Goal: Task Accomplishment & Management: Manage account settings

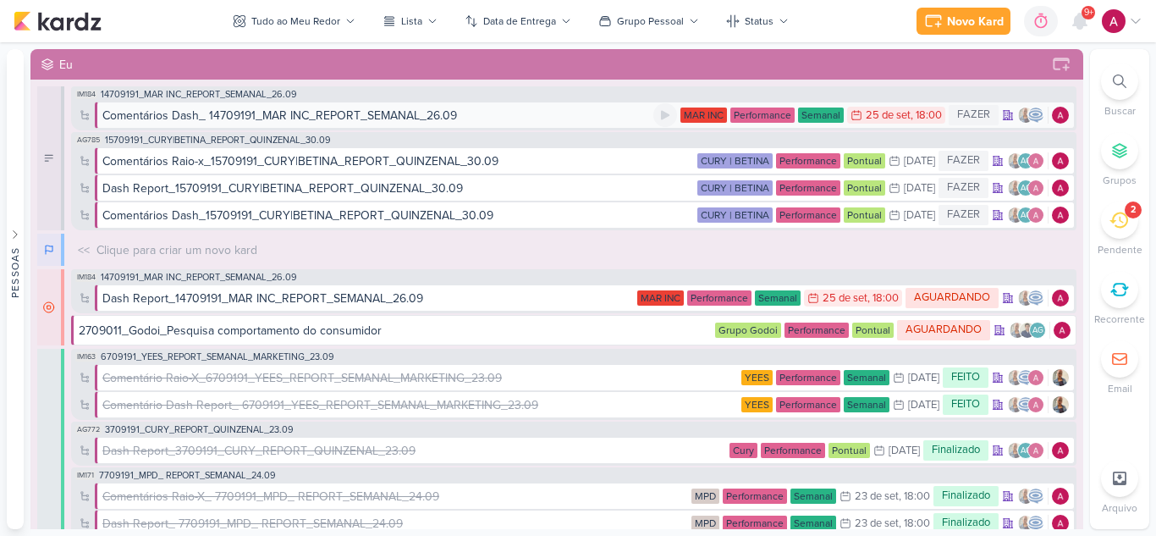
click at [426, 113] on div "Comentários Dash_ 14709191_MAR INC_REPORT_SEMANAL_26.09" at bounding box center [279, 116] width 355 height 18
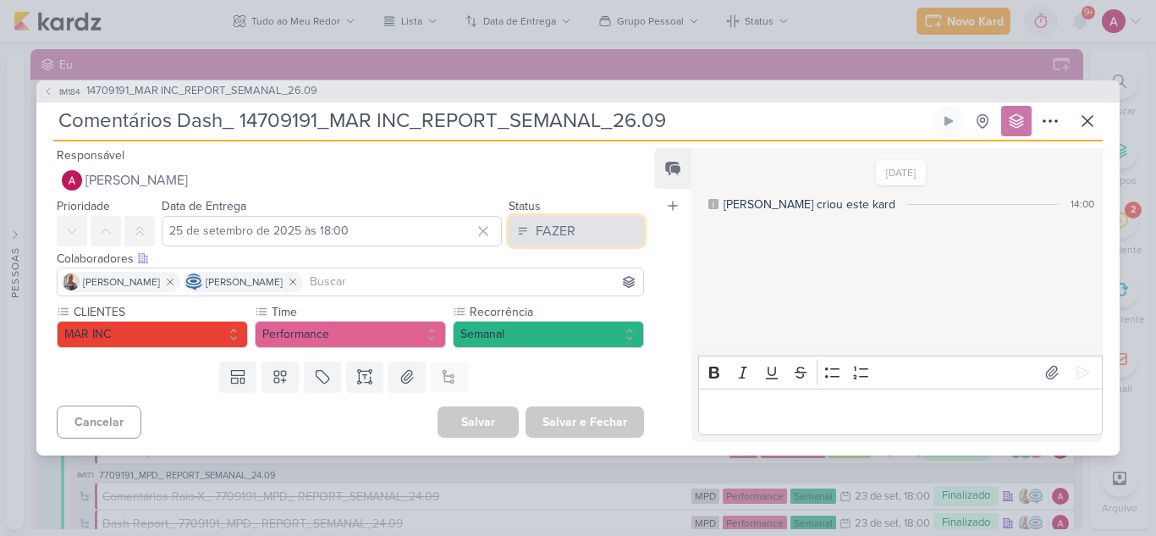
click at [545, 238] on div "FAZER" at bounding box center [556, 231] width 40 height 20
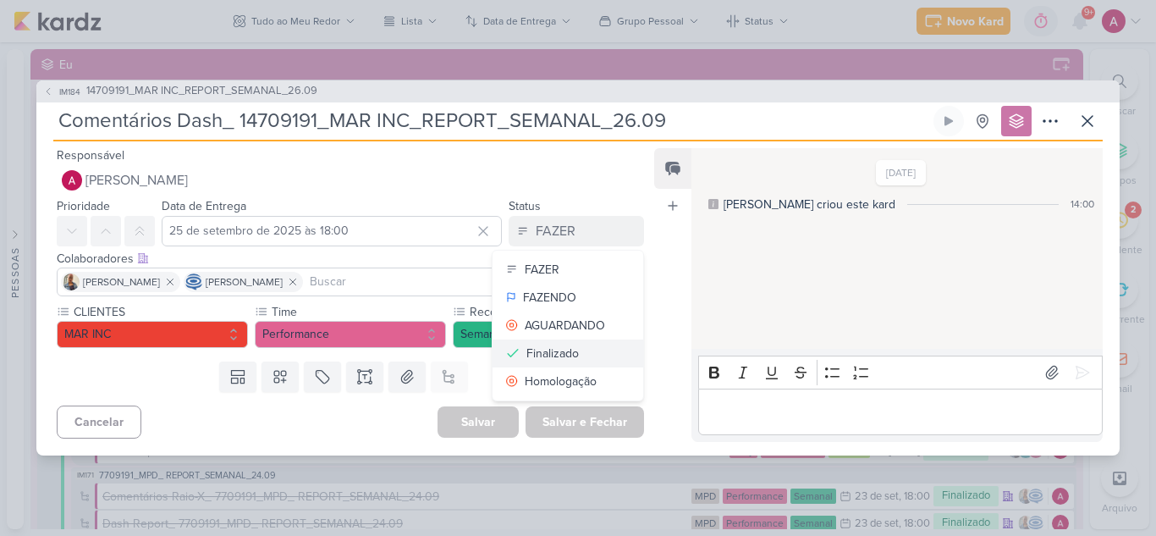
click at [569, 349] on div "Finalizado" at bounding box center [552, 353] width 52 height 18
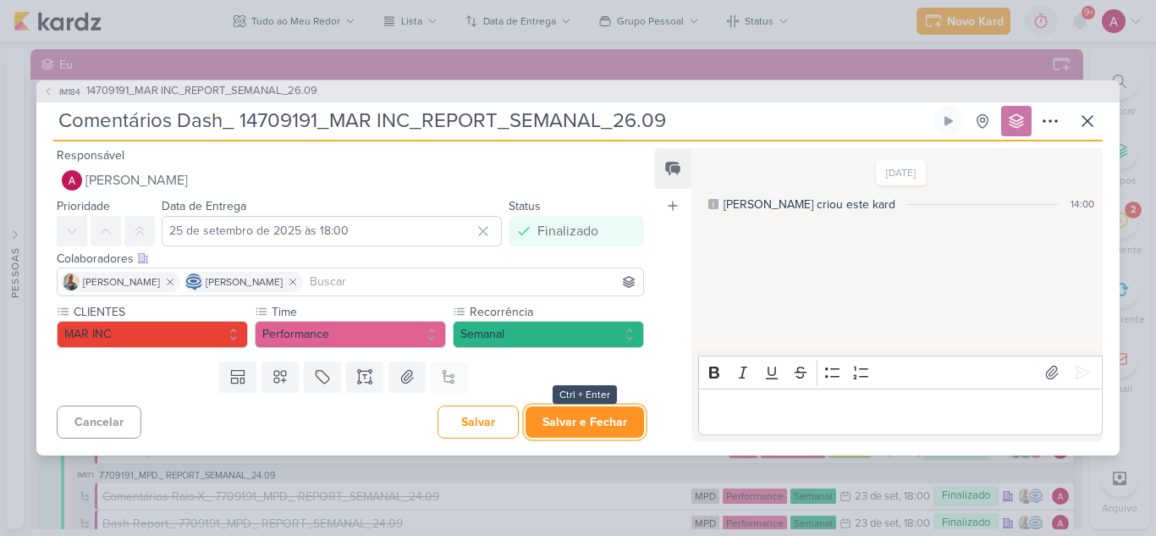
click at [620, 424] on button "Salvar e Fechar" at bounding box center [584, 421] width 118 height 31
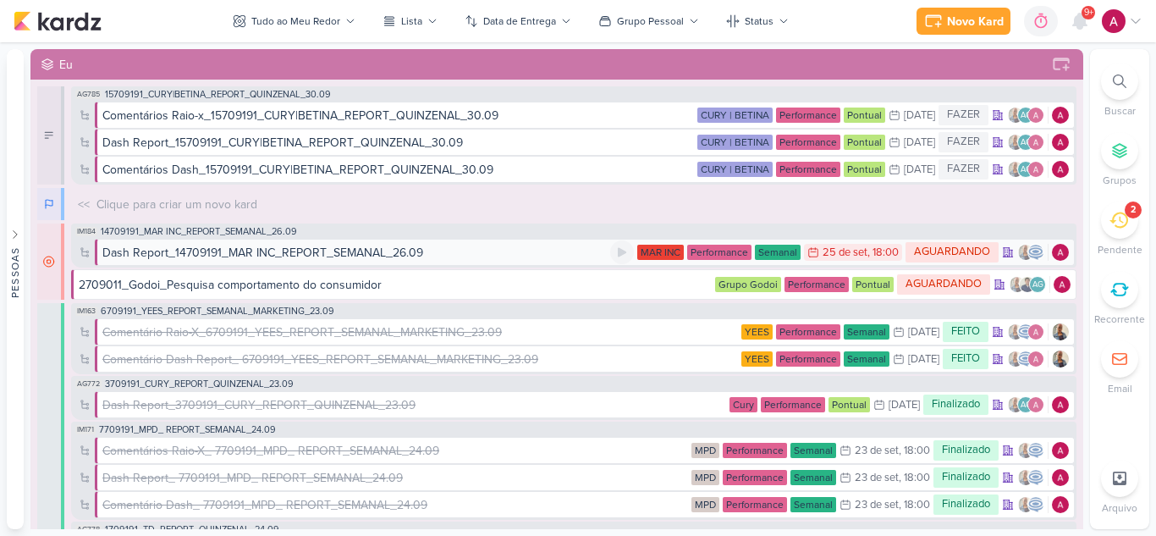
click at [300, 258] on div "Dash Report_14709191_MAR INC_REPORT_SEMANAL_26.09" at bounding box center [262, 253] width 321 height 18
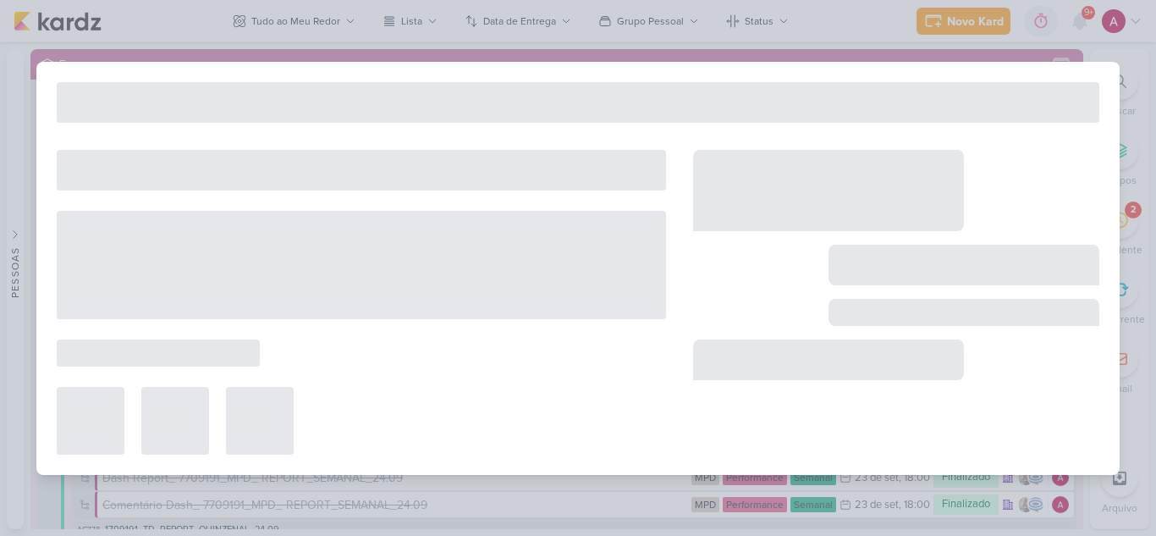
type input "Dash Report_14709191_MAR INC_REPORT_SEMANAL_26.09"
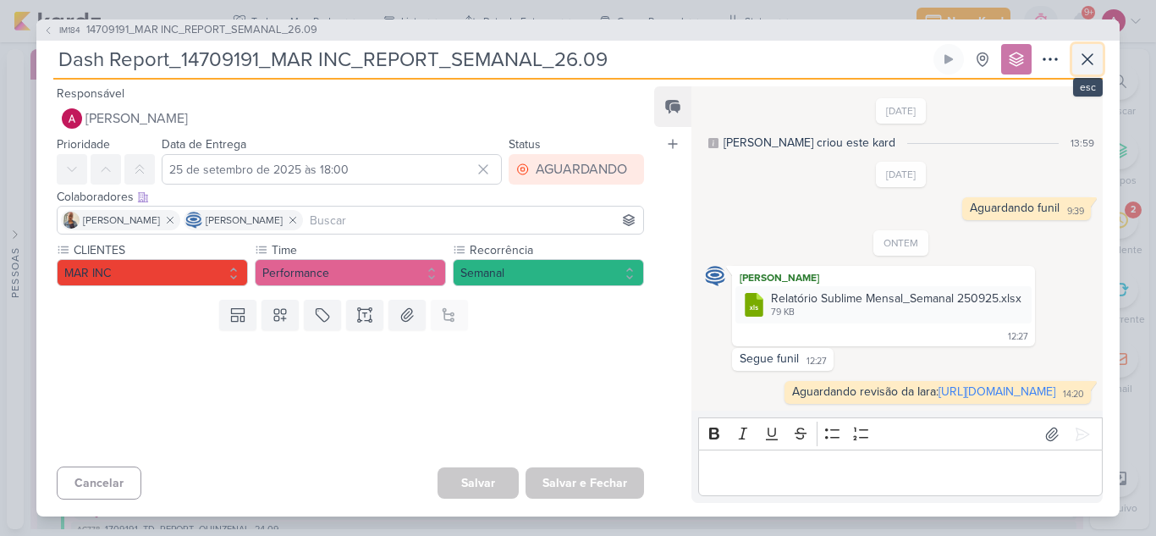
click at [1075, 54] on button at bounding box center [1087, 59] width 30 height 30
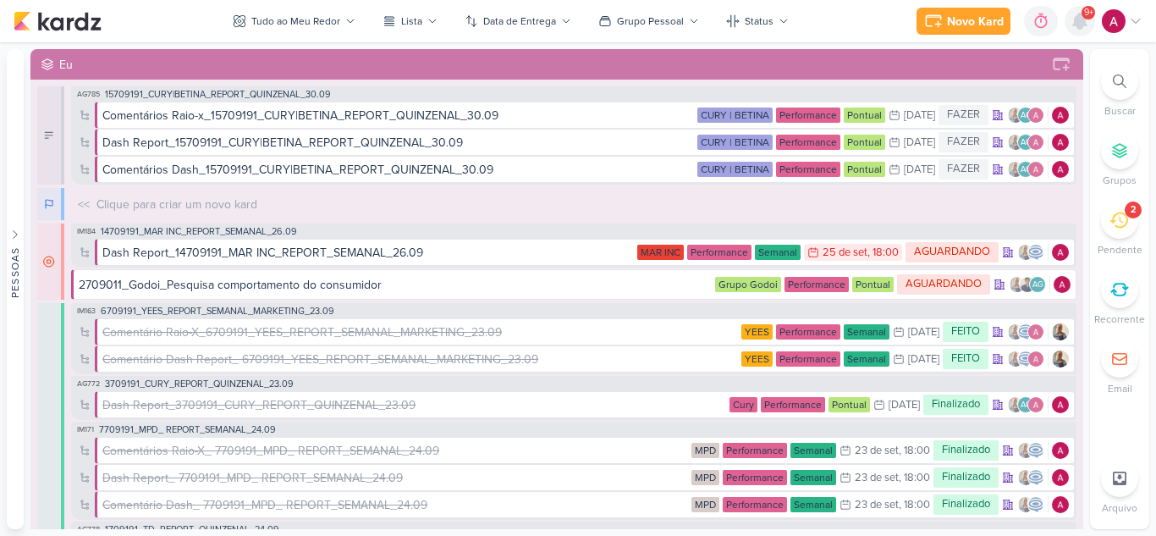
click at [1081, 21] on icon at bounding box center [1080, 21] width 14 height 15
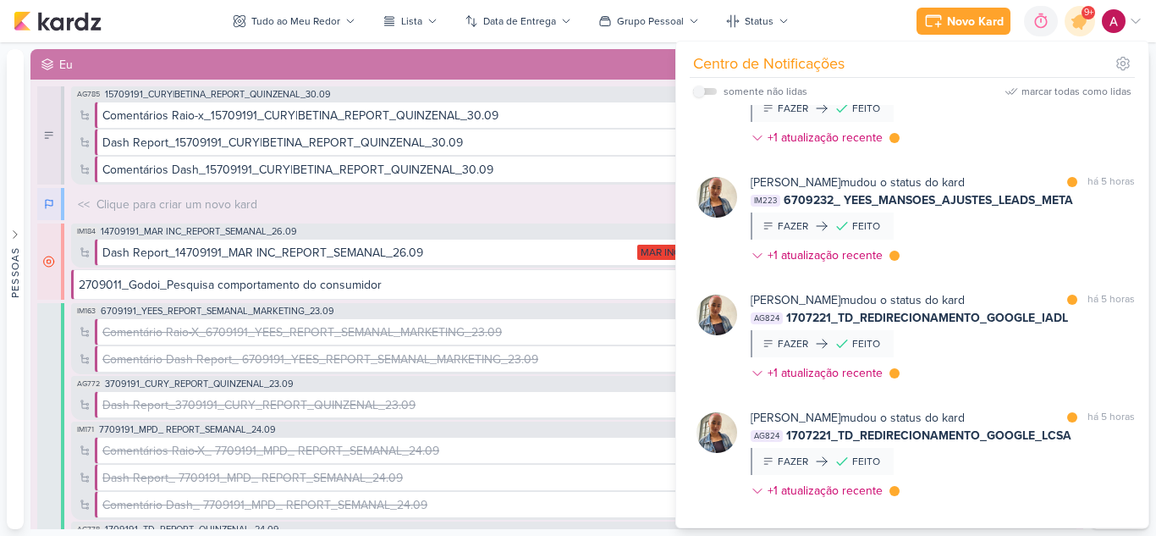
scroll to position [423, 0]
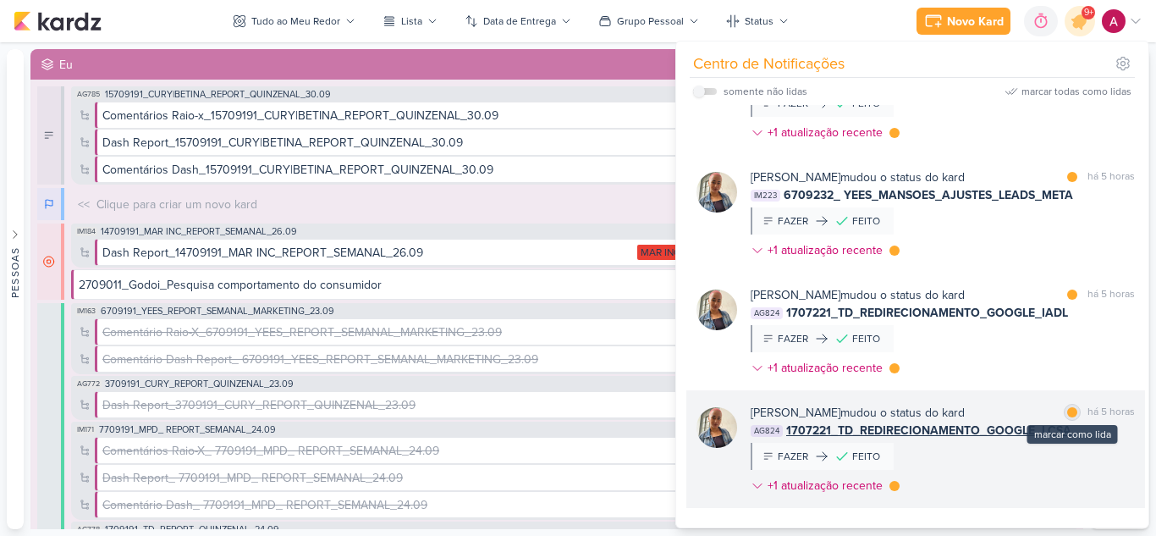
click at [1067, 412] on div at bounding box center [1072, 412] width 10 height 10
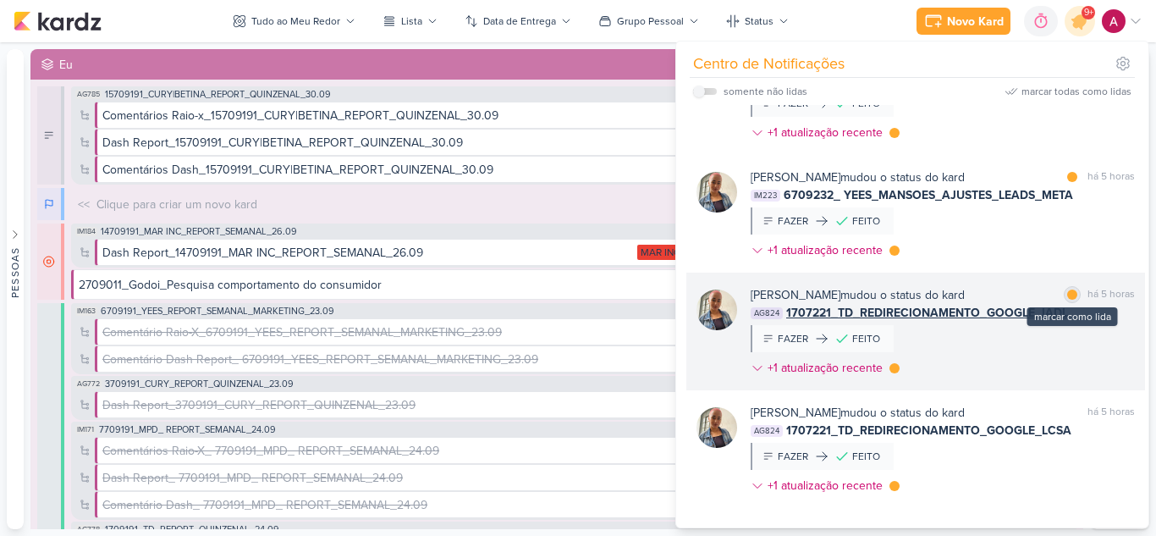
click at [1067, 296] on div at bounding box center [1072, 294] width 10 height 10
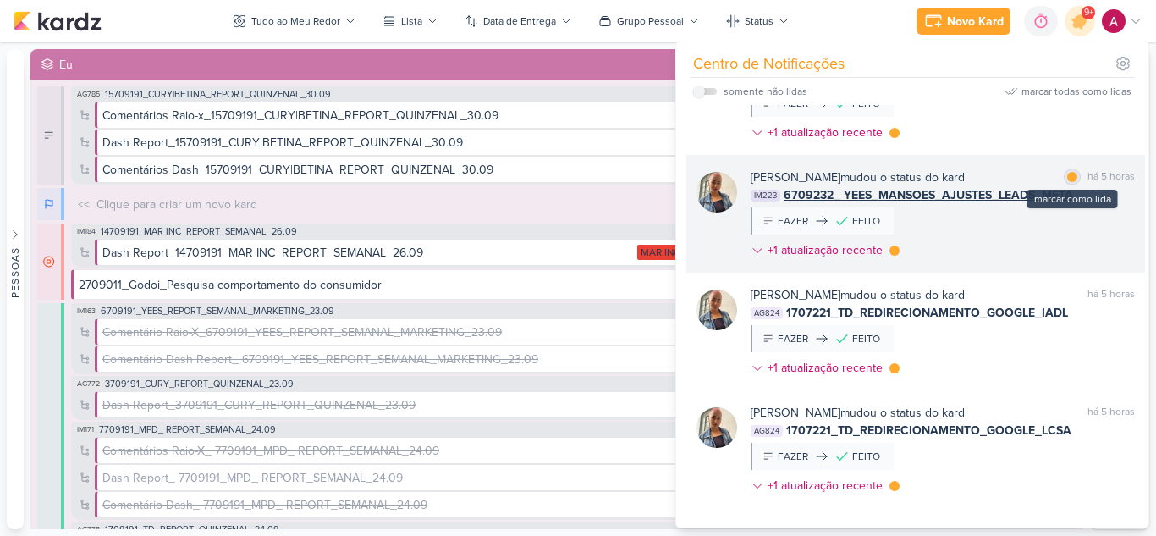
click at [1064, 184] on div "marcar como lida" at bounding box center [1072, 176] width 17 height 17
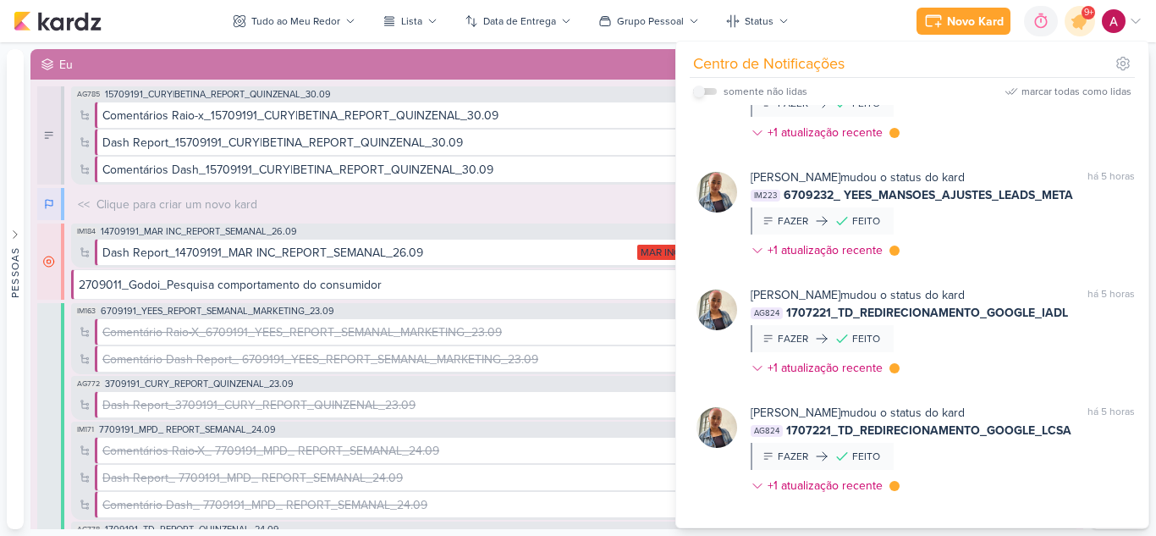
click at [702, 90] on input "checkbox" at bounding box center [699, 91] width 12 height 12
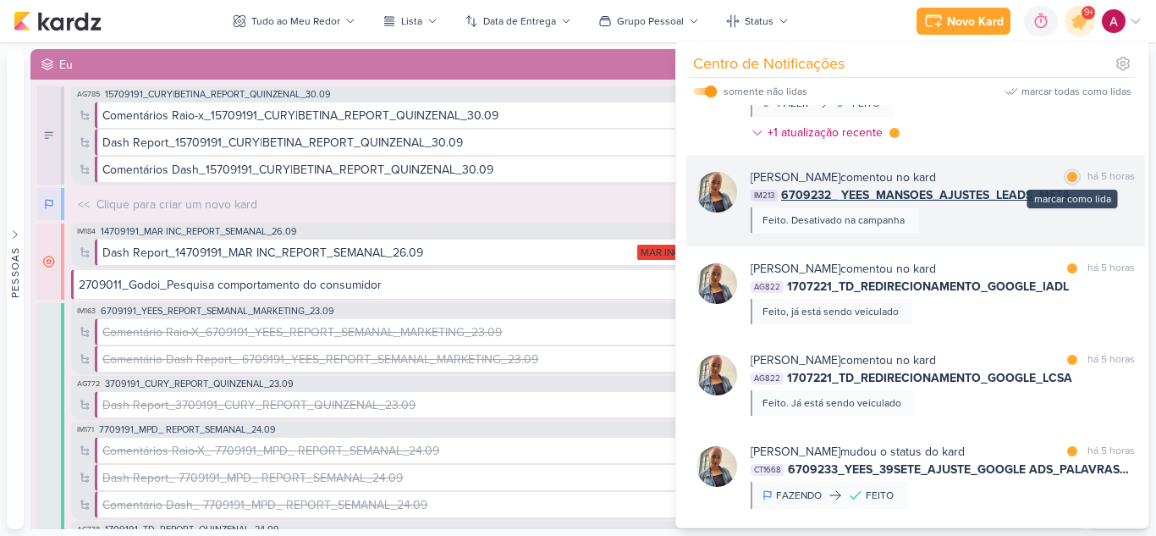
click at [1067, 179] on div at bounding box center [1072, 177] width 10 height 10
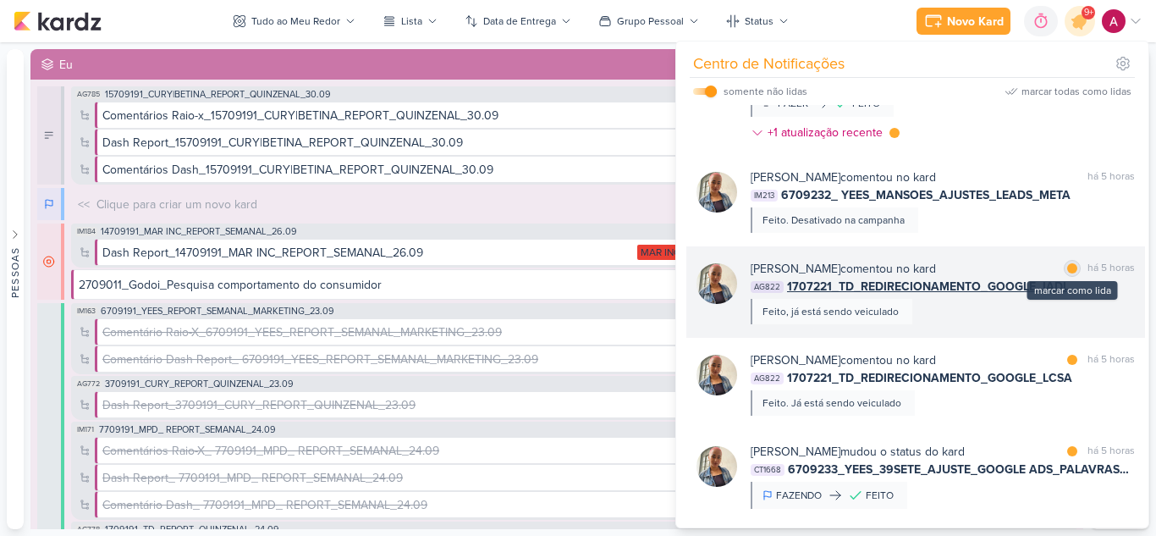
click at [1067, 267] on div at bounding box center [1072, 268] width 10 height 10
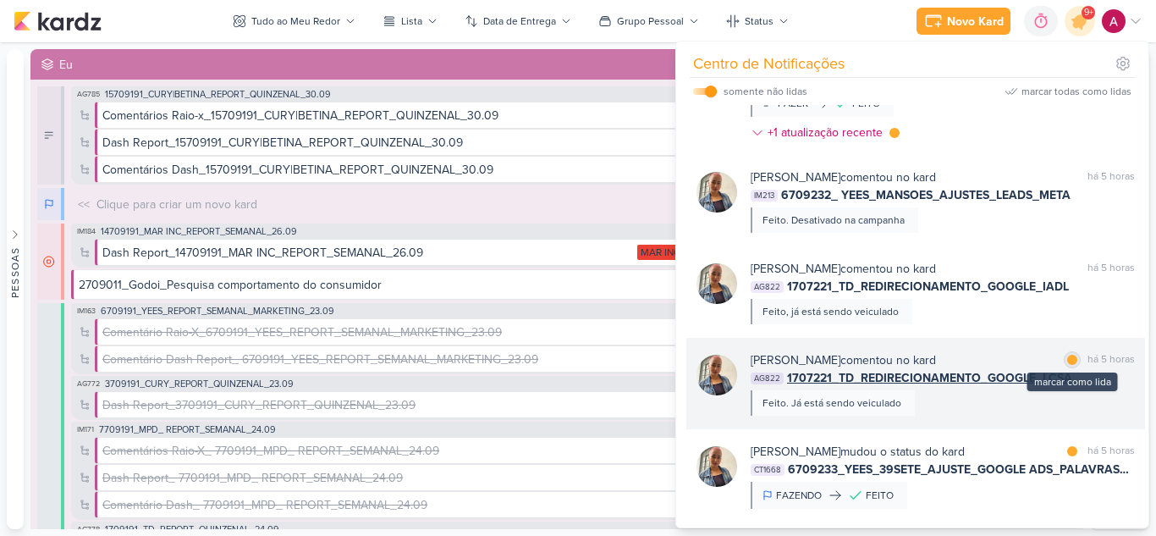
click at [1067, 361] on div at bounding box center [1072, 360] width 10 height 10
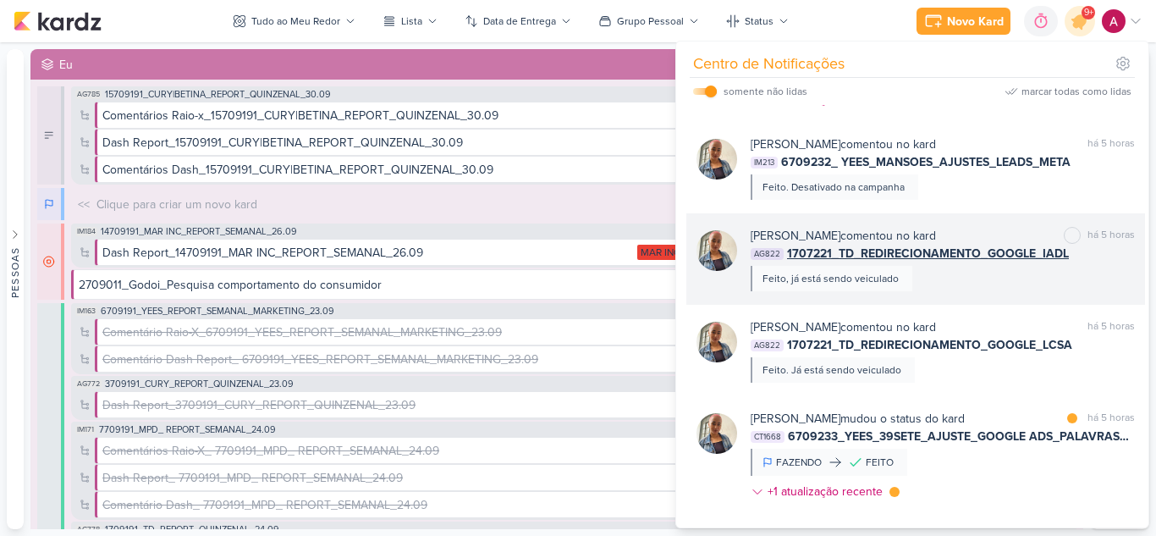
scroll to position [508, 0]
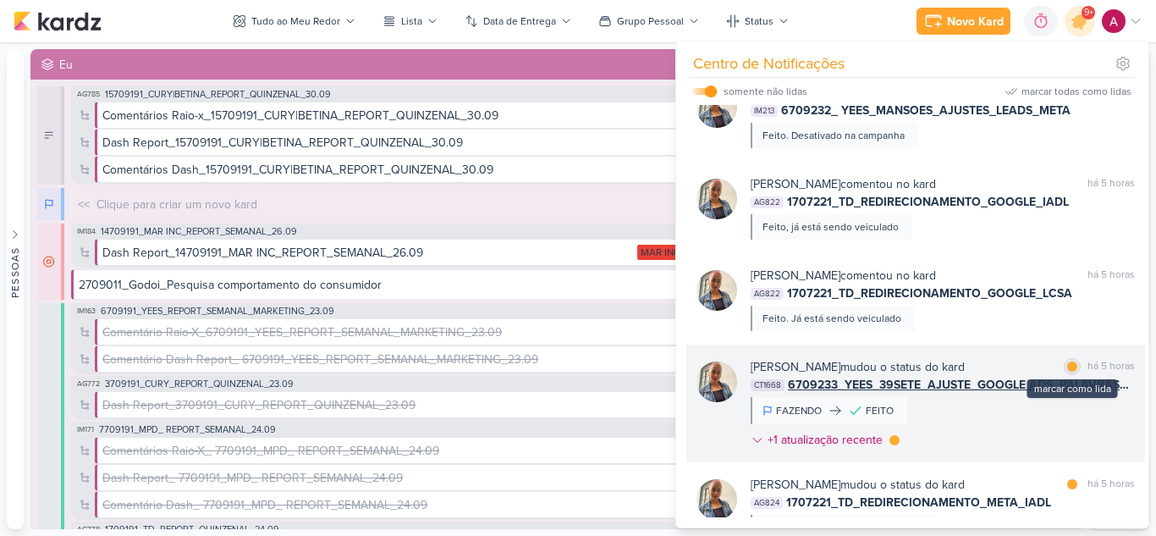
click at [1067, 368] on div at bounding box center [1072, 366] width 10 height 10
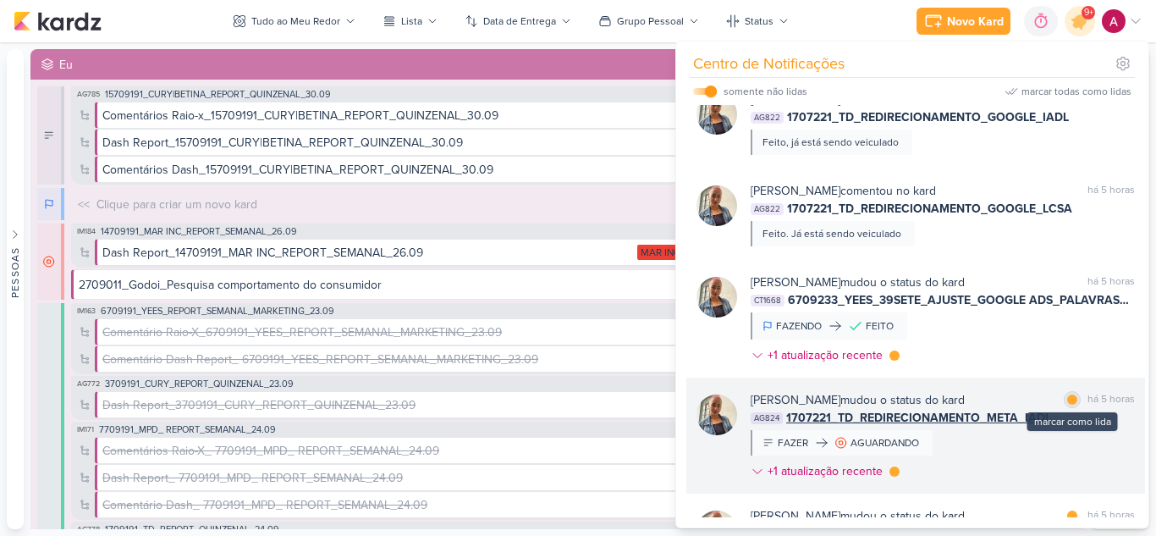
click at [1067, 398] on div at bounding box center [1072, 399] width 10 height 10
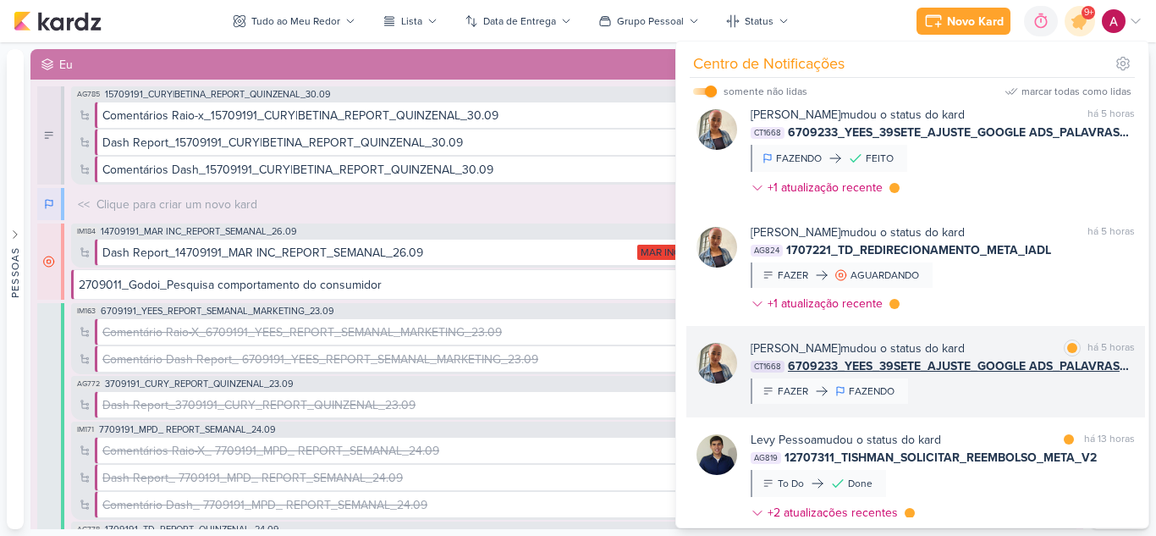
scroll to position [762, 0]
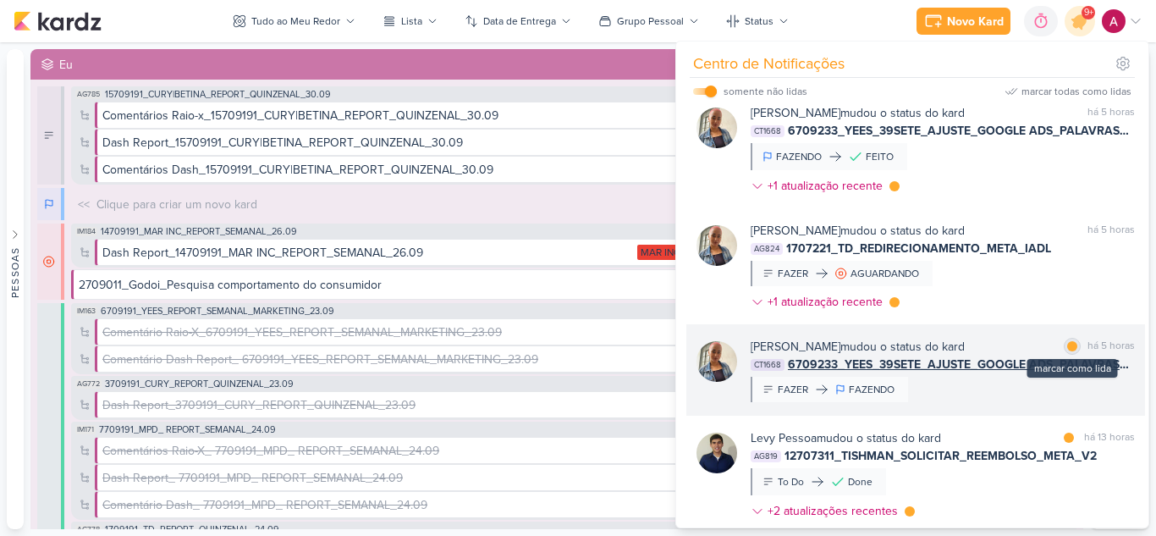
click at [1064, 345] on div "marcar como lida" at bounding box center [1072, 346] width 17 height 17
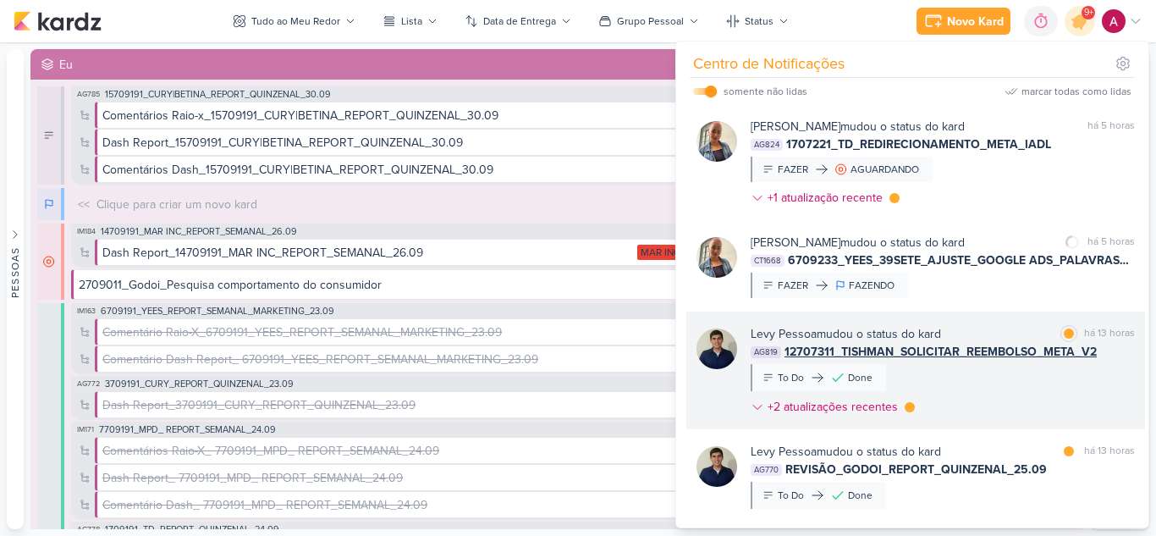
scroll to position [871, 0]
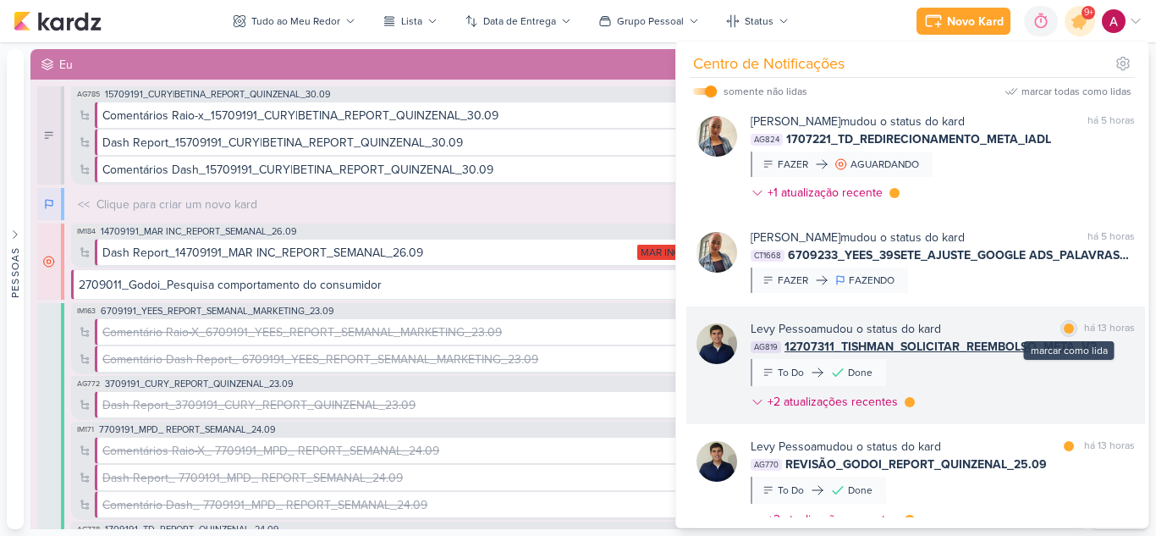
click at [1066, 327] on div at bounding box center [1069, 328] width 10 height 10
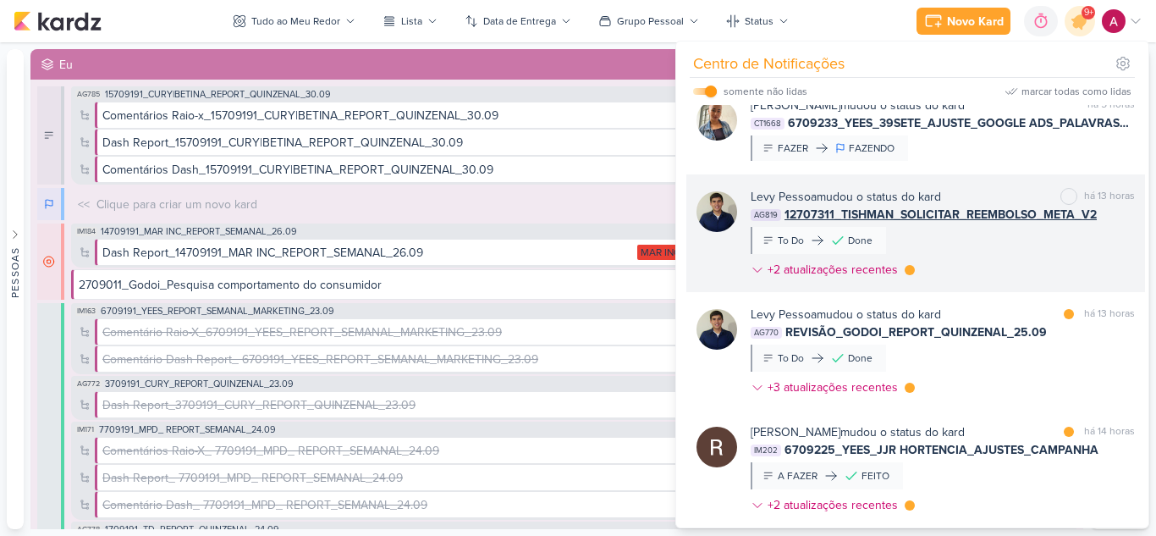
scroll to position [1040, 0]
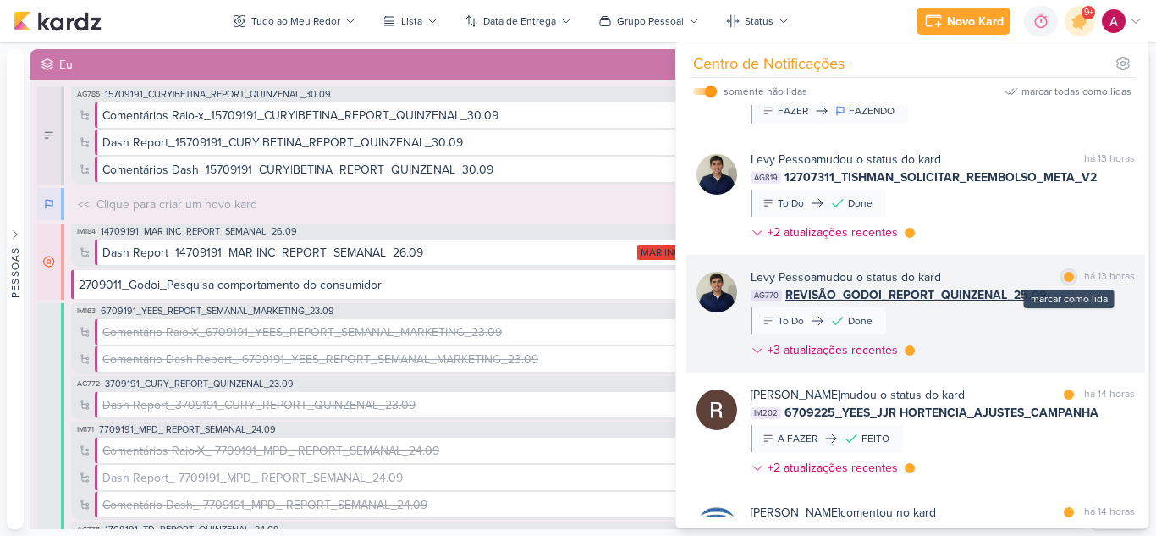
click at [1062, 282] on div "marcar como lida" at bounding box center [1068, 276] width 17 height 17
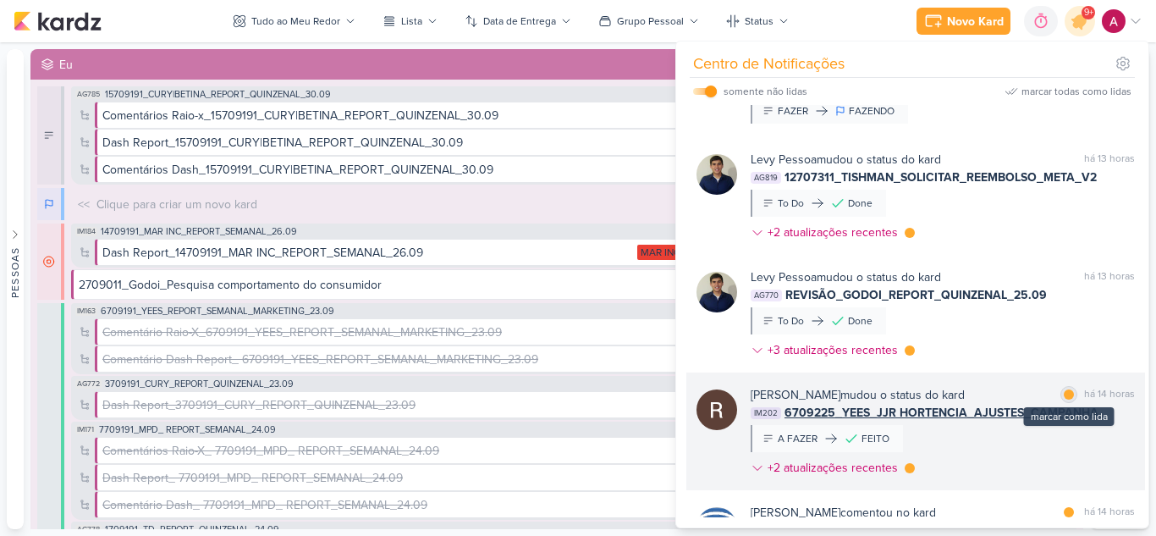
click at [1064, 394] on div at bounding box center [1069, 394] width 10 height 10
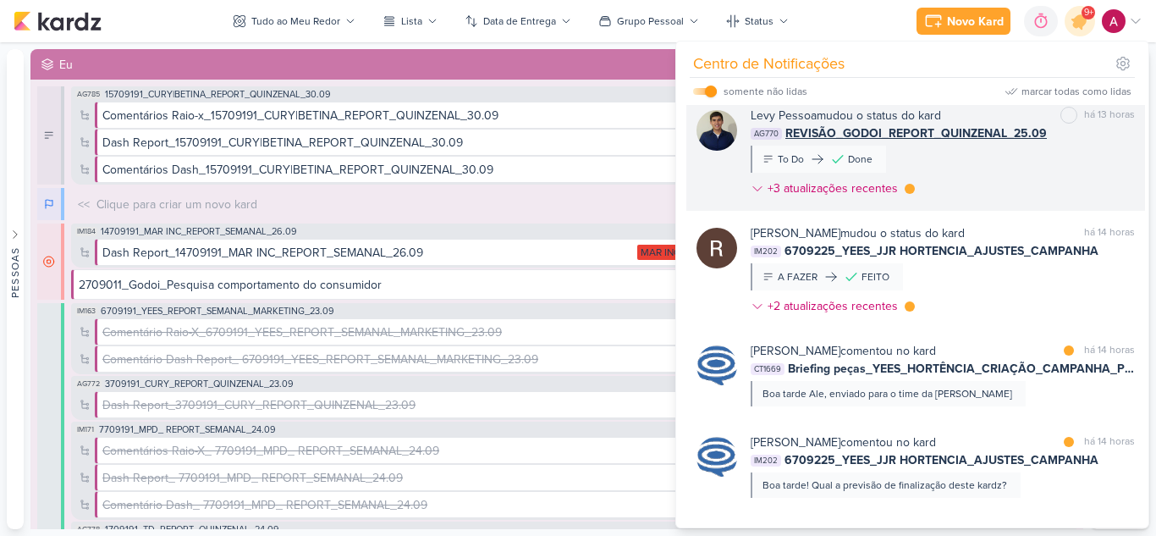
scroll to position [1209, 0]
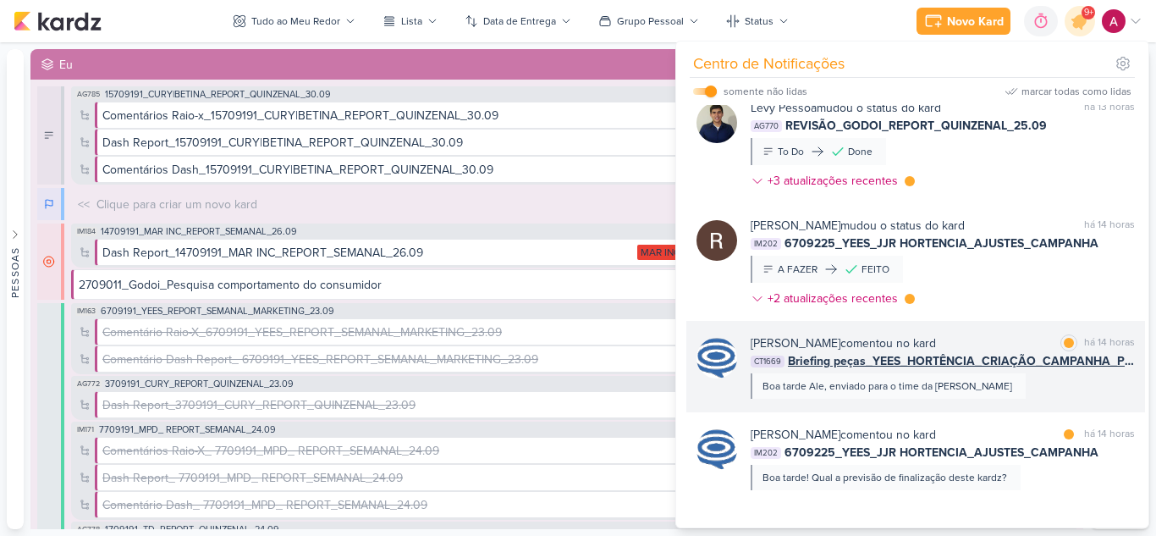
click at [1053, 387] on div "[PERSON_NAME] comentou no kard marcar como lida há 14 horas CT1669 Briefing peç…" at bounding box center [943, 366] width 384 height 64
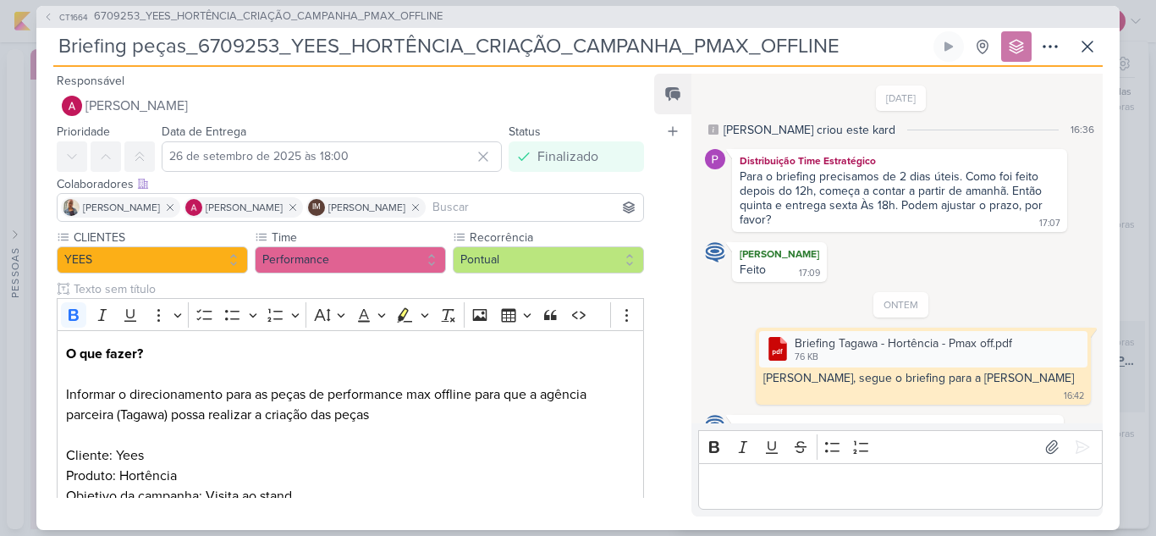
scroll to position [23, 0]
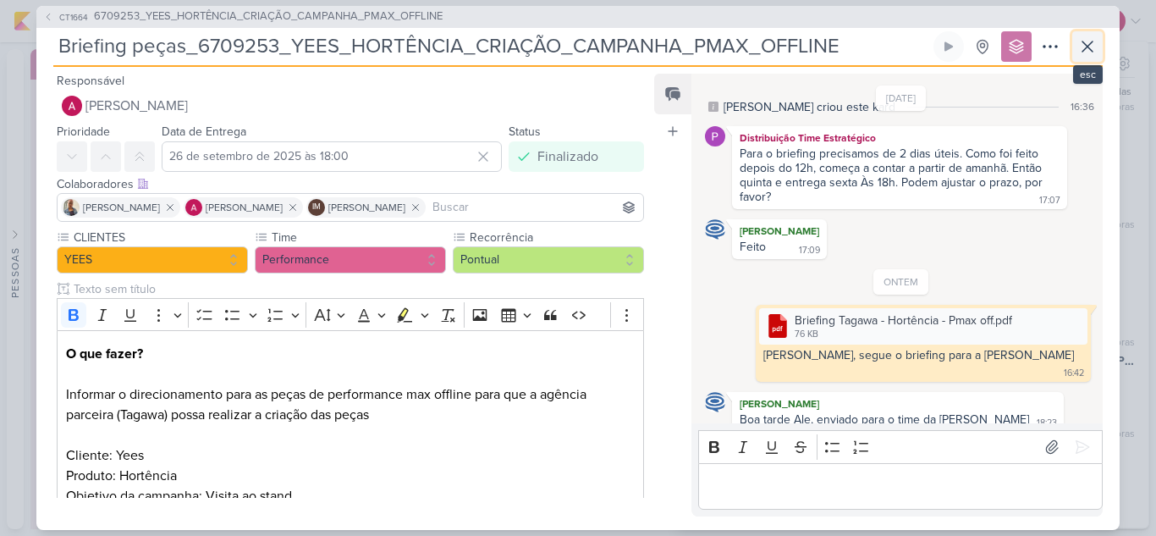
click at [1080, 48] on icon at bounding box center [1087, 46] width 20 height 20
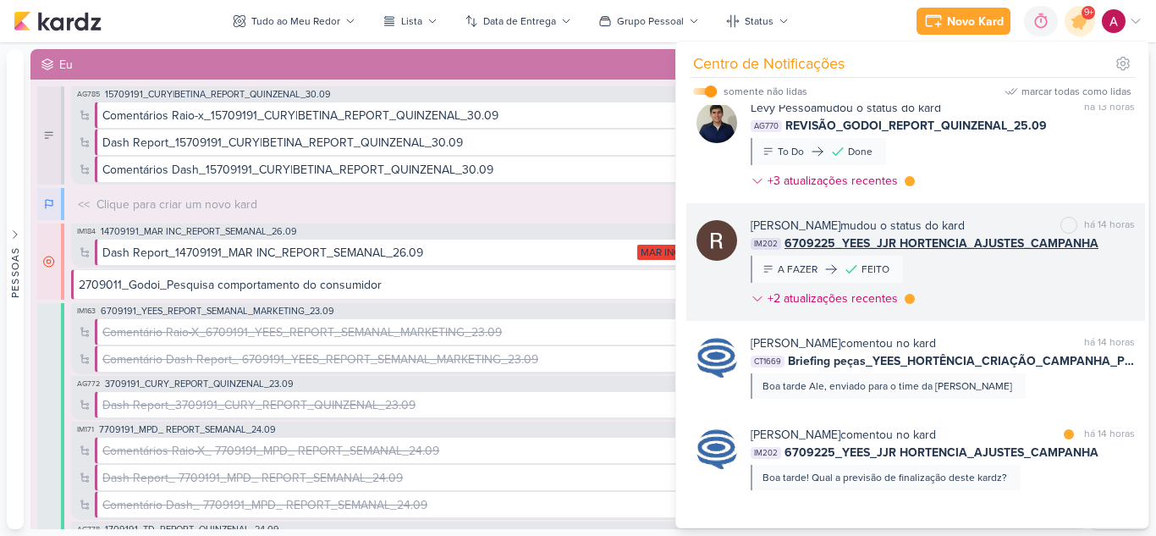
scroll to position [1294, 0]
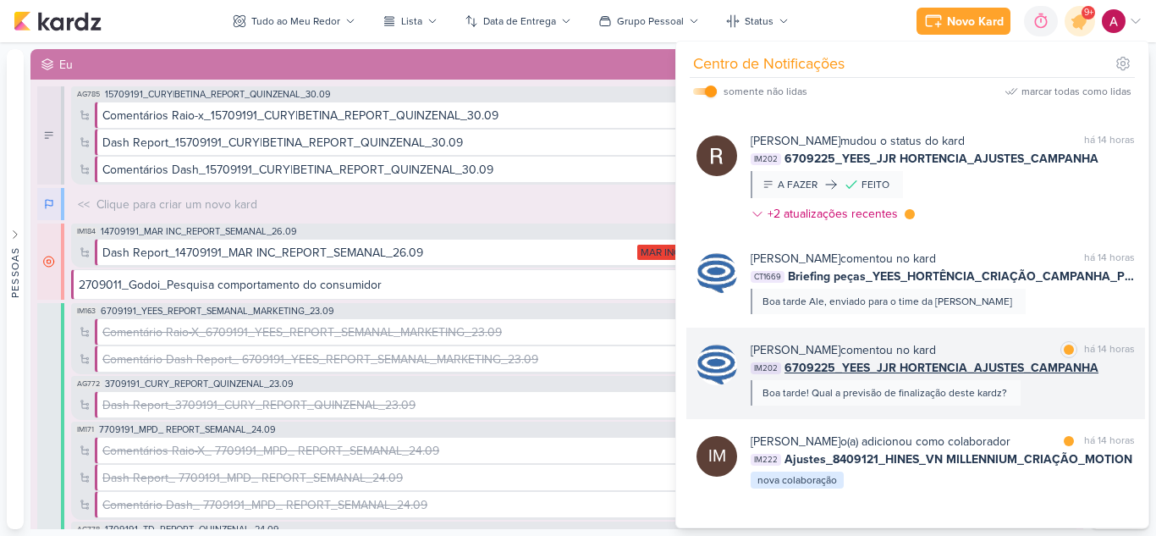
click at [1037, 393] on div "[PERSON_NAME] comentou no kard marcar como lida há 14 horas IM202 6709225_YEES_…" at bounding box center [943, 373] width 384 height 64
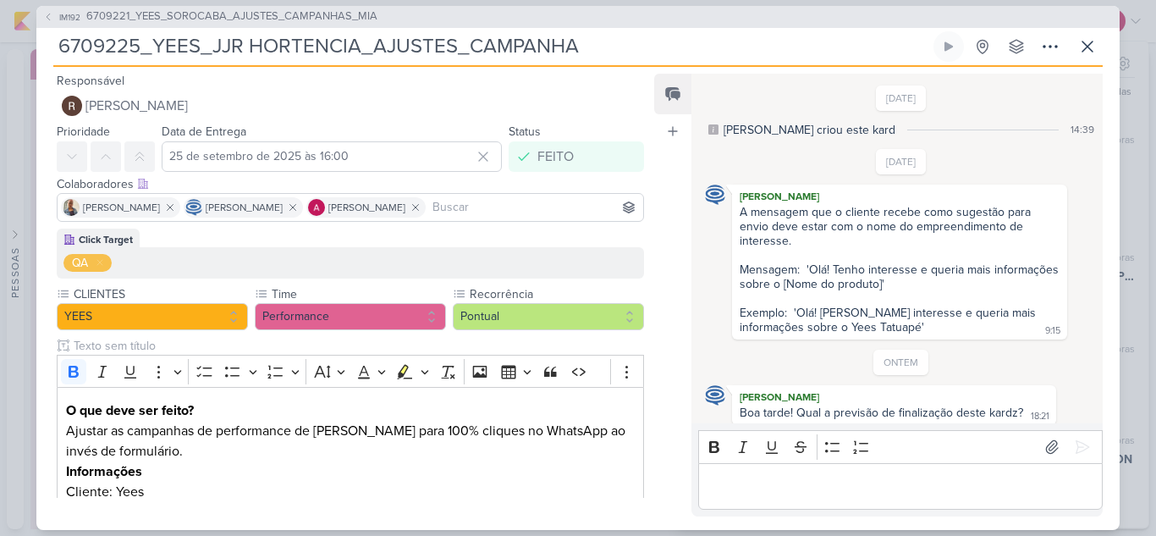
scroll to position [212, 0]
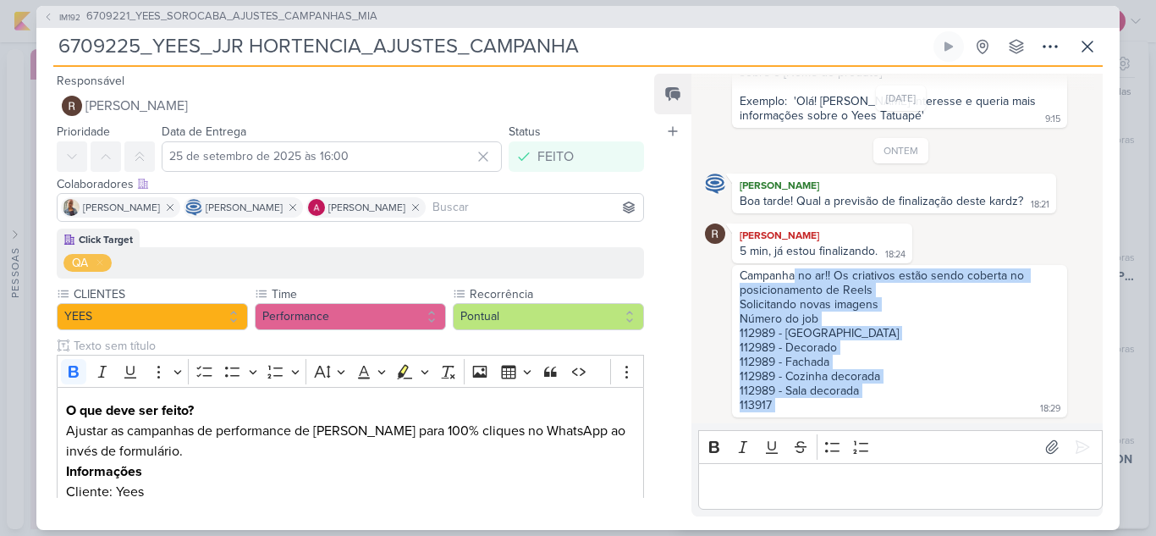
drag, startPoint x: 794, startPoint y: 275, endPoint x: 876, endPoint y: 404, distance: 153.3
click at [876, 404] on div "Campanha no ar!! Os criativos estão sendo coberta no posicionamento de Reels So…" at bounding box center [899, 341] width 328 height 146
click at [895, 343] on div "Campanha no ar!! Os criativos estão sendo coberta no posicionamento de Reels So…" at bounding box center [899, 341] width 328 height 146
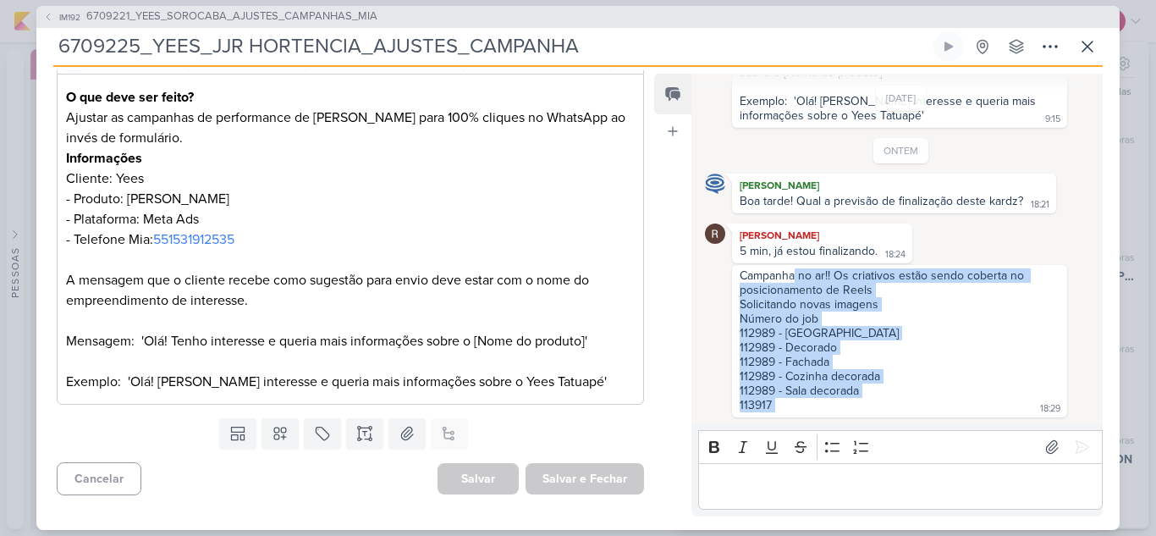
scroll to position [314, 0]
click at [944, 330] on div "Campanha no ar!! Os criativos estão sendo coberta no posicionamento de Reels So…" at bounding box center [899, 341] width 328 height 146
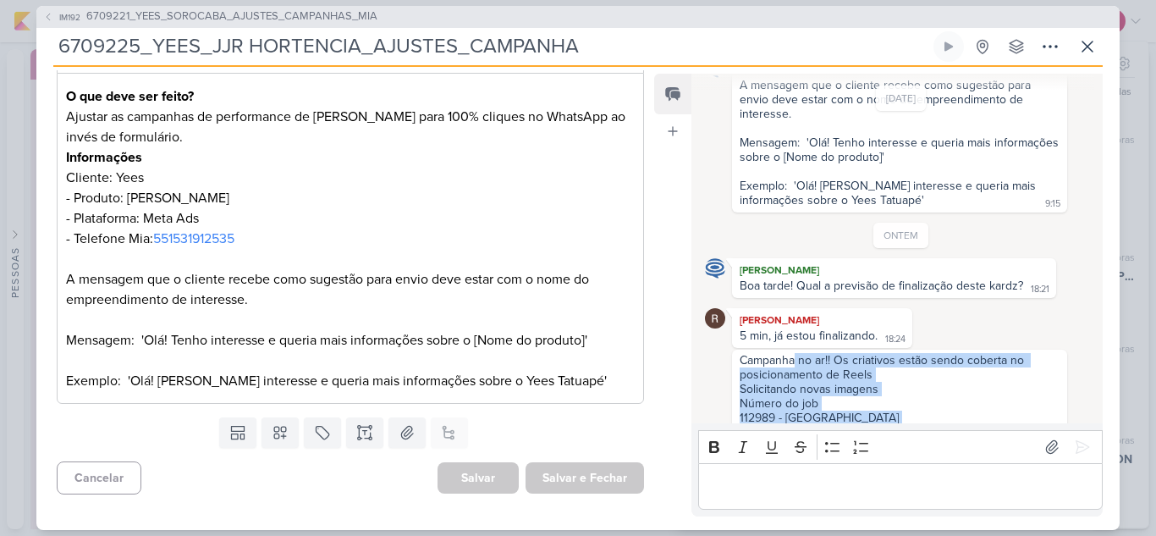
scroll to position [212, 0]
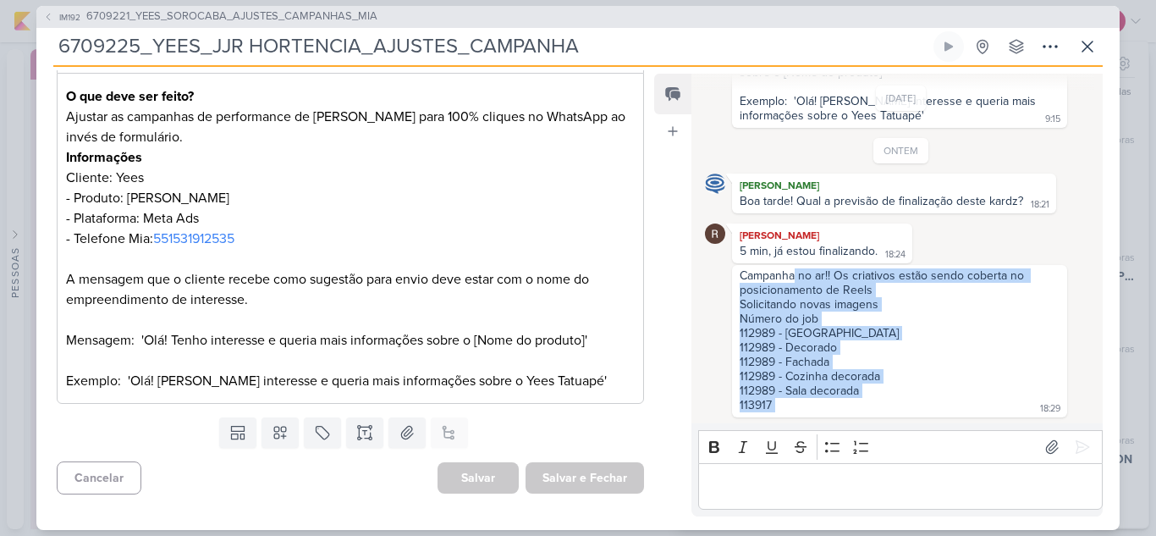
click at [1042, 312] on div "Campanha no ar!! Os criativos estão sendo coberta no posicionamento de Reels So…" at bounding box center [899, 341] width 328 height 146
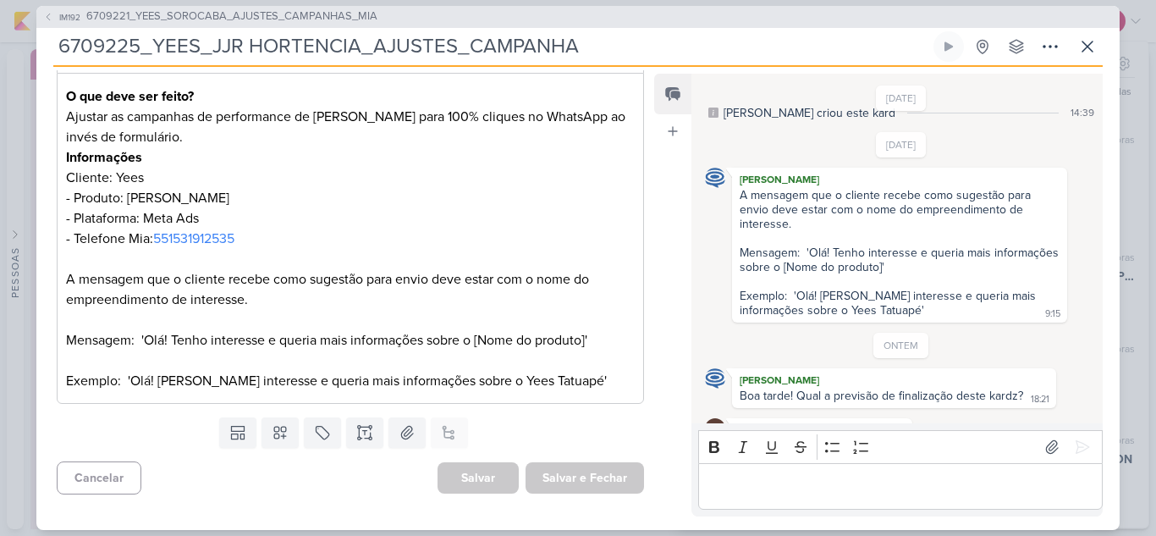
scroll to position [0, 0]
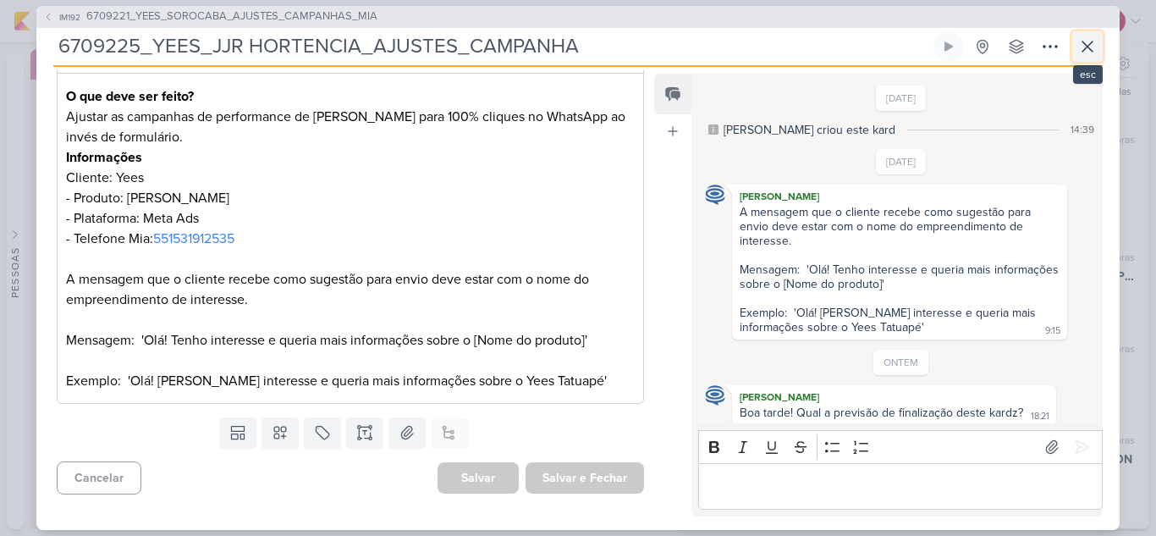
click at [1084, 52] on icon at bounding box center [1087, 46] width 20 height 20
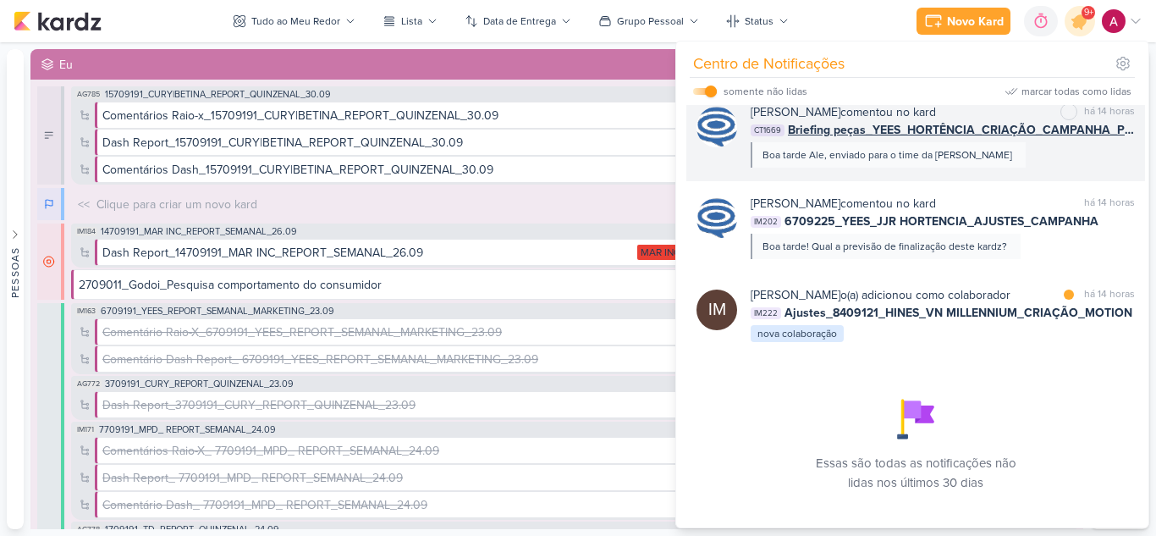
scroll to position [1463, 0]
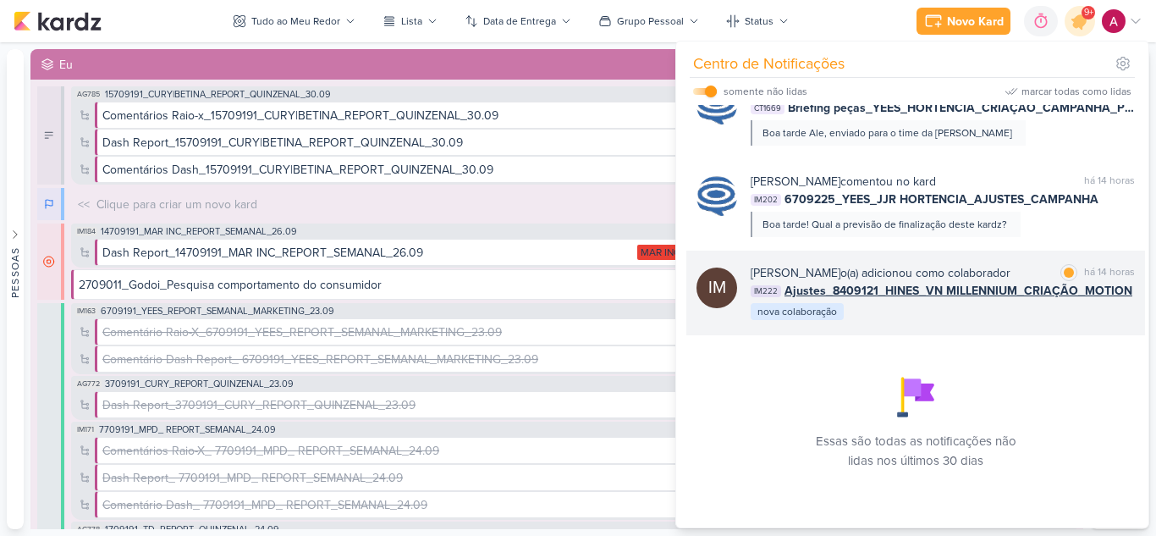
click at [1005, 335] on div "IM [PERSON_NAME] o(a) adicionou como colaborador marcar como lida há 14 horas I…" at bounding box center [915, 292] width 459 height 85
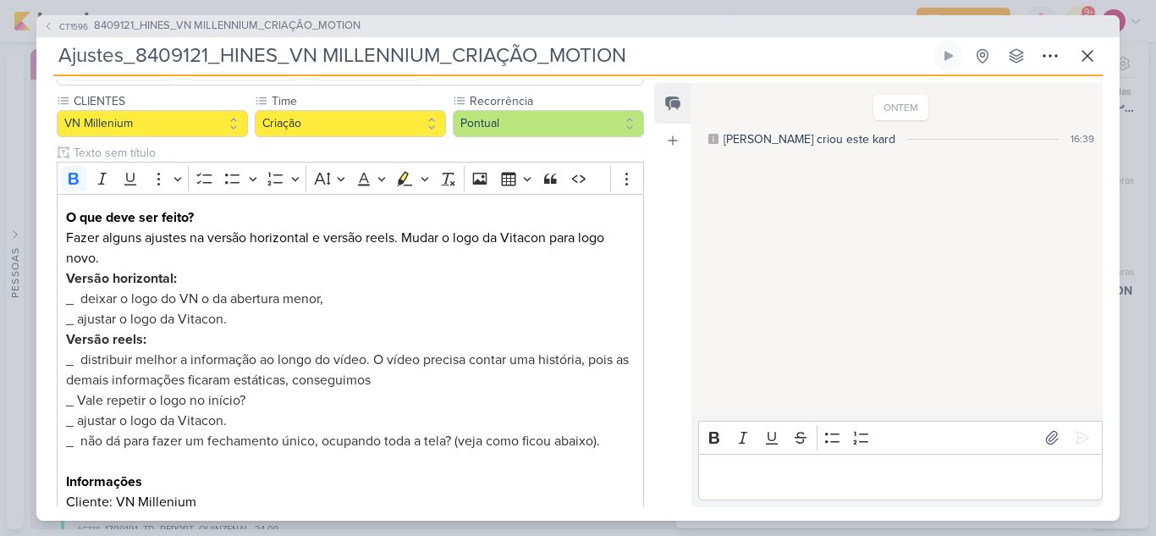
scroll to position [169, 0]
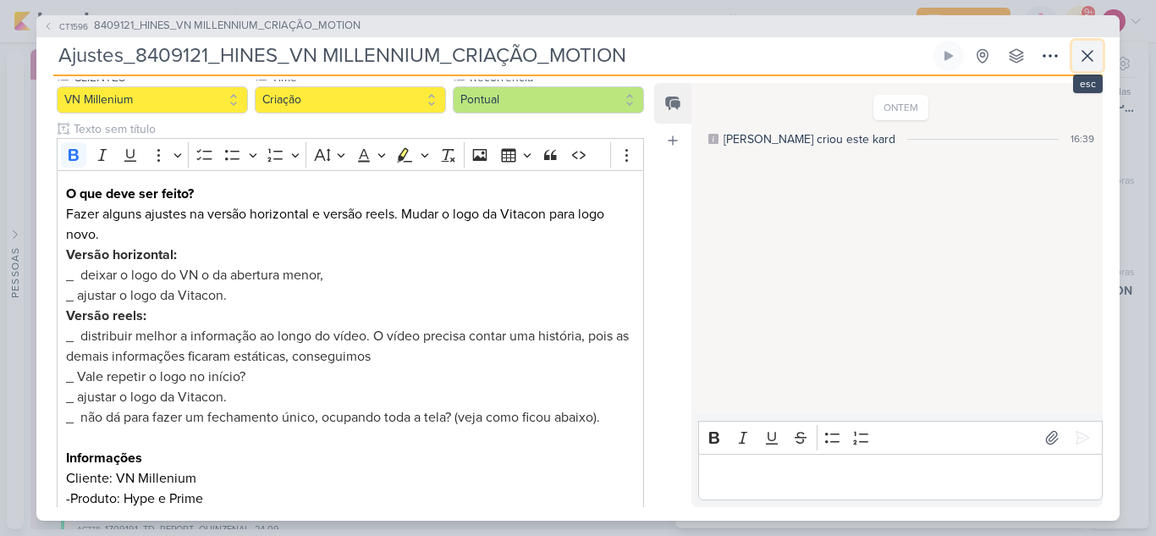
click at [1077, 47] on icon at bounding box center [1087, 56] width 20 height 20
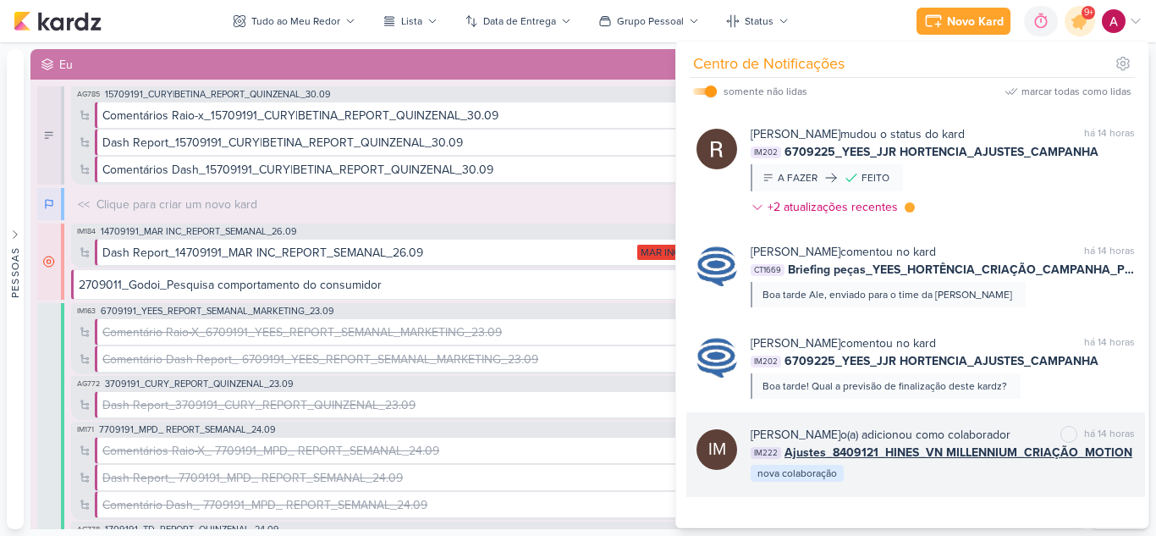
scroll to position [1209, 0]
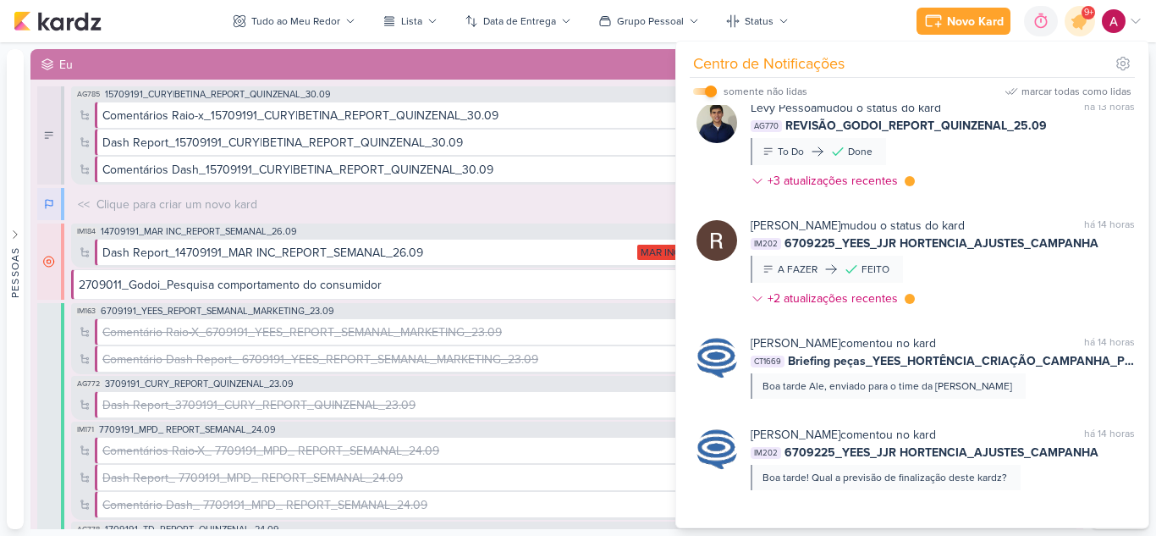
click at [710, 92] on input "checkbox" at bounding box center [711, 91] width 12 height 12
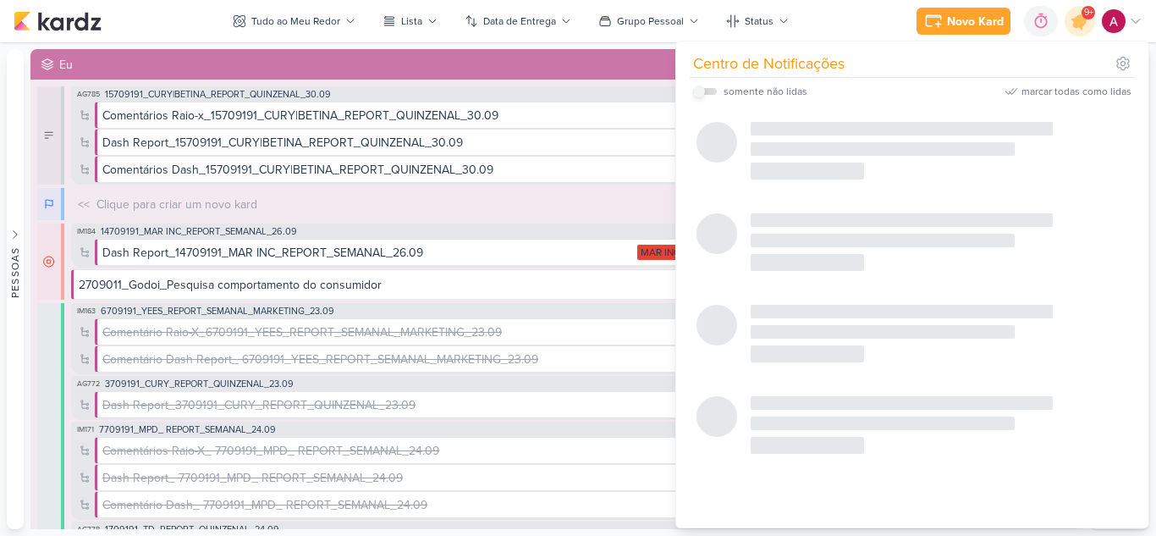
click at [710, 92] on label at bounding box center [705, 91] width 24 height 7
click at [705, 92] on input "checkbox" at bounding box center [699, 91] width 12 height 12
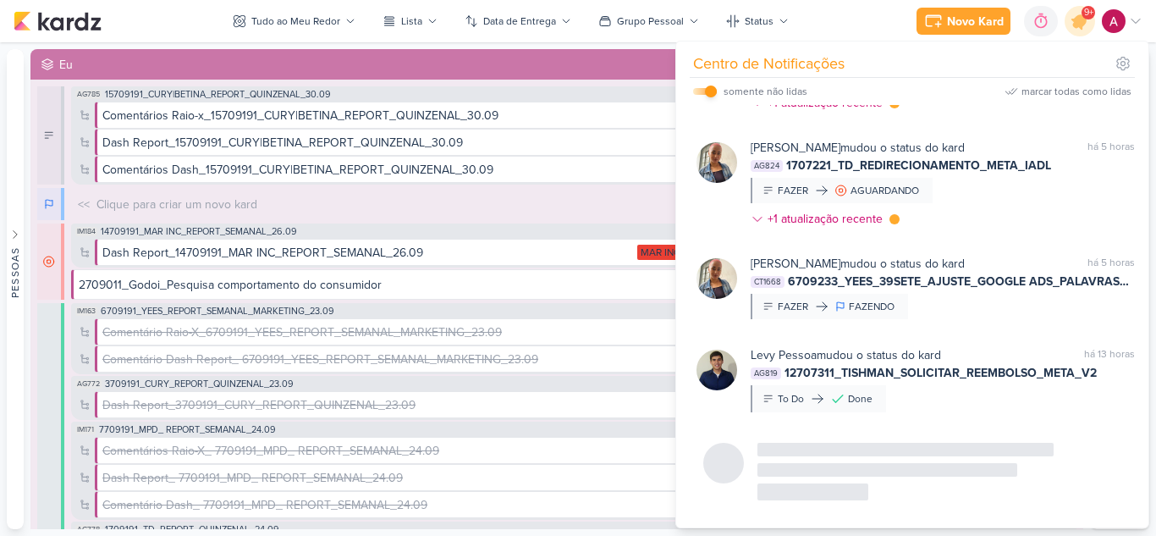
scroll to position [832, 0]
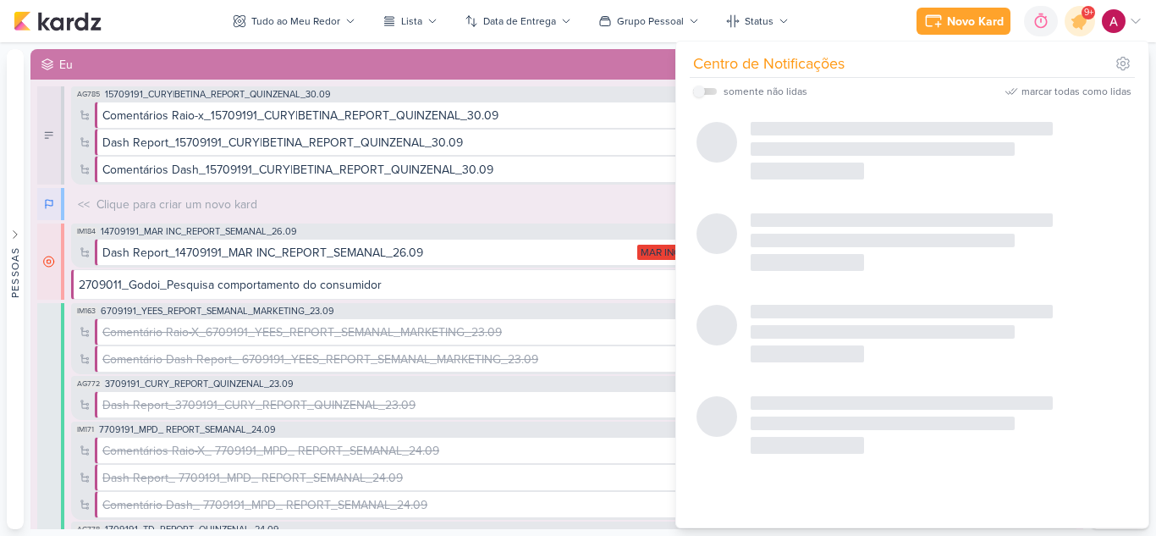
checkbox input "true"
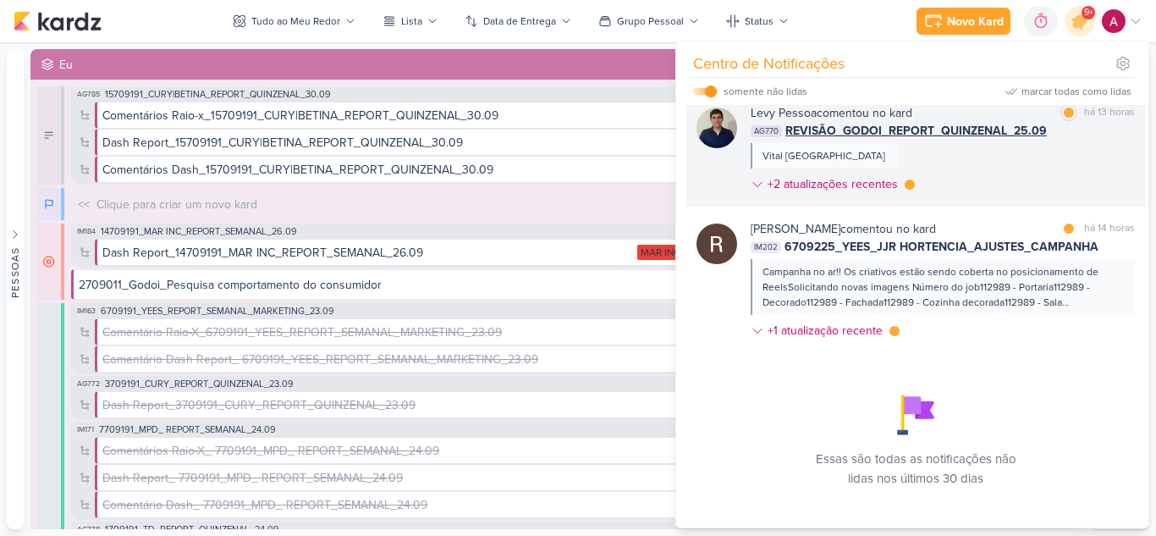
click at [1026, 158] on div "[PERSON_NAME] comentou no kard marcar como lida há 13 horas AG770 REVISÃO_GODOI…" at bounding box center [943, 152] width 384 height 96
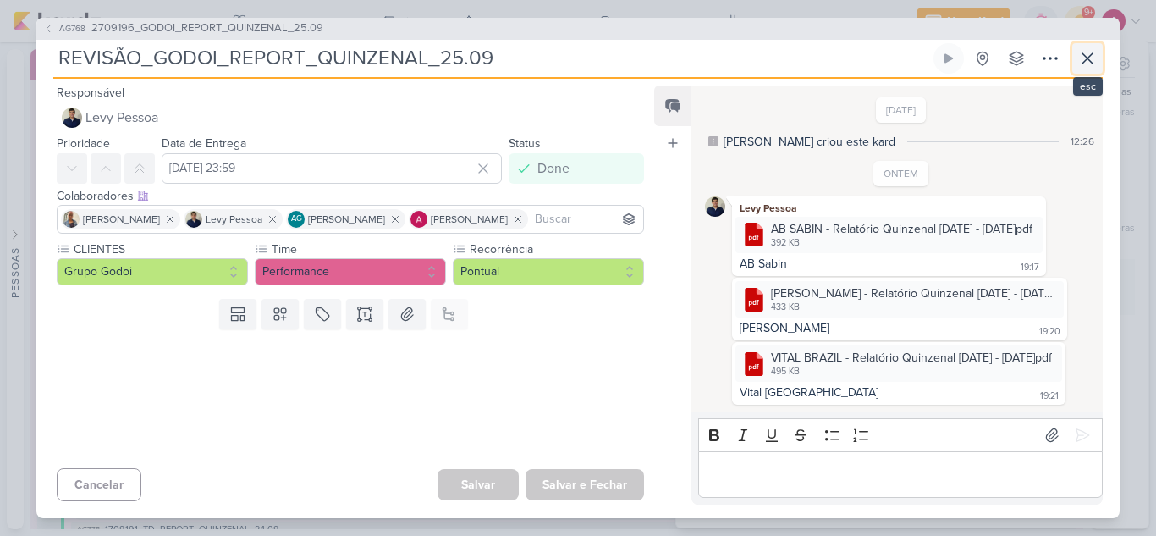
click at [1093, 60] on icon at bounding box center [1087, 58] width 20 height 20
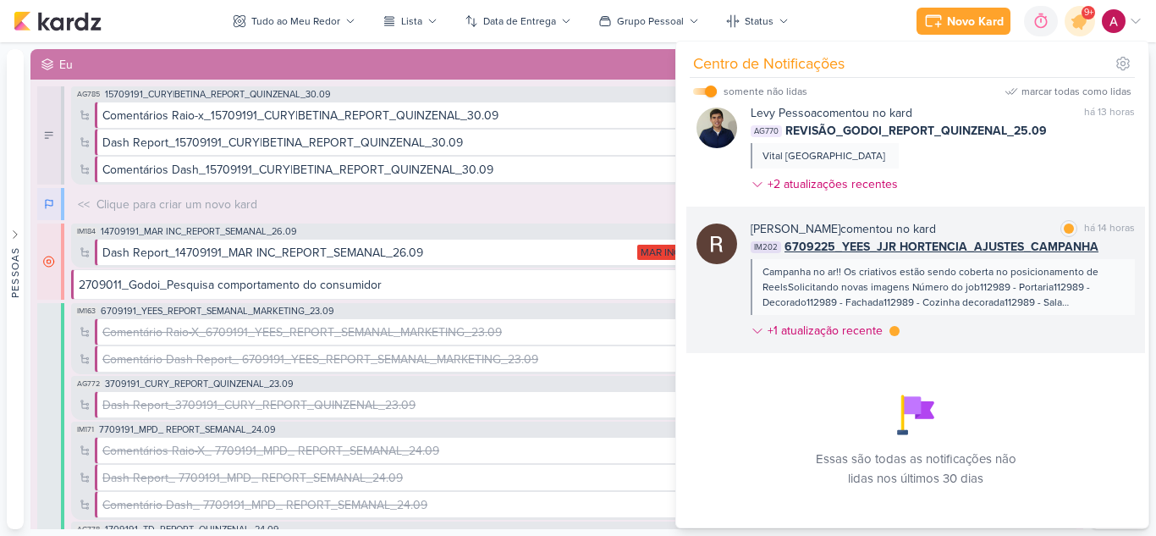
click at [975, 341] on div "[PERSON_NAME] comentou no kard marcar como lida há 14 horas IM202 6709225_YEES_…" at bounding box center [943, 283] width 384 height 126
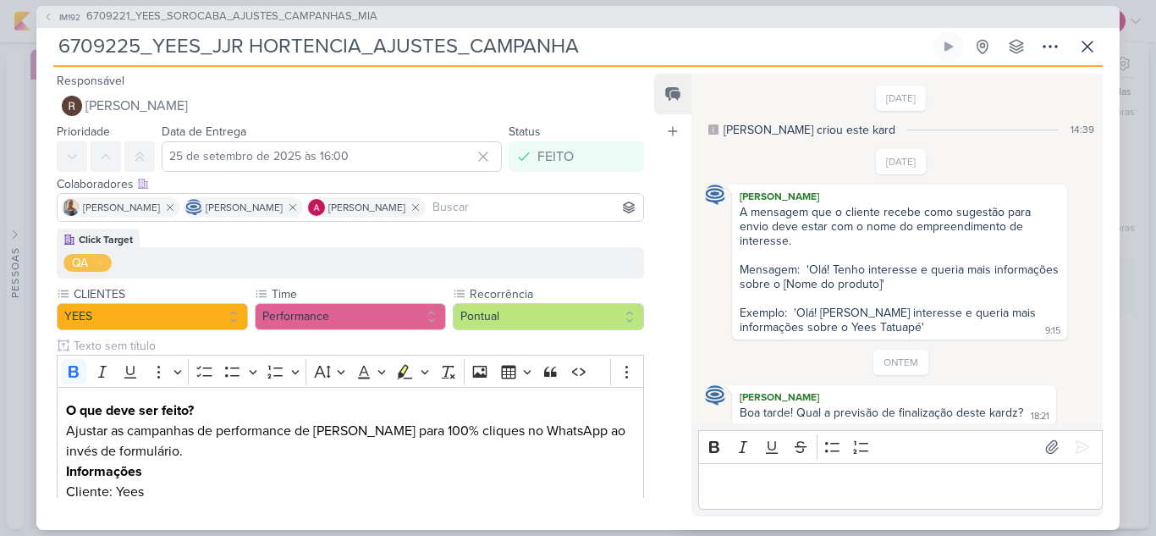
scroll to position [212, 0]
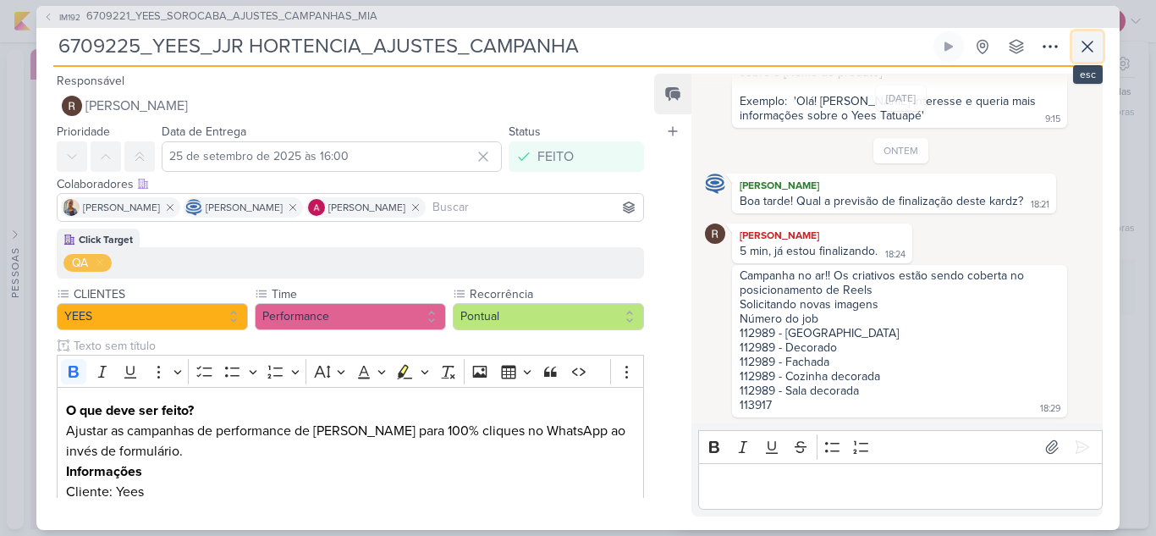
click at [1087, 44] on icon at bounding box center [1087, 46] width 20 height 20
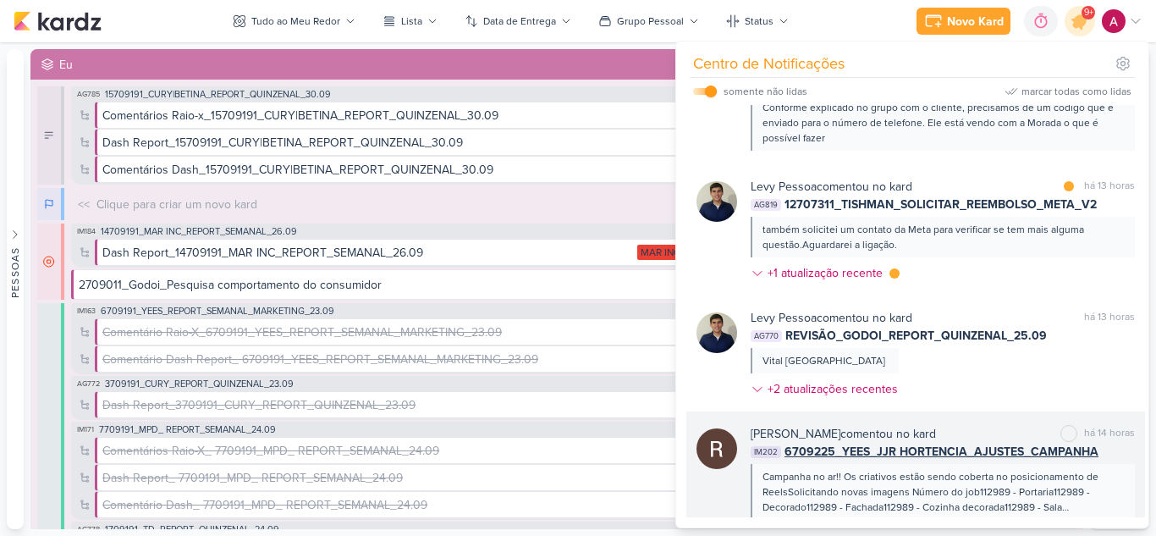
scroll to position [578, 0]
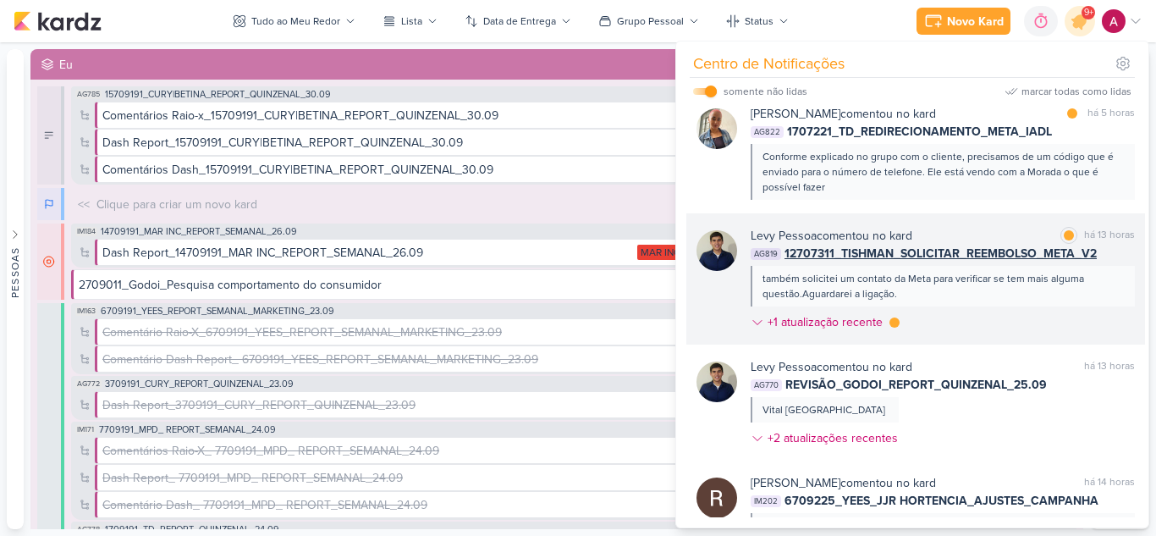
click at [993, 325] on div "[PERSON_NAME] comentou no kard marcar como lida há 13 horas AG819 12707311_TISH…" at bounding box center [943, 282] width 384 height 111
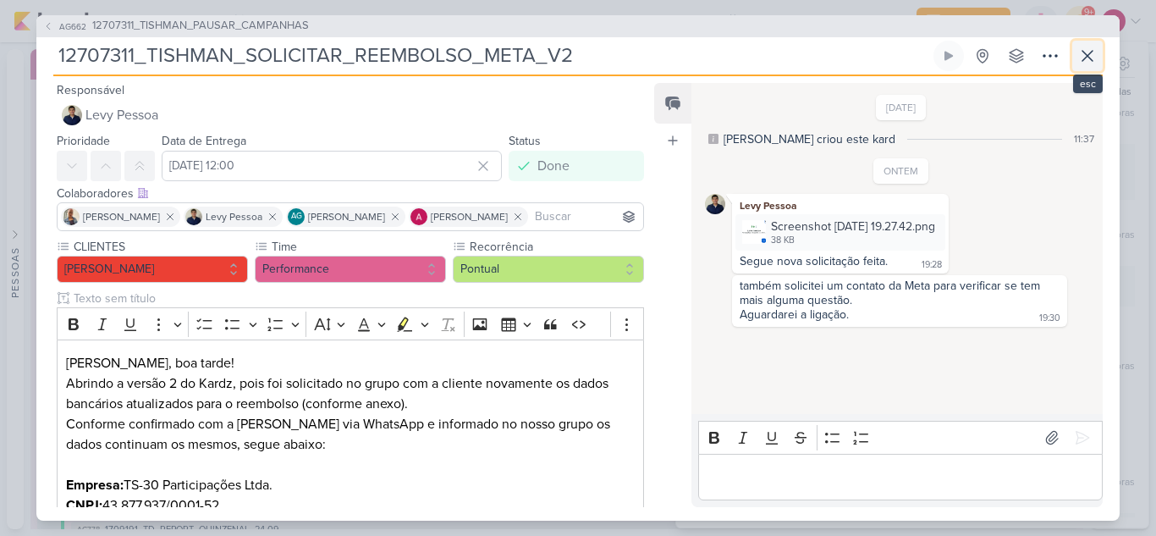
click at [1079, 63] on icon at bounding box center [1087, 56] width 20 height 20
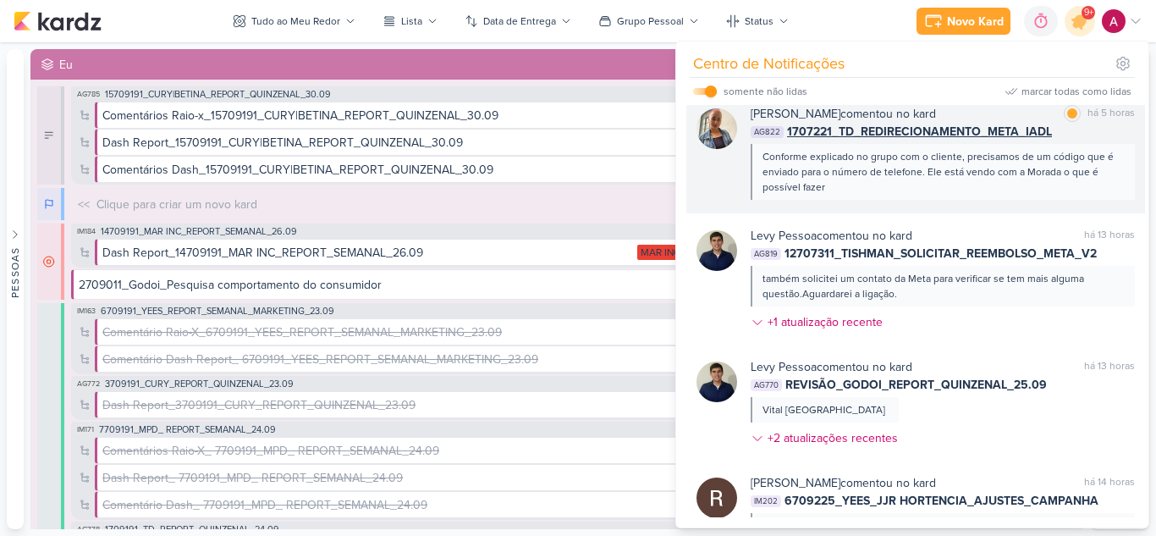
click at [987, 200] on div "[PERSON_NAME] comentou no kard marcar como lida há 5 horas AG822 1707221_TD_RED…" at bounding box center [915, 152] width 459 height 122
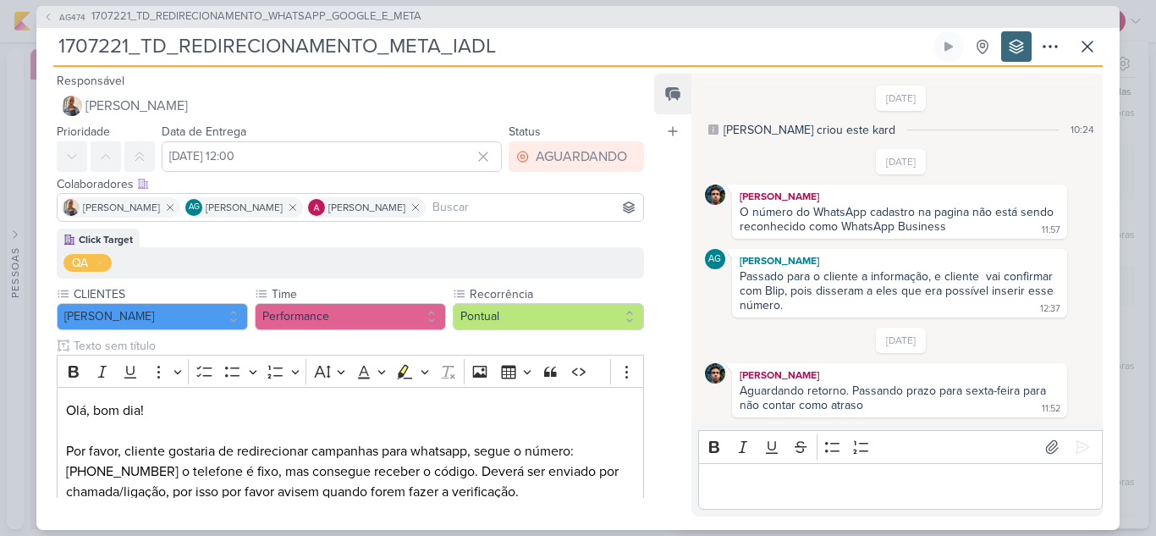
scroll to position [518, 0]
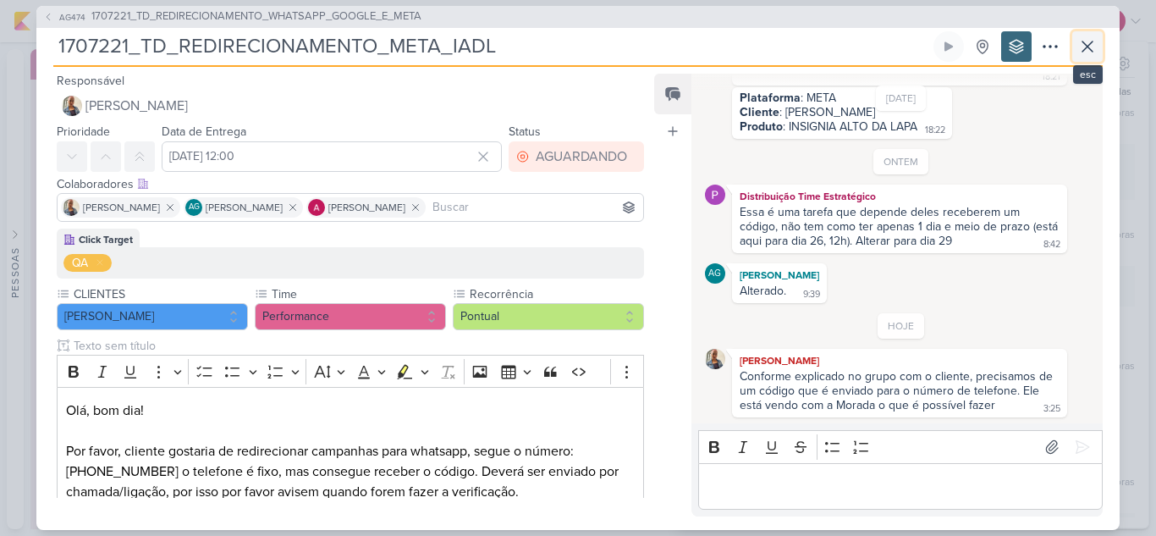
click at [1096, 41] on icon at bounding box center [1087, 46] width 20 height 20
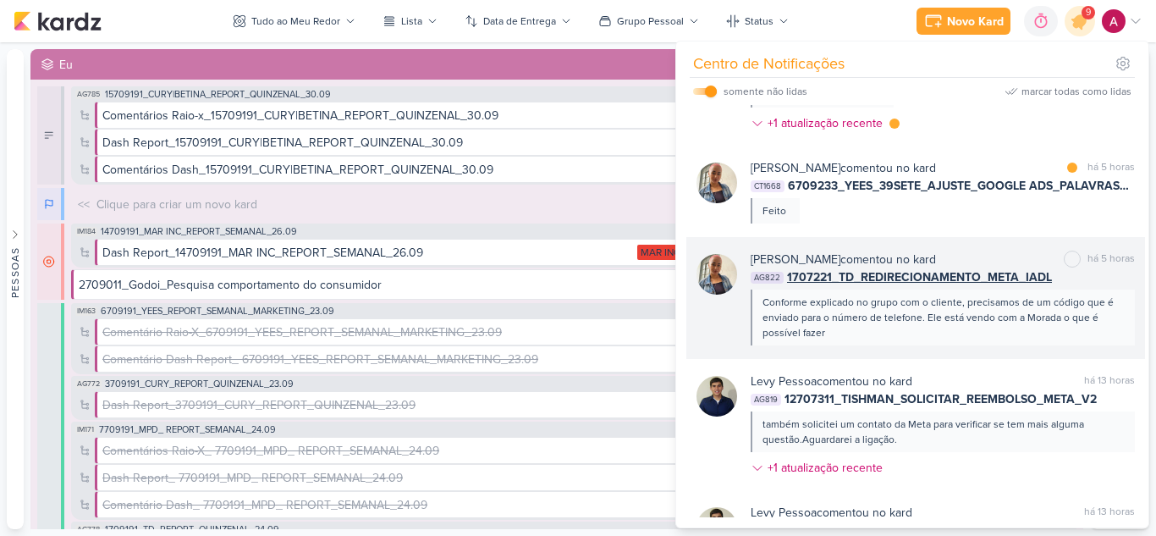
scroll to position [409, 0]
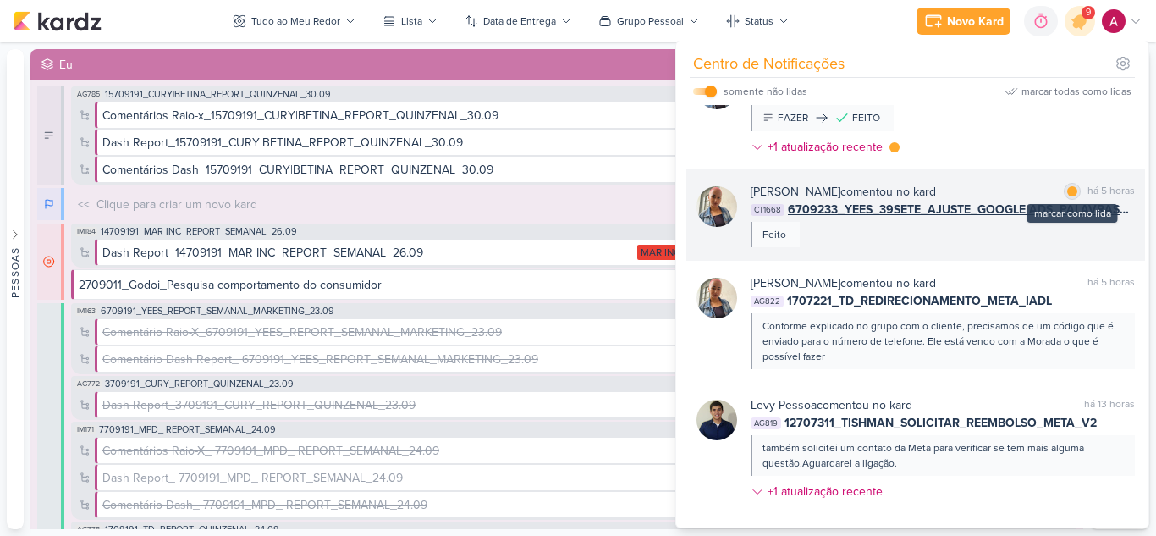
click at [1070, 188] on div "marcar como lida" at bounding box center [1072, 191] width 17 height 17
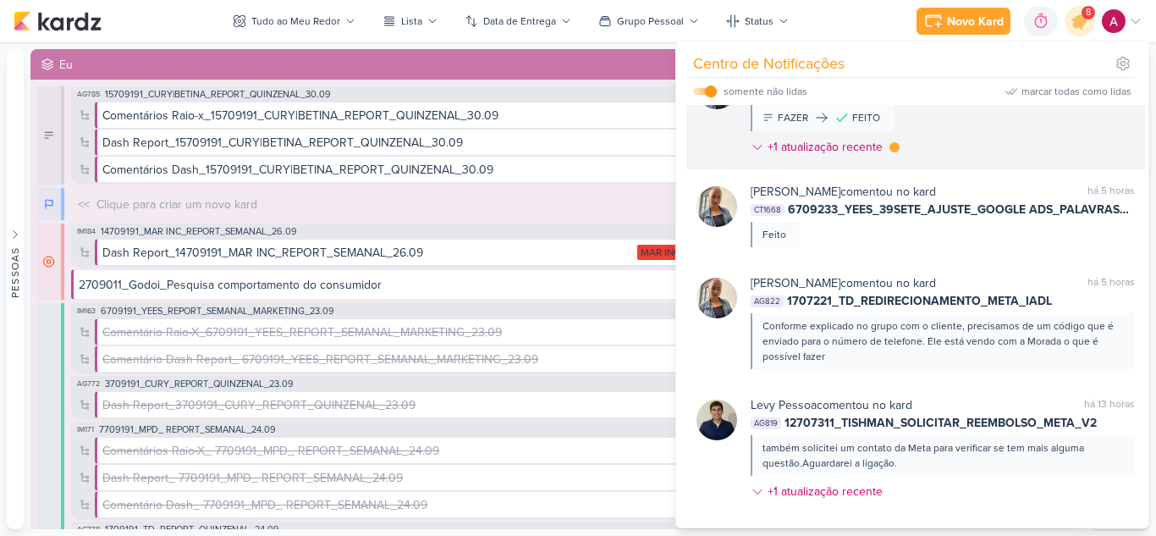
click at [1015, 147] on div "[PERSON_NAME] mudou o status do kard marcar como lida há 5 horas CT1669 6709231…" at bounding box center [943, 113] width 384 height 97
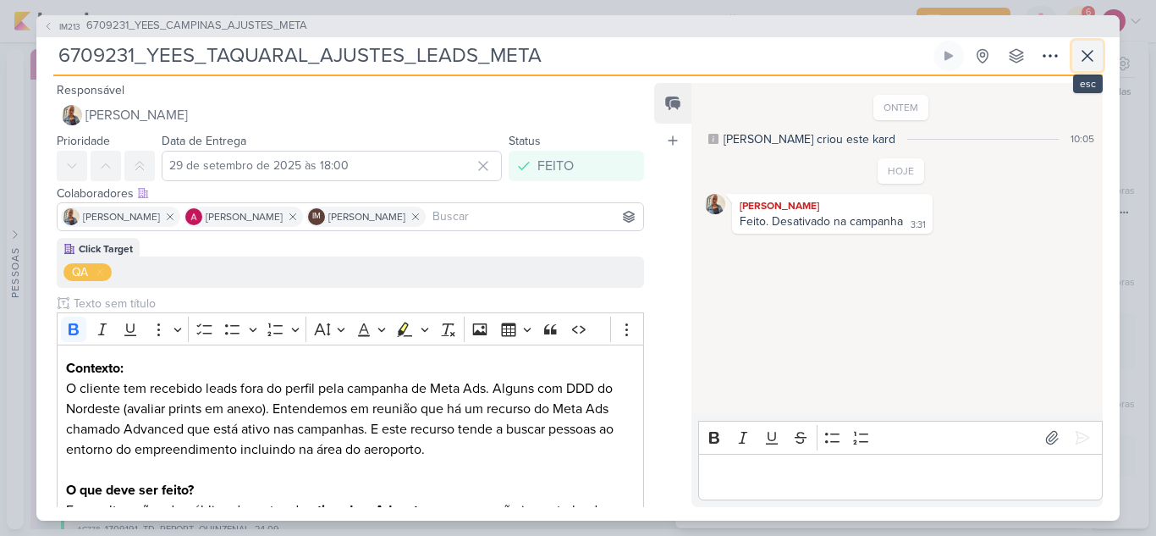
click at [1079, 52] on icon at bounding box center [1087, 56] width 20 height 20
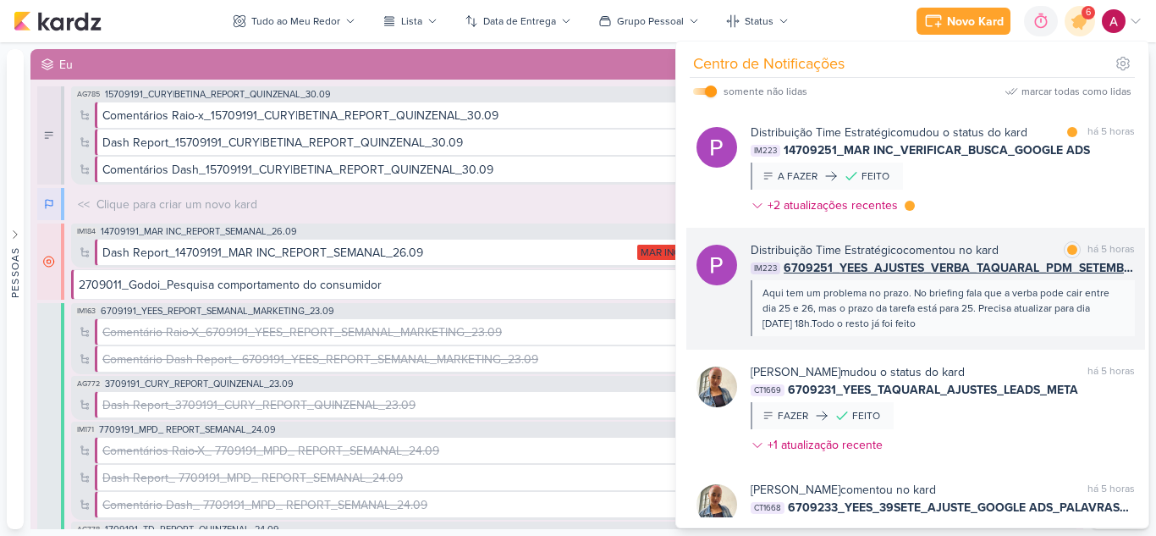
scroll to position [70, 0]
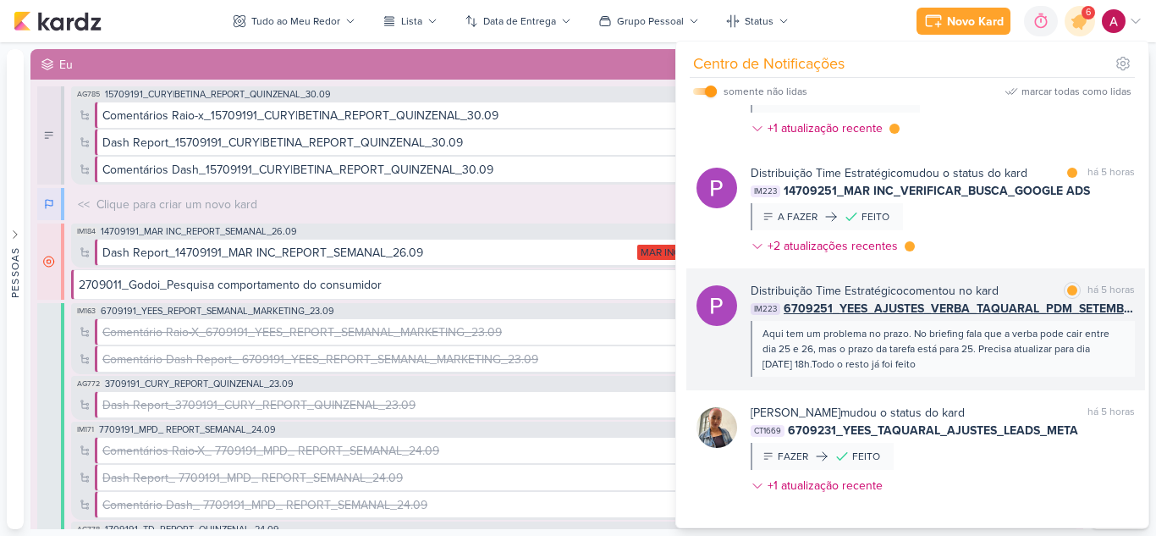
click at [993, 377] on div "Distribuição Time Estratégico comentou no kard marcar como lida há 5 horas IM22…" at bounding box center [915, 329] width 459 height 122
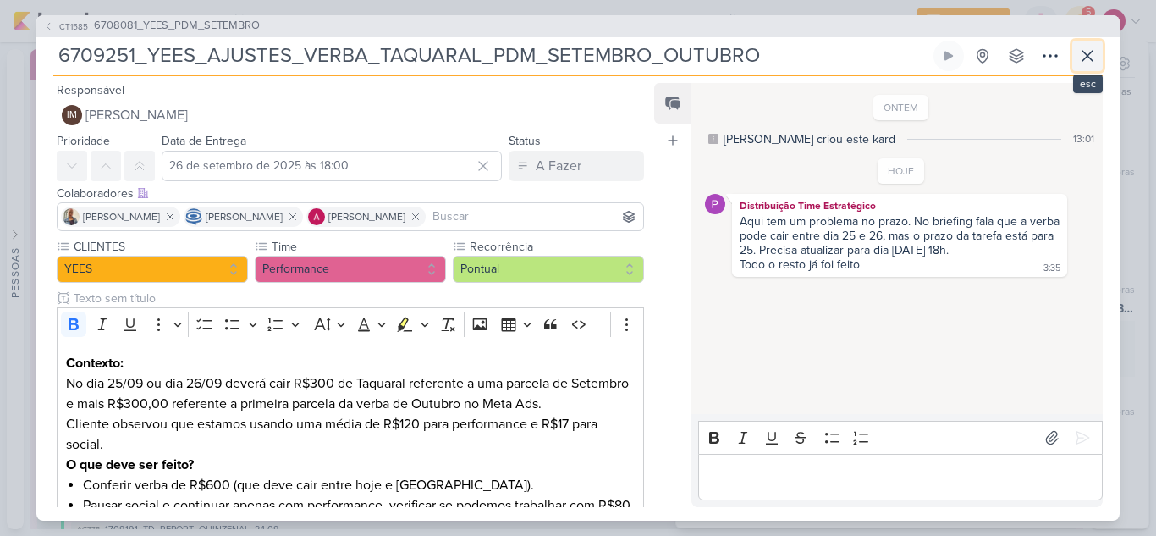
click at [1092, 50] on icon at bounding box center [1087, 56] width 20 height 20
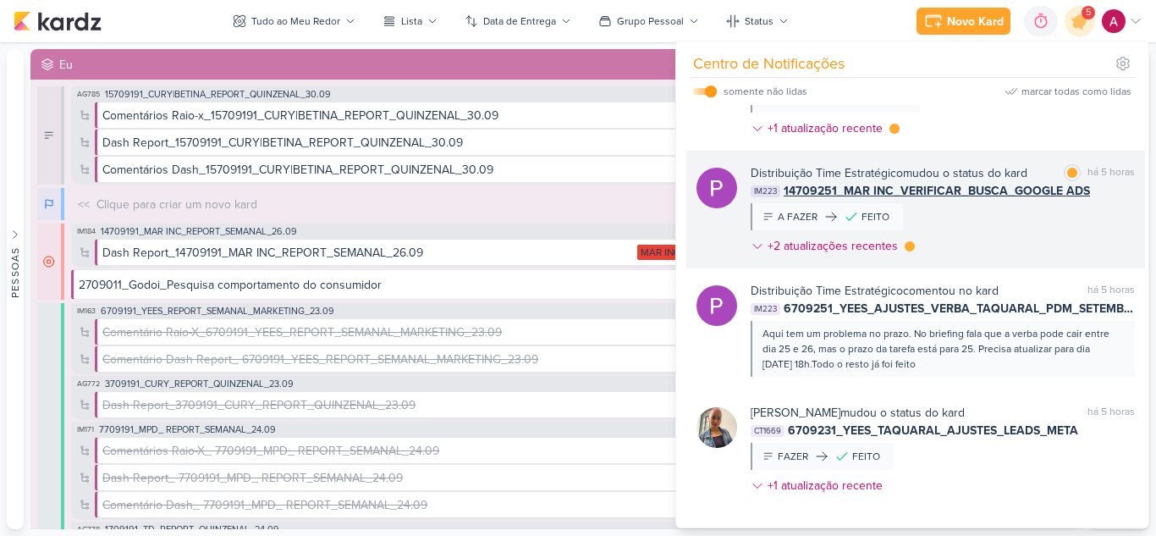
click at [1009, 231] on div "Distribuição Time Estratégico mudou o status do kard marcar como lida há 5 hora…" at bounding box center [943, 212] width 384 height 97
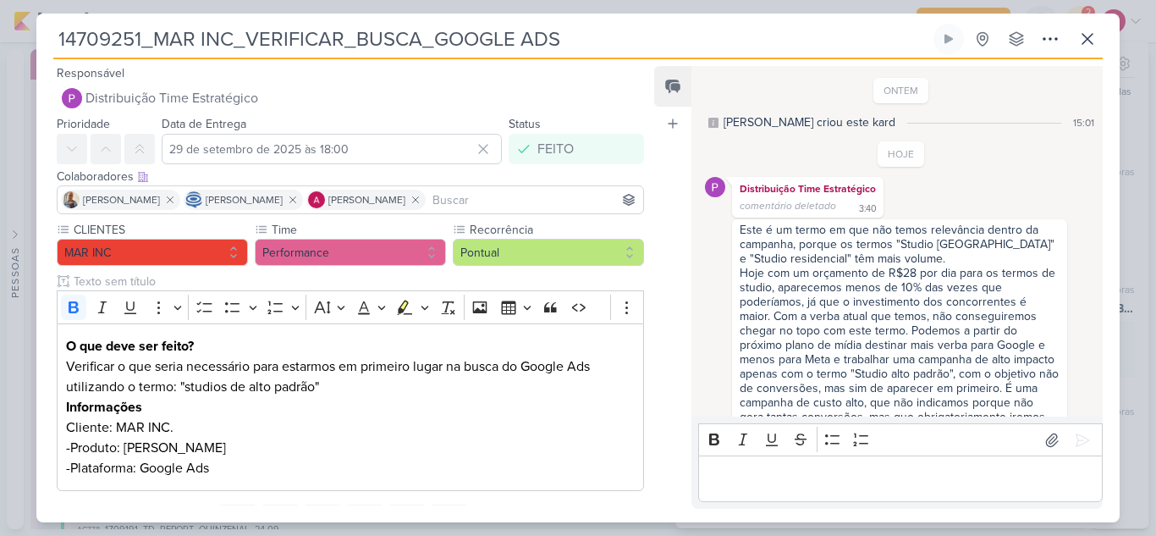
scroll to position [91, 0]
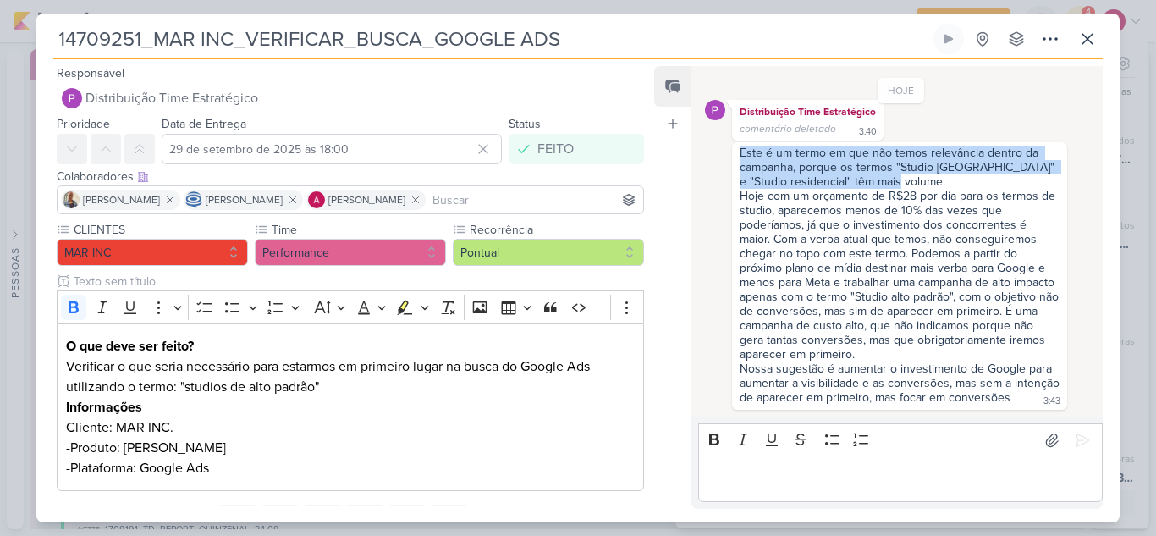
drag, startPoint x: 741, startPoint y: 136, endPoint x: 900, endPoint y: 167, distance: 162.0
click at [900, 167] on div "Este é um termo em que não temos relevância dentro da campanha, porque os termo…" at bounding box center [900, 167] width 320 height 43
copy div "Este é um termo em que não temos relevância dentro da campanha, porque os termo…"
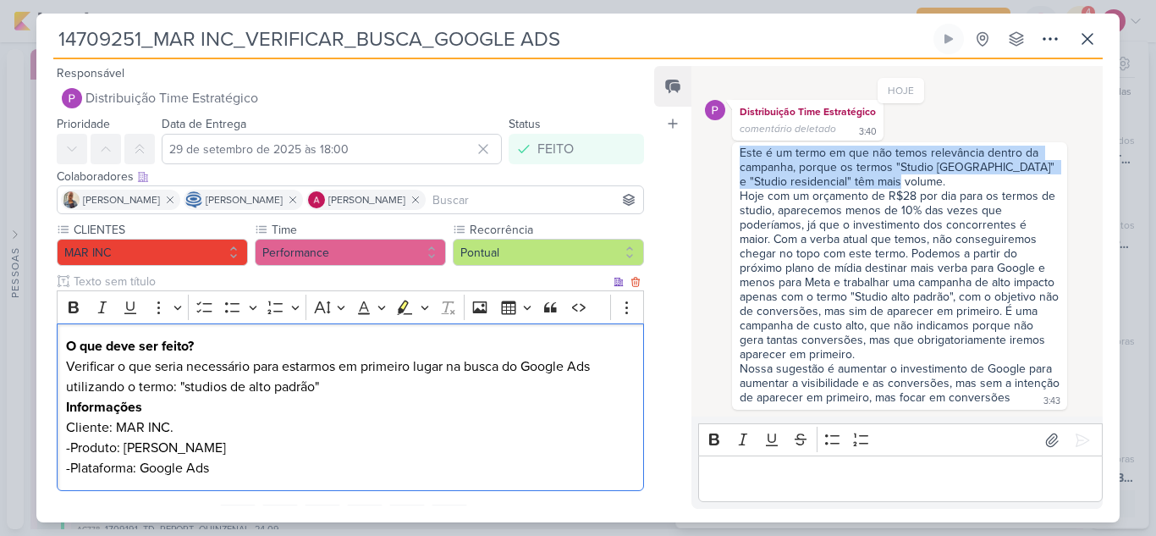
drag, startPoint x: 140, startPoint y: 370, endPoint x: 389, endPoint y: 392, distance: 249.7
click at [387, 390] on p "Verificar o que seria necessário para estarmos em primeiro lugar na busca do Go…" at bounding box center [350, 376] width 569 height 41
copy p "que seria necessário para estarmos em primeiro lugar na busca do Google Ads uti…"
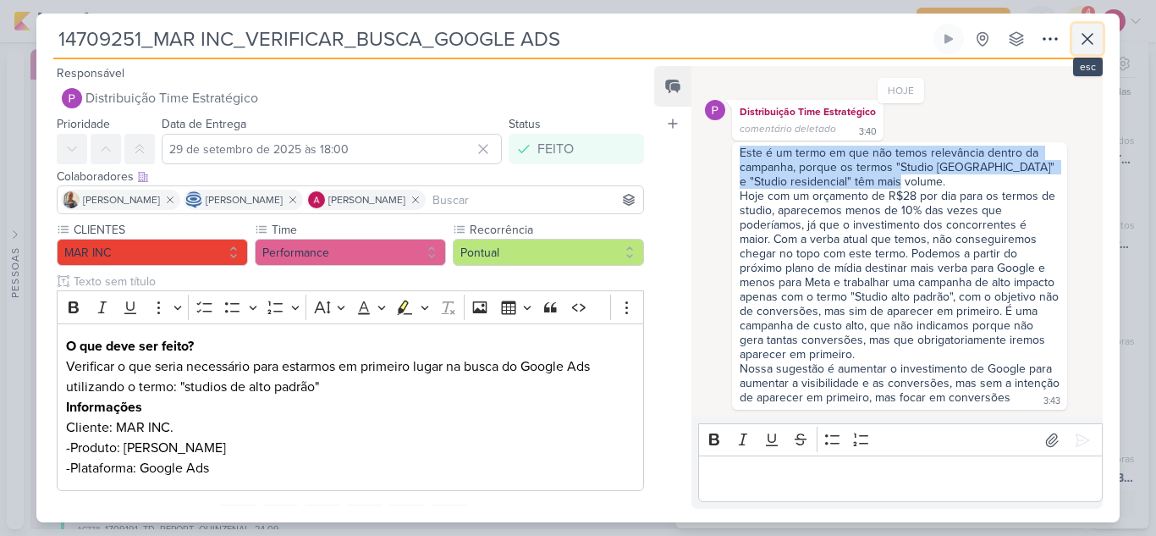
click at [1092, 52] on button at bounding box center [1087, 39] width 30 height 30
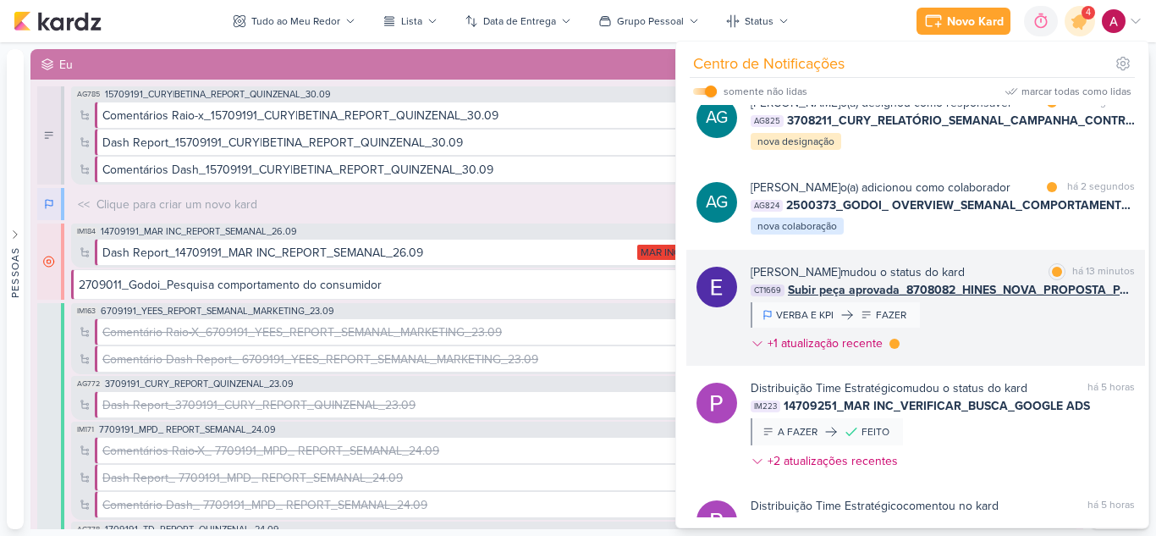
scroll to position [0, 0]
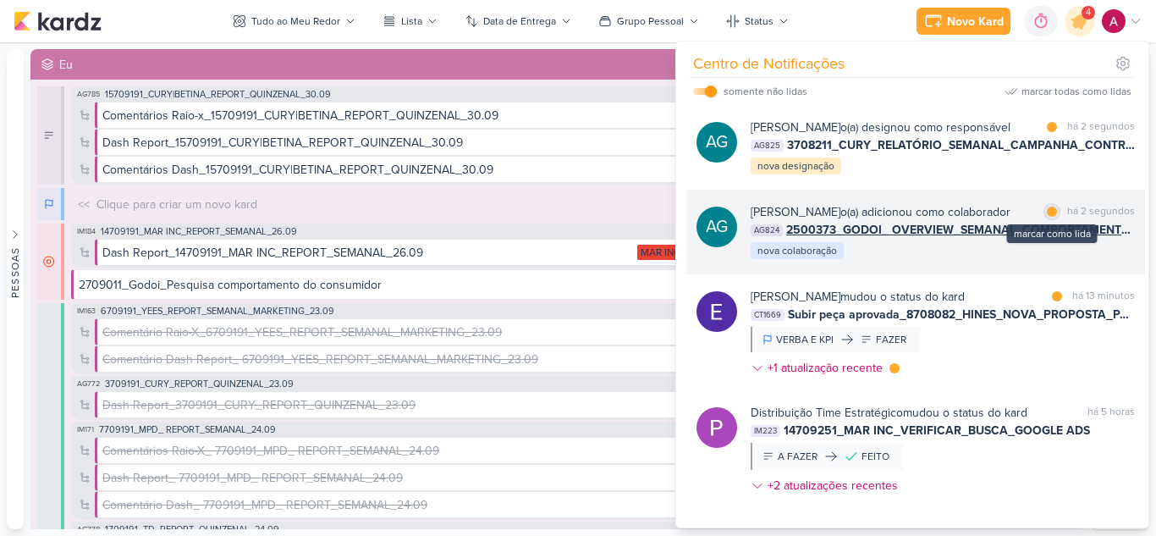
click at [1047, 217] on div at bounding box center [1052, 211] width 10 height 10
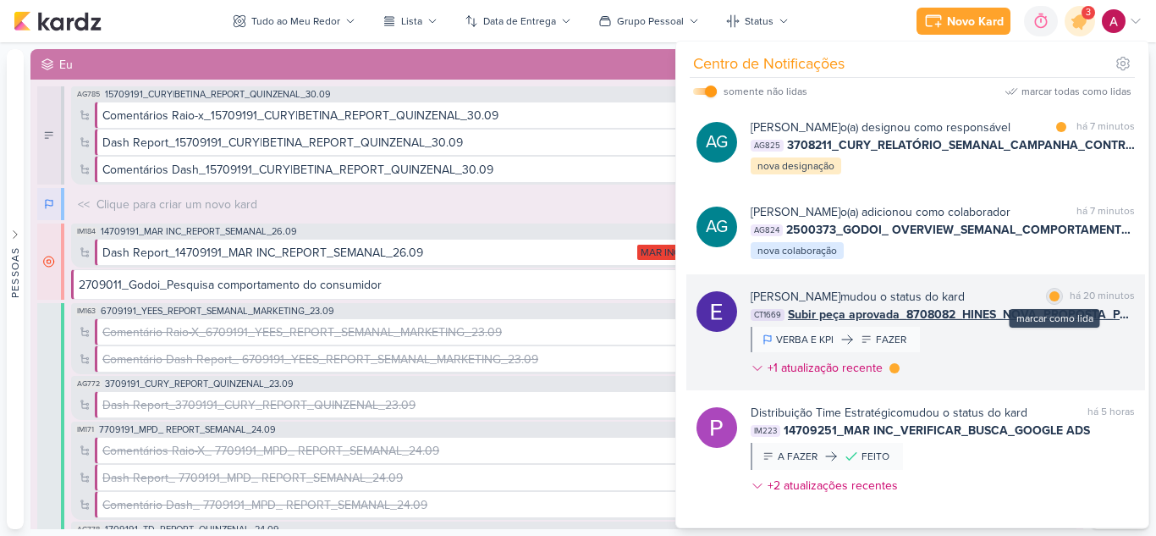
click at [1049, 301] on div at bounding box center [1054, 296] width 10 height 10
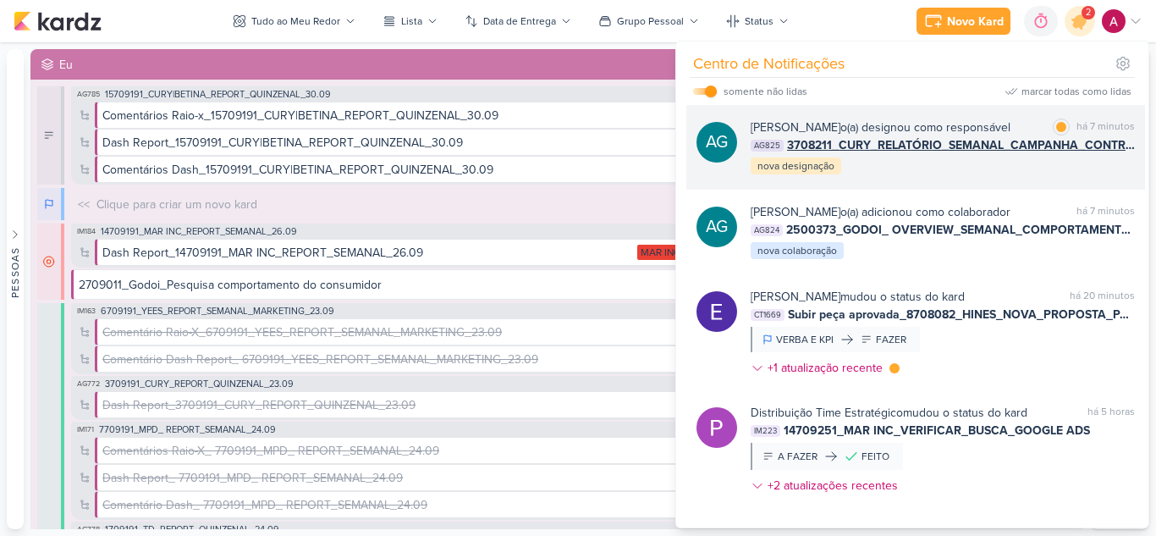
click at [965, 176] on div "[PERSON_NAME] o(a) designou como responsável marcar como lida há 7 minutos AG82…" at bounding box center [943, 147] width 384 height 58
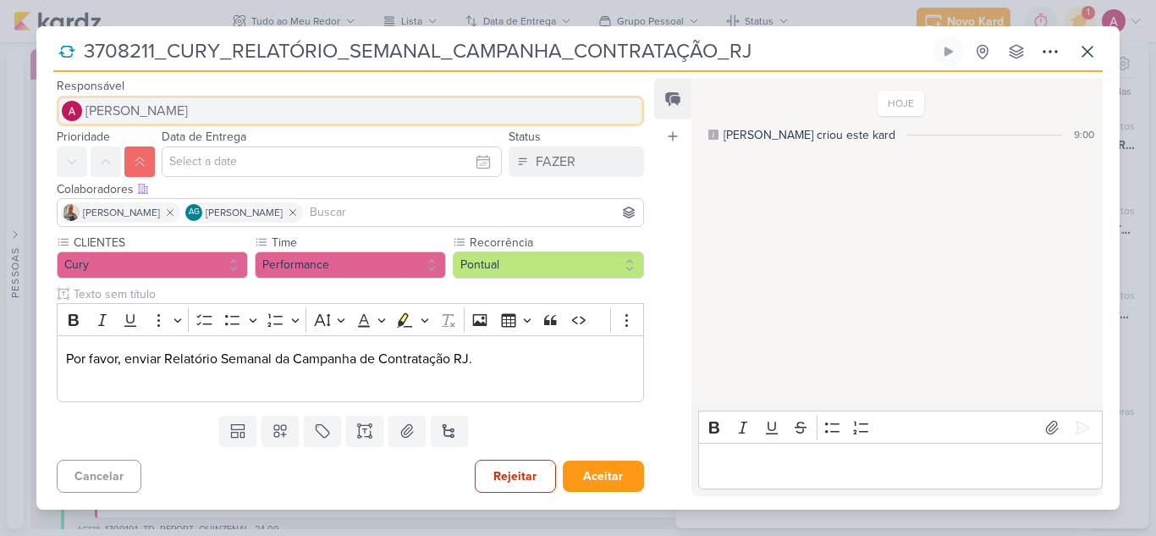
click at [124, 114] on span "[PERSON_NAME]" at bounding box center [136, 111] width 102 height 20
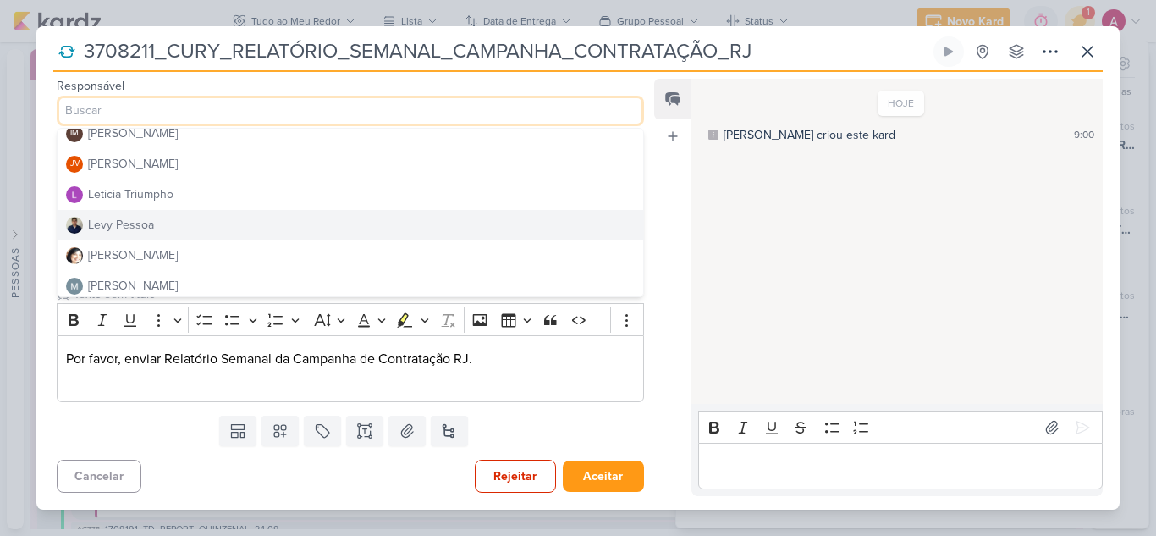
scroll to position [338, 0]
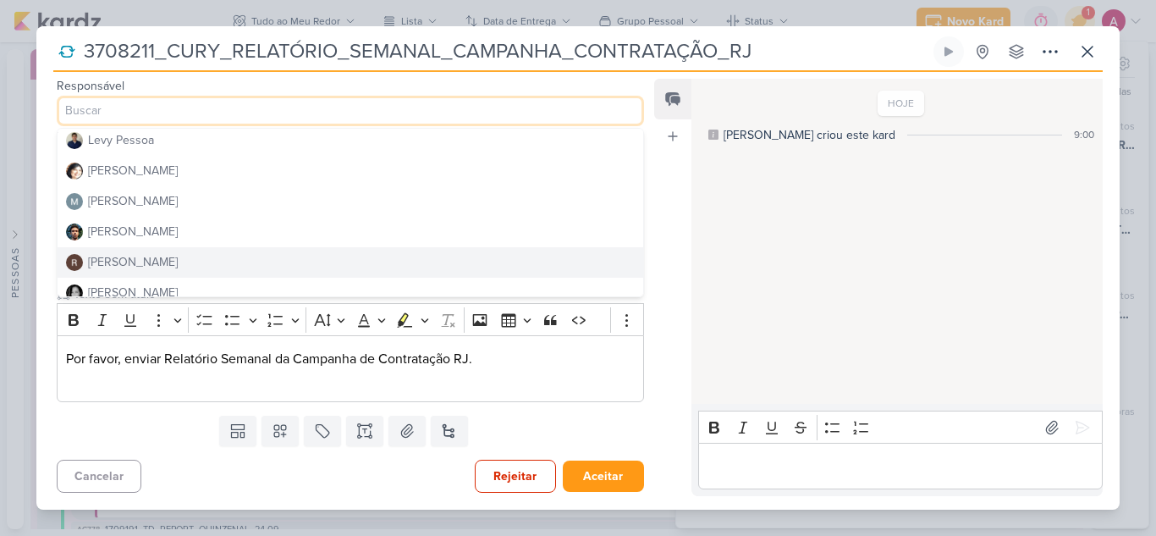
click at [154, 261] on div "[PERSON_NAME]" at bounding box center [133, 262] width 90 height 18
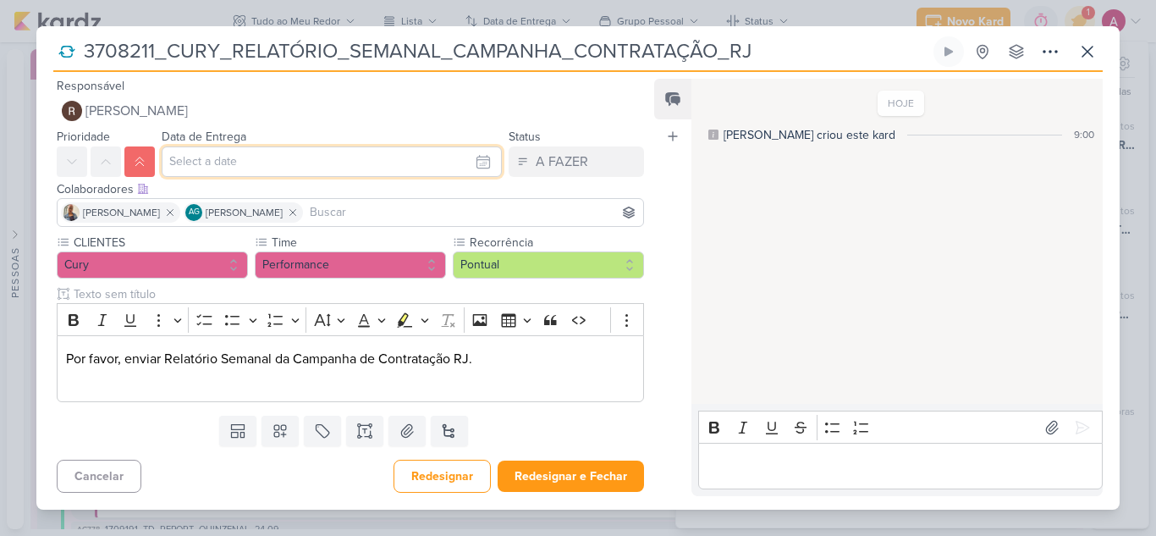
click at [289, 173] on input "text" at bounding box center [332, 161] width 340 height 30
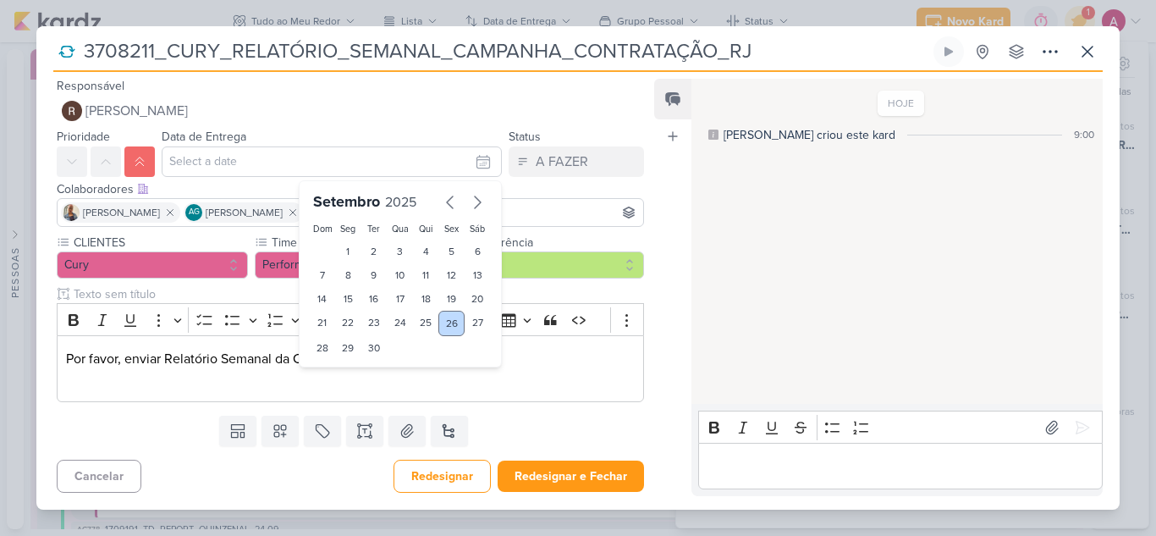
click at [448, 328] on div "26" at bounding box center [451, 323] width 26 height 25
type input "[DATE] 23:59"
click at [350, 376] on select "00 01 02 03 04 05 06 07 08 09 10 11 12 13 14 15 16 17 18 19 20 21 22 23" at bounding box center [349, 376] width 24 height 20
click at [322, 481] on div "Cancelar Redesignar Redesignar e Fechar Ctrl + Enter" at bounding box center [343, 474] width 614 height 43
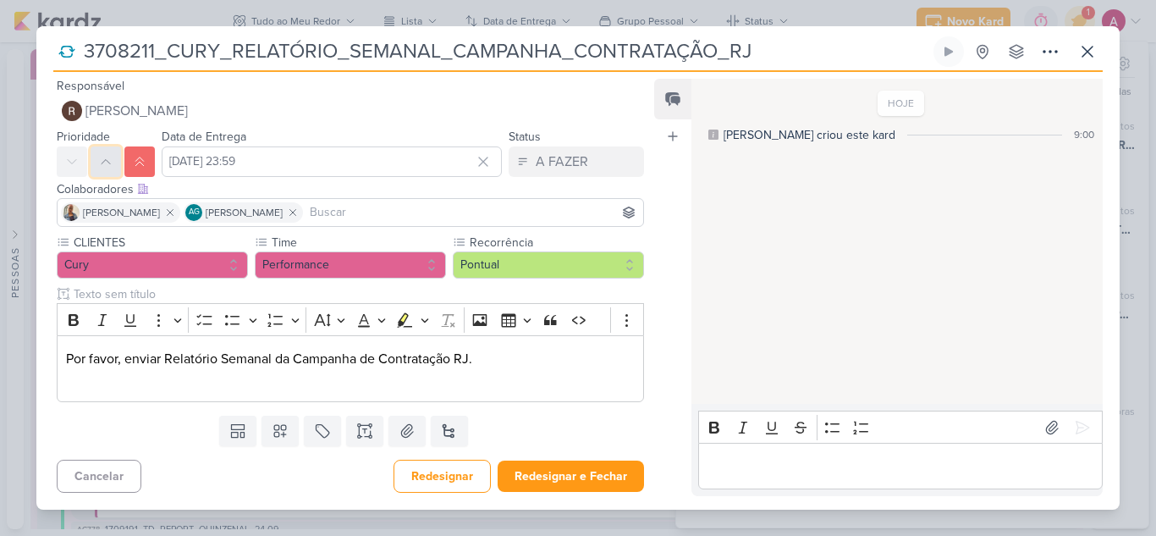
click at [97, 158] on button at bounding box center [106, 161] width 30 height 30
click at [369, 212] on input at bounding box center [472, 212] width 333 height 20
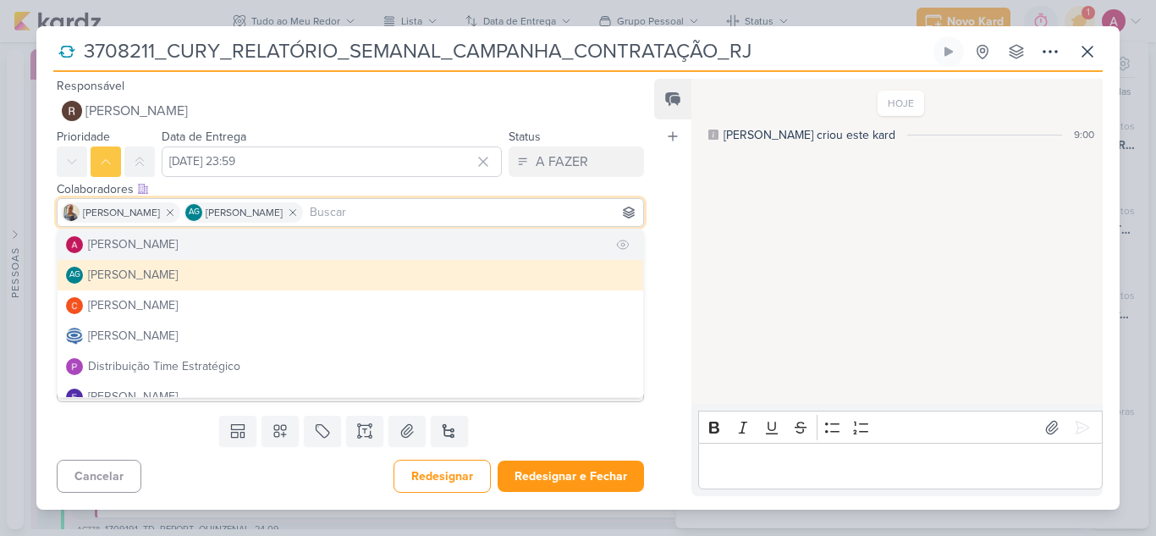
click at [304, 243] on button "[PERSON_NAME]" at bounding box center [351, 244] width 586 height 30
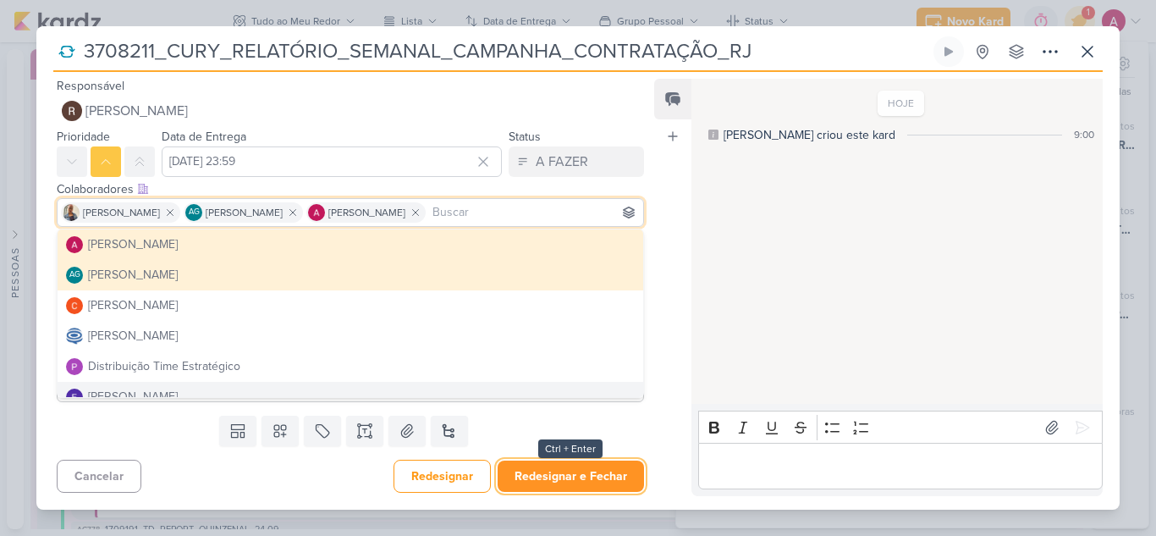
click at [560, 482] on button "Redesignar e Fechar" at bounding box center [571, 475] width 146 height 31
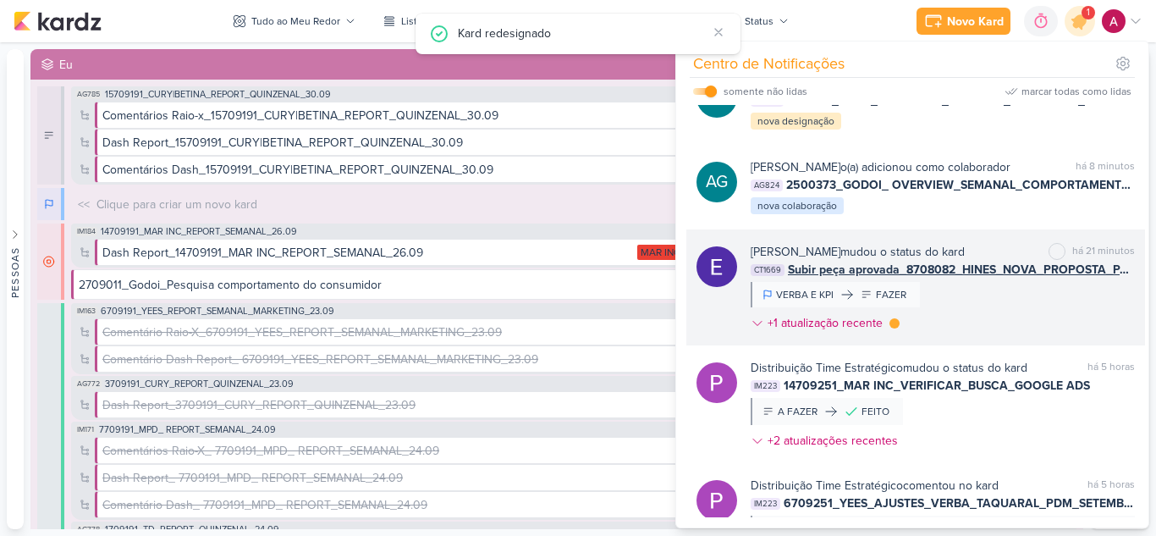
scroll to position [85, 0]
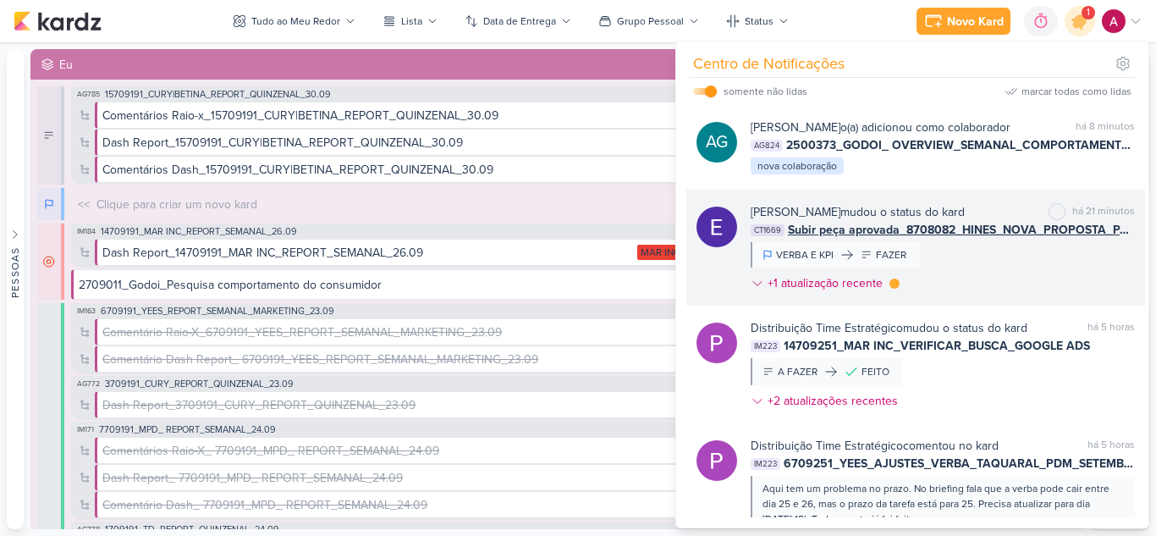
click at [973, 299] on div "[PERSON_NAME] mudou o status do kard marcar como não lida há 21 minutos CT1669 …" at bounding box center [943, 251] width 384 height 96
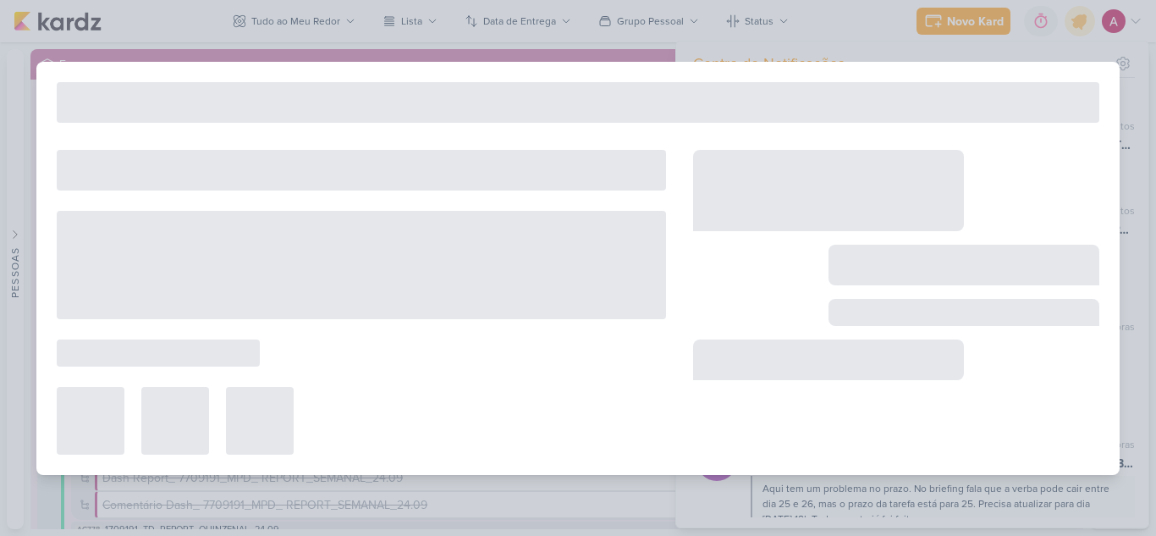
type input "Subir peça aprovada_8708082_HINES_NOVA_PROPOSTA_PARA_REUNIAO"
type input "26 de setembro de 2025 às 18:00"
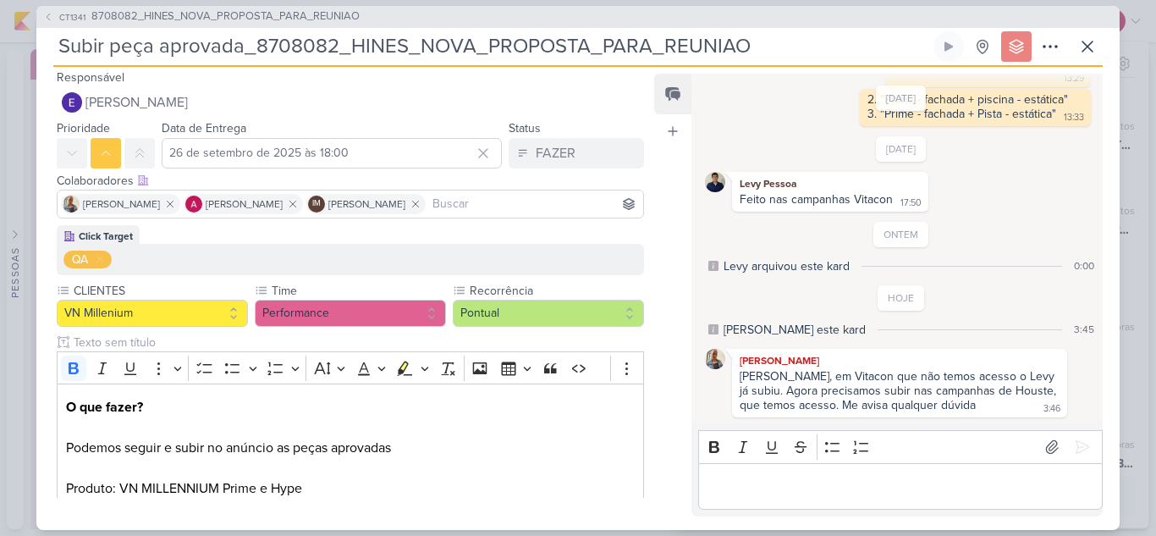
scroll to position [0, 0]
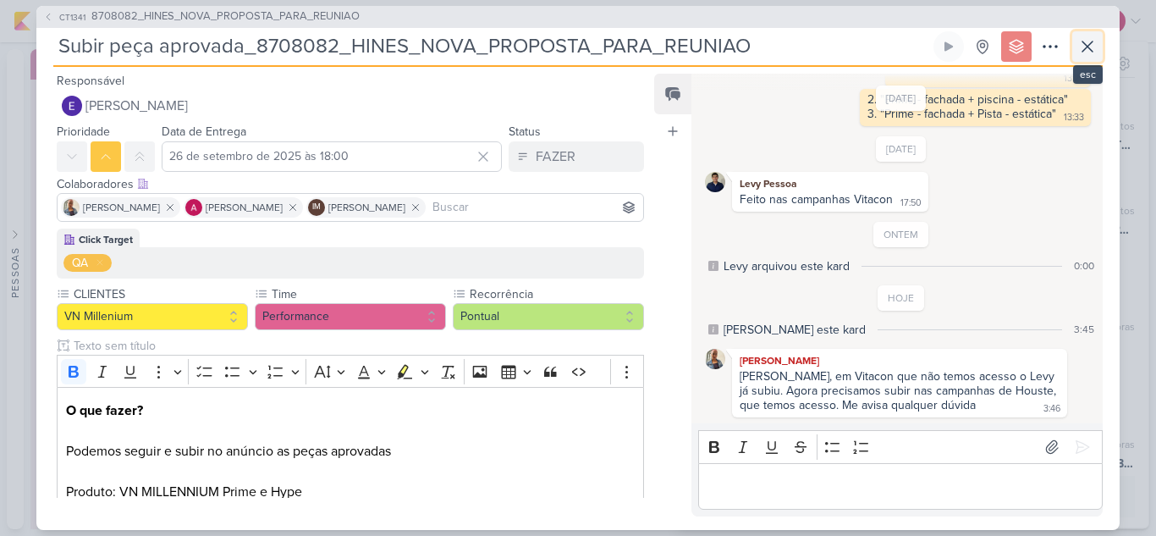
click at [1088, 51] on icon at bounding box center [1087, 46] width 20 height 20
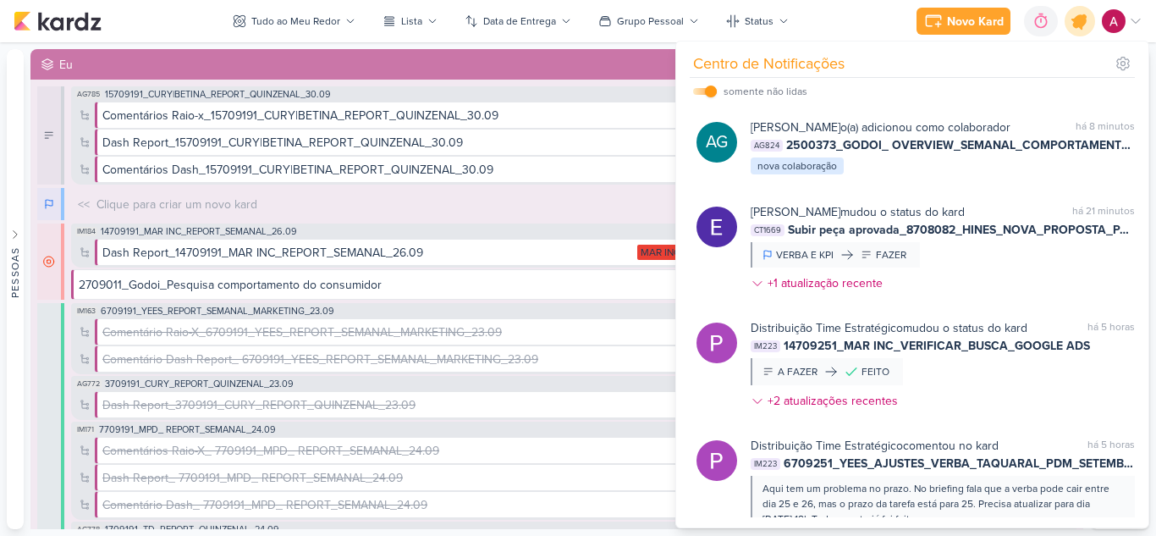
click at [1080, 25] on icon at bounding box center [1080, 21] width 20 height 20
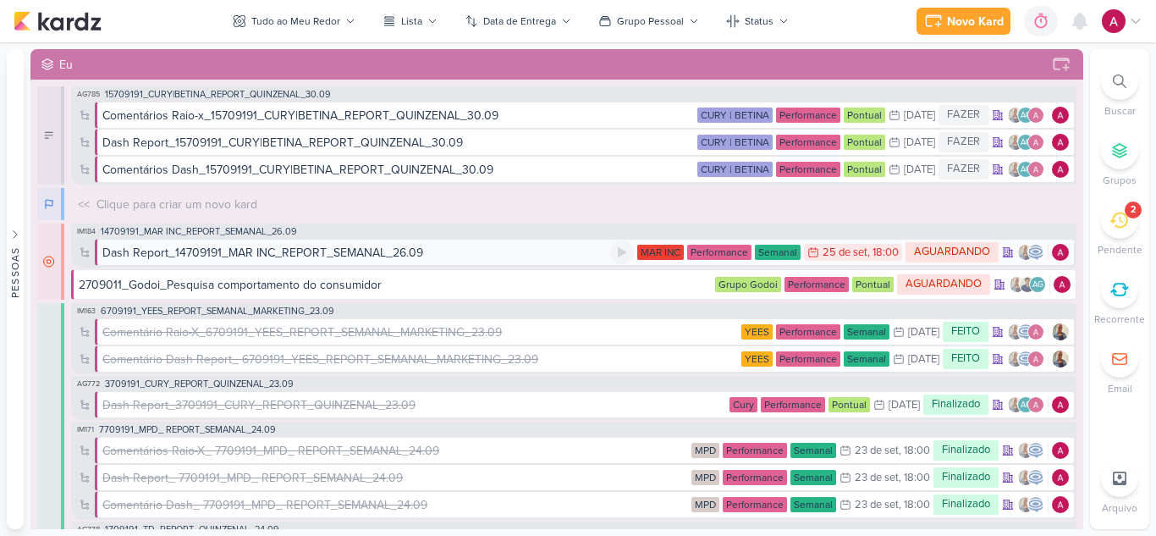
click at [287, 255] on div "Dash Report_14709191_MAR INC_REPORT_SEMANAL_26.09" at bounding box center [262, 253] width 321 height 18
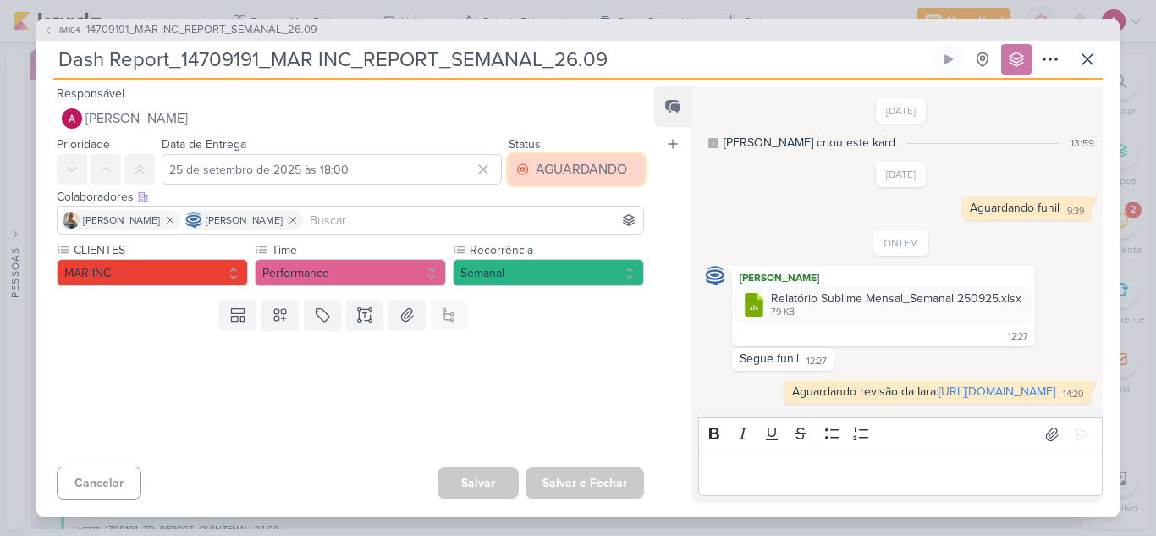
click at [537, 160] on div "AGUARDANDO" at bounding box center [581, 169] width 91 height 20
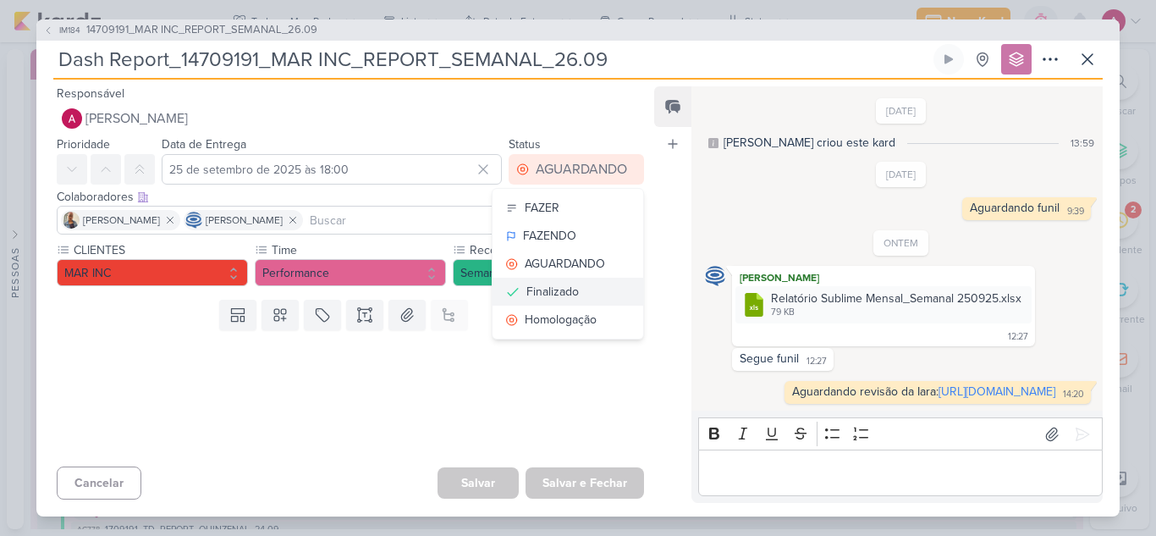
click at [531, 283] on div "Finalizado" at bounding box center [552, 292] width 52 height 18
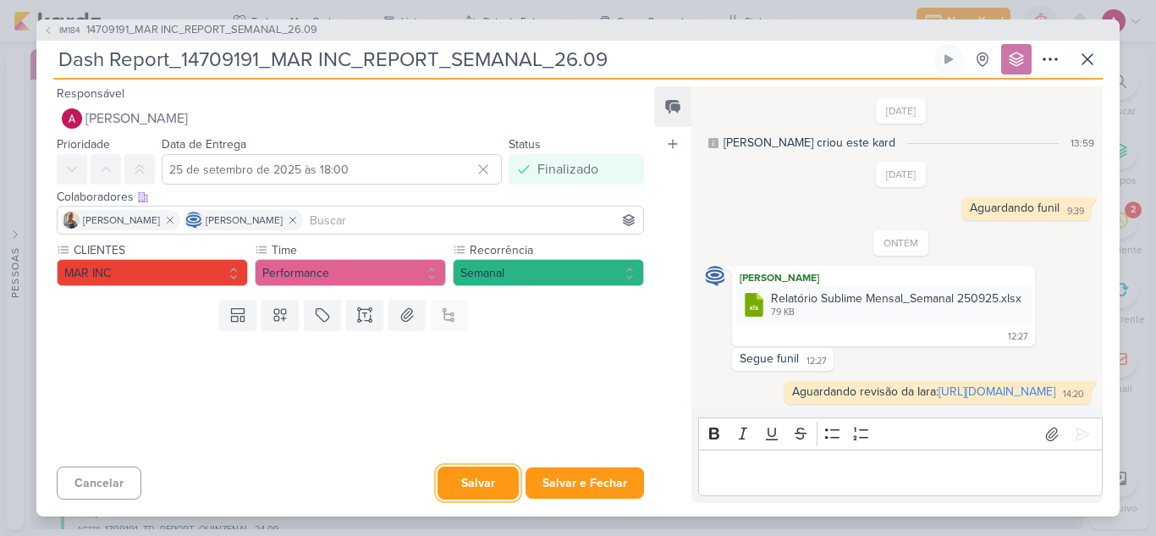
click at [473, 492] on button "Salvar" at bounding box center [477, 482] width 81 height 33
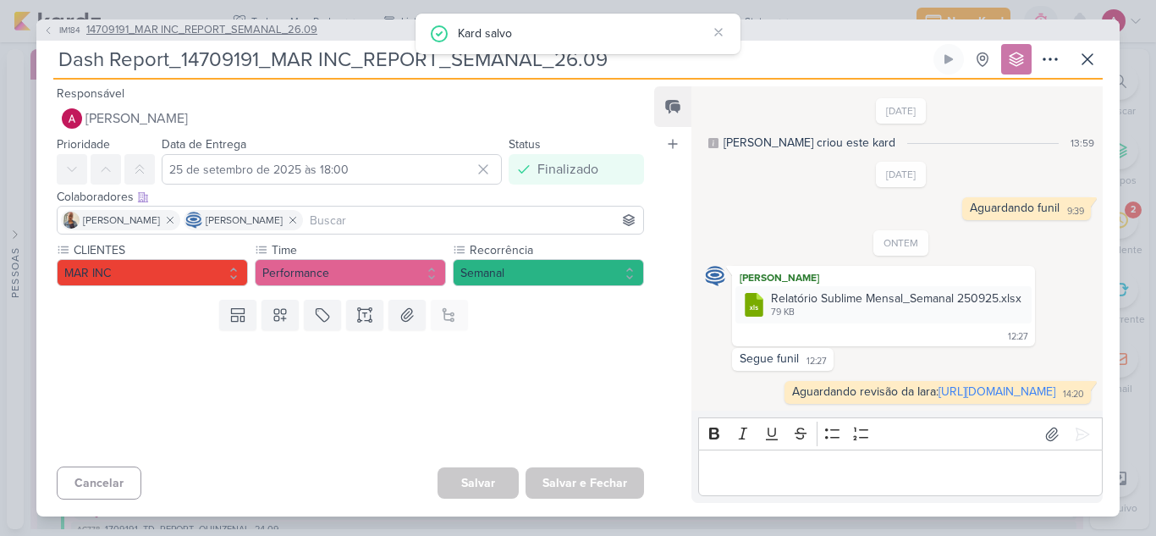
click at [188, 22] on span "14709191_MAR INC_REPORT_SEMANAL_26.09" at bounding box center [201, 30] width 231 height 17
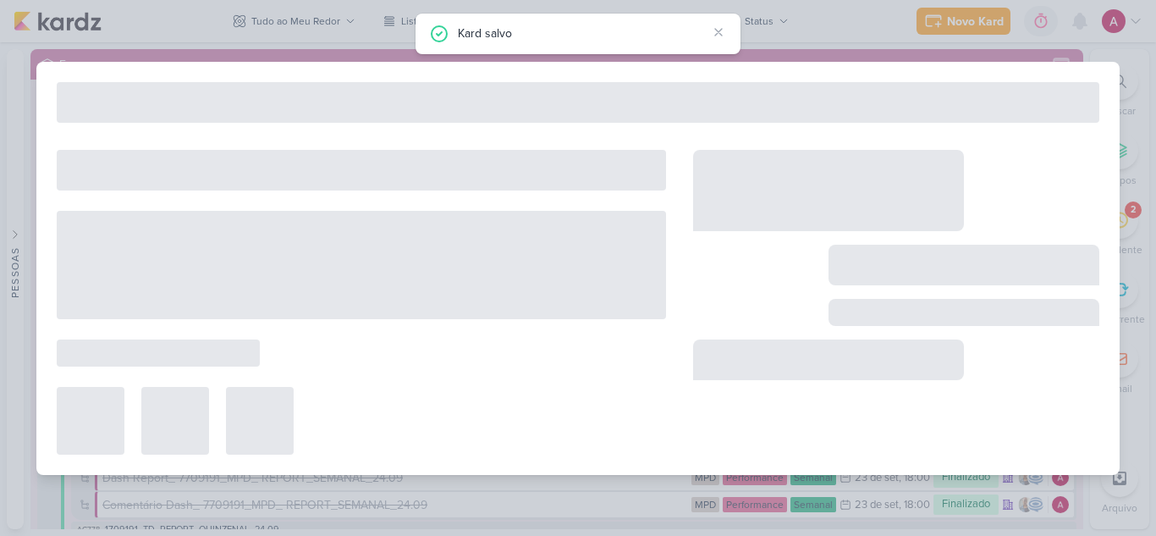
type input "14709191_MAR INC_REPORT_SEMANAL_26.09"
type input "26 de setembro de 2025 às 18:00"
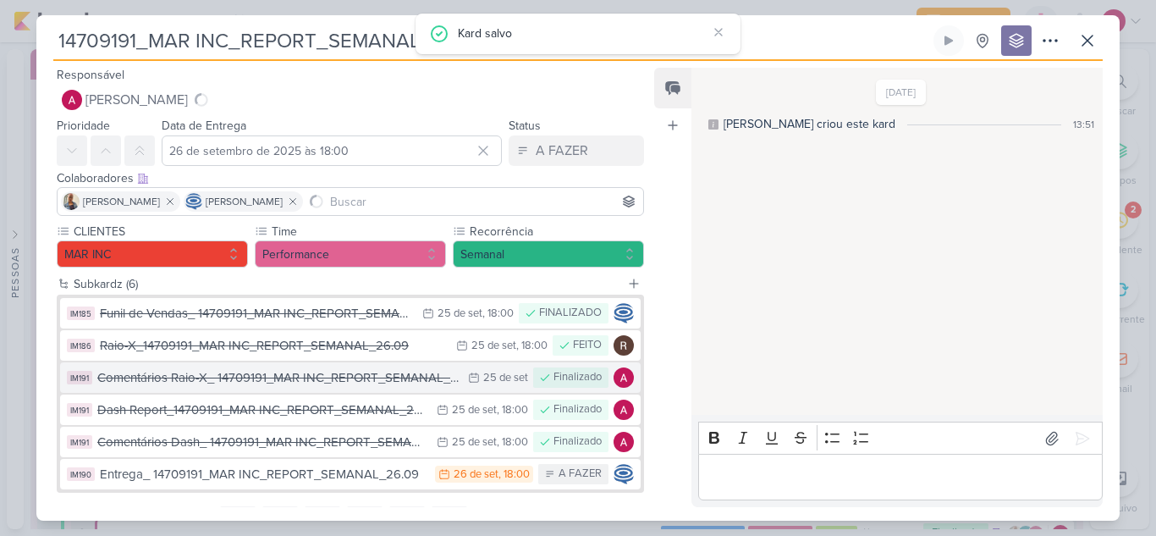
scroll to position [80, 0]
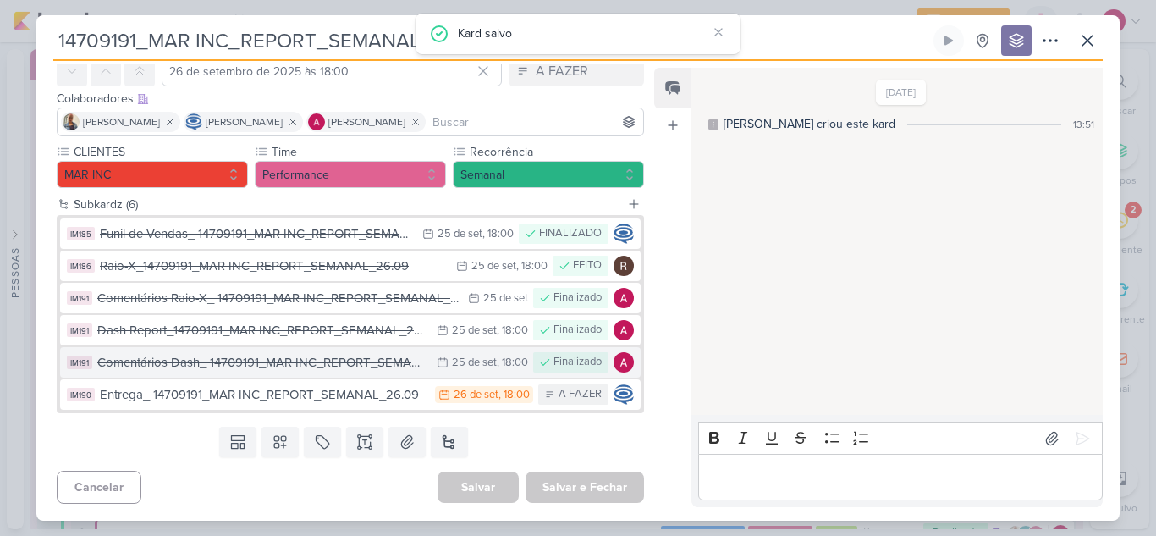
click at [360, 360] on div "Comentários Dash_ 14709191_MAR INC_REPORT_SEMANAL_26.09" at bounding box center [262, 362] width 331 height 19
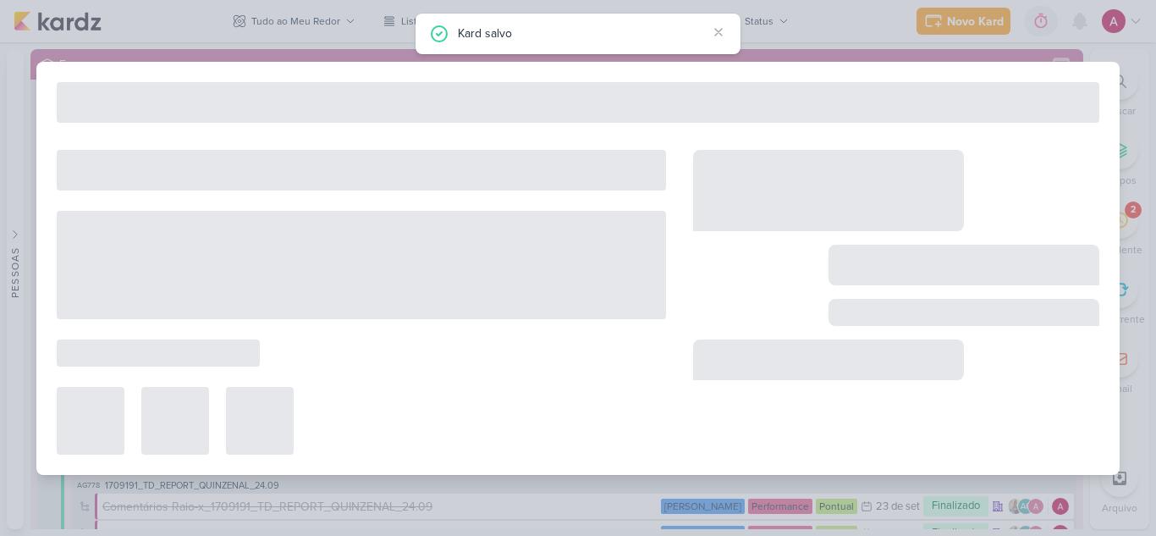
type input "Comentários Dash_ 14709191_MAR INC_REPORT_SEMANAL_26.09"
type input "25 de setembro de 2025 às 18:00"
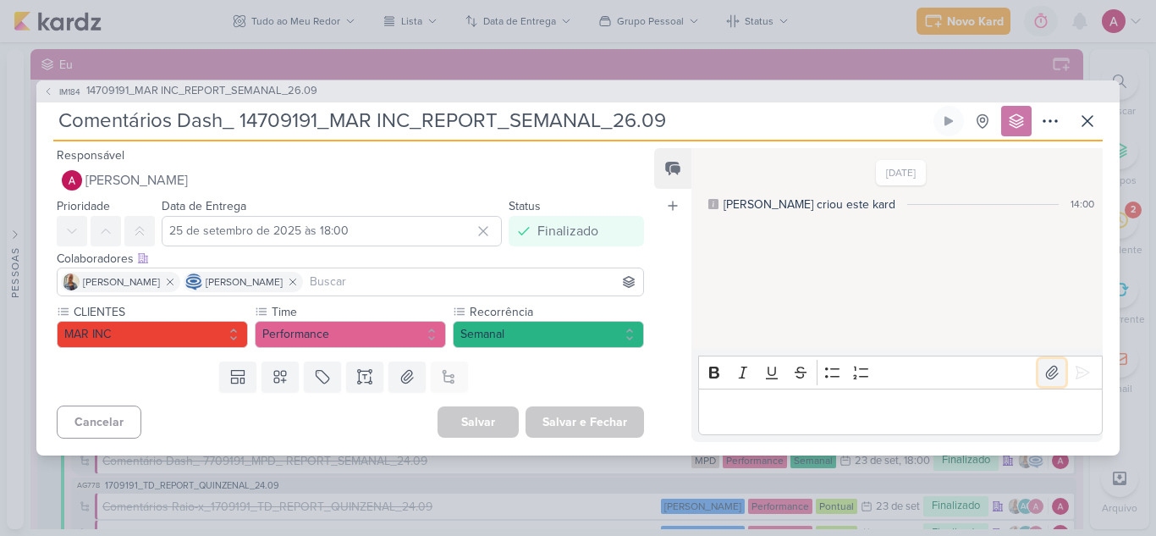
click at [1048, 370] on icon at bounding box center [1051, 372] width 17 height 17
click at [854, 410] on p "Editor editing area: main" at bounding box center [900, 411] width 387 height 20
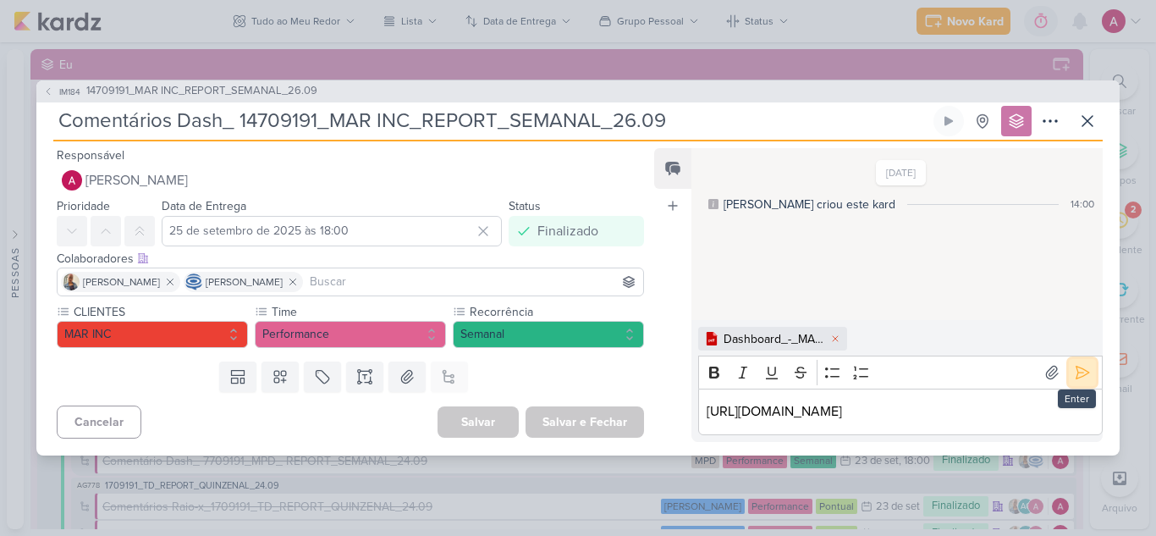
click at [1074, 364] on icon at bounding box center [1082, 372] width 17 height 17
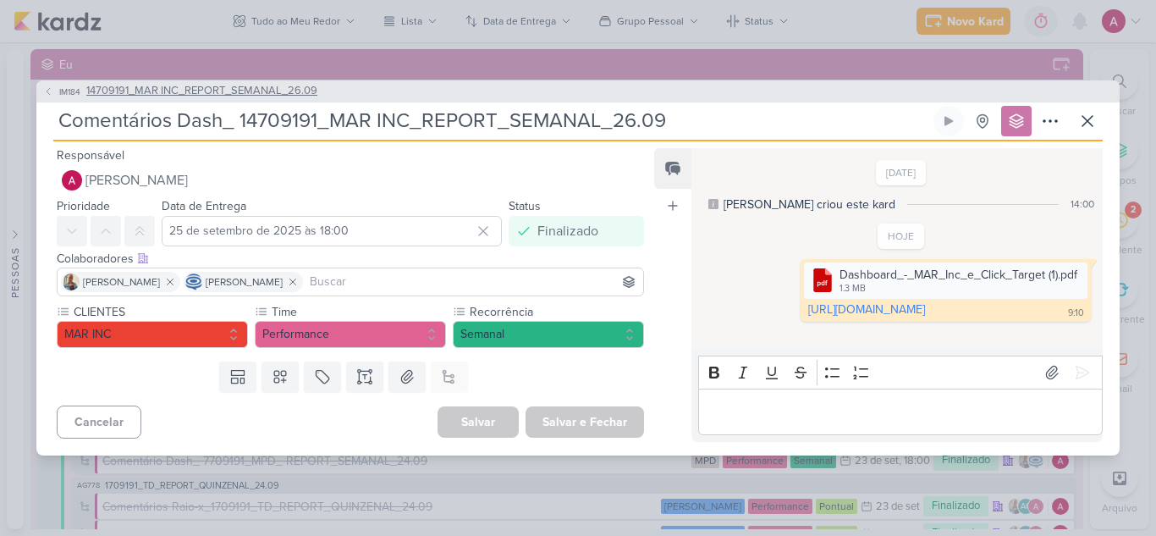
click at [47, 94] on icon at bounding box center [48, 91] width 10 height 10
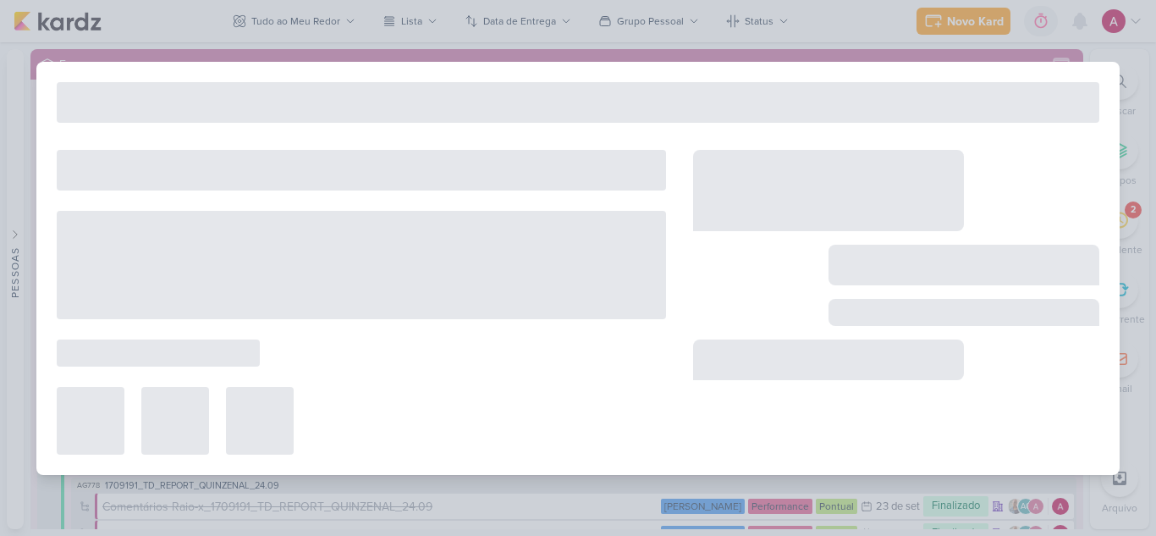
type input "14709191_MAR INC_REPORT_SEMANAL_26.09"
type input "26 de setembro de 2025 às 18:00"
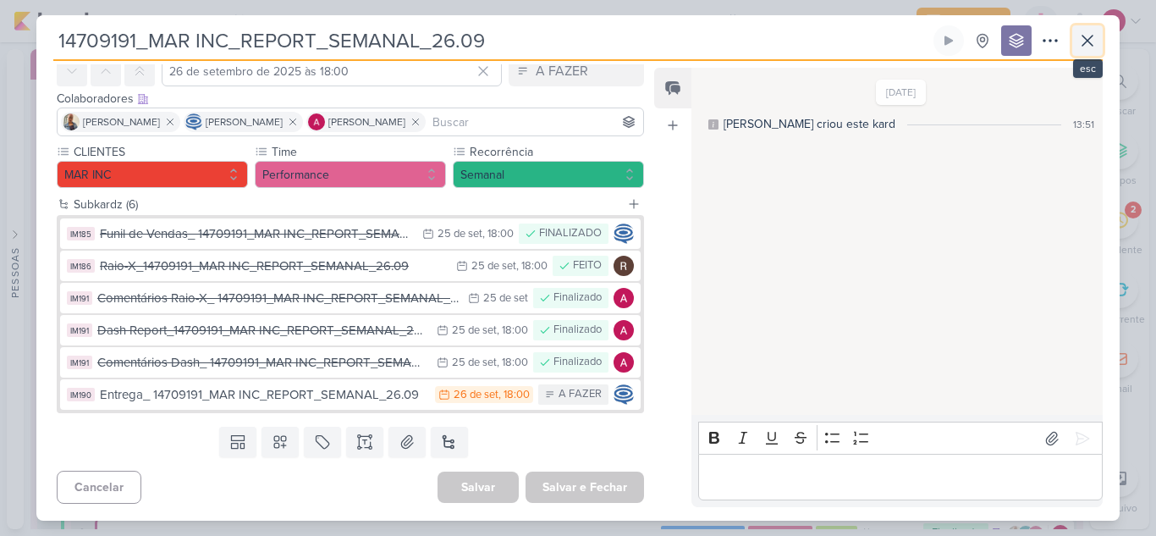
click at [1088, 39] on icon at bounding box center [1087, 41] width 10 height 10
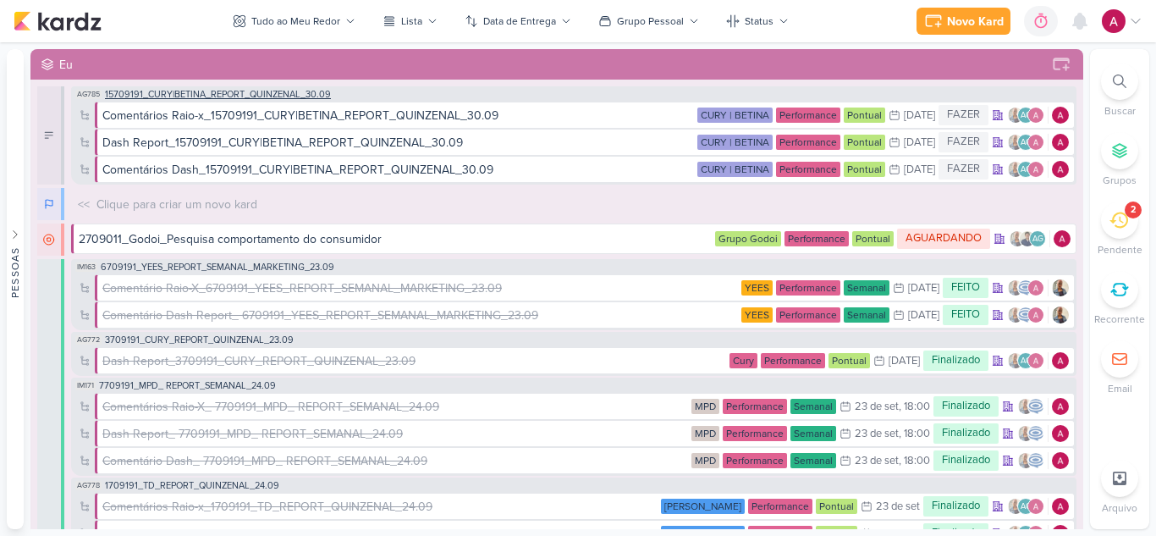
click at [244, 90] on span "15709191_CURY|BETINA_REPORT_QUINZENAL_30.09" at bounding box center [218, 94] width 226 height 9
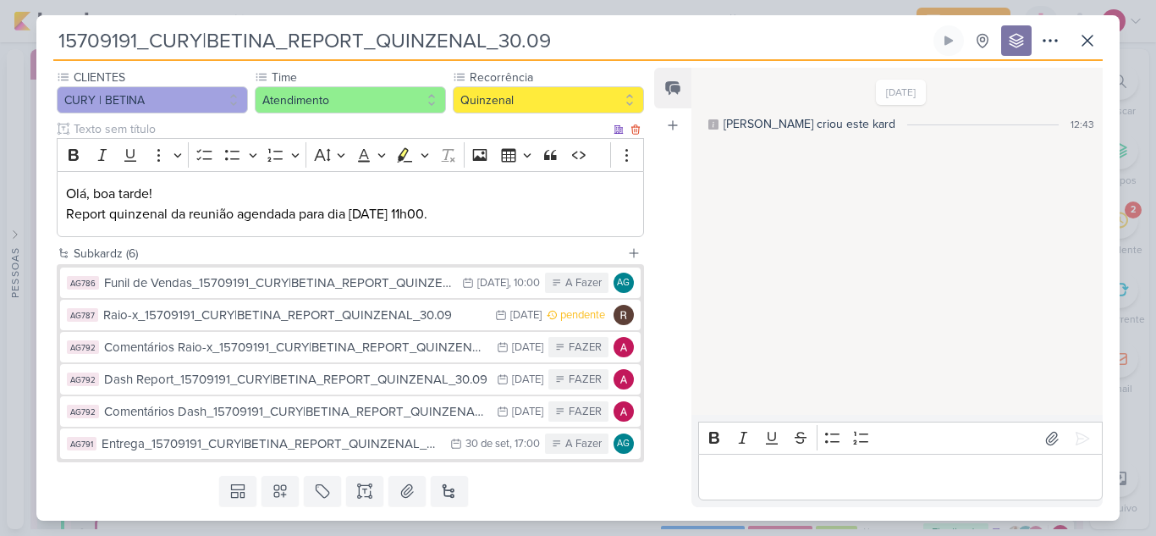
scroll to position [169, 0]
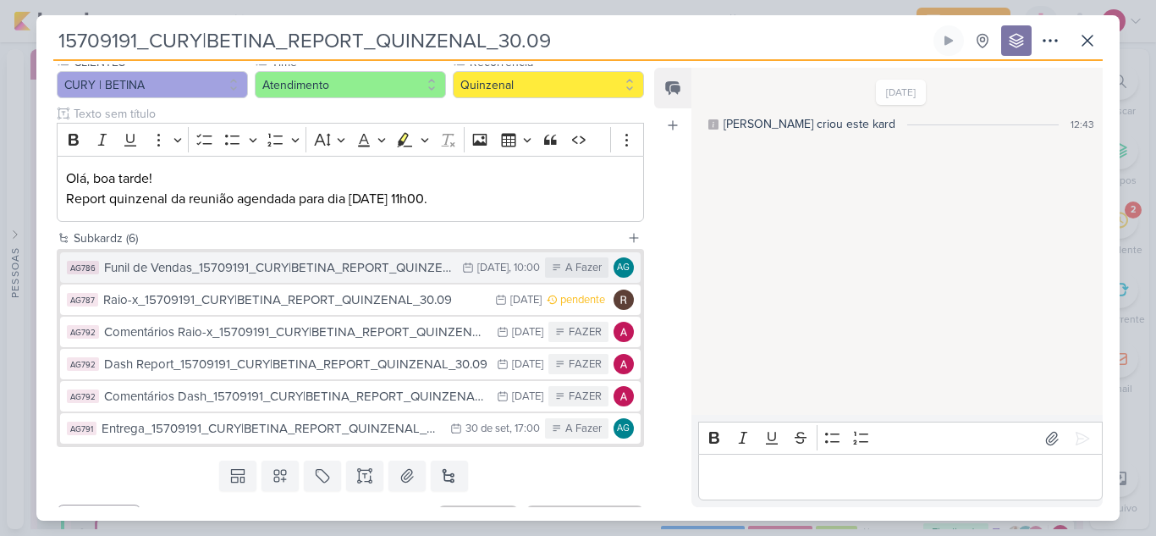
click at [394, 262] on div "Funil de Vendas_15709191_CURY|BETINA_REPORT_QUINZENAL_30.09" at bounding box center [278, 267] width 349 height 19
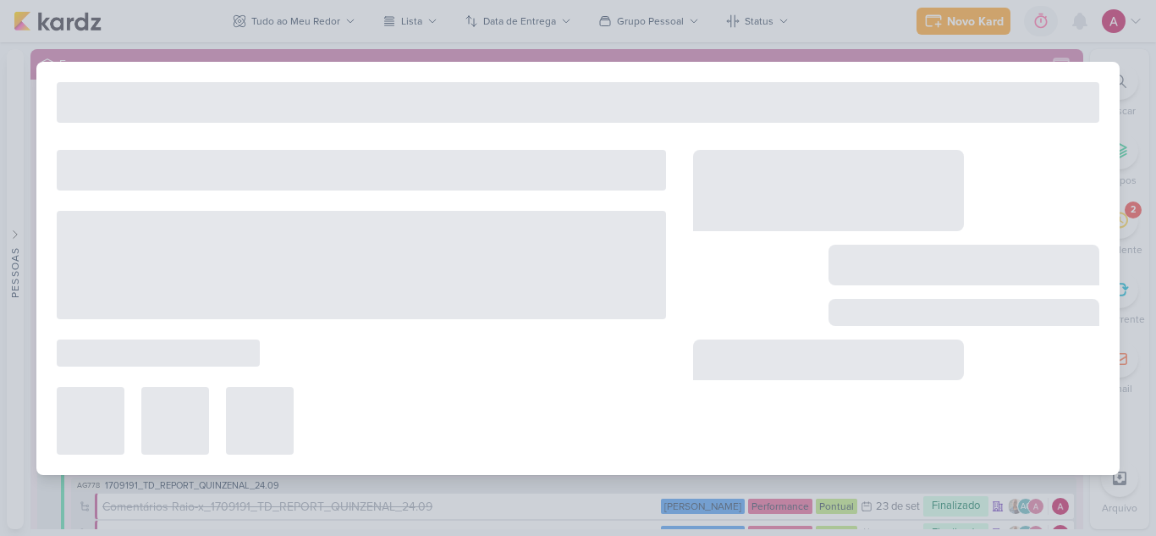
type input "Funil de Vendas_15709191_CURY|BETINA_REPORT_QUINZENAL_30.09"
type input "29 de setembro de 2025 às 10:00"
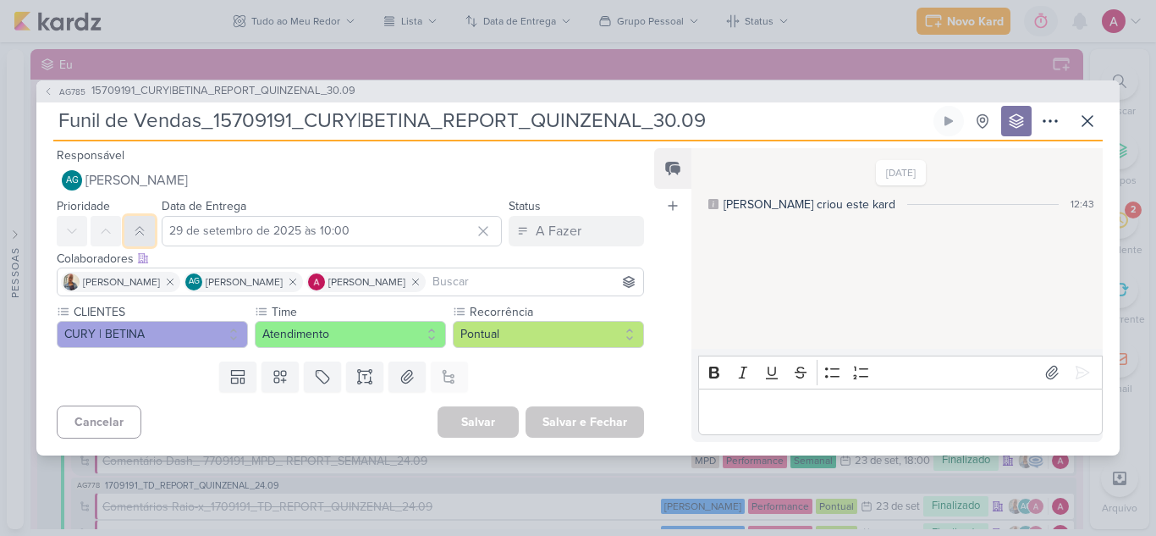
click at [143, 236] on icon at bounding box center [140, 231] width 14 height 14
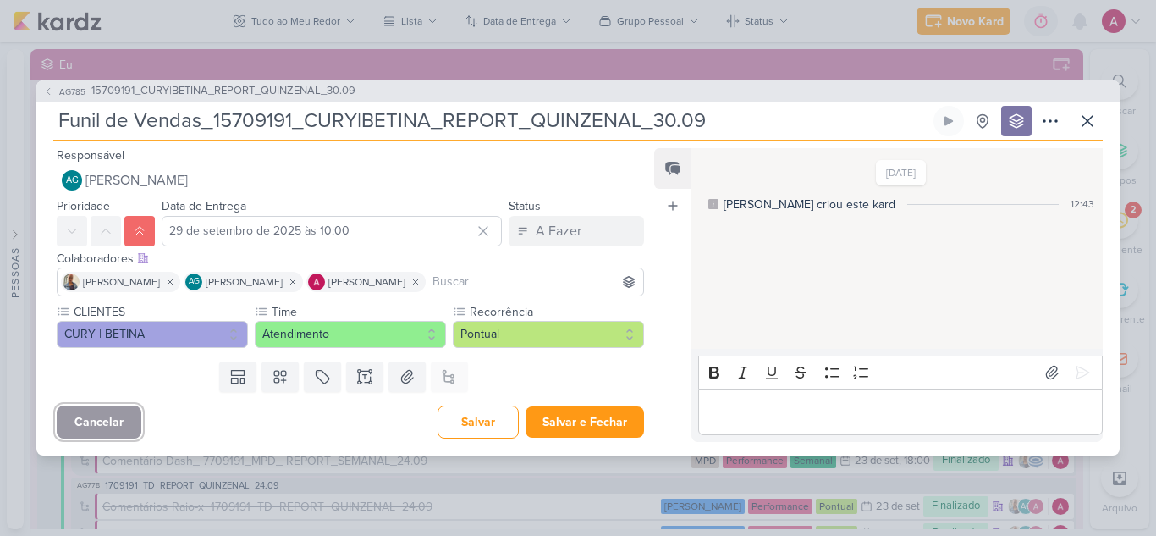
click at [105, 429] on button "Cancelar" at bounding box center [99, 421] width 85 height 33
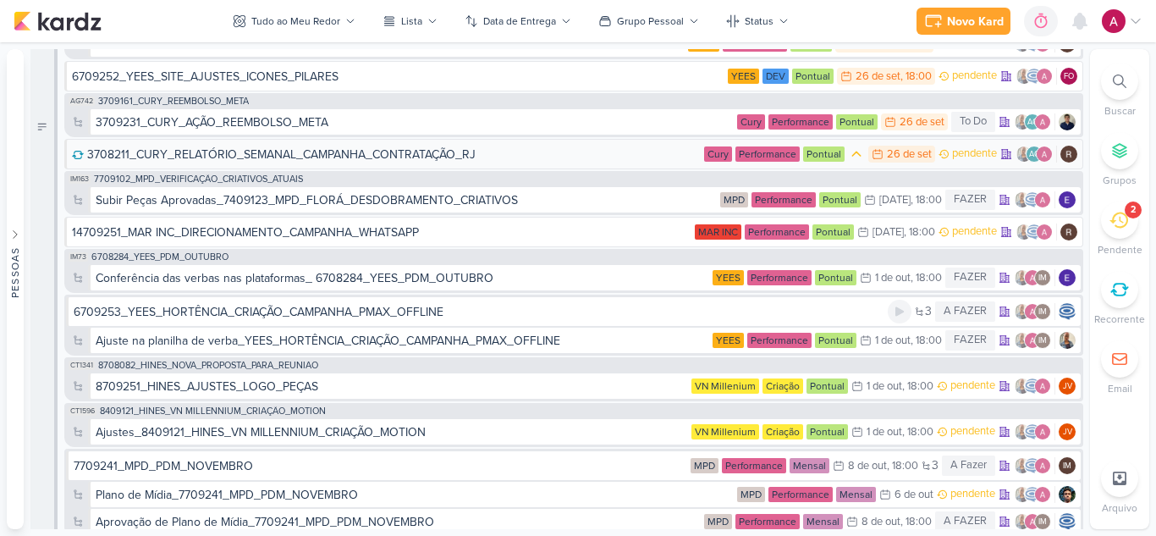
scroll to position [6093, 0]
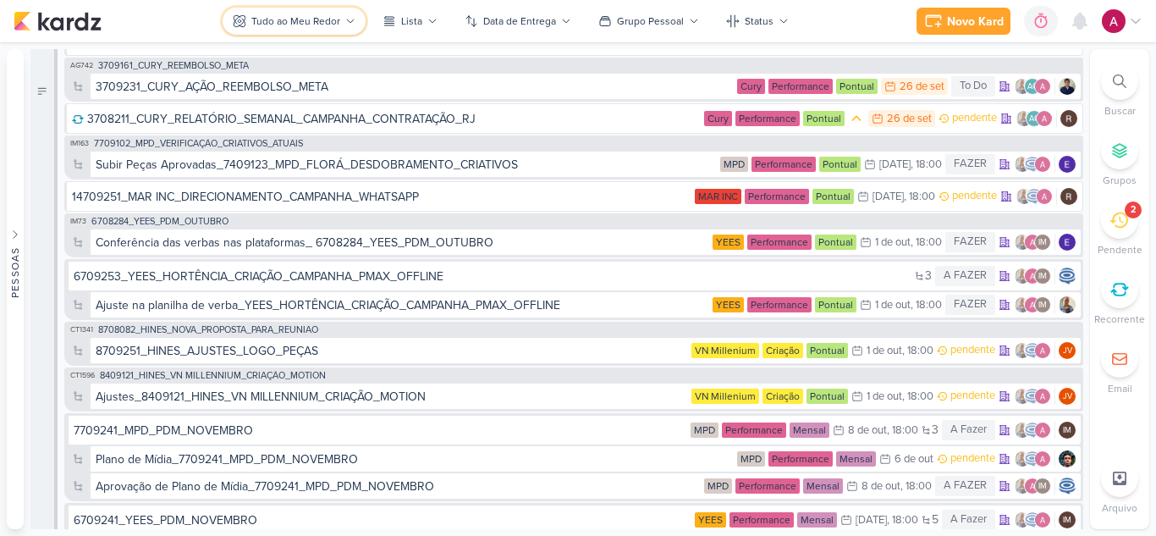
click at [283, 30] on button "Tudo ao Meu Redor" at bounding box center [294, 21] width 143 height 27
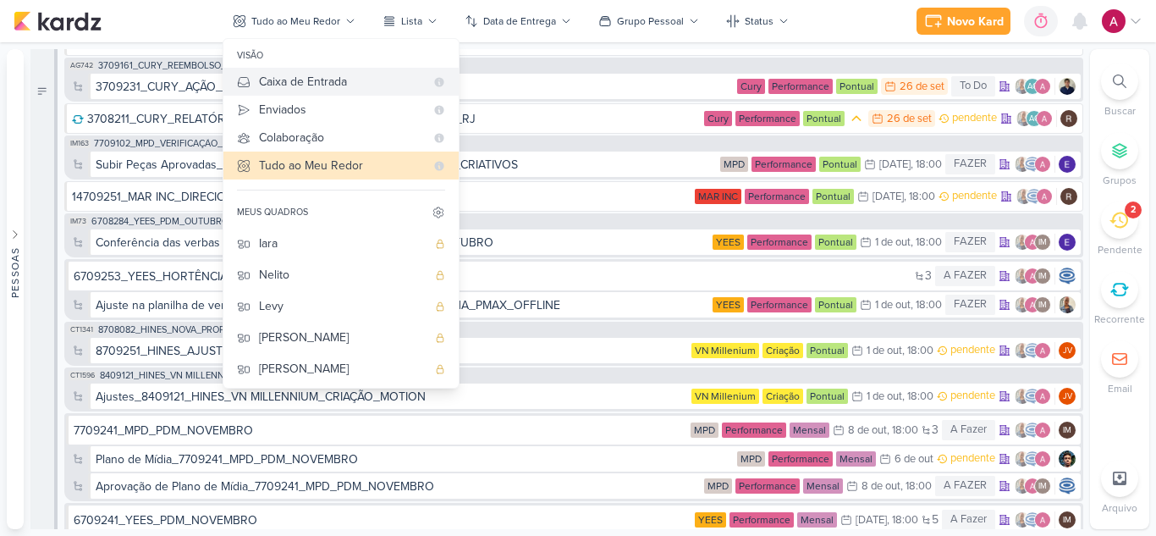
click at [351, 86] on div "Caixa de Entrada" at bounding box center [342, 82] width 166 height 18
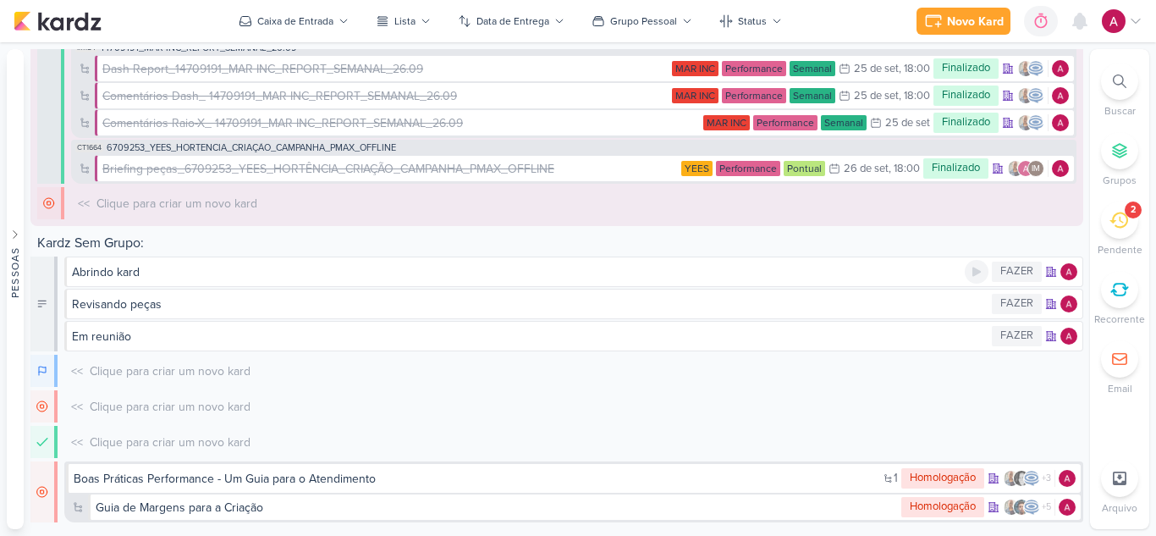
scroll to position [564, 0]
click at [301, 25] on div "Caixa de Entrada" at bounding box center [295, 21] width 76 height 15
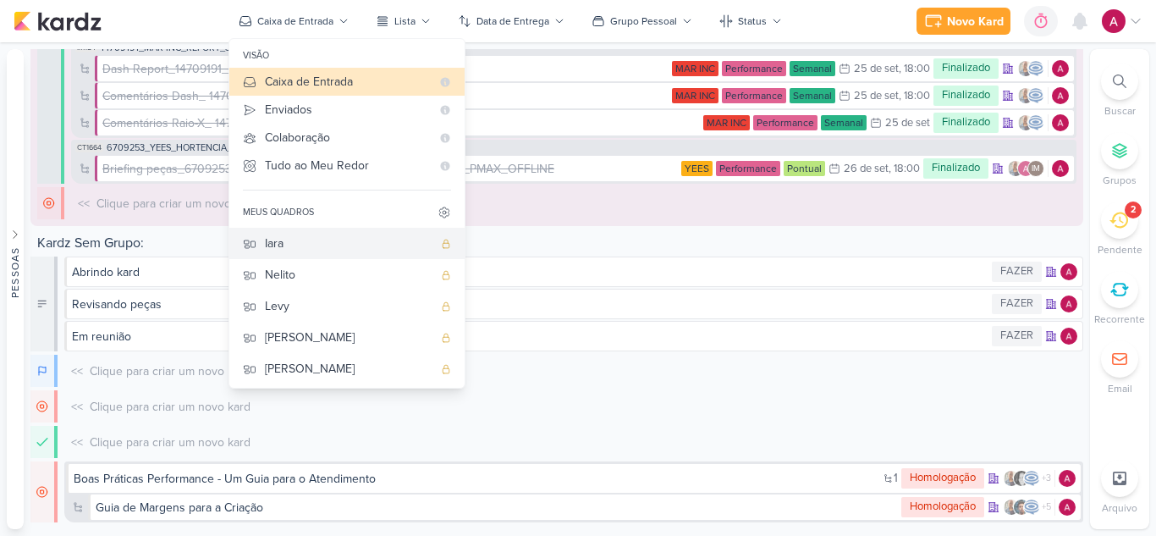
click at [302, 248] on div "Iara" at bounding box center [349, 243] width 168 height 18
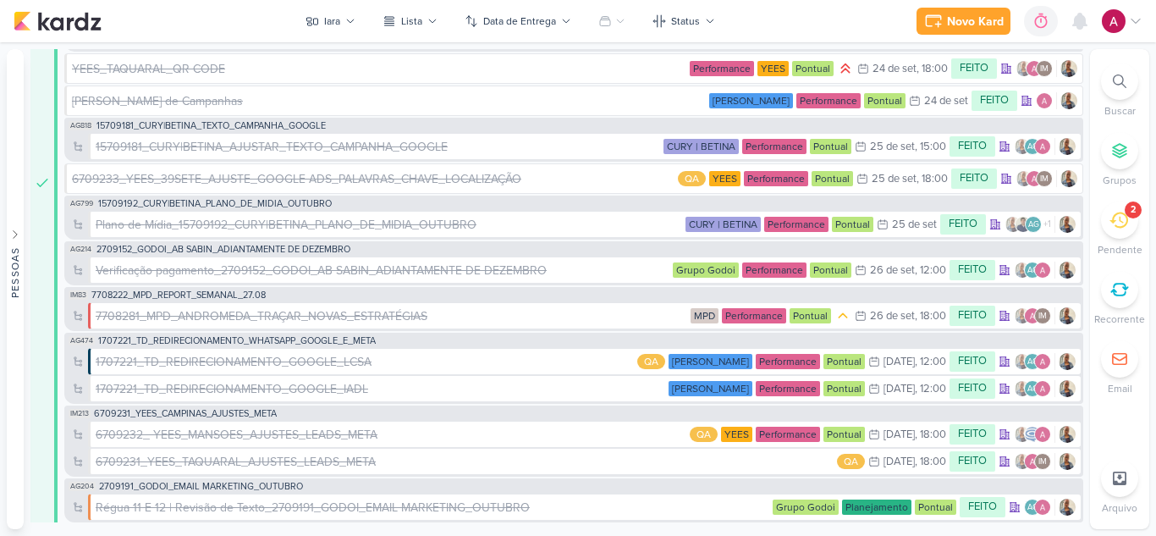
scroll to position [400, 0]
click at [608, 26] on icon at bounding box center [605, 21] width 10 height 9
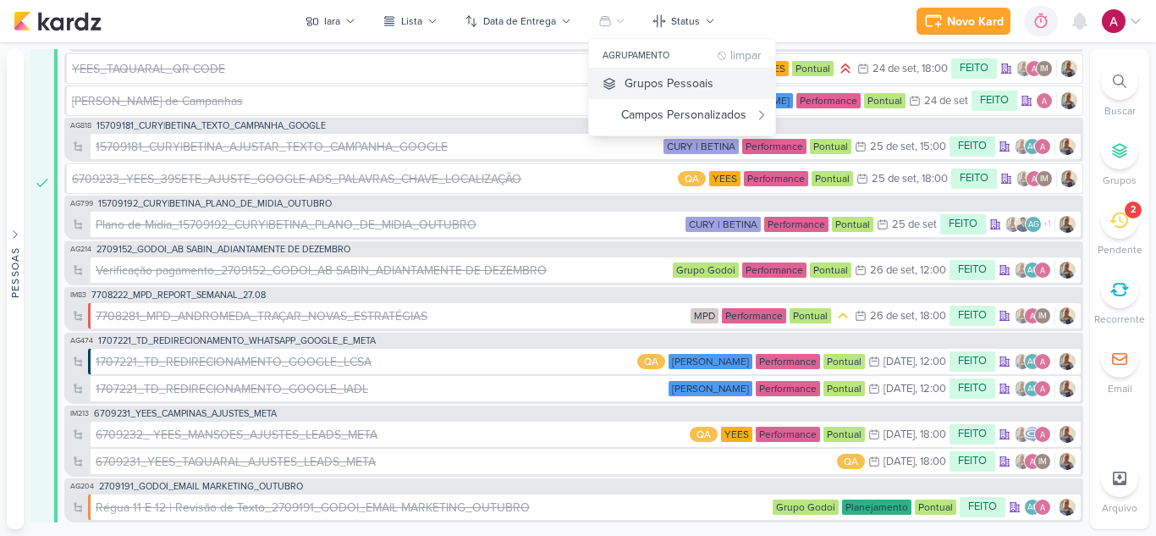
click at [626, 81] on div "Grupos Pessoais" at bounding box center [668, 83] width 89 height 18
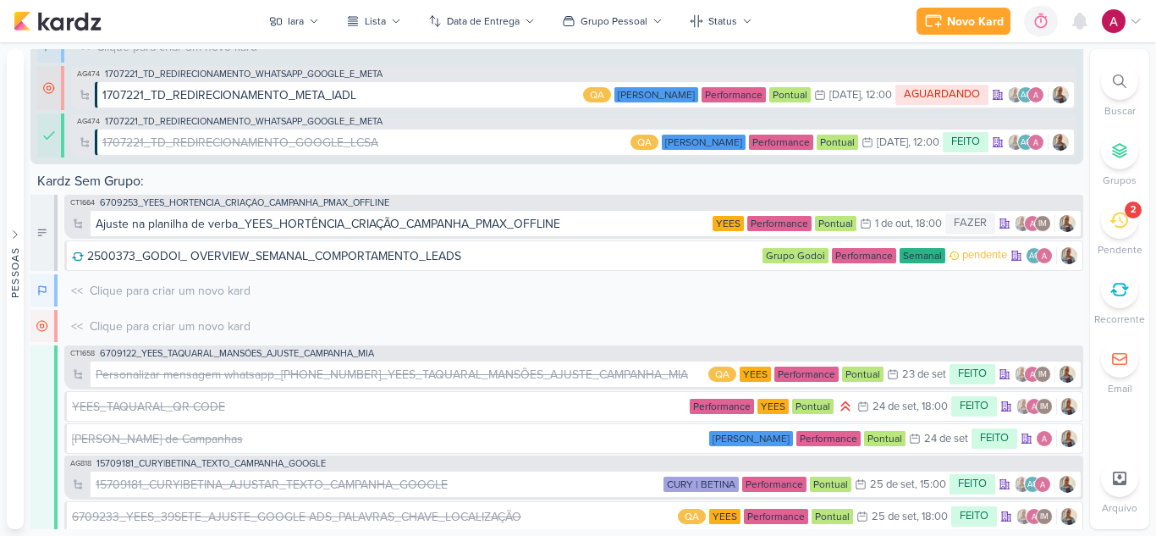
scroll to position [864, 0]
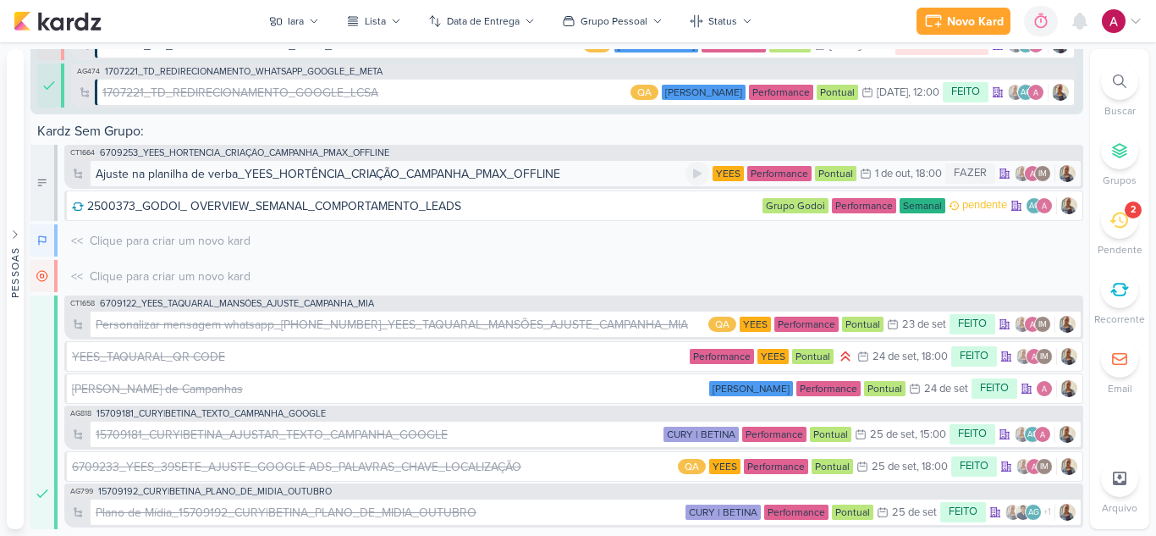
click at [330, 176] on div "Ajuste na planilha de verba_YEES_HORTÊNCIA_CRIAÇÃO_CAMPANHA_PMAX_OFFLINE" at bounding box center [328, 174] width 465 height 18
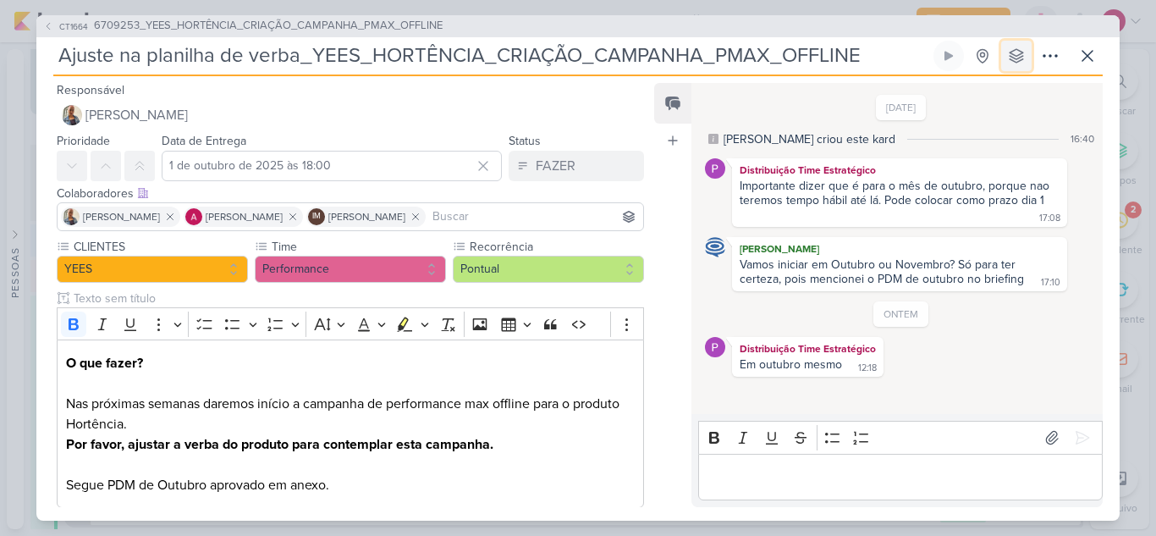
click at [1018, 55] on icon at bounding box center [1016, 56] width 14 height 14
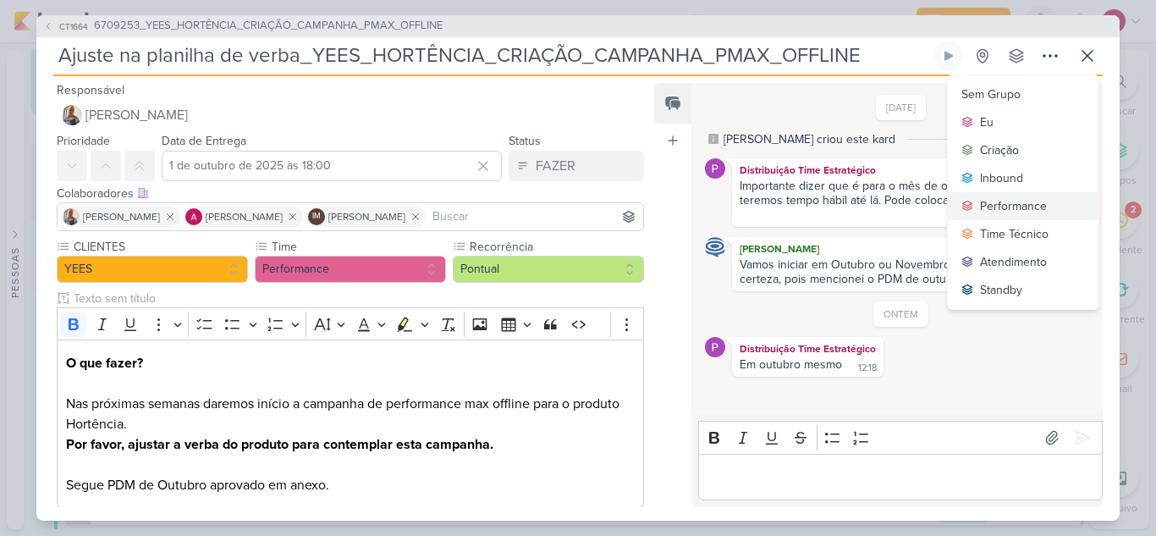
click at [1016, 204] on div "Performance" at bounding box center [1013, 206] width 67 height 18
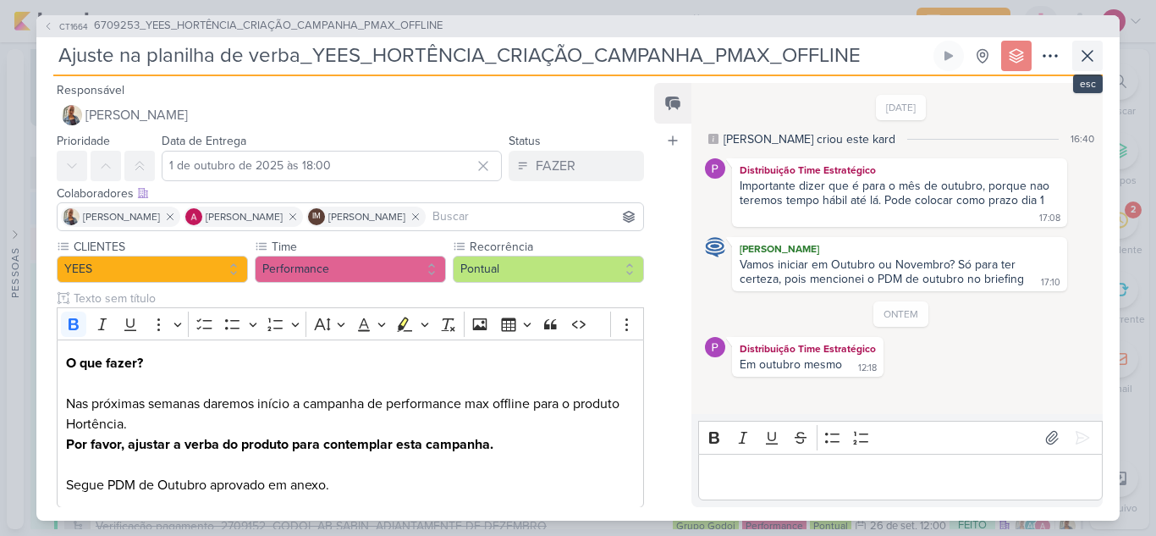
scroll to position [876, 0]
click at [1089, 63] on icon at bounding box center [1087, 56] width 20 height 20
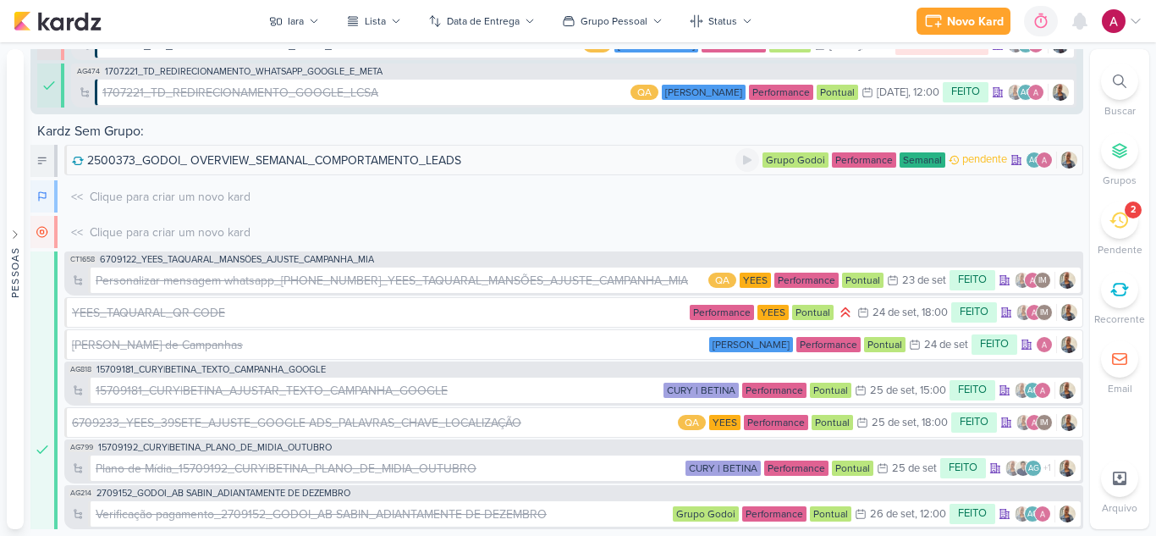
click at [462, 161] on div "2500373_GODOI_ OVERVIEW_SEMANAL_COMPORTAMENTO_LEADS" at bounding box center [403, 160] width 663 height 18
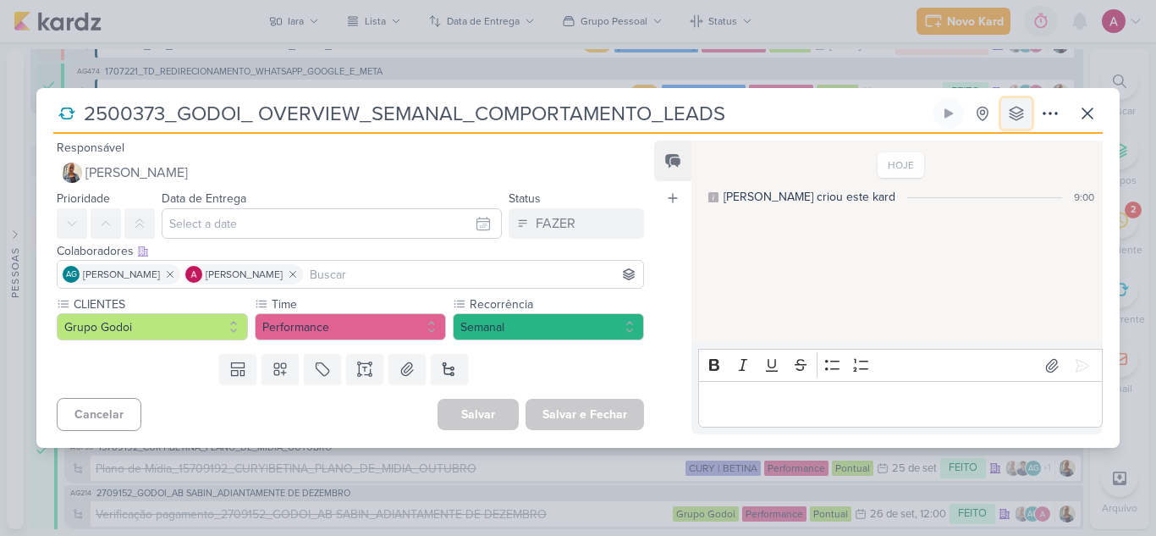
click at [1024, 114] on icon at bounding box center [1016, 113] width 17 height 17
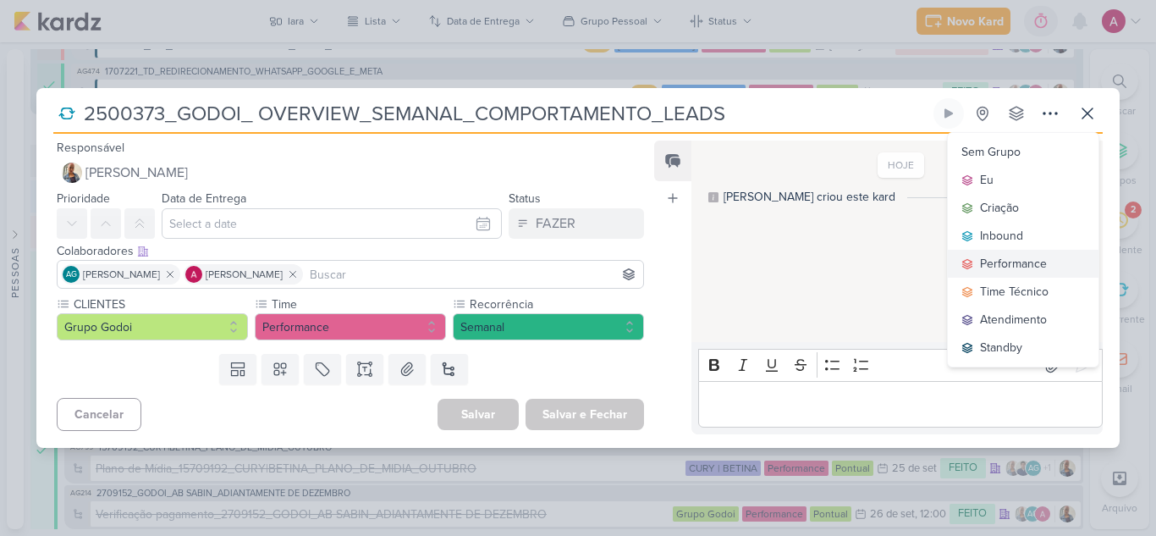
click at [1001, 261] on div "Performance" at bounding box center [1013, 264] width 67 height 18
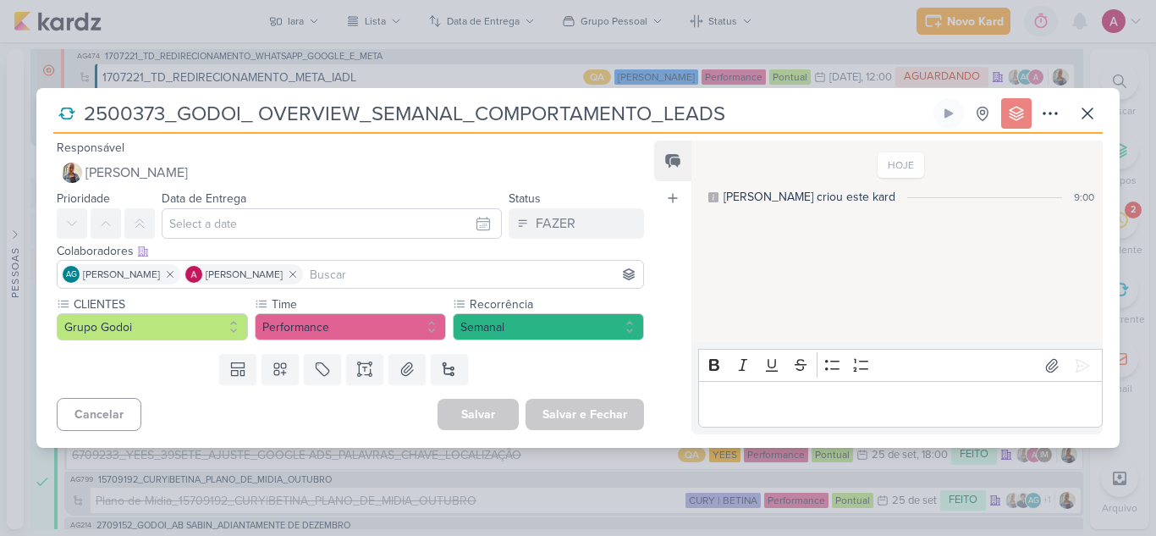
scroll to position [908, 0]
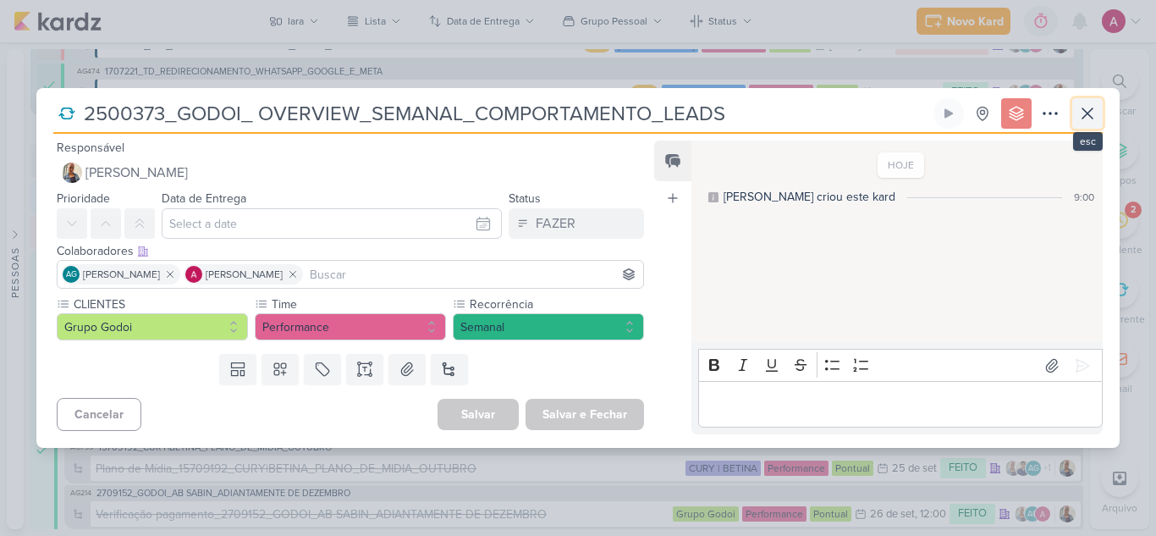
click at [1092, 123] on icon at bounding box center [1087, 113] width 20 height 20
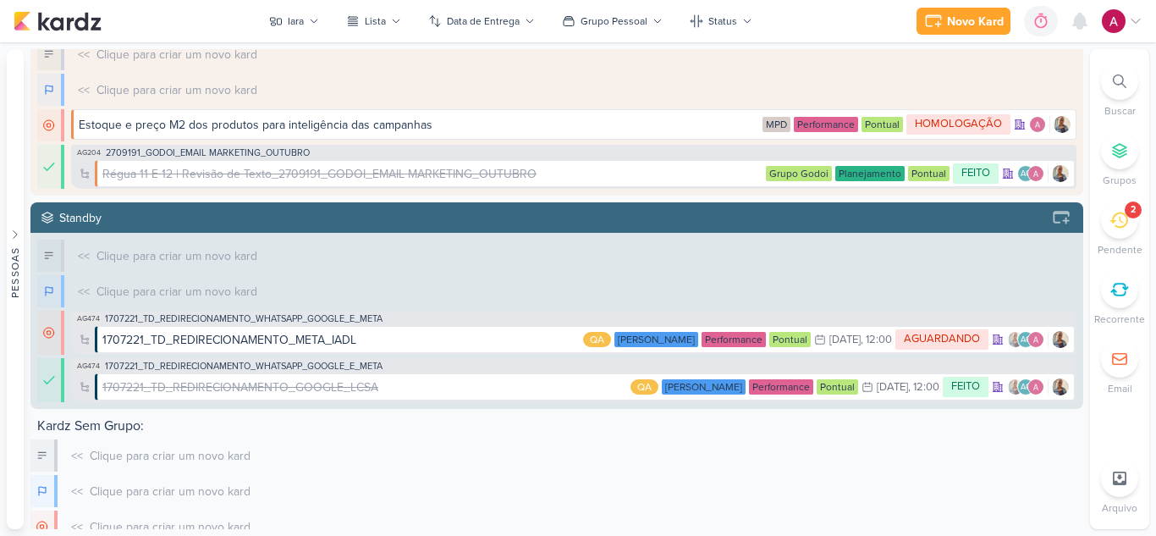
scroll to position [610, 0]
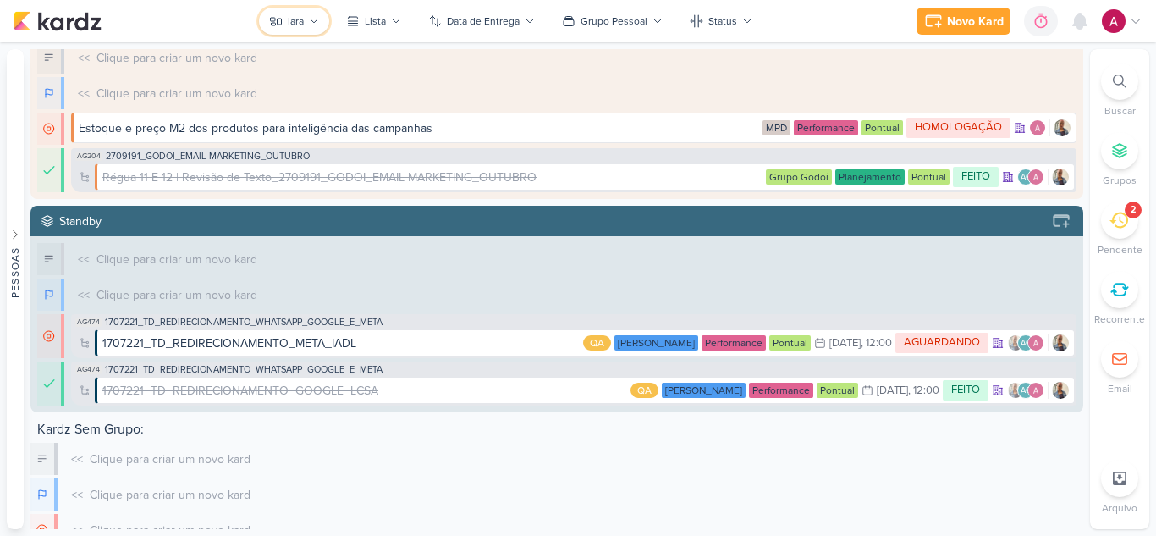
click at [313, 12] on button "Iara" at bounding box center [294, 21] width 70 height 27
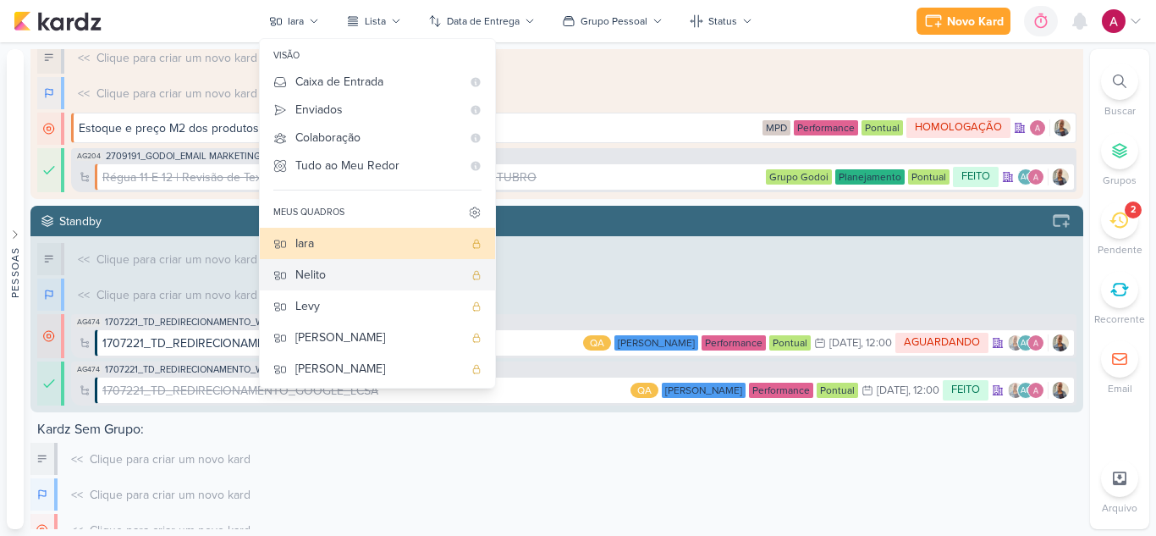
click at [330, 277] on div "Nelito" at bounding box center [379, 275] width 168 height 18
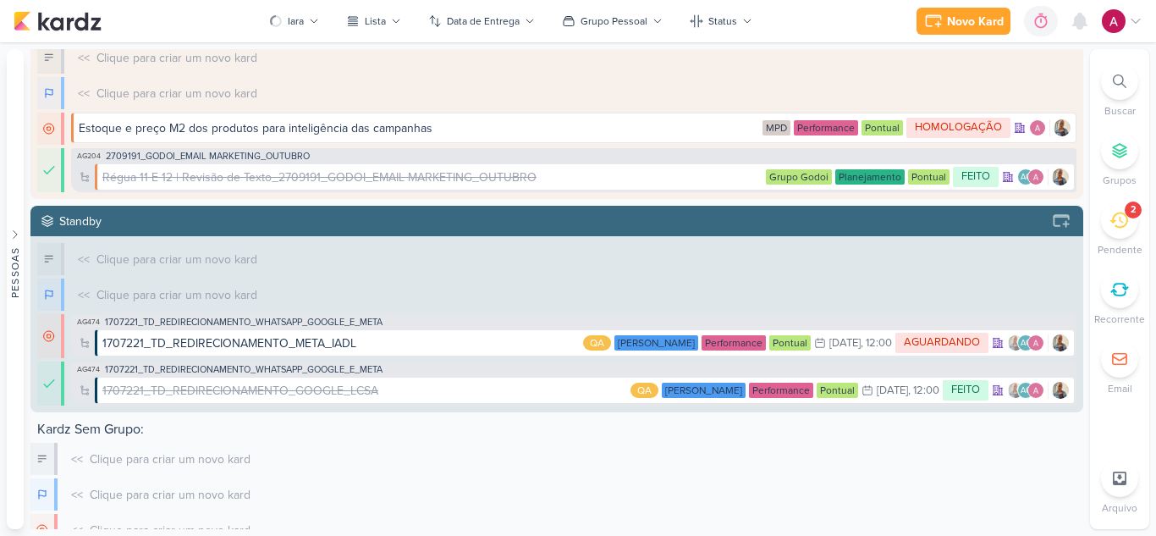
scroll to position [0, 0]
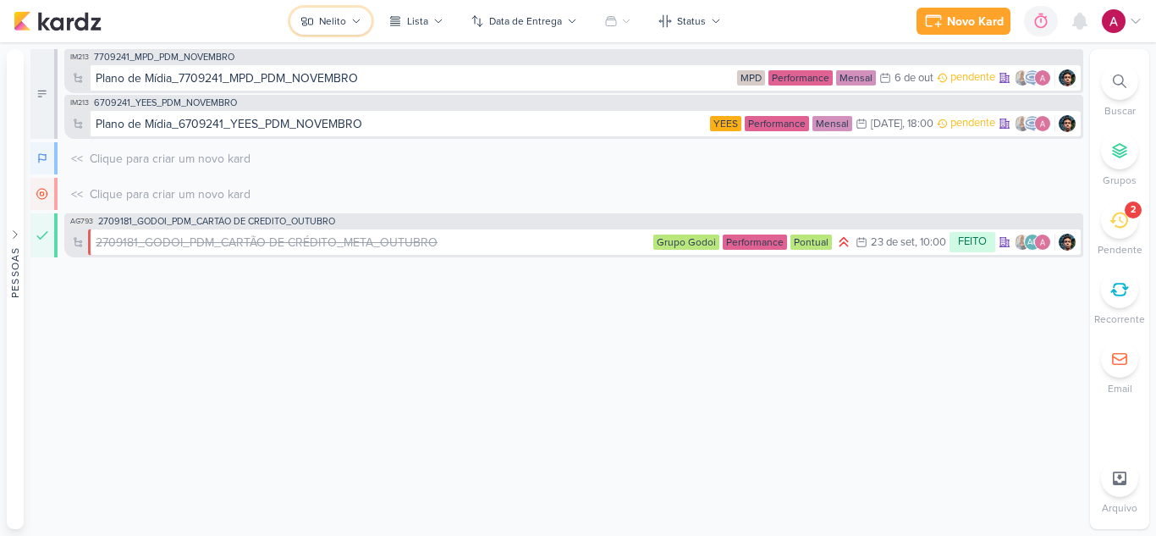
click at [334, 27] on div "Nelito" at bounding box center [332, 21] width 27 height 15
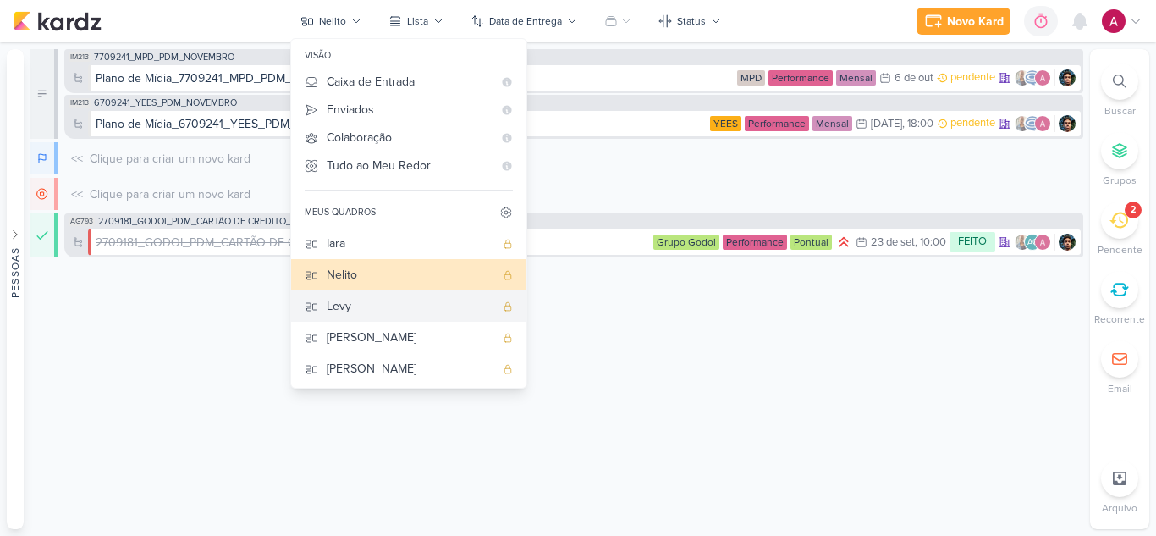
click at [354, 308] on div "Levy" at bounding box center [411, 306] width 168 height 18
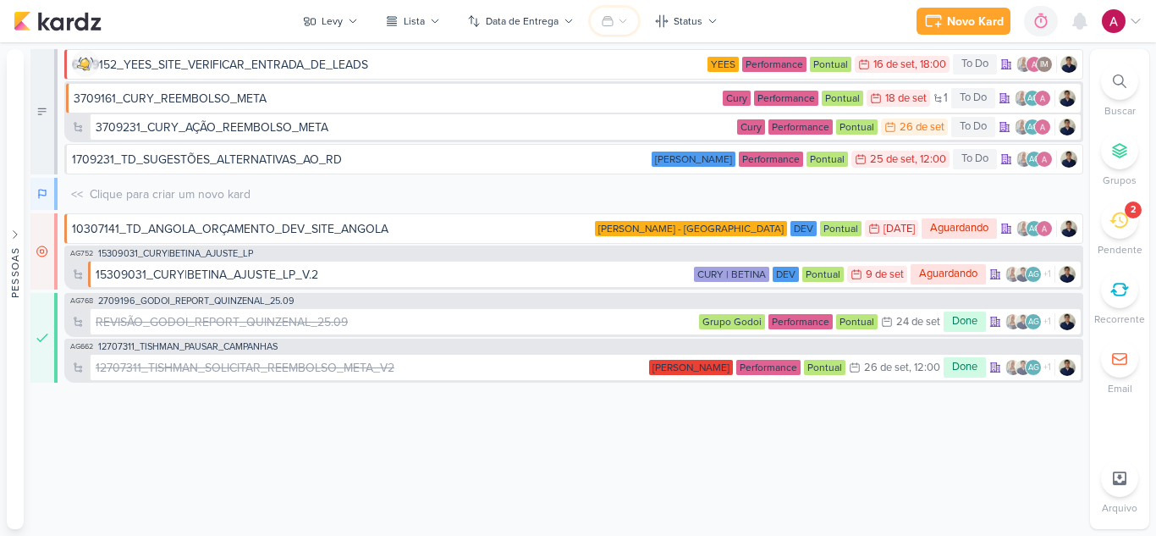
click at [616, 15] on button at bounding box center [614, 21] width 47 height 27
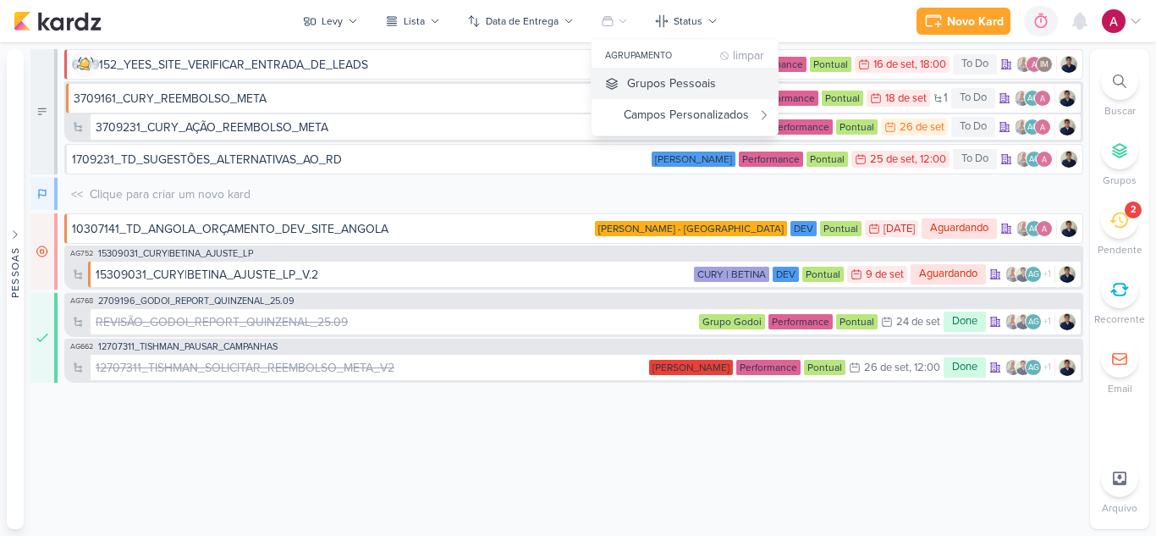
click at [645, 81] on div "Grupos Pessoais" at bounding box center [671, 83] width 89 height 18
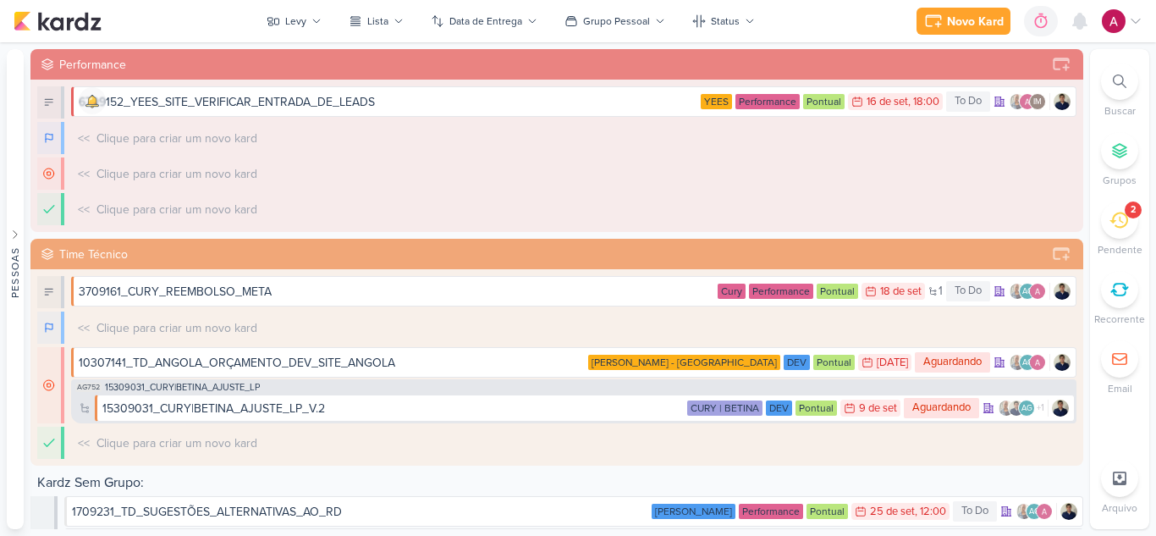
scroll to position [214, 0]
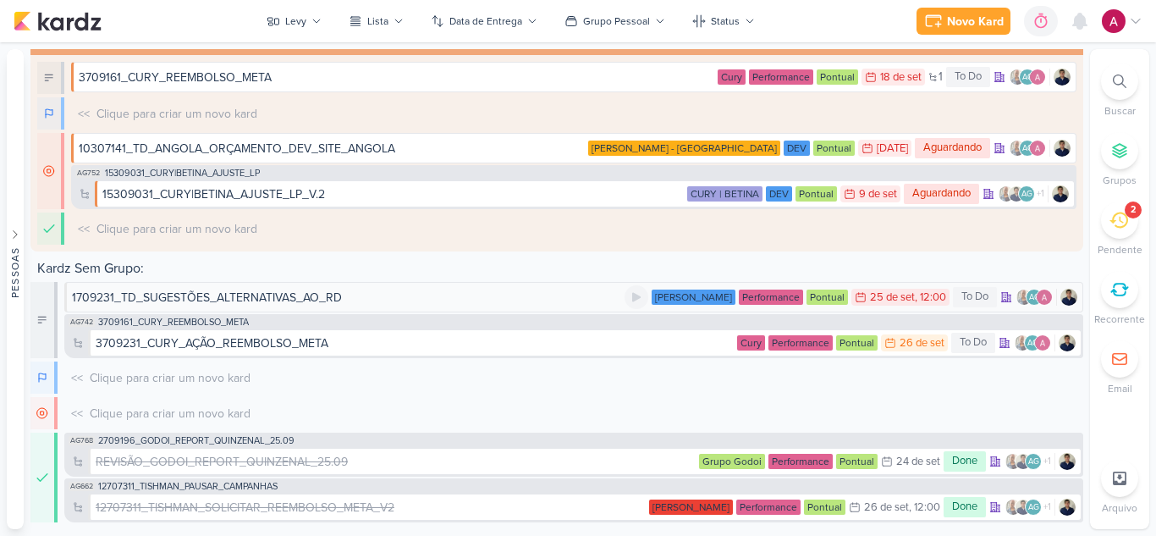
click at [355, 302] on div "1709231_TD_SUGESTÕES_ALTERNATIVAS_AO_RD" at bounding box center [348, 298] width 553 height 18
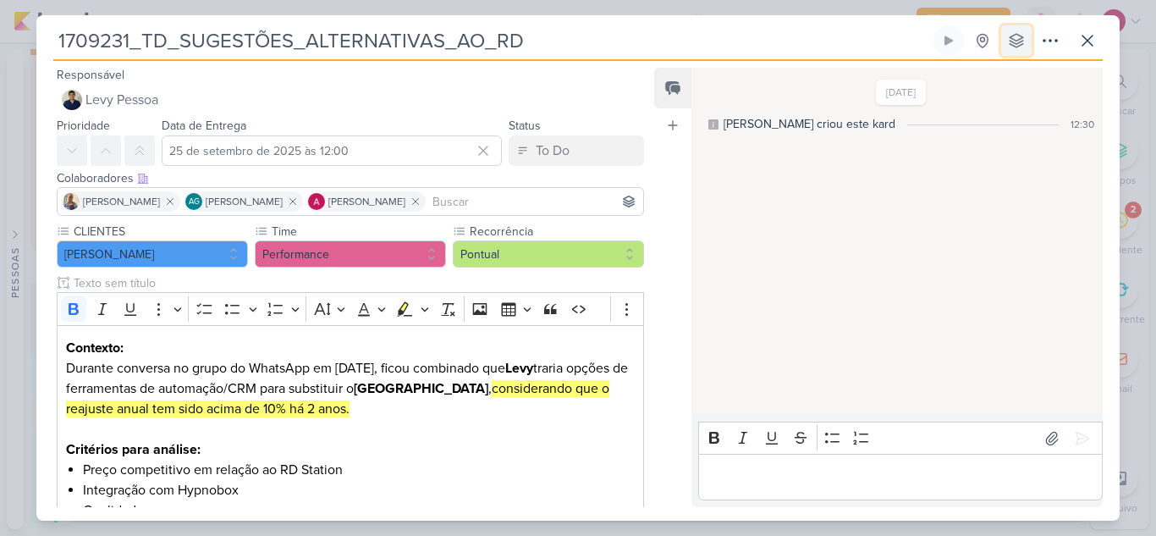
click at [1016, 49] on button at bounding box center [1016, 40] width 30 height 30
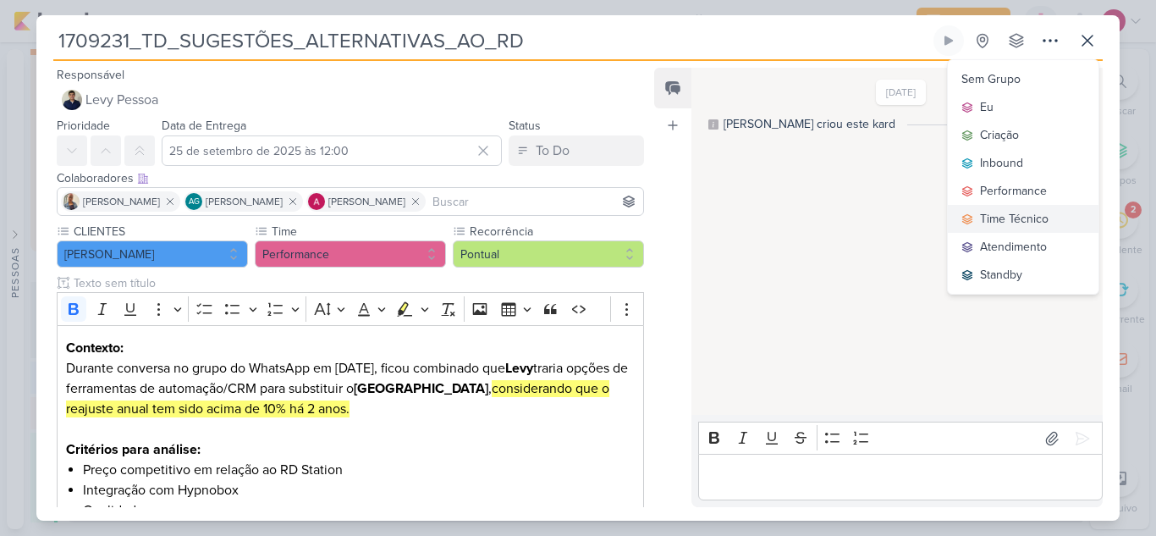
click at [998, 217] on div "Time Técnico" at bounding box center [1014, 219] width 69 height 18
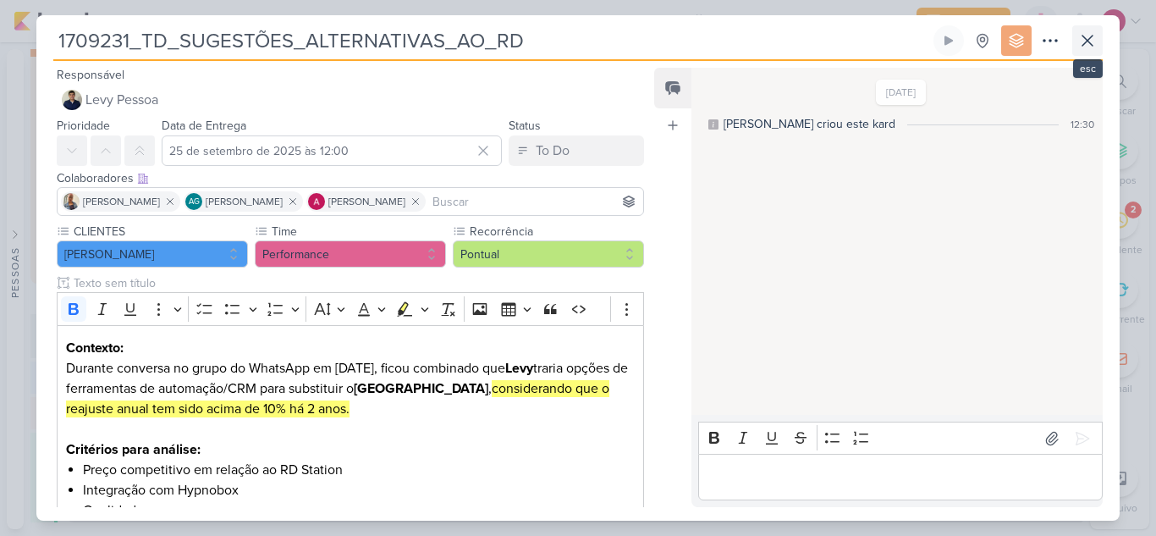
scroll to position [212, 0]
click at [1081, 40] on icon at bounding box center [1087, 40] width 20 height 20
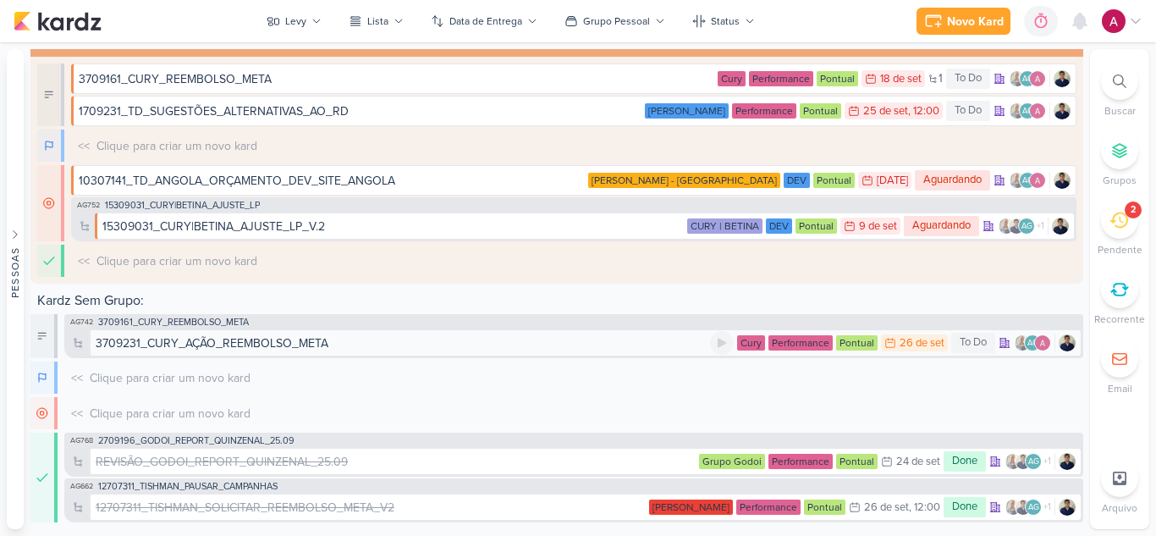
click at [334, 341] on div "3709231_CURY_AÇÃO_REEMBOLSO_META" at bounding box center [403, 343] width 614 height 18
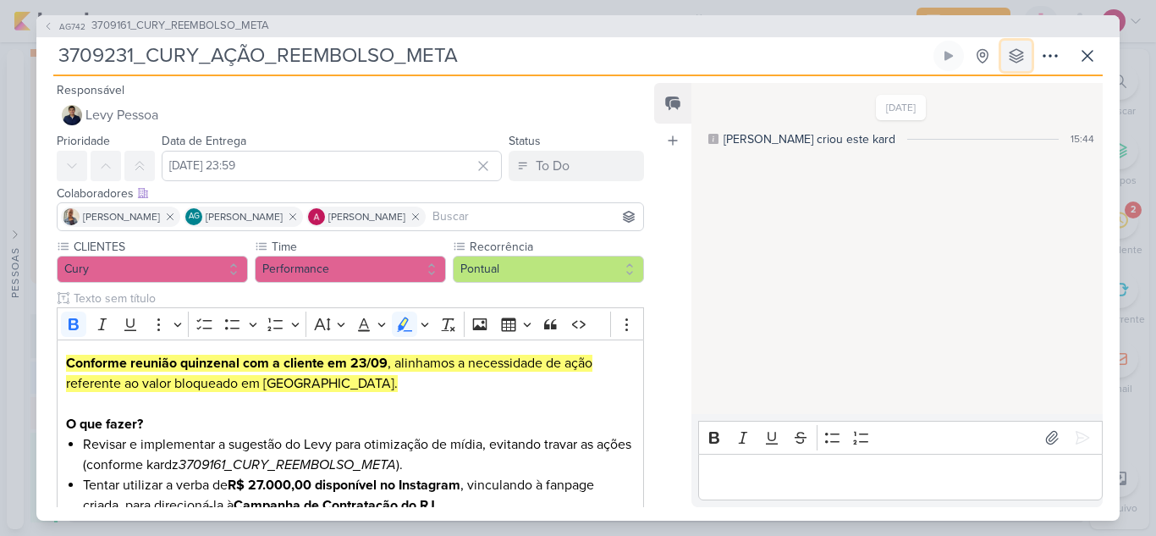
click at [1015, 63] on icon at bounding box center [1016, 55] width 17 height 17
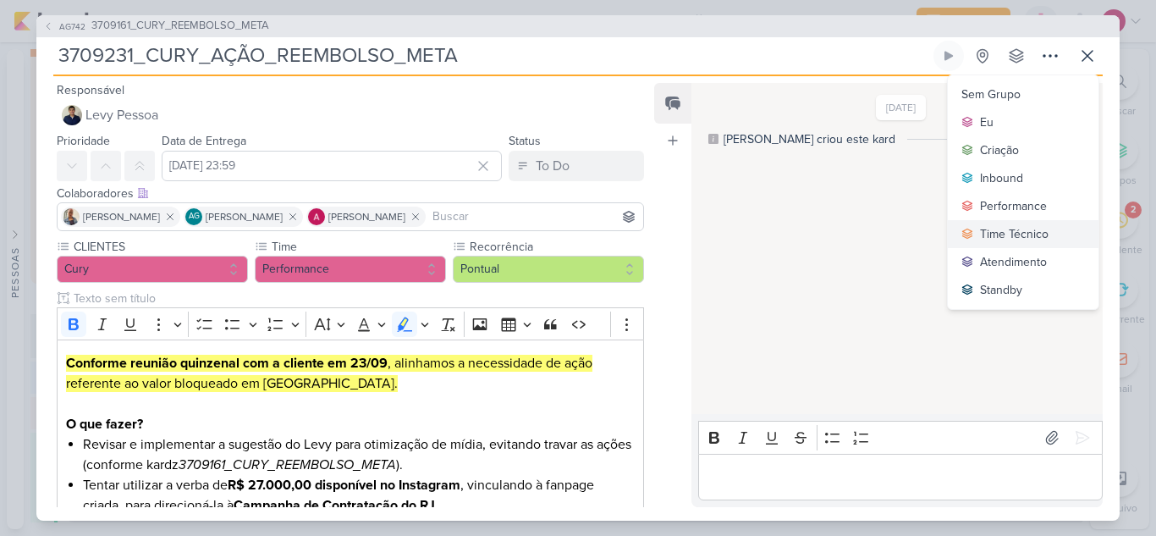
click at [1004, 227] on div "Time Técnico" at bounding box center [1014, 234] width 69 height 18
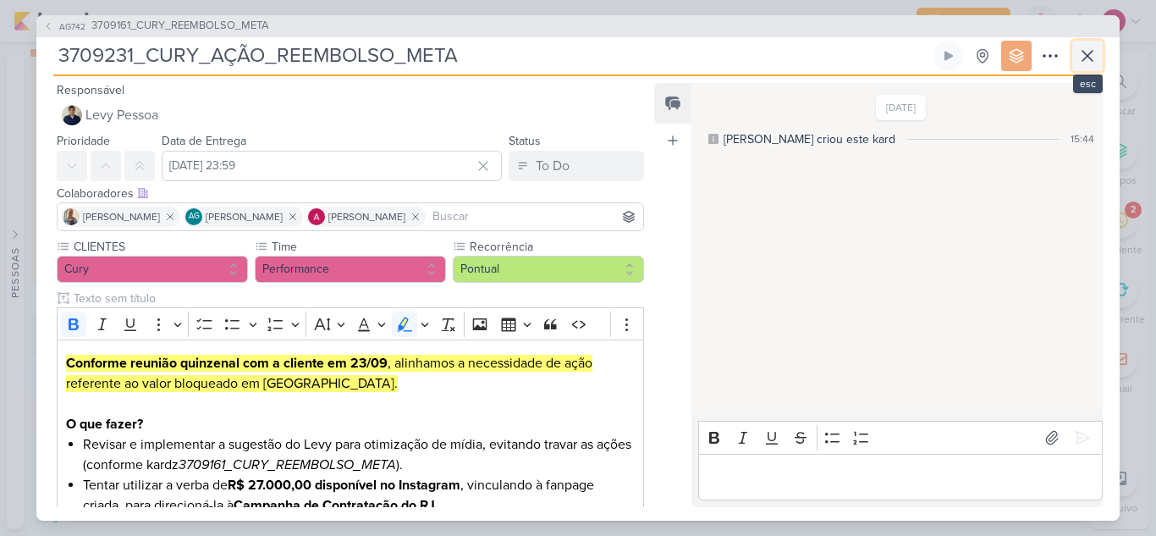
click at [1089, 56] on icon at bounding box center [1087, 56] width 20 height 20
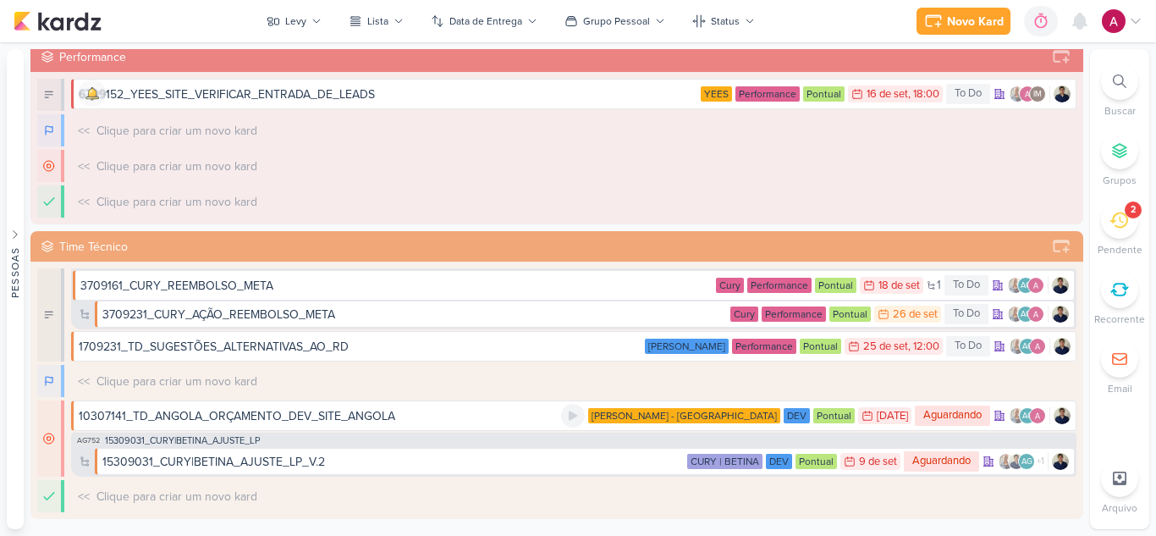
scroll to position [0, 0]
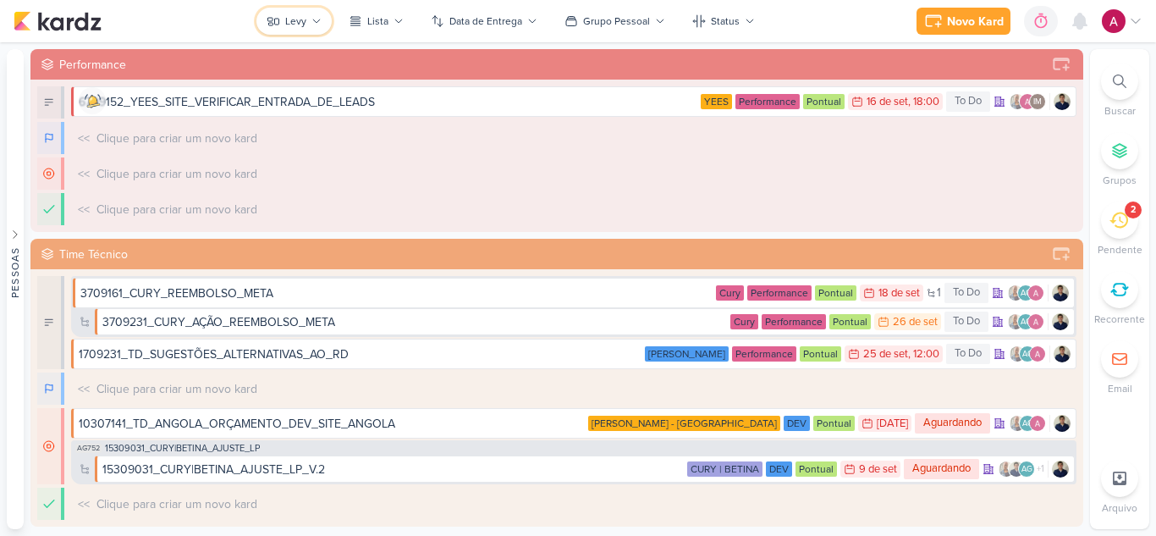
click at [311, 17] on button "Levy" at bounding box center [293, 21] width 75 height 27
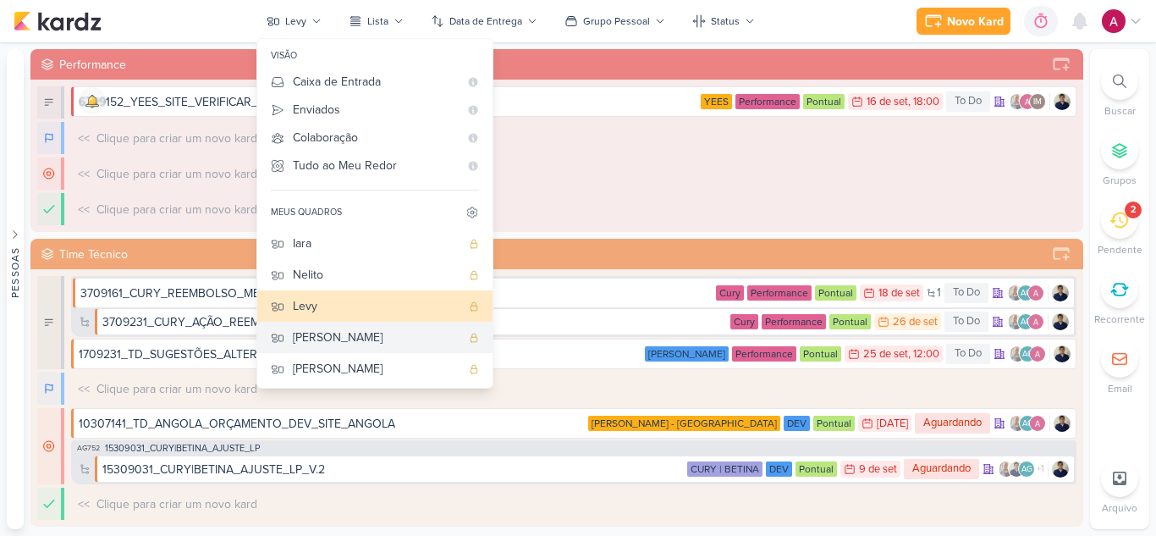
click at [324, 344] on div "[PERSON_NAME]" at bounding box center [377, 337] width 168 height 18
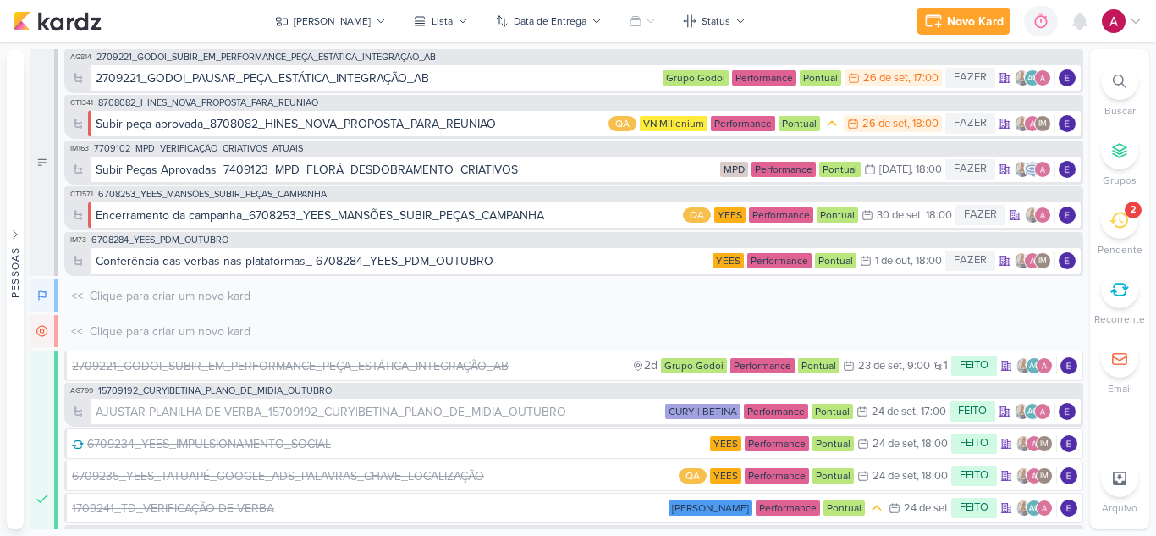
click at [608, 36] on div "Novo Kard Ctrl + k 0h0m Sessão desligada... Hoje 0h0m Semana 0h0m Mês 0h0m" at bounding box center [578, 21] width 1129 height 42
click at [619, 31] on button at bounding box center [642, 21] width 47 height 27
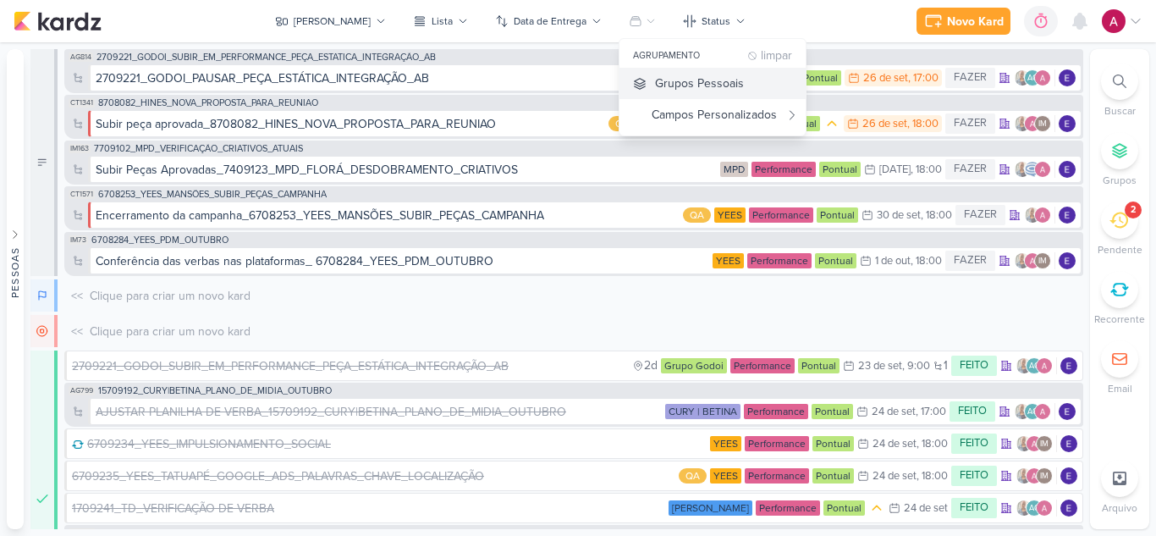
click at [630, 77] on button "Grupos Pessoais" at bounding box center [712, 83] width 186 height 31
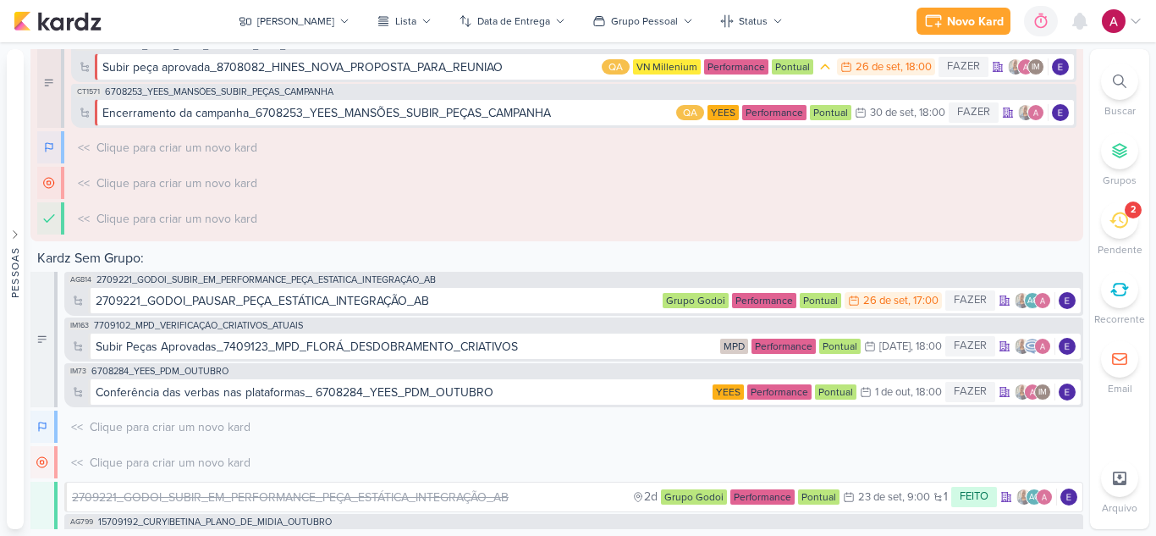
scroll to position [169, 0]
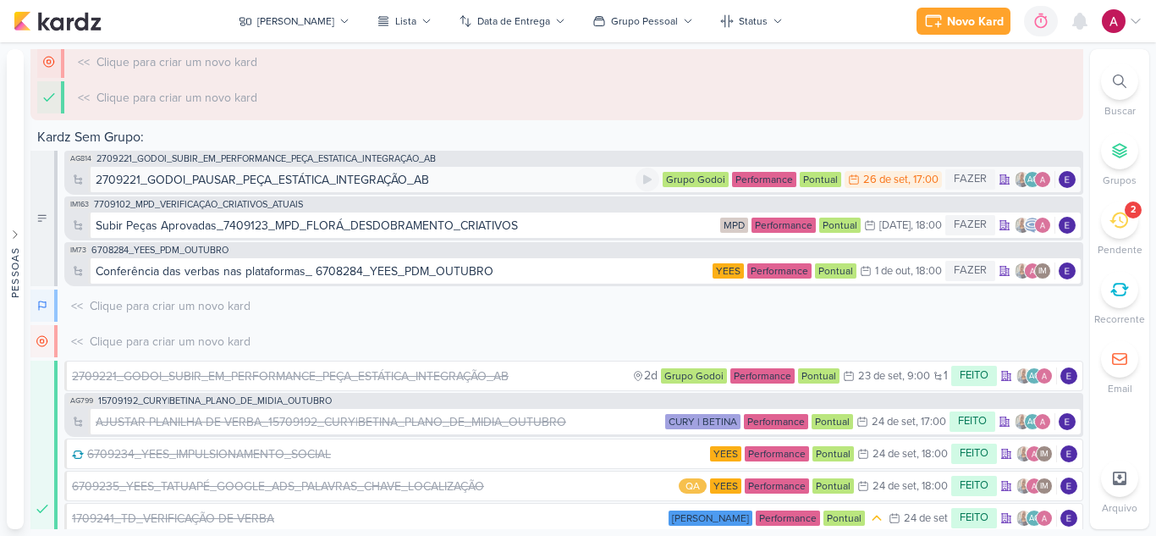
click at [441, 179] on div "2709221_GODOI_PAUSAR_PEÇA_ESTÁTICA_INTEGRAÇÃO_AB" at bounding box center [366, 180] width 540 height 18
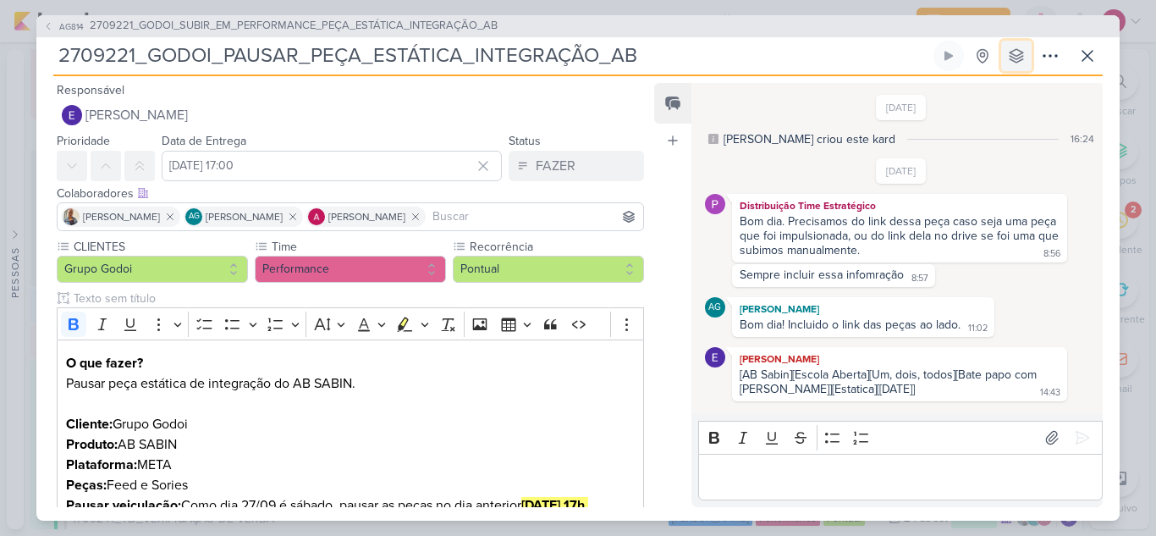
click at [1015, 67] on button at bounding box center [1016, 56] width 30 height 30
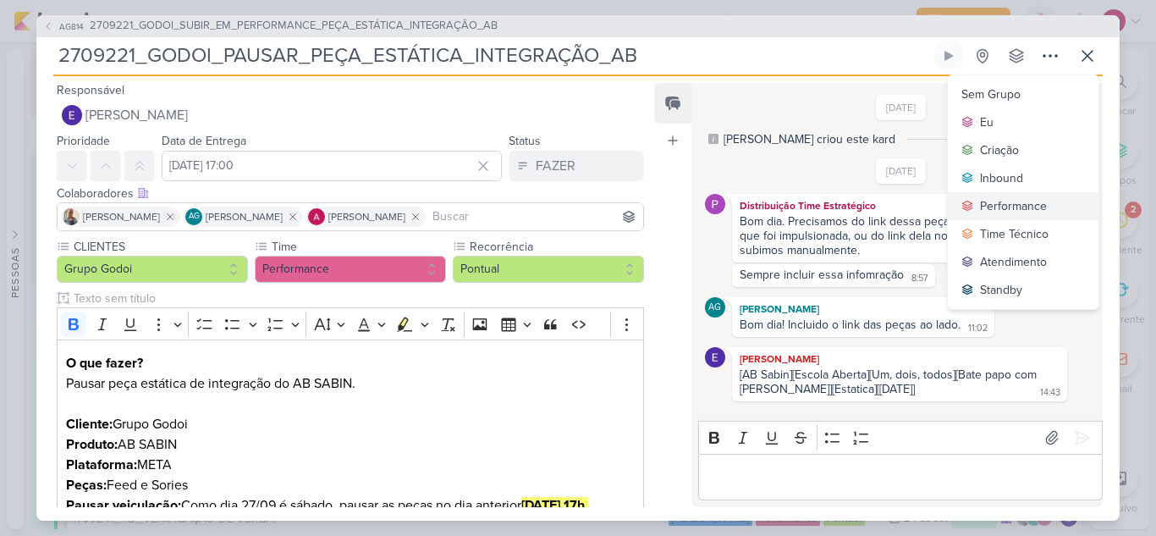
click at [998, 202] on div "Performance" at bounding box center [1013, 206] width 67 height 18
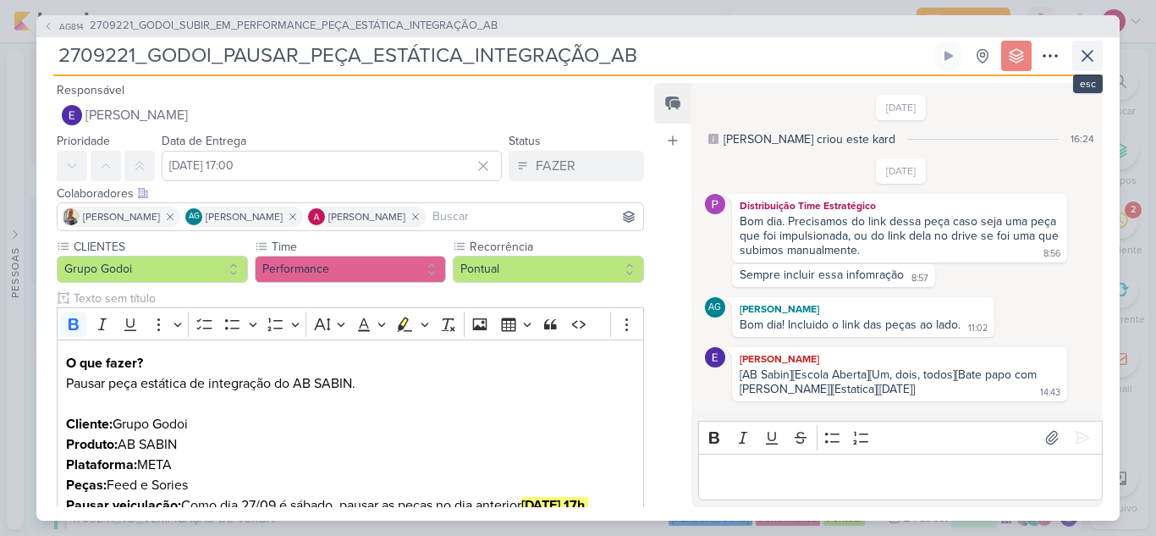
scroll to position [215, 0]
click at [1085, 58] on icon at bounding box center [1087, 56] width 10 height 10
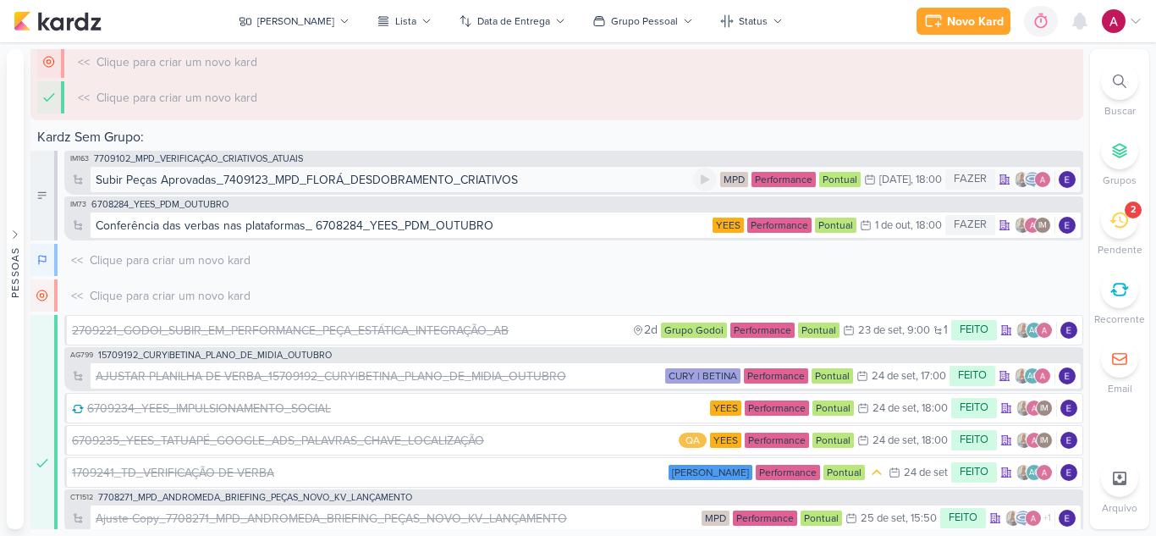
click at [443, 179] on div "Subir Peças Aprovadas_7409123_MPD_FLORÁ_DESDOBRAMENTO_CRIATIVOS" at bounding box center [307, 180] width 422 height 18
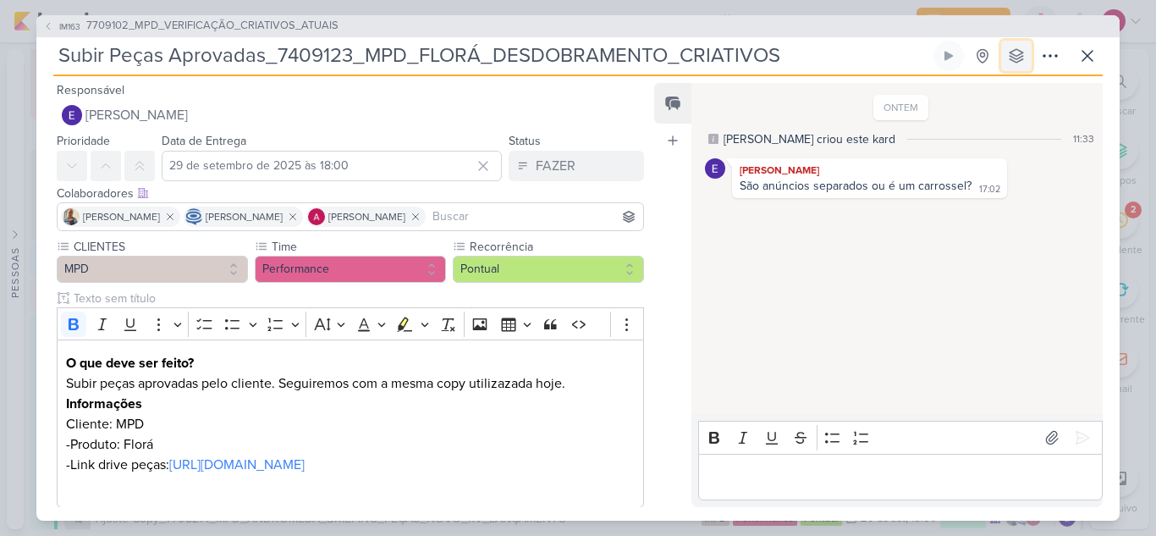
click at [1020, 69] on button at bounding box center [1016, 56] width 30 height 30
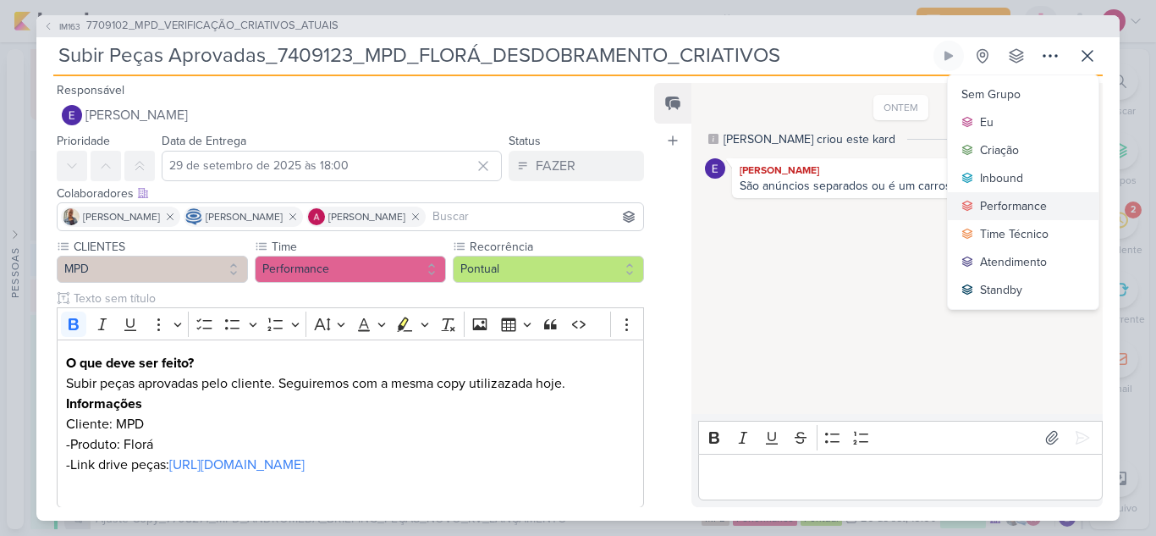
click at [992, 206] on div "Performance" at bounding box center [1013, 206] width 67 height 18
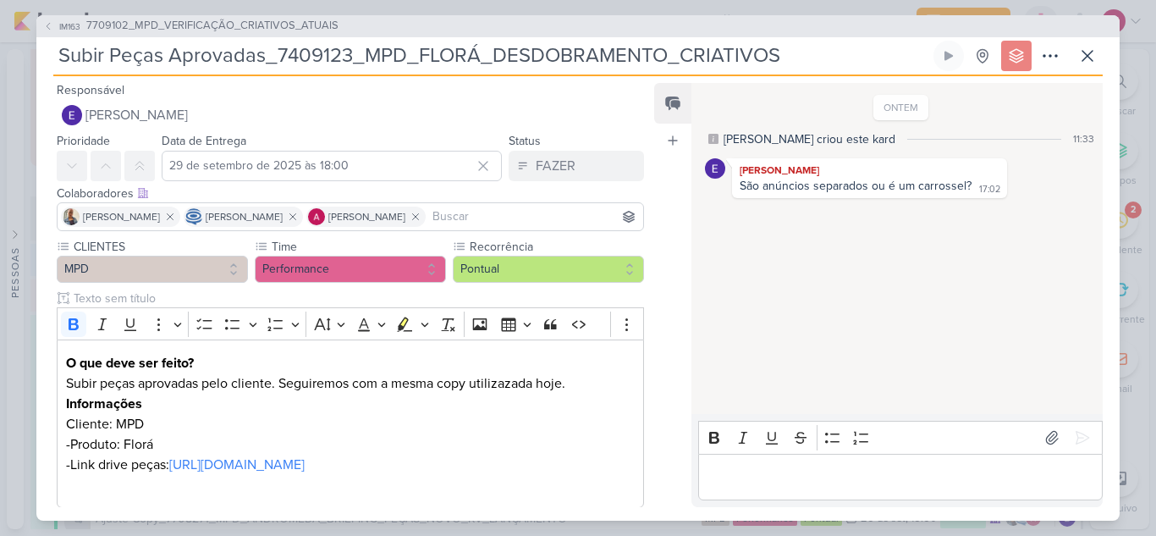
scroll to position [261, 0]
click at [1091, 62] on icon at bounding box center [1087, 56] width 20 height 20
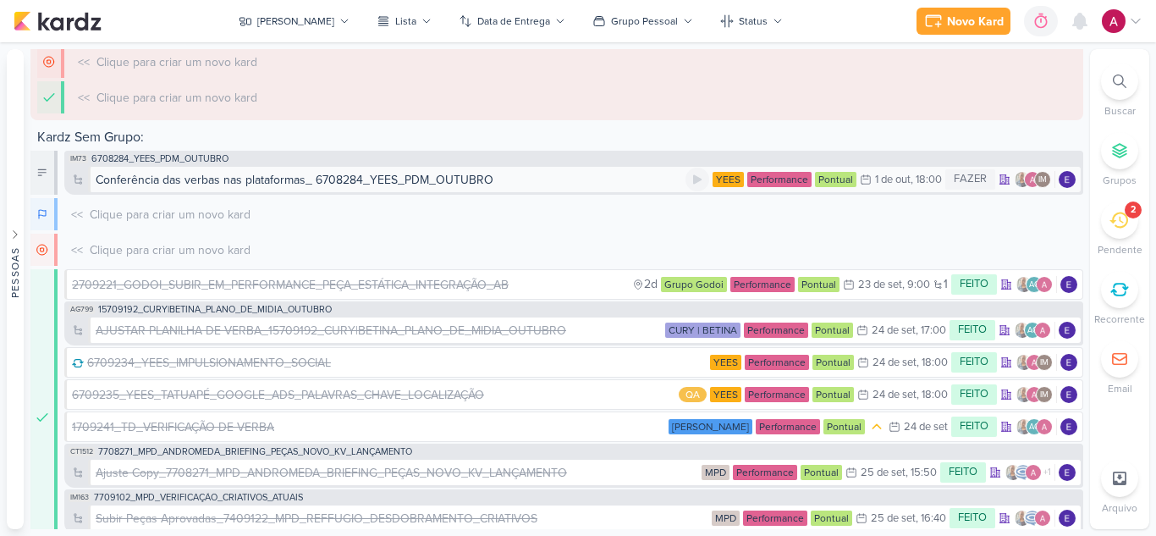
click at [534, 175] on div "Conferência das verbas nas plataformas_ 6708284_YEES_PDM_OUTUBRO" at bounding box center [391, 180] width 590 height 18
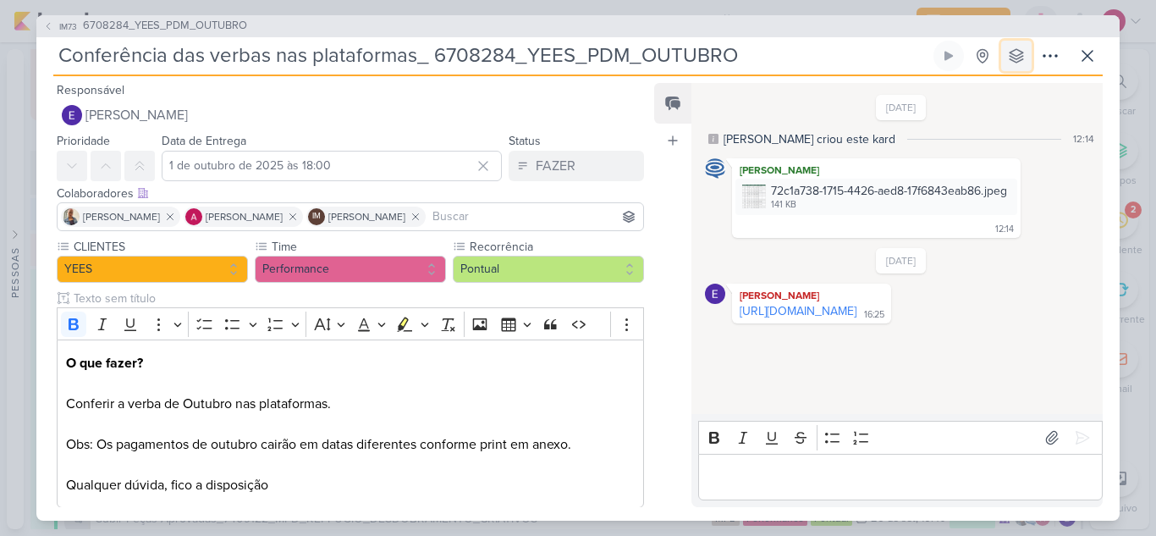
click at [1018, 58] on icon at bounding box center [1016, 56] width 14 height 14
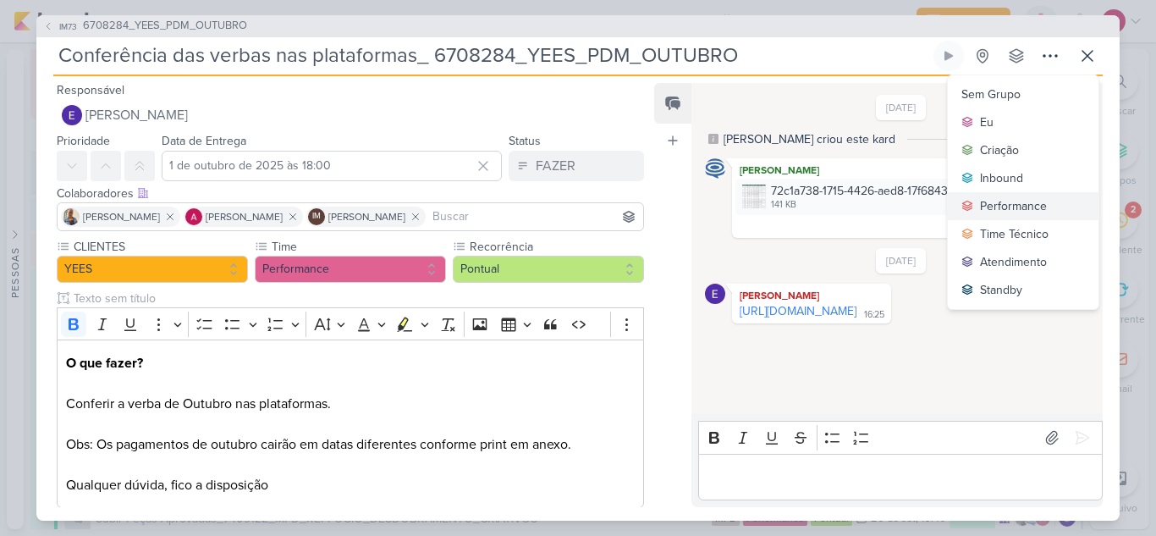
click at [988, 208] on div "Performance" at bounding box center [1013, 206] width 67 height 18
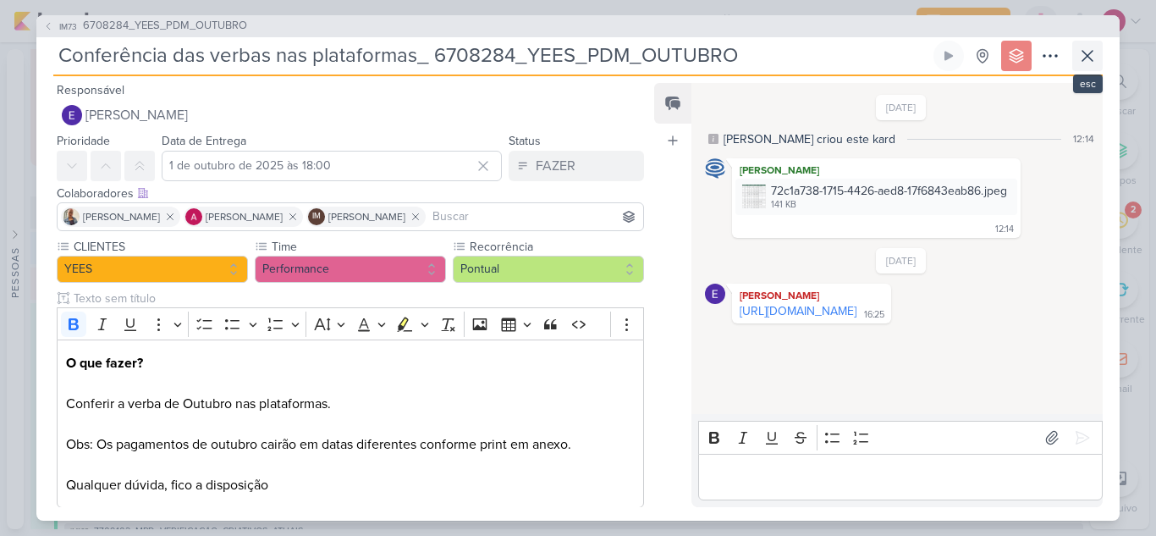
scroll to position [306, 0]
click at [1085, 53] on icon at bounding box center [1087, 56] width 10 height 10
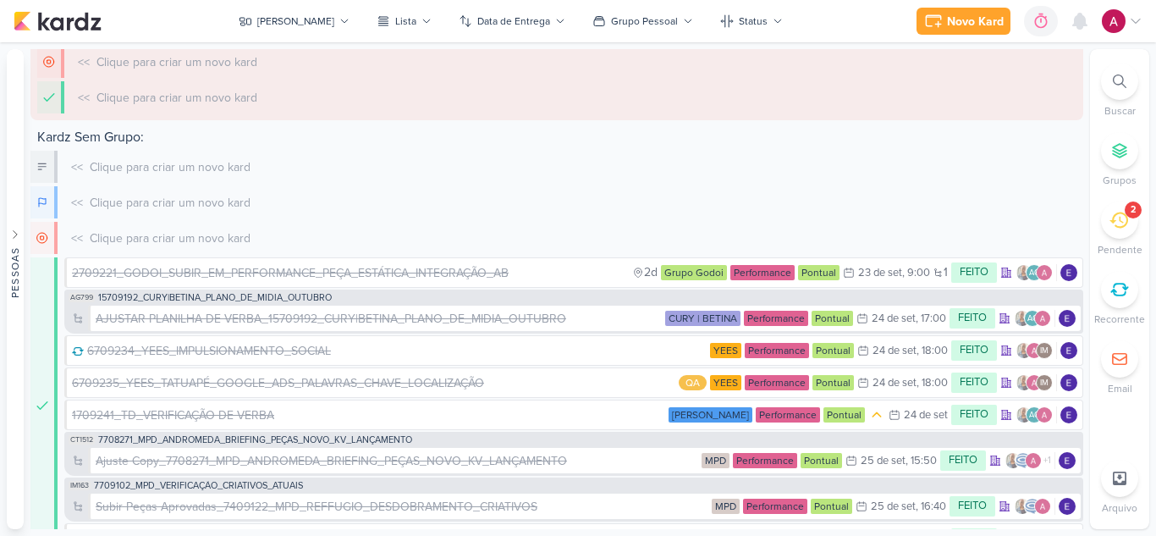
scroll to position [0, 0]
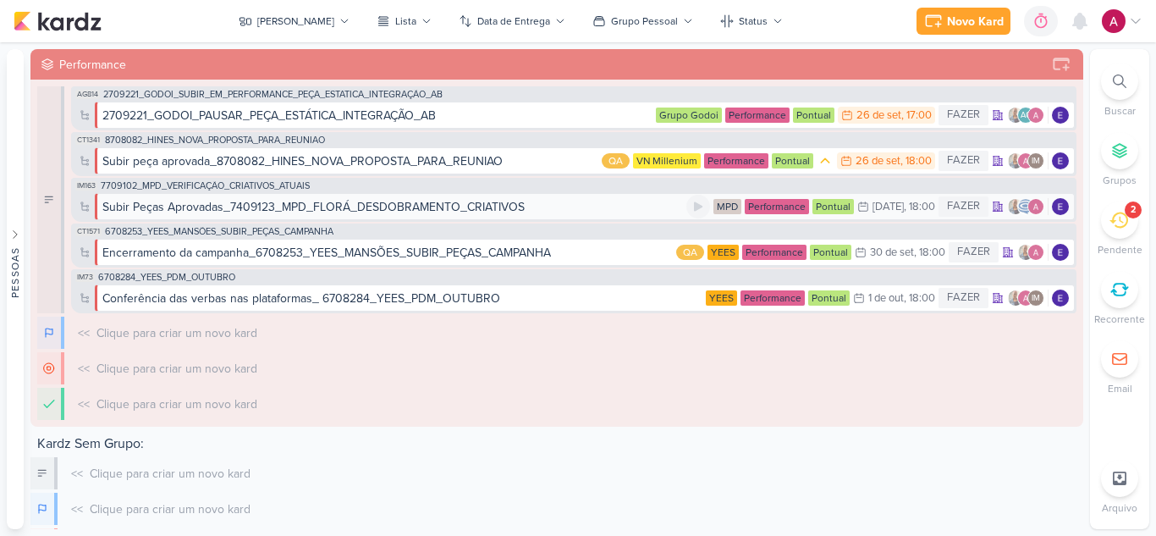
click at [354, 205] on div "Subir Peças Aprovadas_7409123_MPD_FLORÁ_DESDOBRAMENTO_CRIATIVOS" at bounding box center [313, 207] width 422 height 18
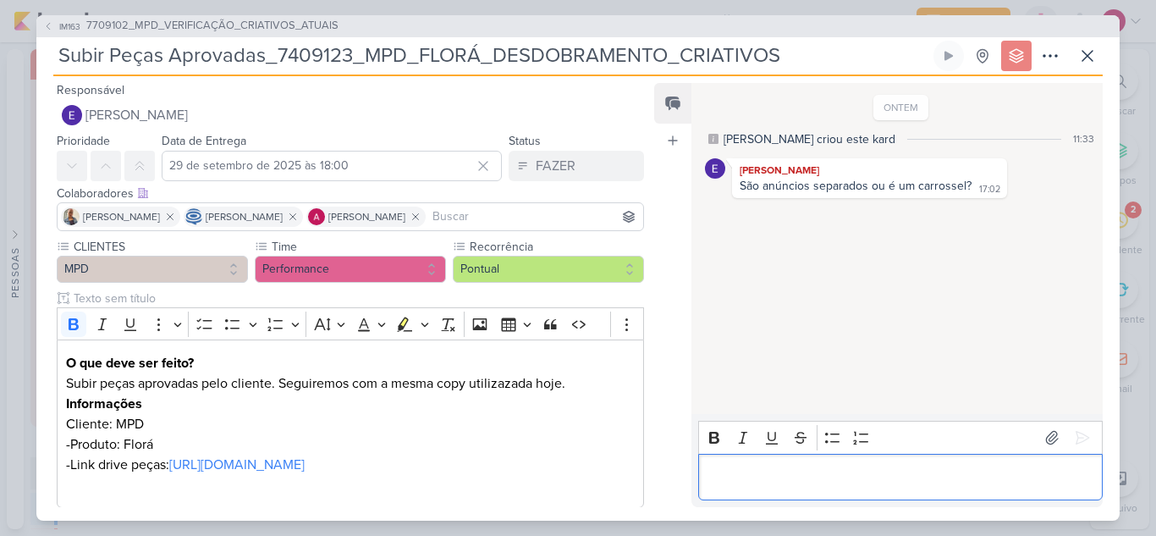
click at [832, 470] on p "Editor editing area: main" at bounding box center [900, 476] width 387 height 20
click at [1042, 51] on icon at bounding box center [1050, 56] width 20 height 20
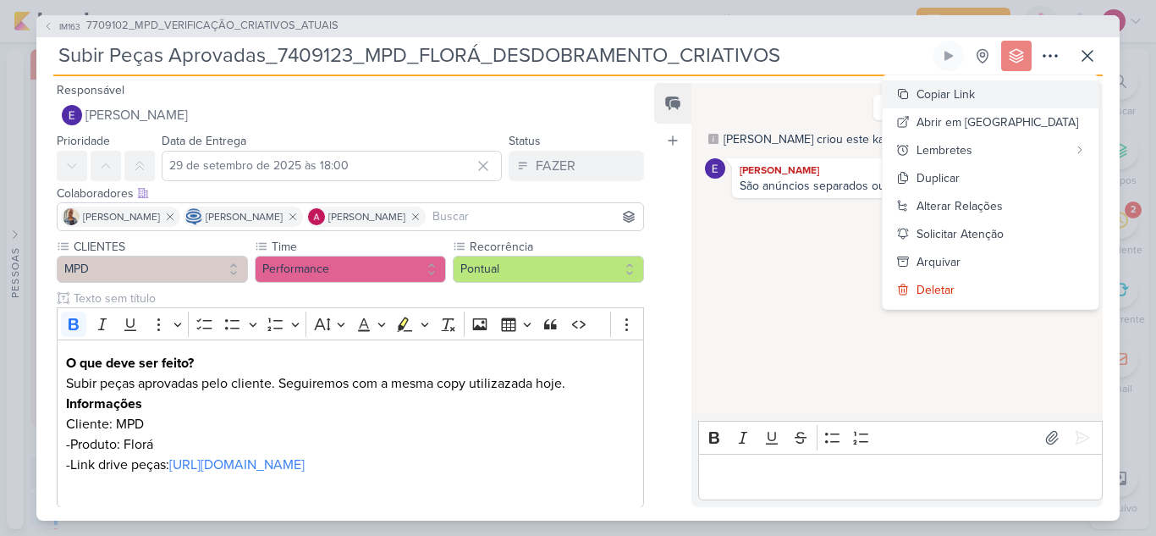
click at [975, 96] on div "Copiar Link" at bounding box center [945, 94] width 58 height 18
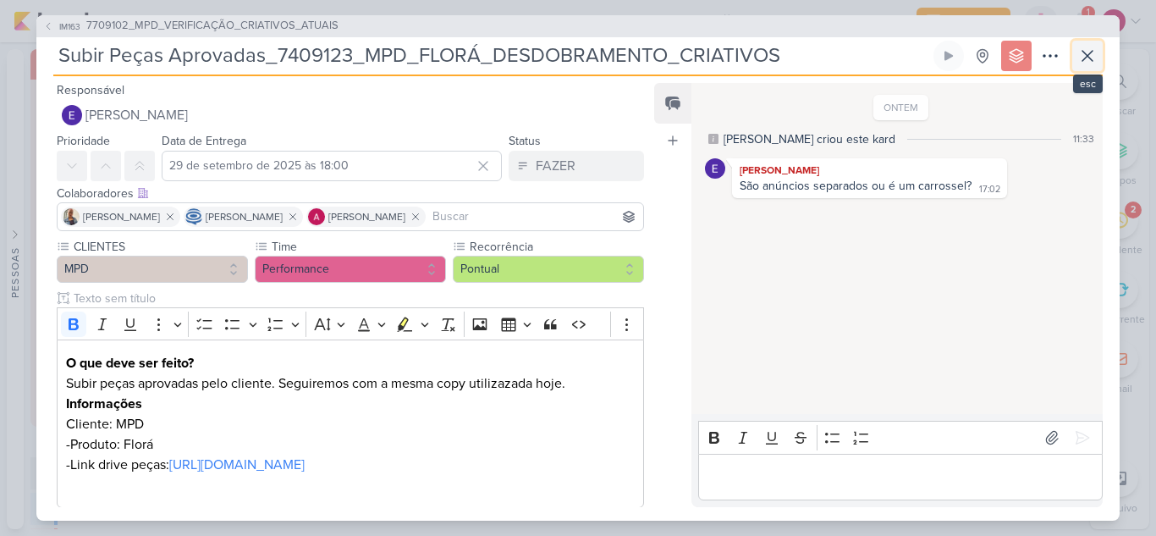
click at [1091, 66] on button at bounding box center [1087, 56] width 30 height 30
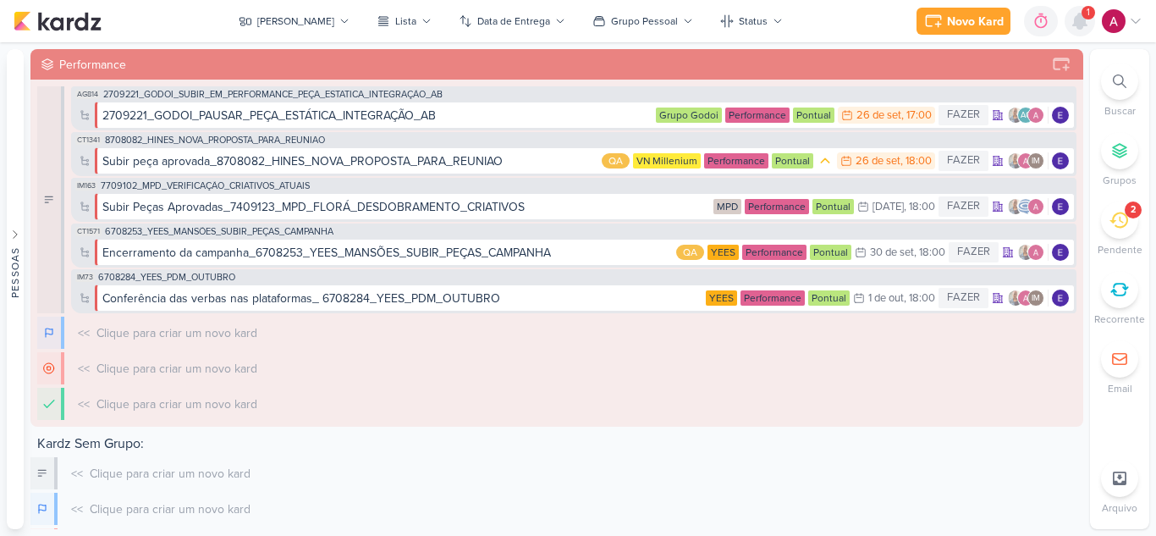
click at [1087, 25] on icon at bounding box center [1080, 21] width 14 height 15
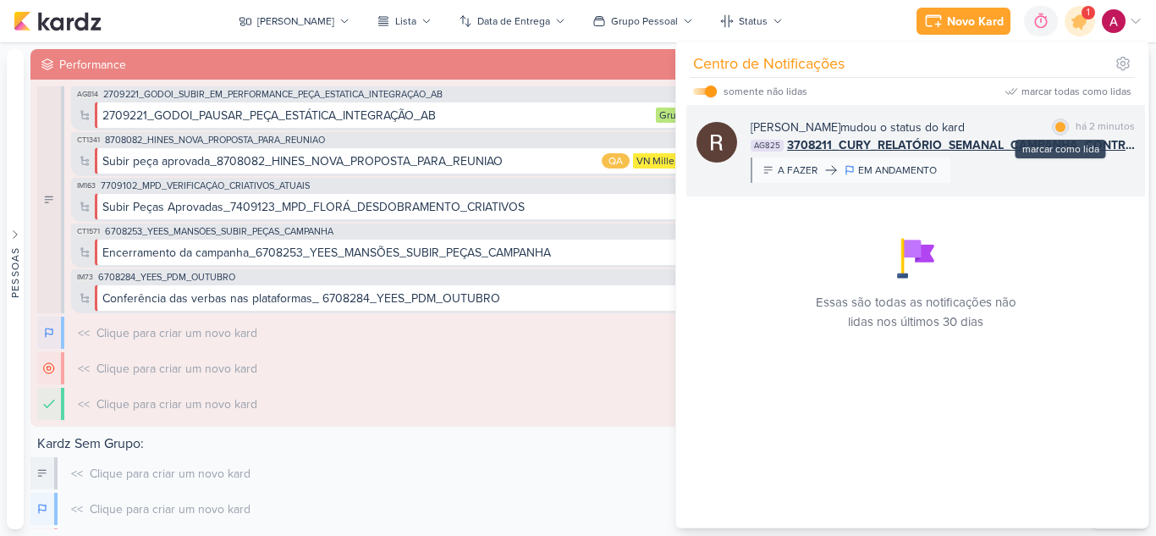
click at [1060, 128] on div "marcar como lida" at bounding box center [1060, 126] width 17 height 17
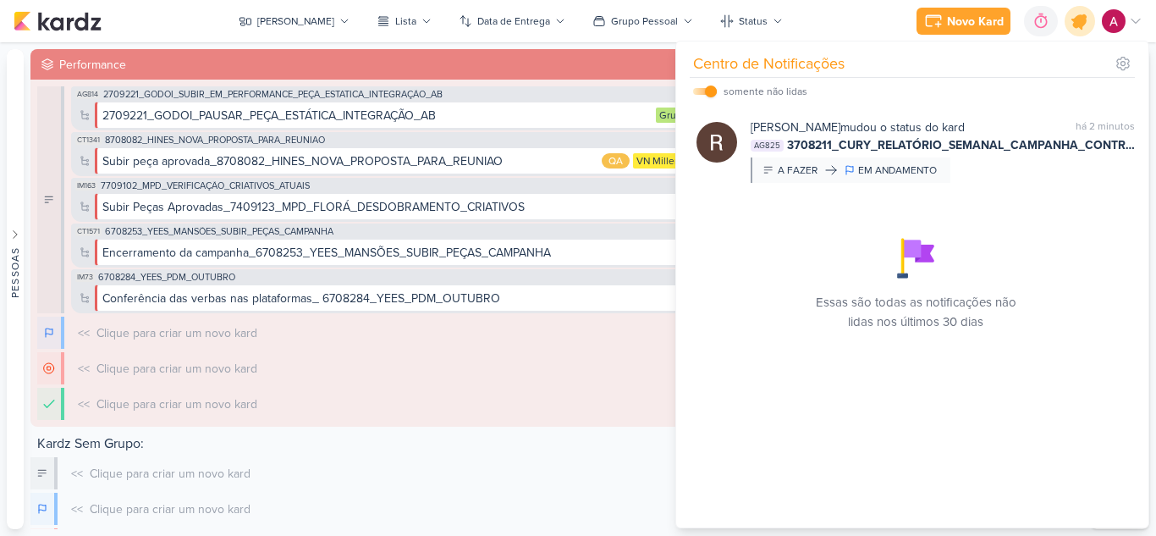
click at [1078, 26] on icon at bounding box center [1080, 21] width 20 height 20
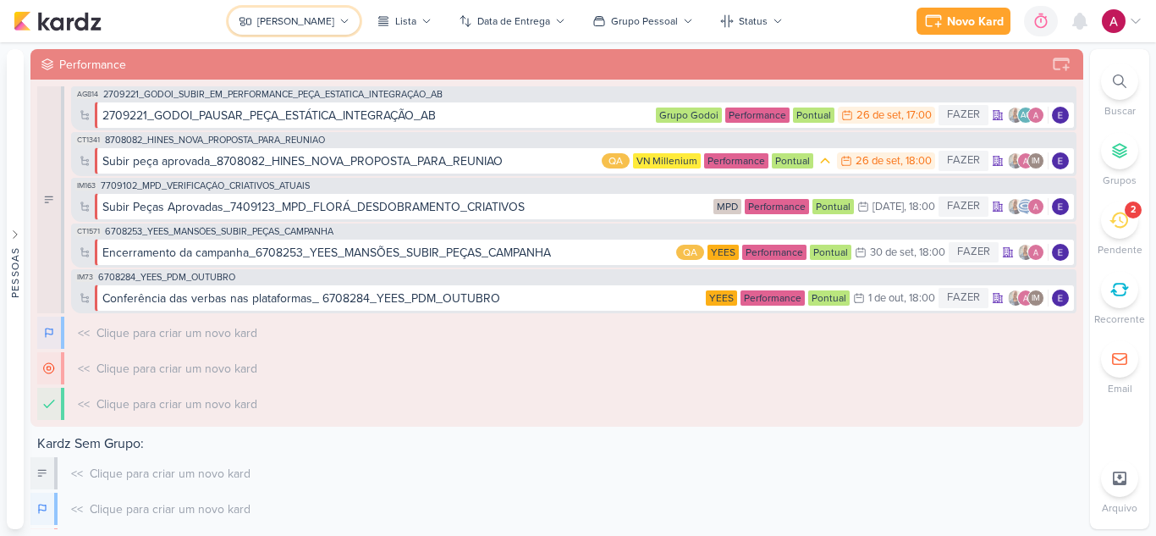
click at [312, 21] on div "[PERSON_NAME]" at bounding box center [295, 21] width 77 height 15
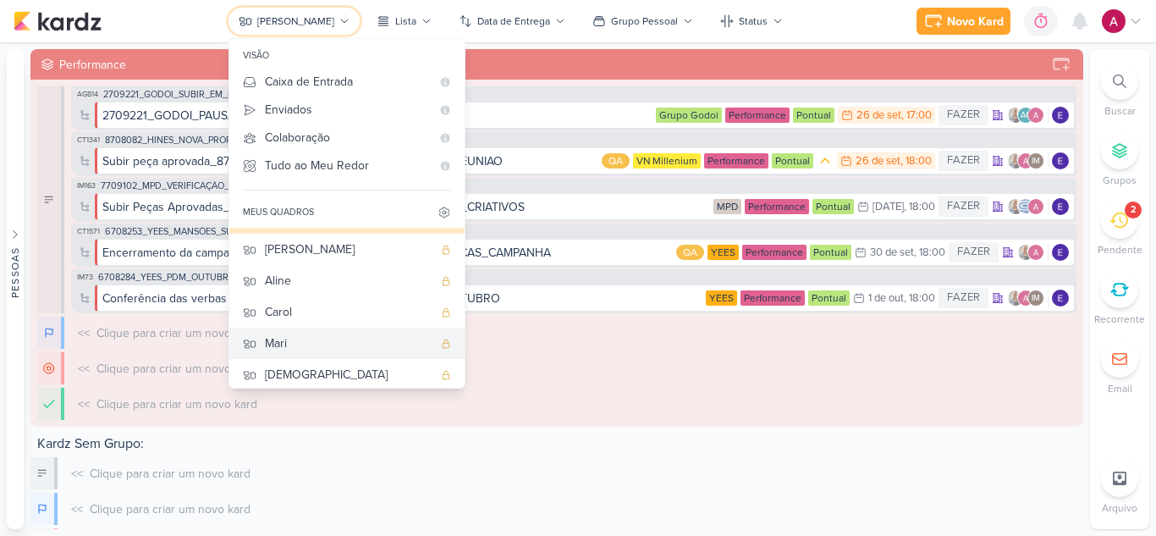
scroll to position [127, 0]
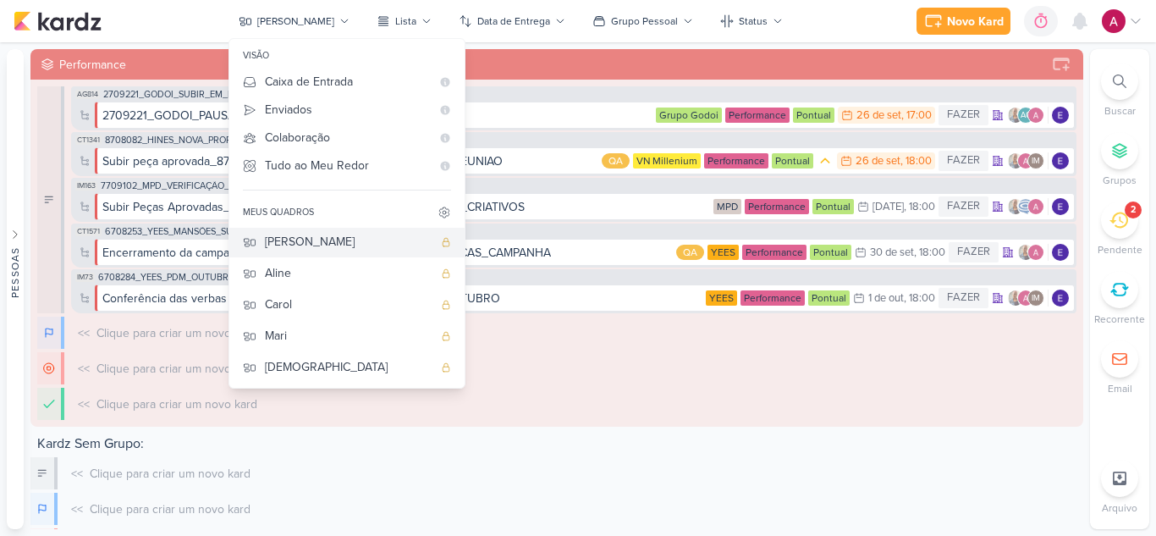
click at [343, 245] on div "[PERSON_NAME]" at bounding box center [349, 242] width 168 height 18
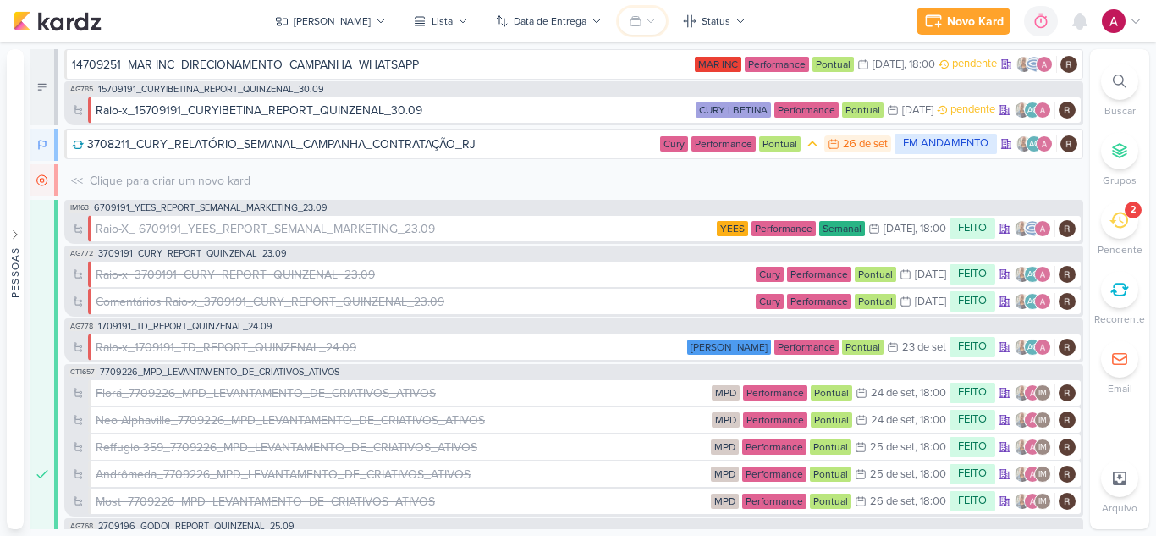
click at [646, 25] on icon at bounding box center [651, 21] width 10 height 10
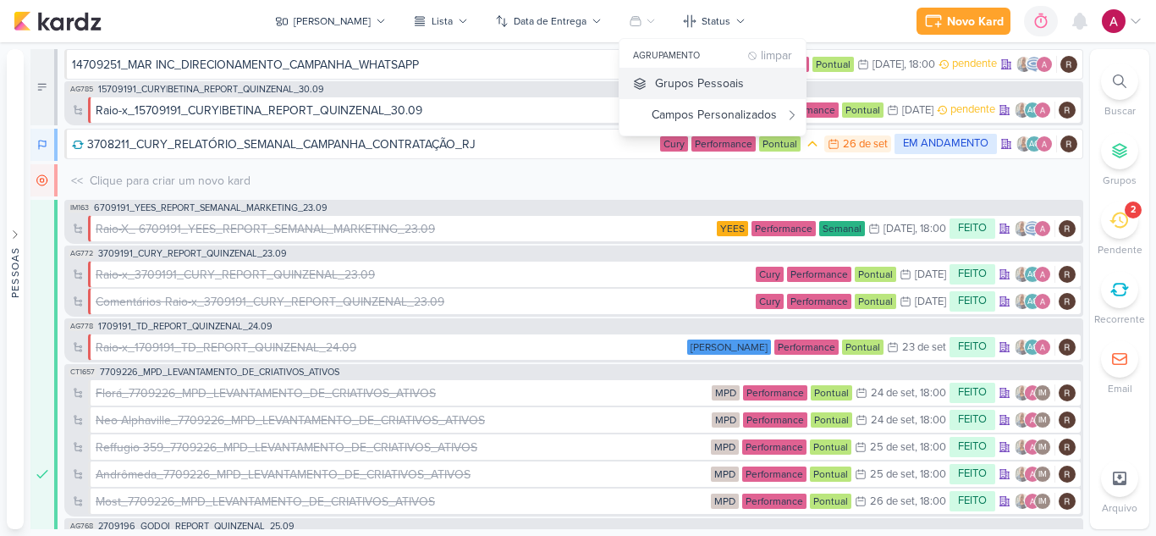
click at [655, 82] on div "Grupos Pessoais" at bounding box center [699, 83] width 89 height 18
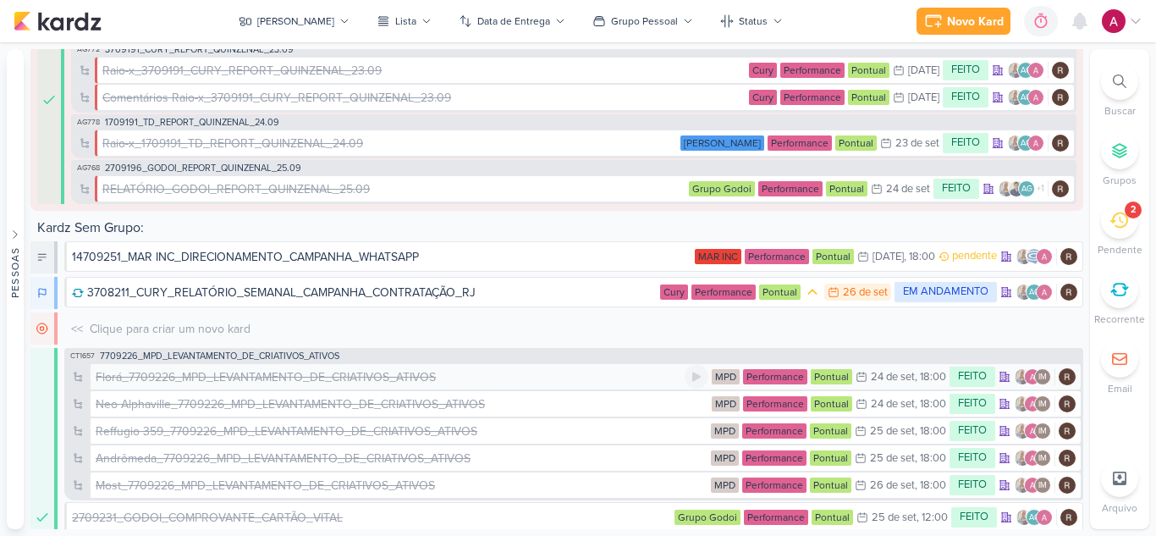
scroll to position [204, 0]
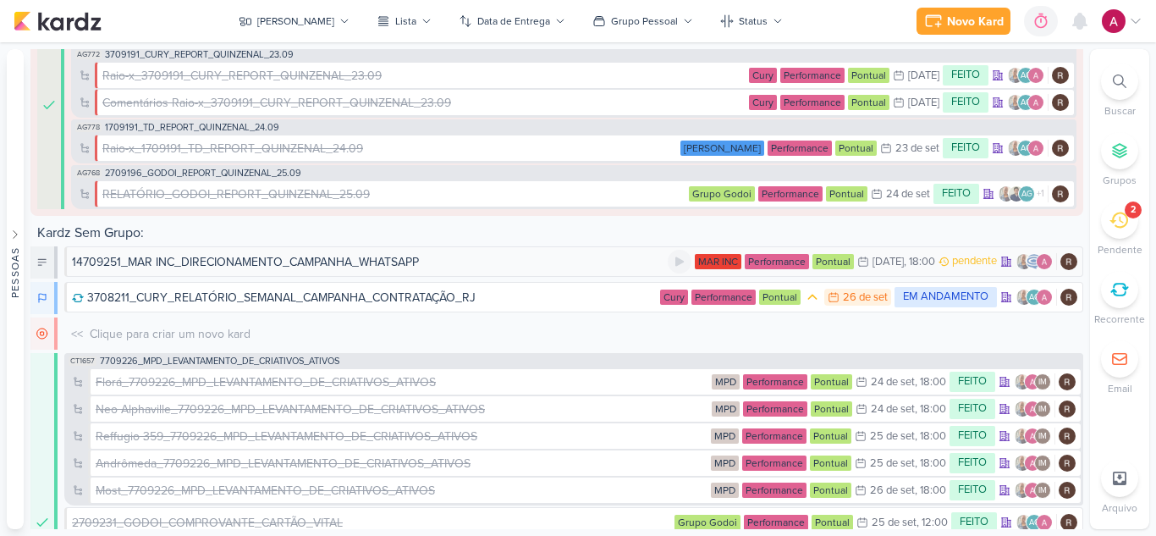
click at [382, 261] on div "14709251_MAR INC_DIRECIONAMENTO_CAMPANHA_WHATSAPP" at bounding box center [245, 262] width 347 height 18
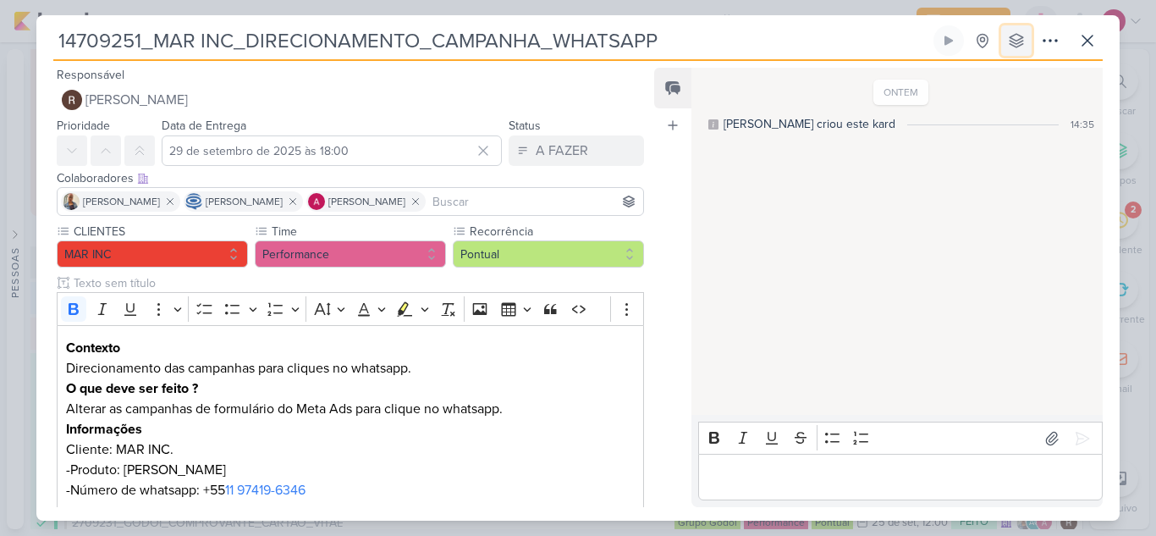
click at [1008, 37] on icon at bounding box center [1016, 40] width 17 height 17
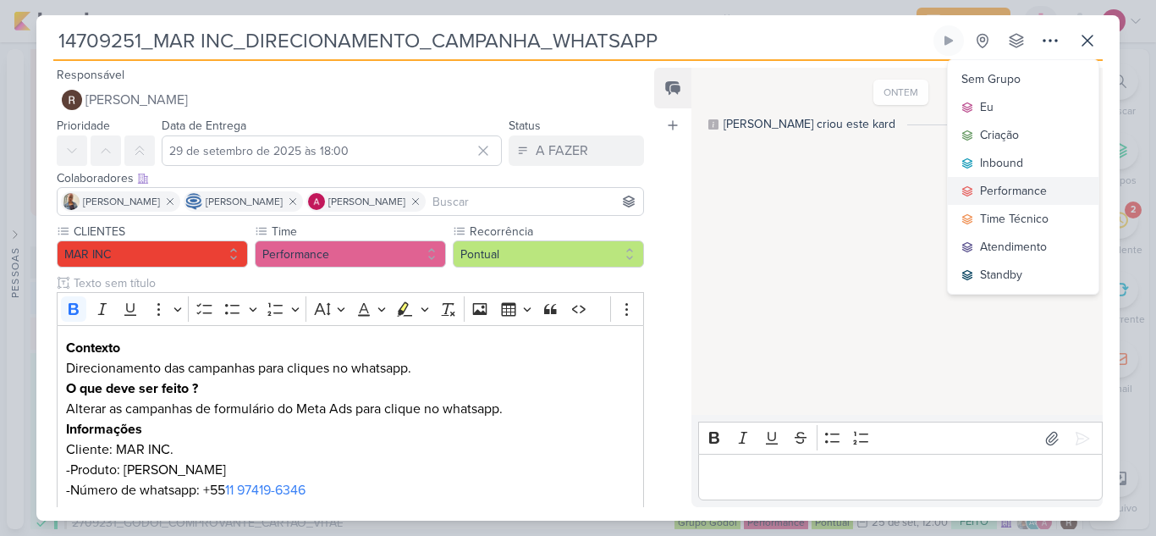
click at [1008, 180] on button "Performance" at bounding box center [1023, 191] width 151 height 28
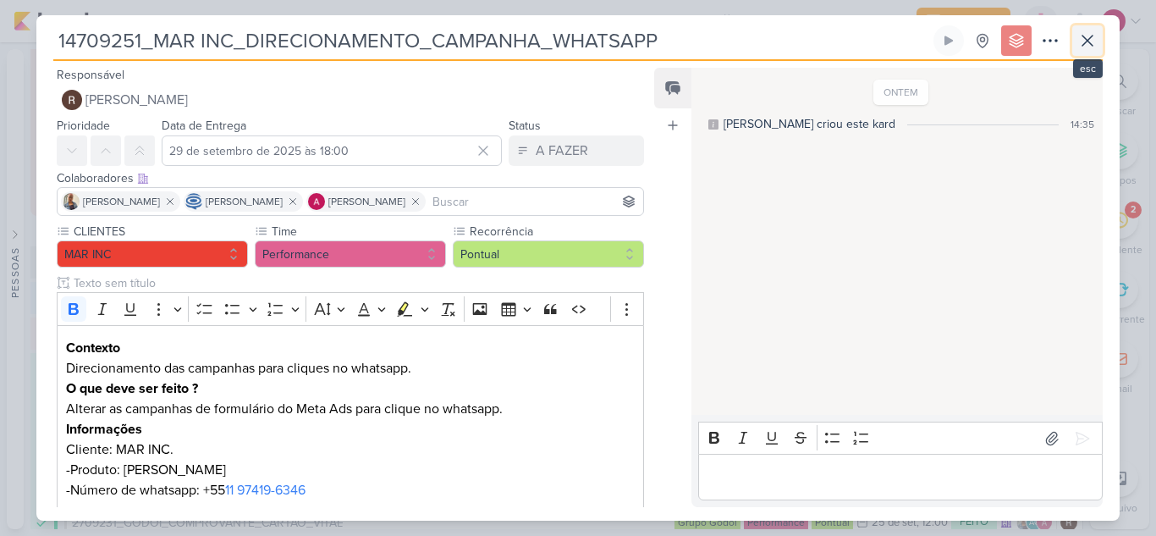
click at [1097, 47] on icon at bounding box center [1087, 40] width 20 height 20
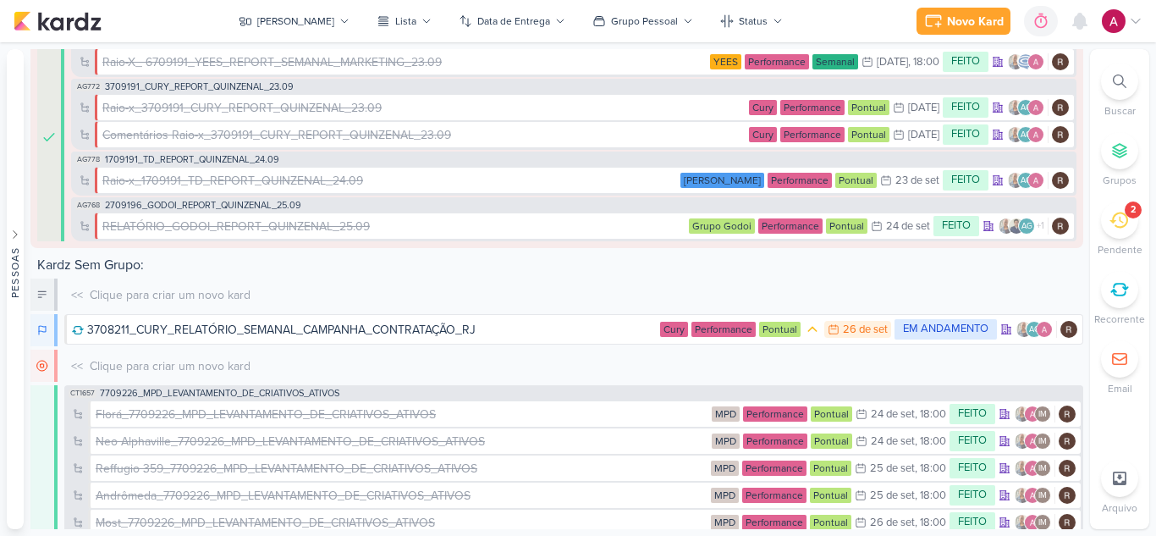
scroll to position [236, 0]
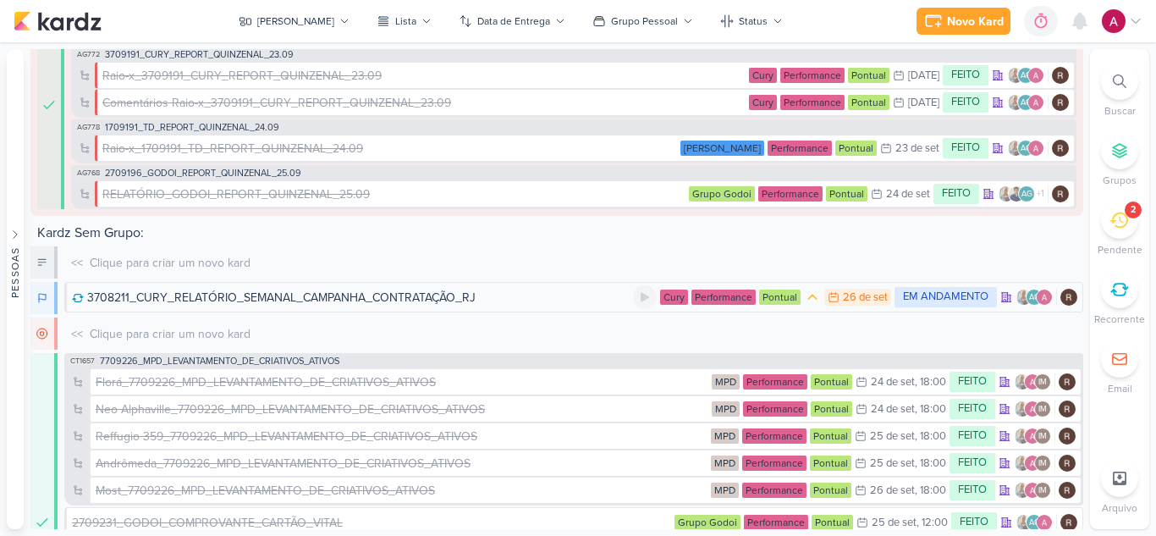
click at [299, 299] on div "3708211_CURY_RELATÓRIO_SEMANAL_CAMPANHA_CONTRATAÇÃO_RJ" at bounding box center [281, 298] width 388 height 18
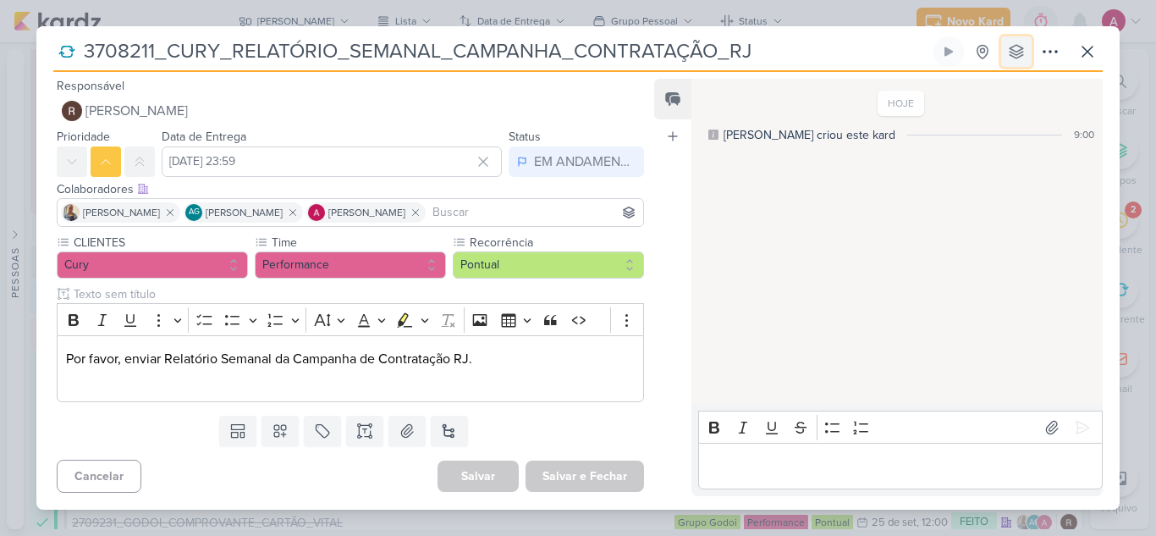
click at [1016, 52] on icon at bounding box center [1016, 51] width 17 height 17
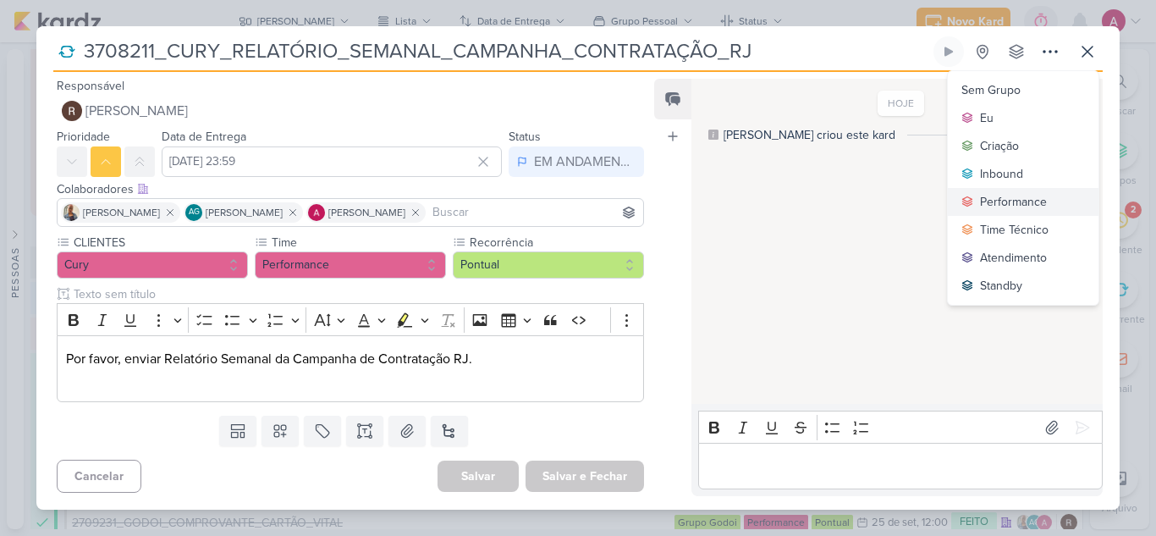
click at [1036, 200] on div "Performance" at bounding box center [1013, 202] width 67 height 18
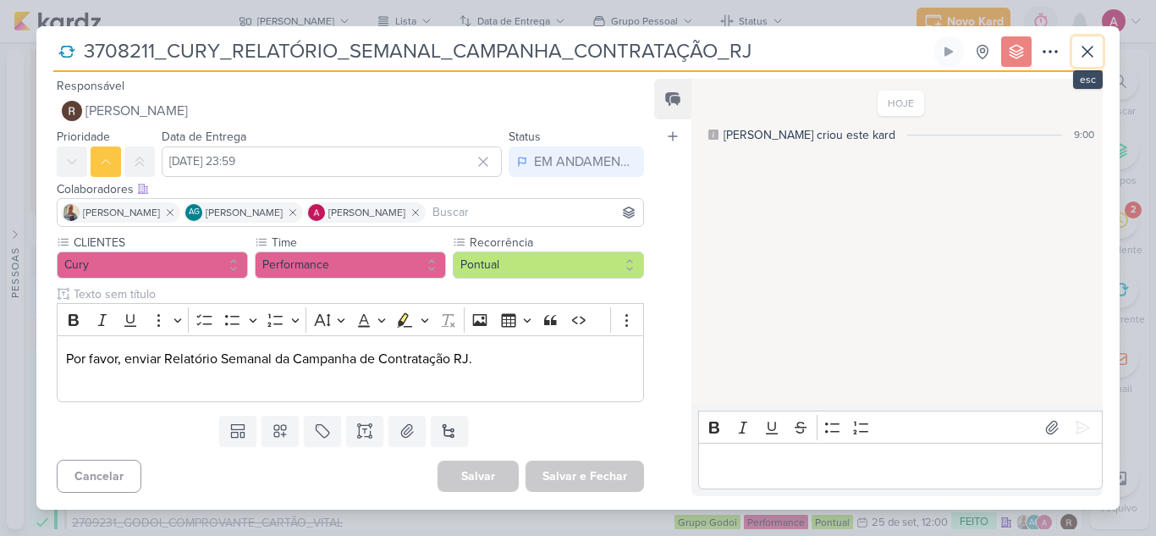
drag, startPoint x: 1098, startPoint y: 55, endPoint x: 1062, endPoint y: 74, distance: 40.9
click at [1098, 54] on button at bounding box center [1087, 51] width 30 height 30
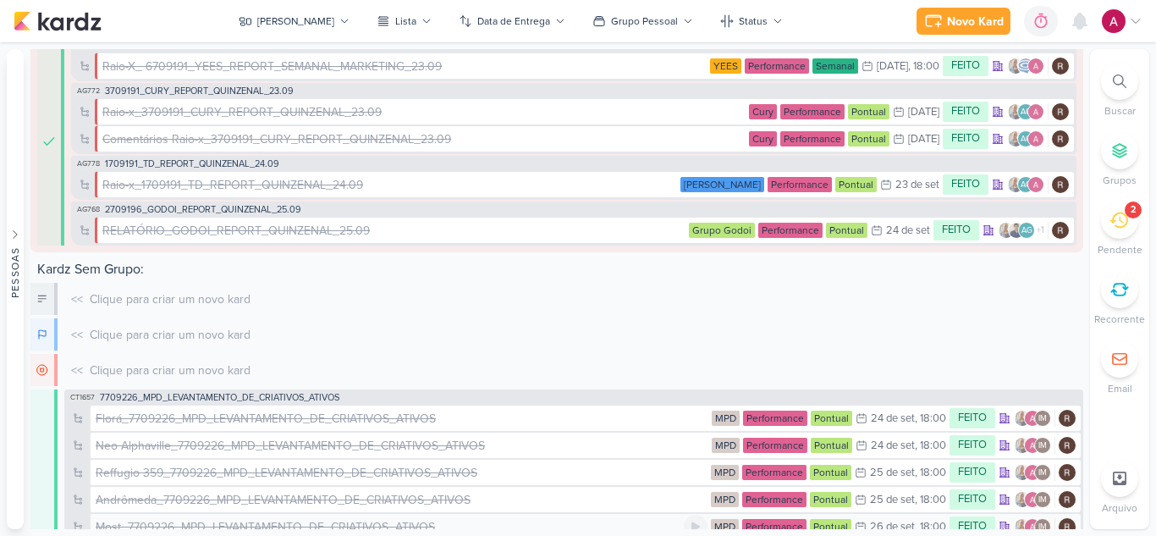
scroll to position [0, 0]
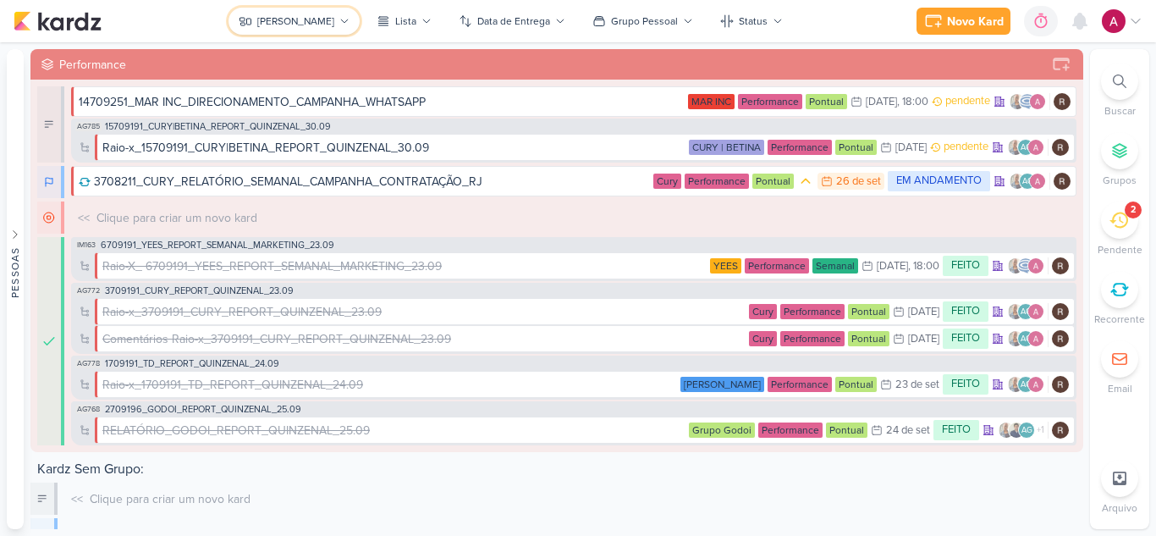
click at [339, 23] on icon at bounding box center [344, 21] width 10 height 10
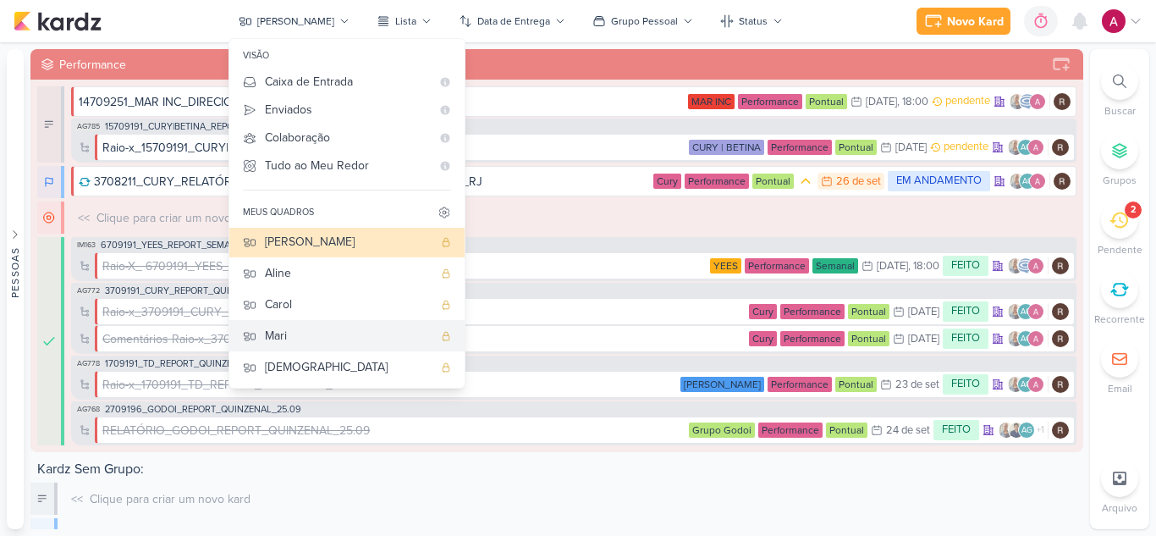
click at [332, 341] on div "Mari" at bounding box center [349, 336] width 168 height 18
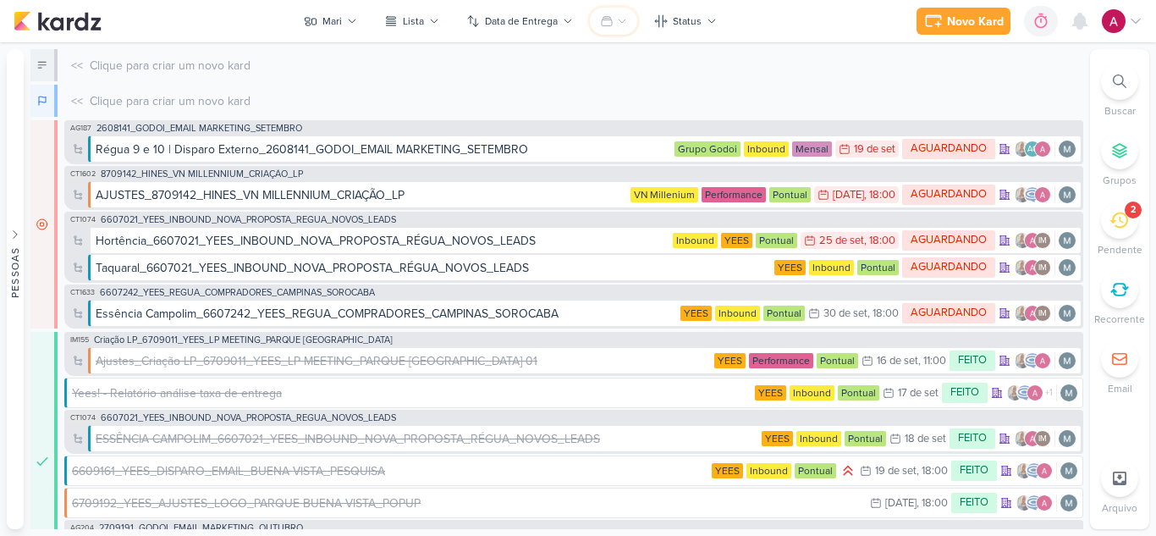
click at [617, 21] on icon at bounding box center [622, 21] width 10 height 10
click at [651, 85] on div "Grupos Pessoais" at bounding box center [670, 83] width 89 height 18
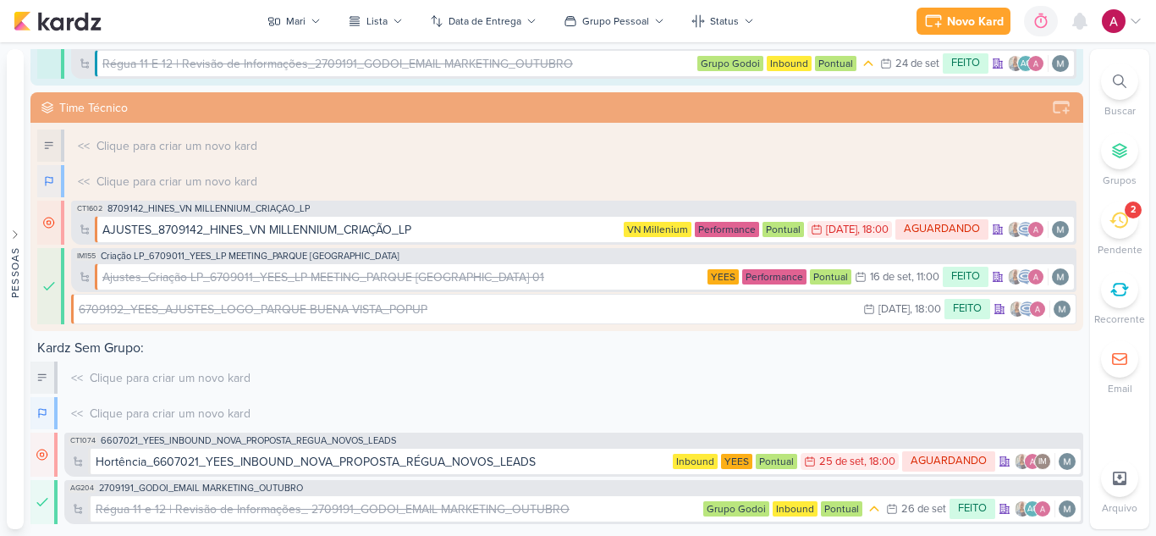
scroll to position [373, 0]
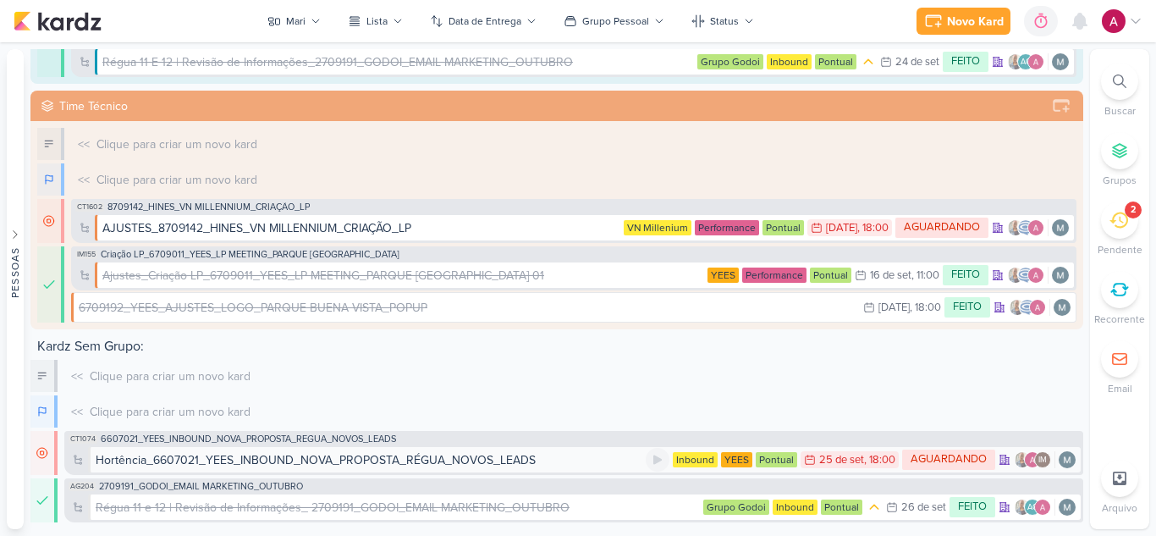
click at [421, 460] on div "Hortência_6607021_YEES_INBOUND_NOVA_PROPOSTA_RÉGUA_NOVOS_LEADS" at bounding box center [316, 460] width 440 height 18
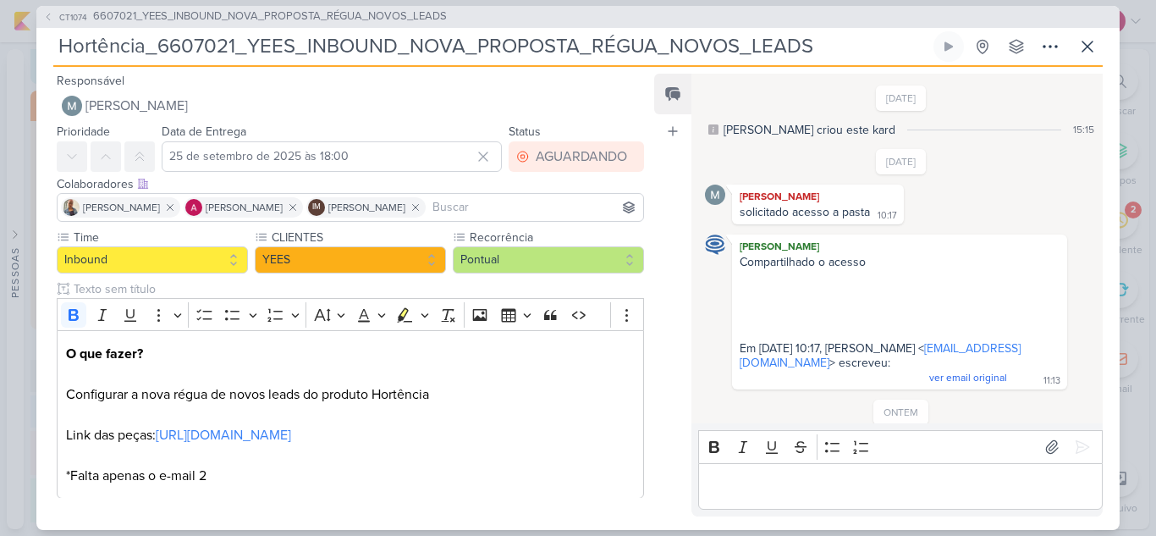
scroll to position [182, 0]
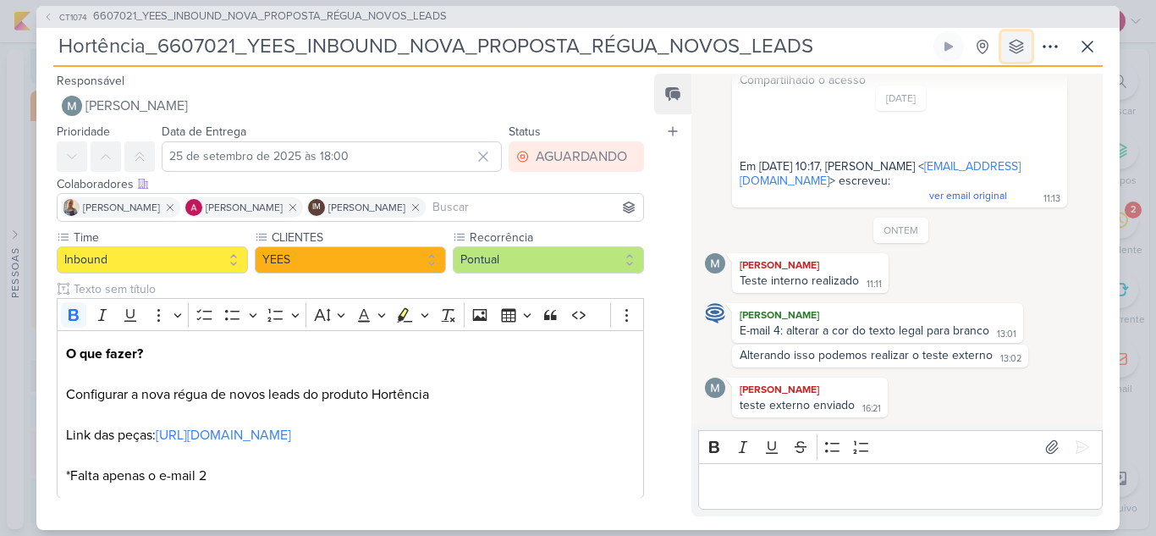
click at [1015, 54] on button at bounding box center [1016, 46] width 30 height 30
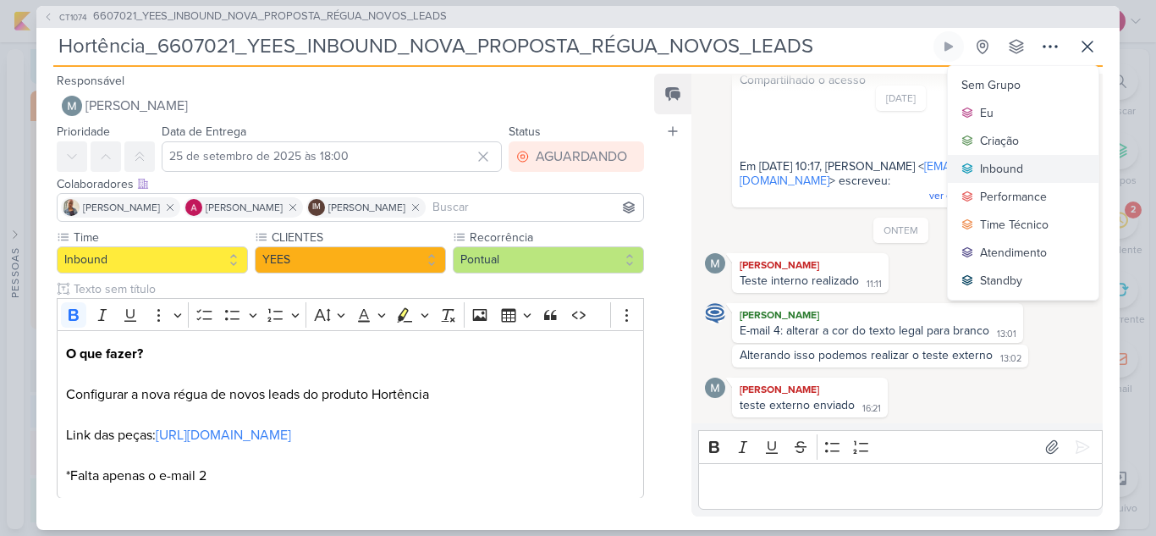
click at [1007, 174] on div "Inbound" at bounding box center [1001, 169] width 43 height 18
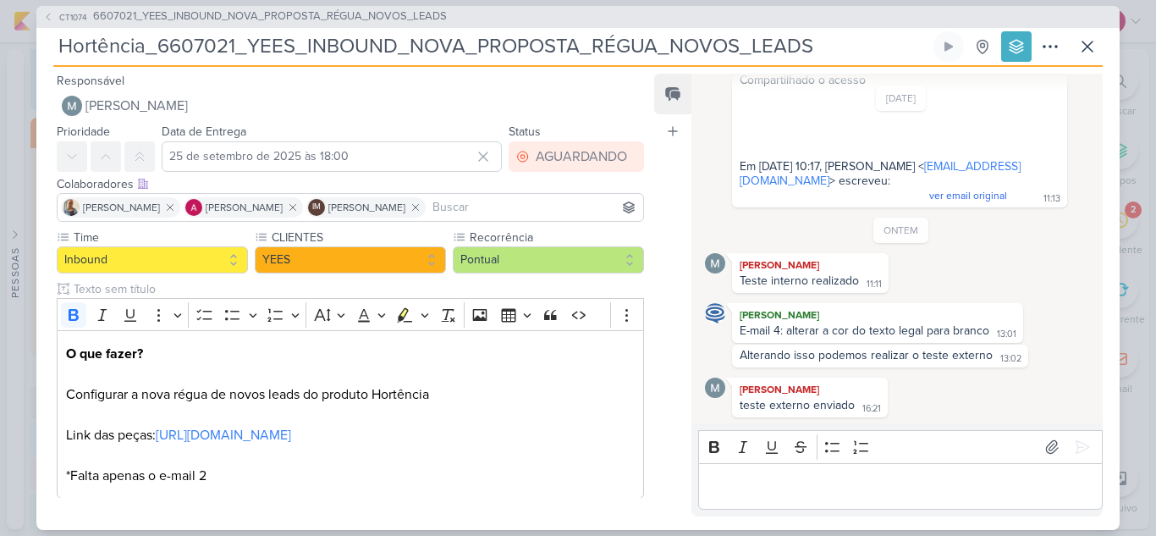
scroll to position [388, 0]
click at [1095, 47] on icon at bounding box center [1087, 46] width 20 height 20
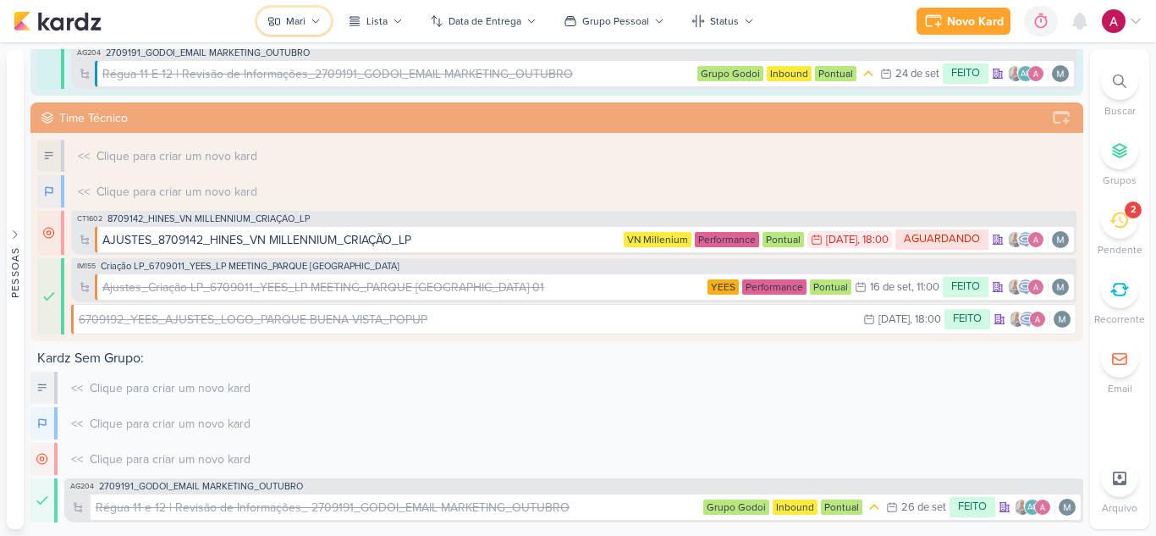
click at [305, 19] on div "Mari" at bounding box center [295, 21] width 19 height 15
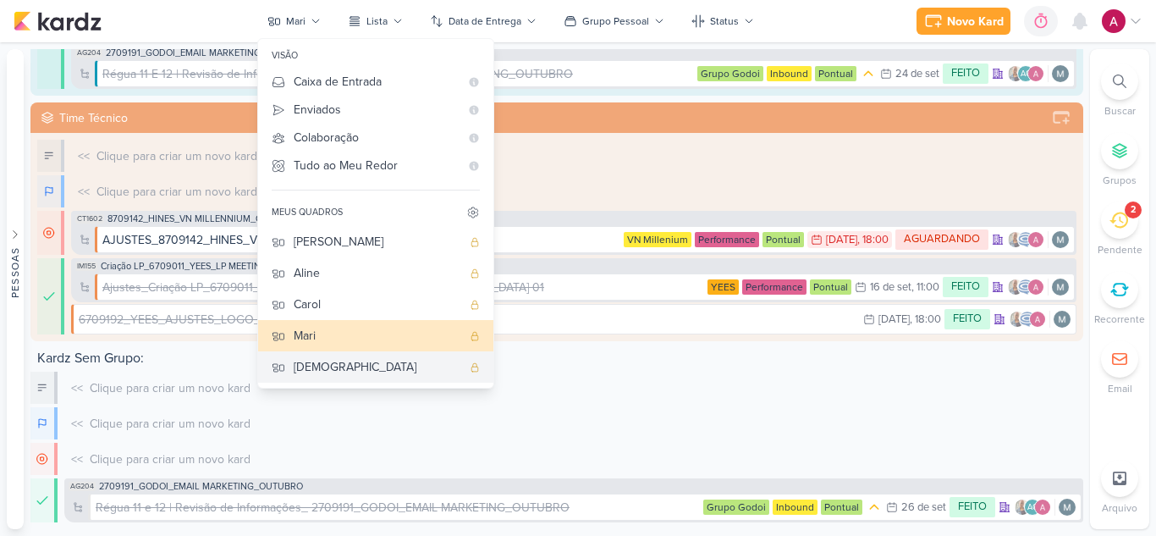
click at [377, 366] on div "[DEMOGRAPHIC_DATA]" at bounding box center [378, 367] width 168 height 18
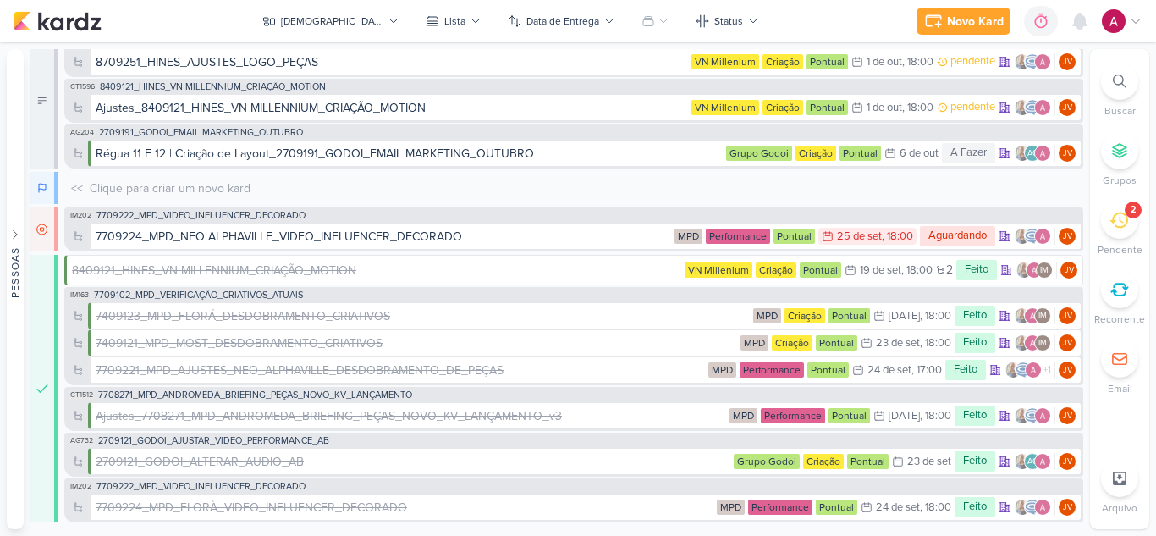
scroll to position [16, 0]
click at [641, 24] on icon at bounding box center [648, 21] width 14 height 14
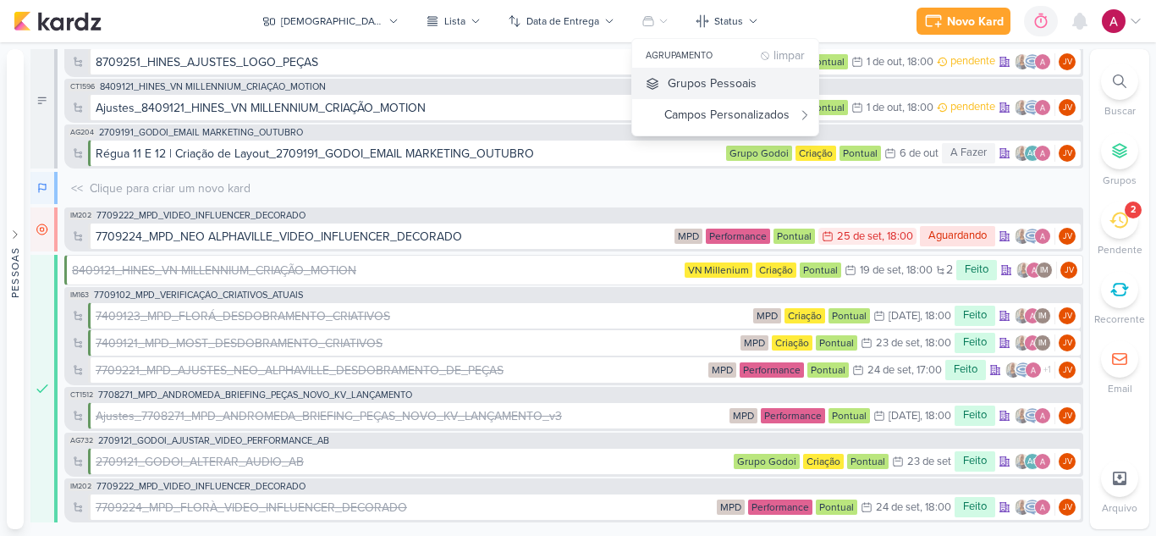
click at [668, 83] on div "Grupos Pessoais" at bounding box center [712, 83] width 89 height 18
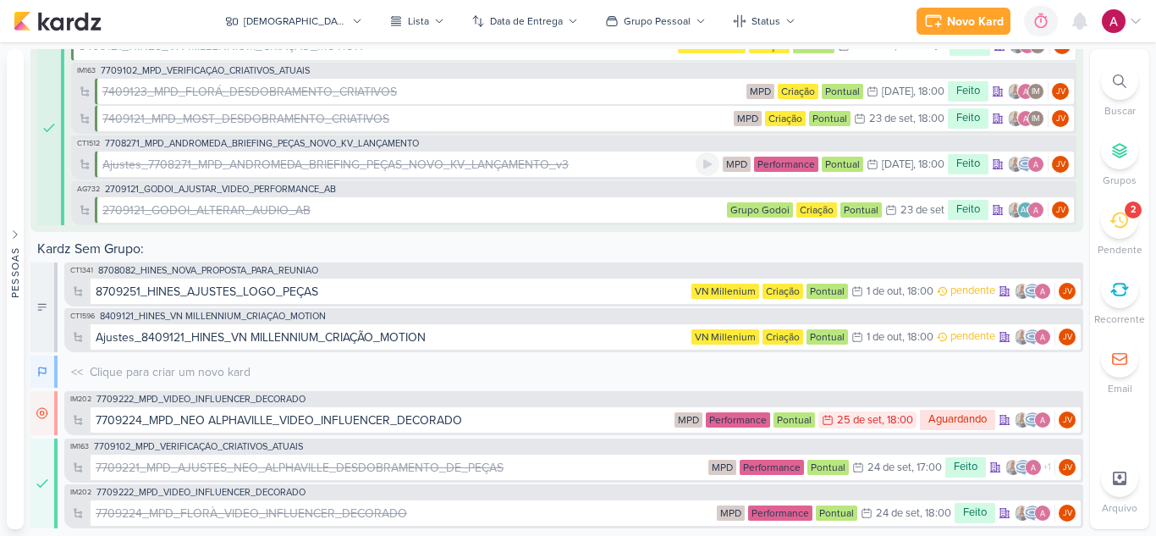
scroll to position [180, 0]
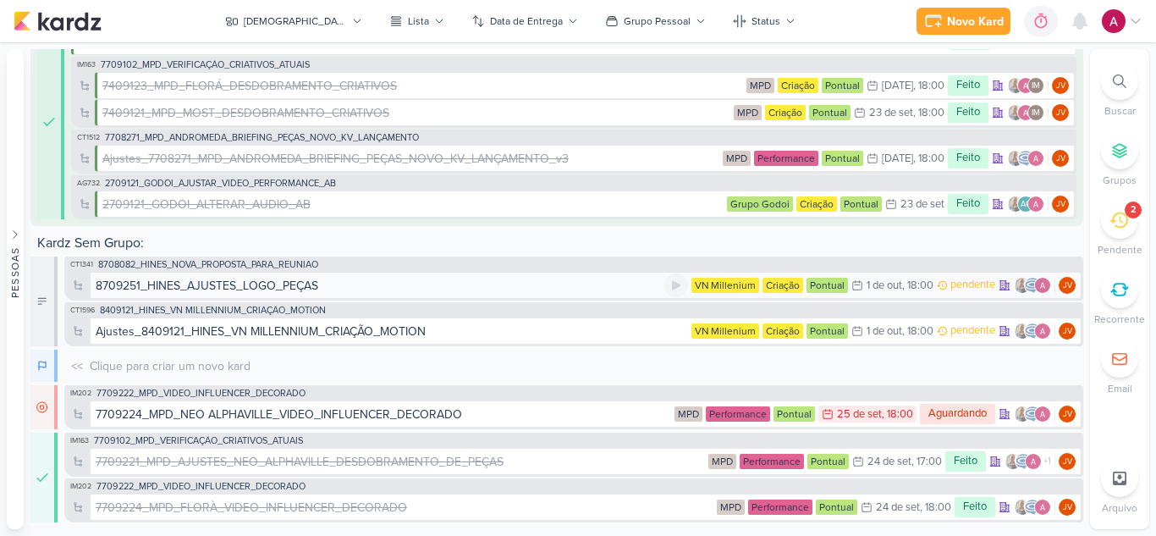
click at [289, 279] on div "8709251_HINES_AJUSTES_LOGO_PEÇAS" at bounding box center [207, 286] width 223 height 18
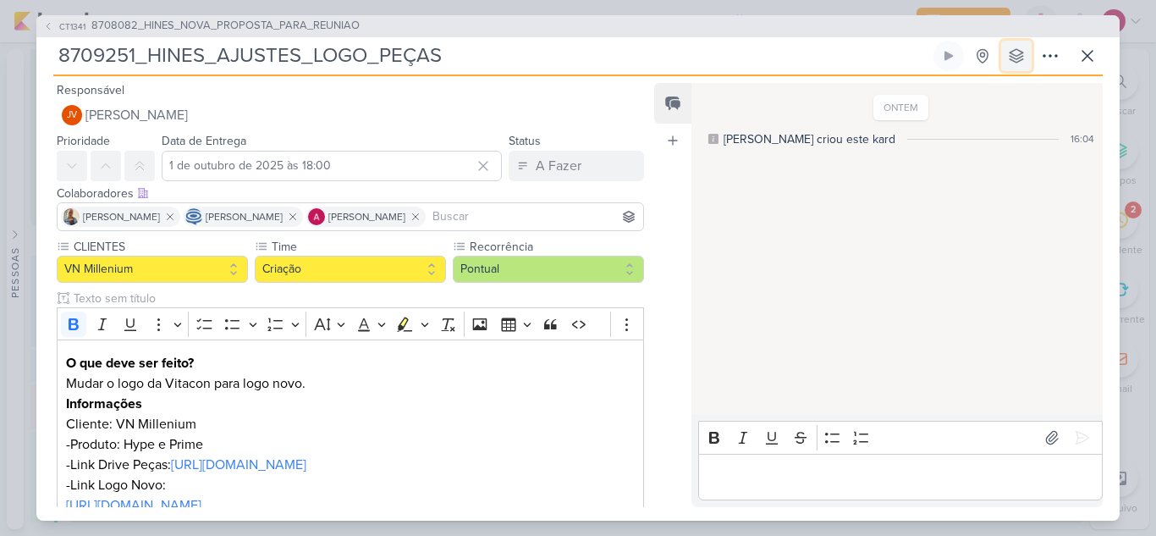
click at [1015, 57] on icon at bounding box center [1016, 55] width 17 height 17
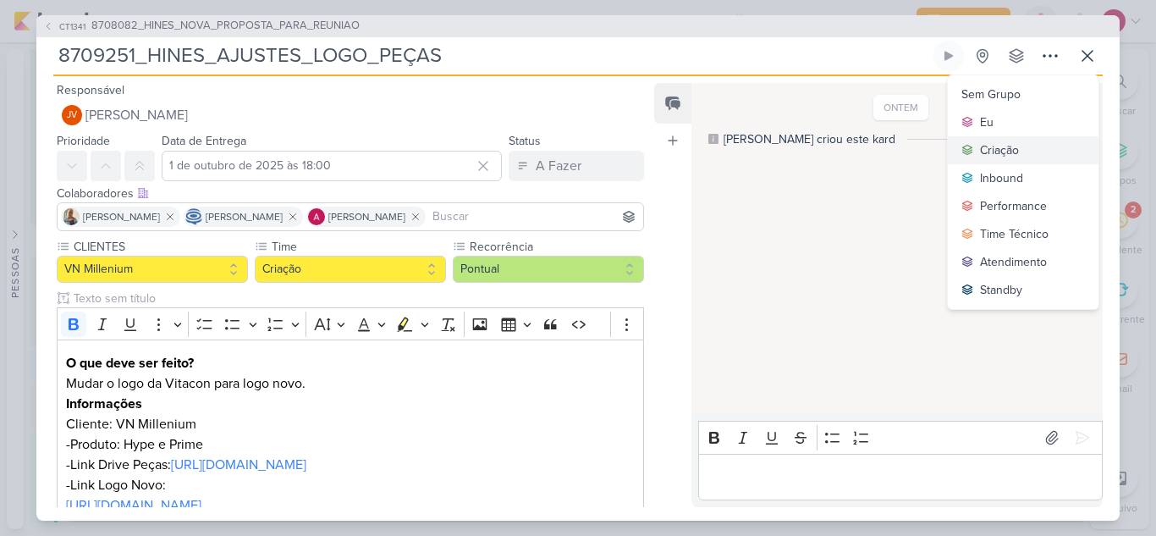
click at [1004, 150] on div "Criação" at bounding box center [999, 150] width 39 height 18
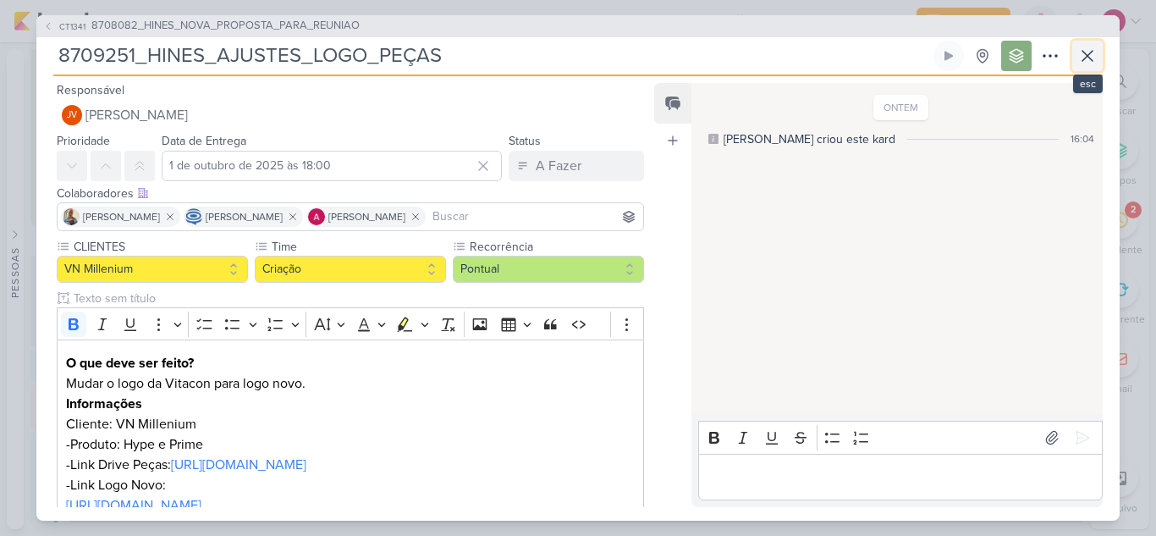
click at [1083, 66] on button at bounding box center [1087, 56] width 30 height 30
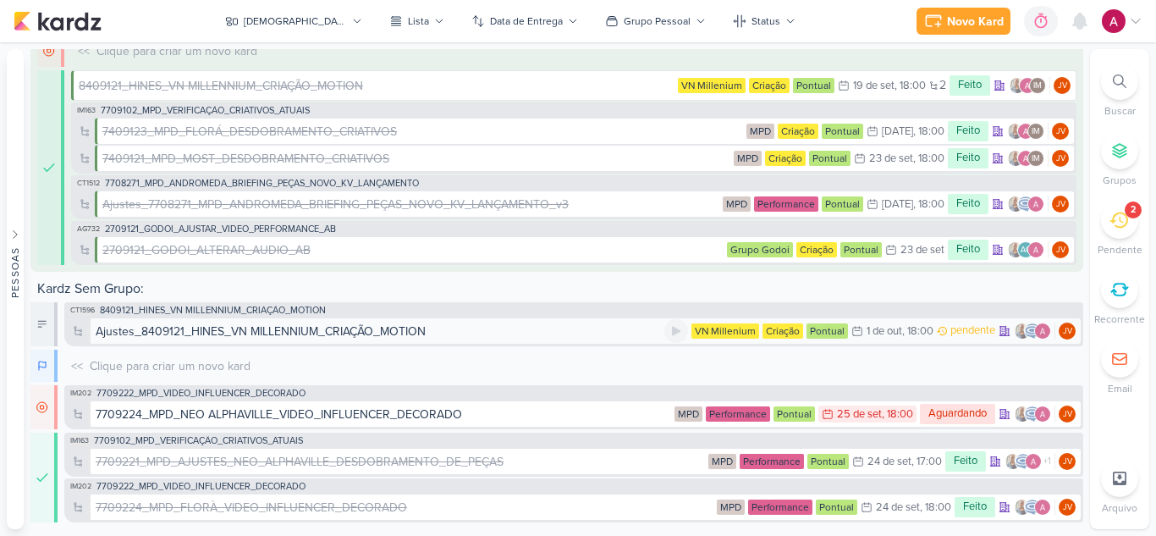
click at [373, 333] on div "Ajustes_8409121_HINES_VN MILLENNIUM_CRIAÇÃO_MOTION" at bounding box center [261, 331] width 330 height 18
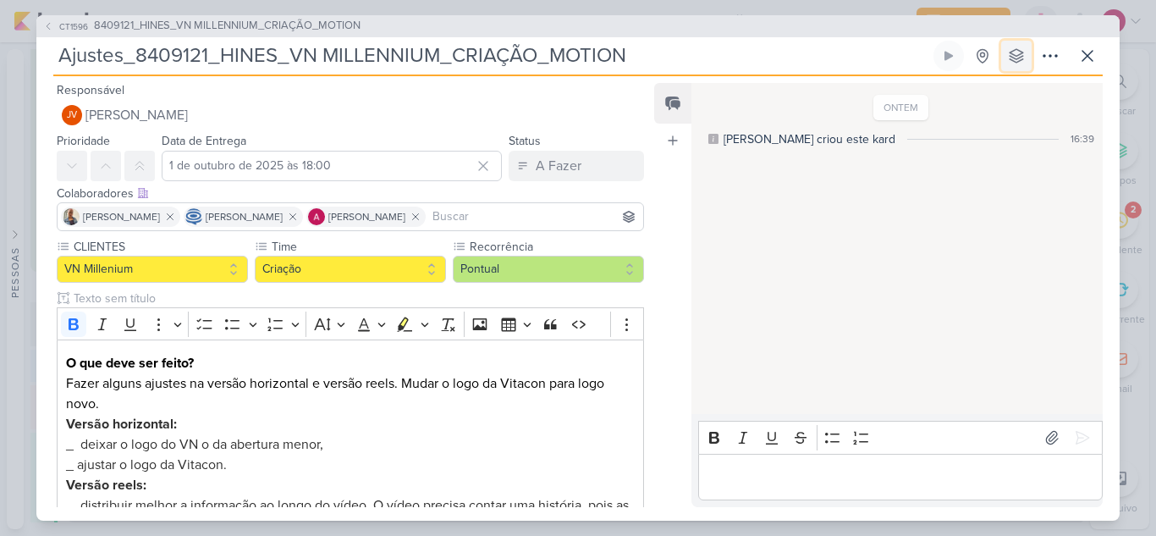
click at [1024, 62] on icon at bounding box center [1016, 55] width 17 height 17
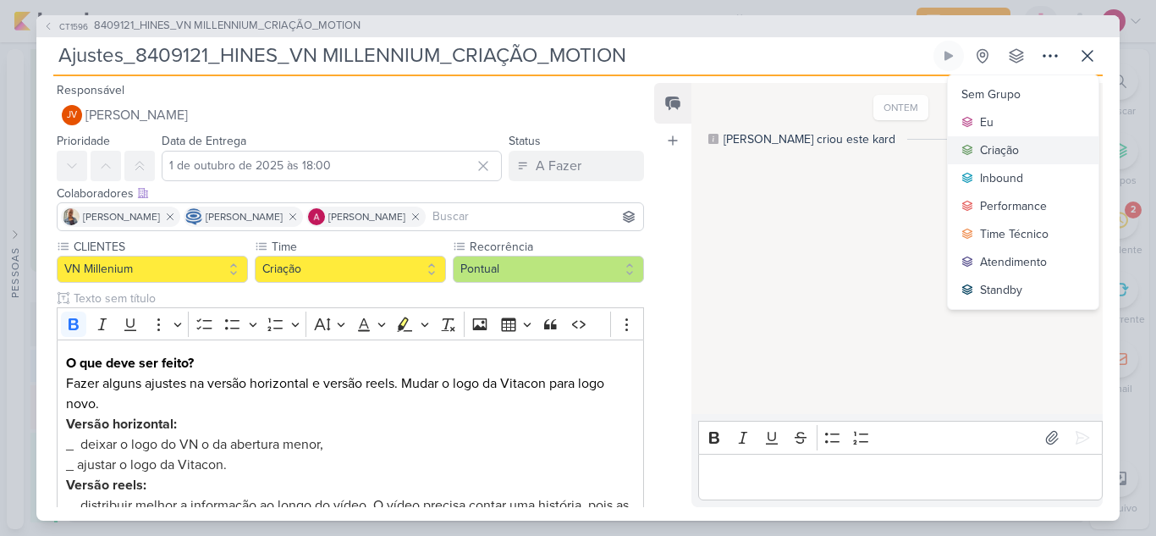
click at [1012, 152] on div "Criação" at bounding box center [999, 150] width 39 height 18
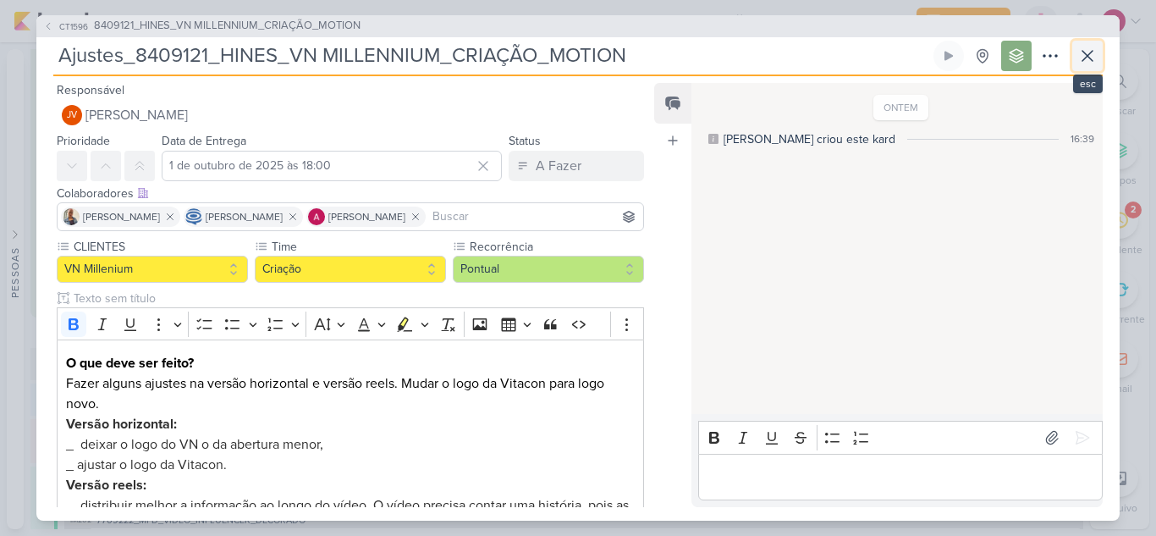
click at [1076, 59] on button at bounding box center [1087, 56] width 30 height 30
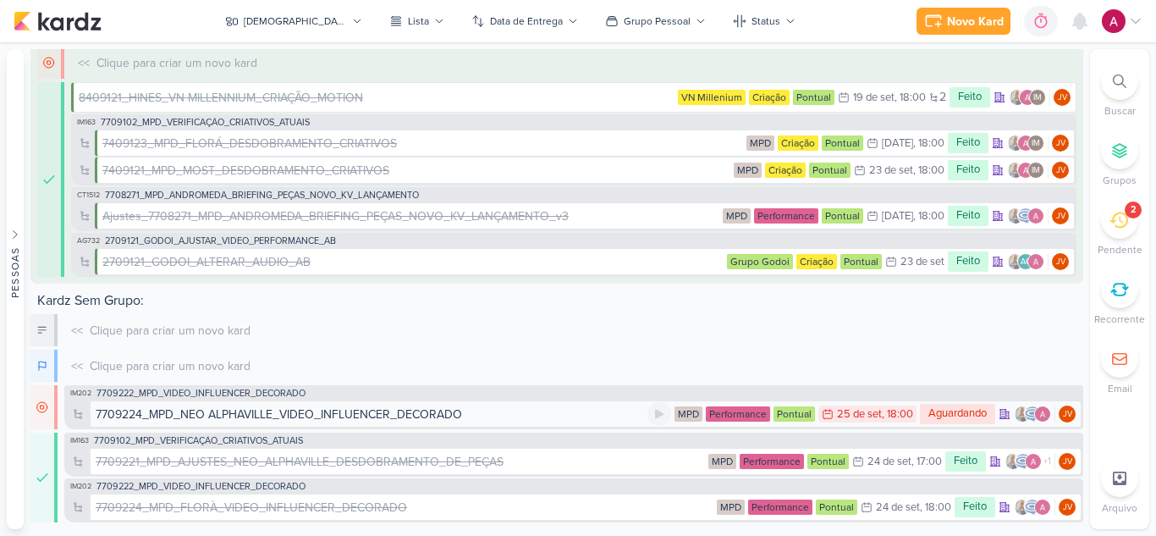
click at [410, 410] on div "7709224_MPD_NEO ALPHAVILLE_VIDEO_INFLUENCER_DECORADO" at bounding box center [279, 414] width 366 height 18
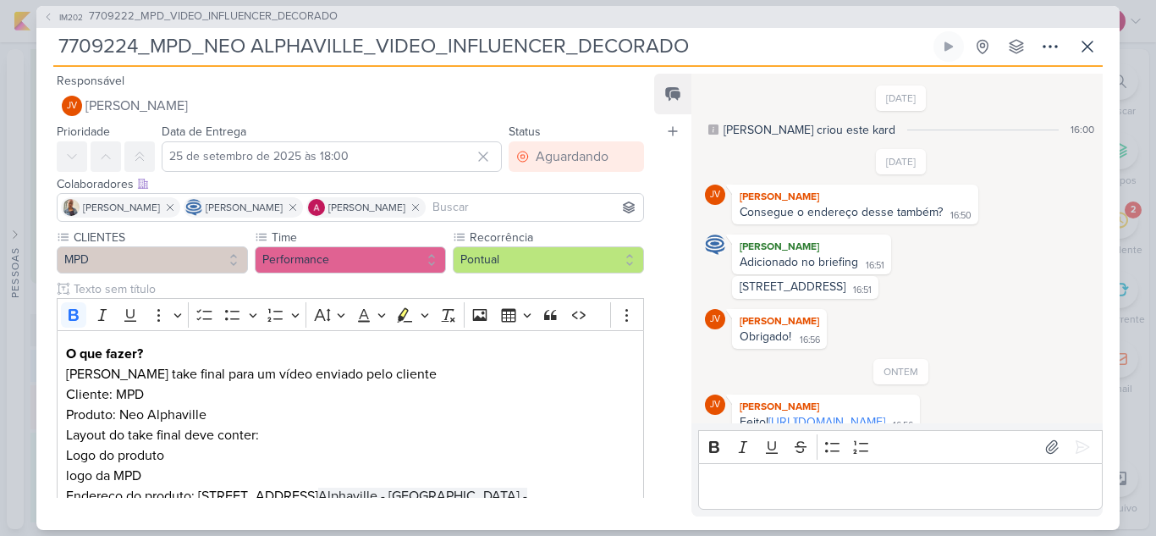
scroll to position [64, 0]
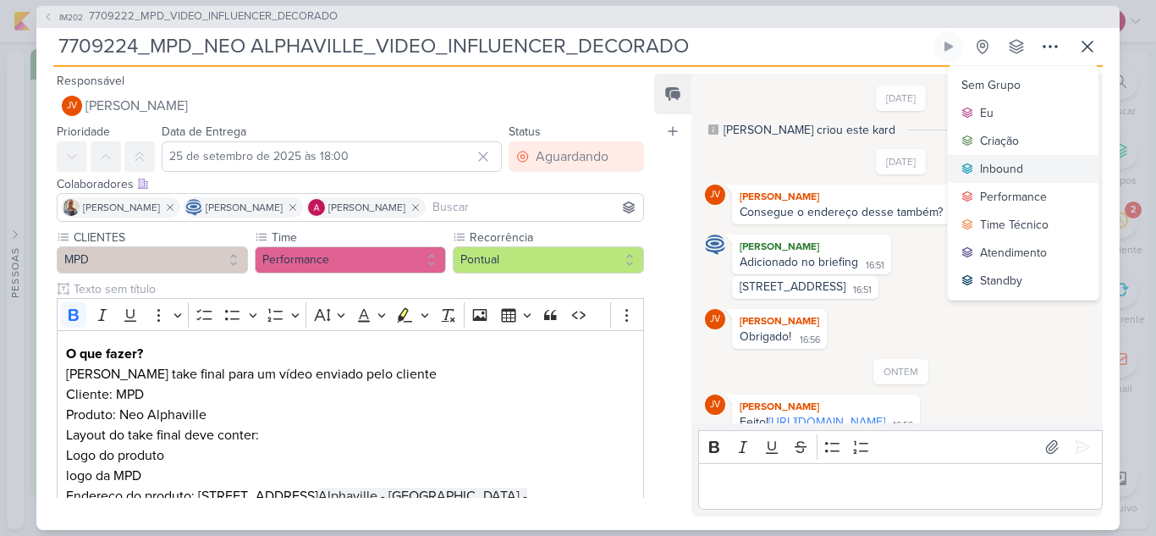
scroll to position [214, 0]
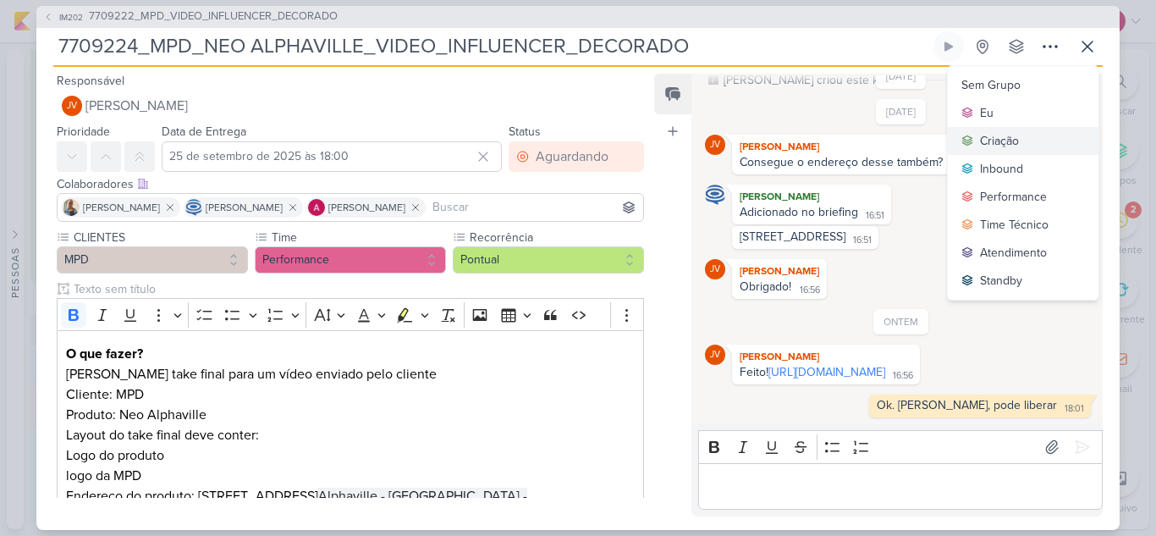
click at [994, 145] on div "Criação" at bounding box center [999, 141] width 39 height 18
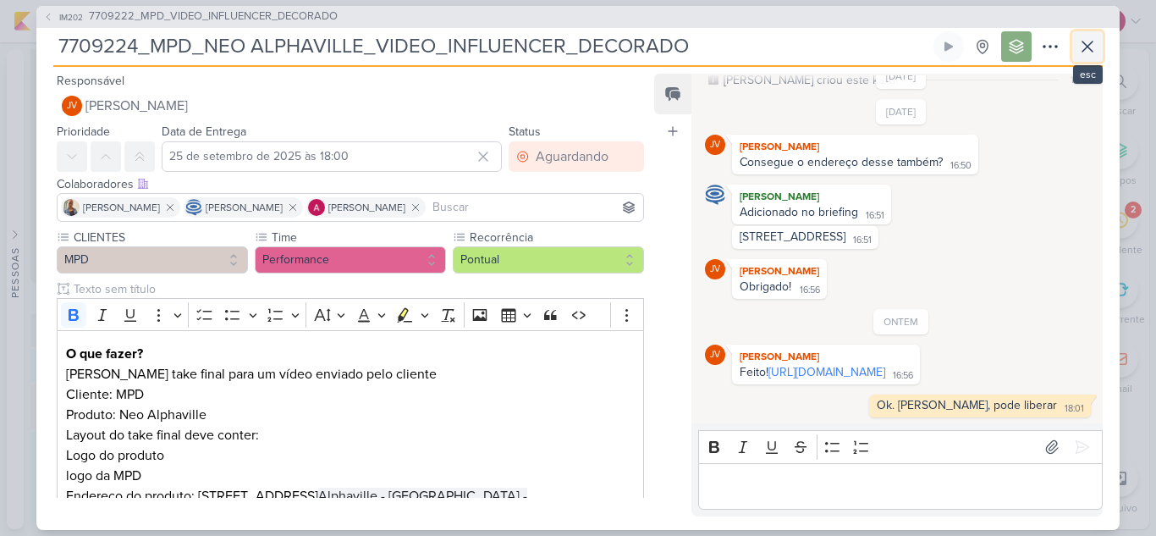
click at [1077, 45] on icon at bounding box center [1087, 46] width 20 height 20
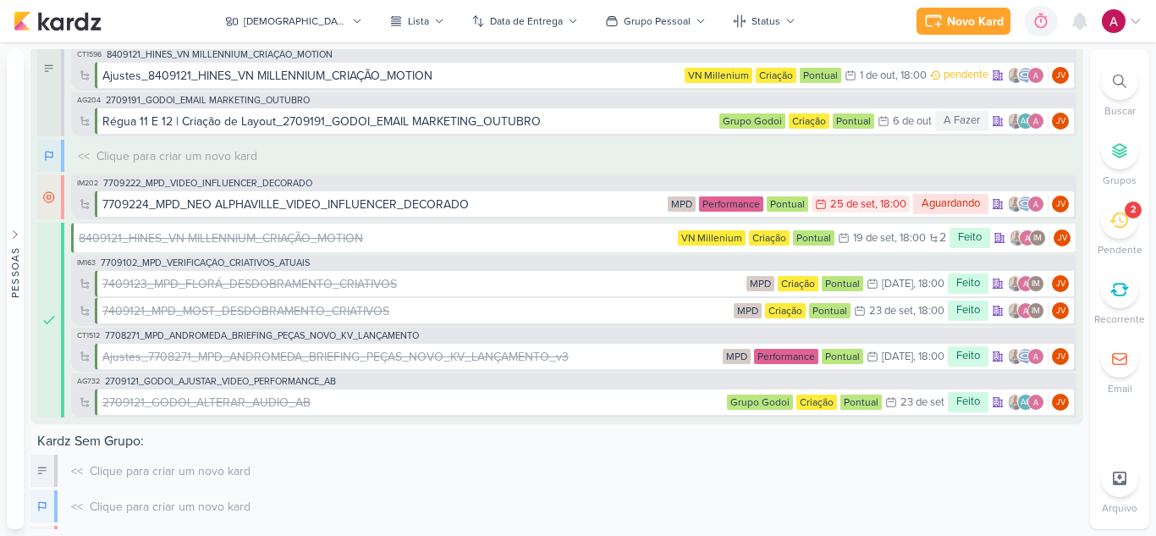
scroll to position [0, 0]
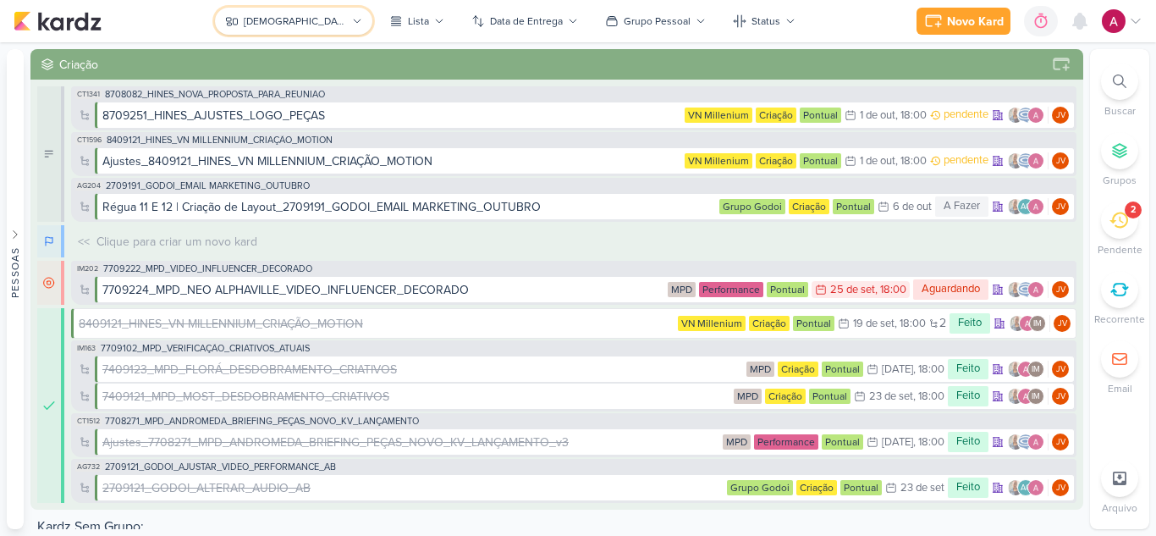
click at [306, 26] on div "[DEMOGRAPHIC_DATA]" at bounding box center [295, 21] width 102 height 15
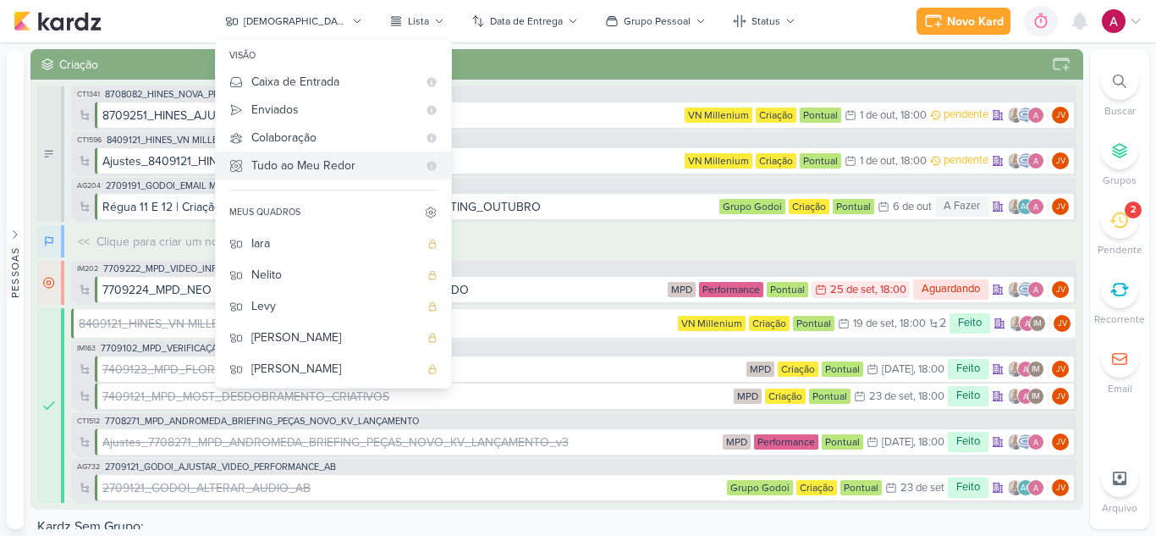
click at [347, 163] on div "Tudo ao Meu Redor" at bounding box center [334, 166] width 166 height 18
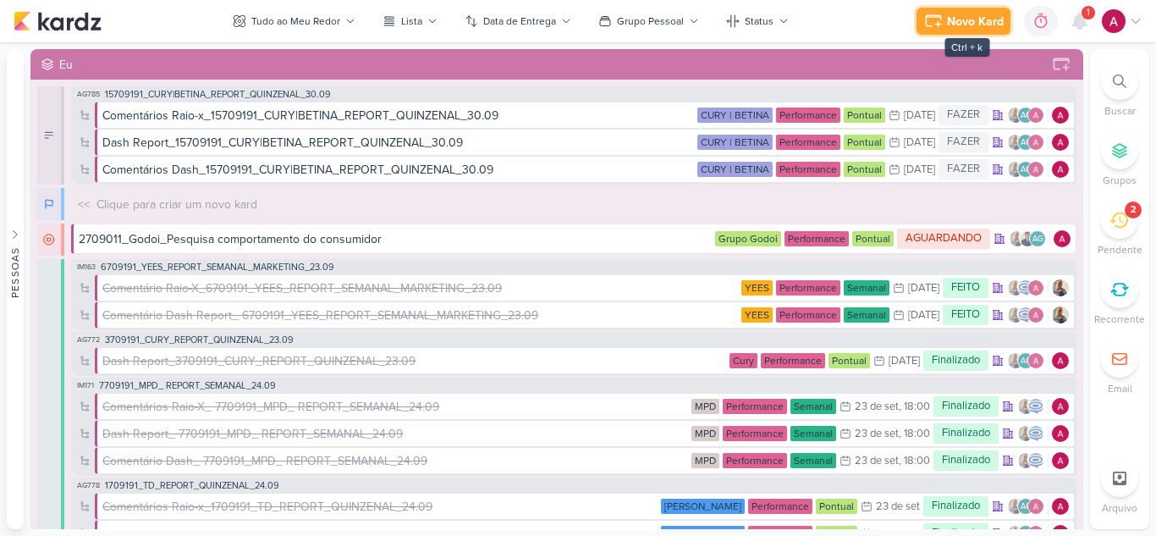
click at [964, 17] on div "Novo Kard" at bounding box center [975, 22] width 57 height 18
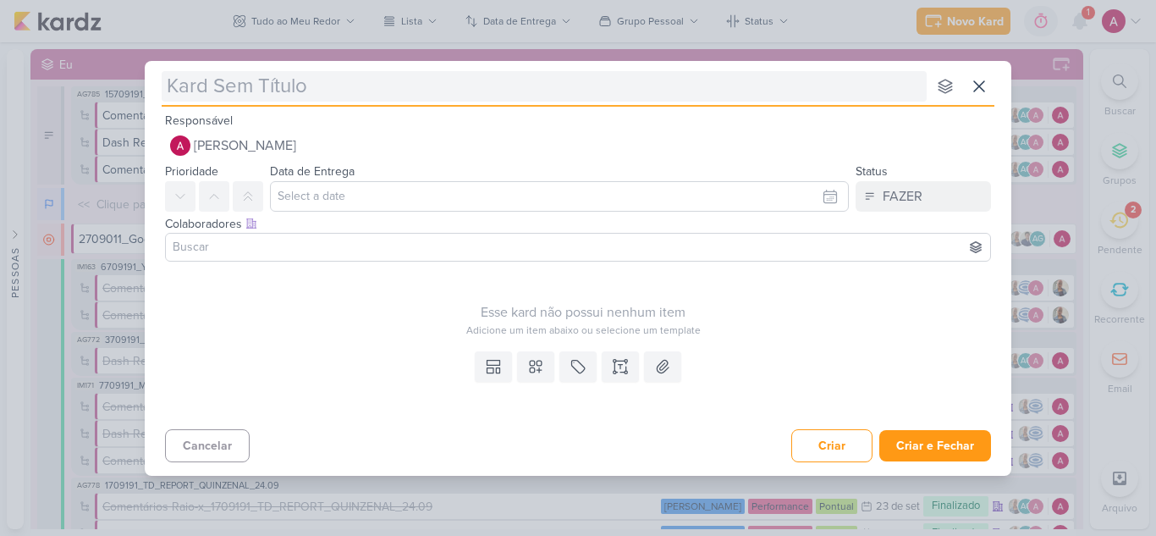
type input "8709262"
type input "8709262}_"
type input "8709262]"
type input "8709262]_"
type input "8709262]"
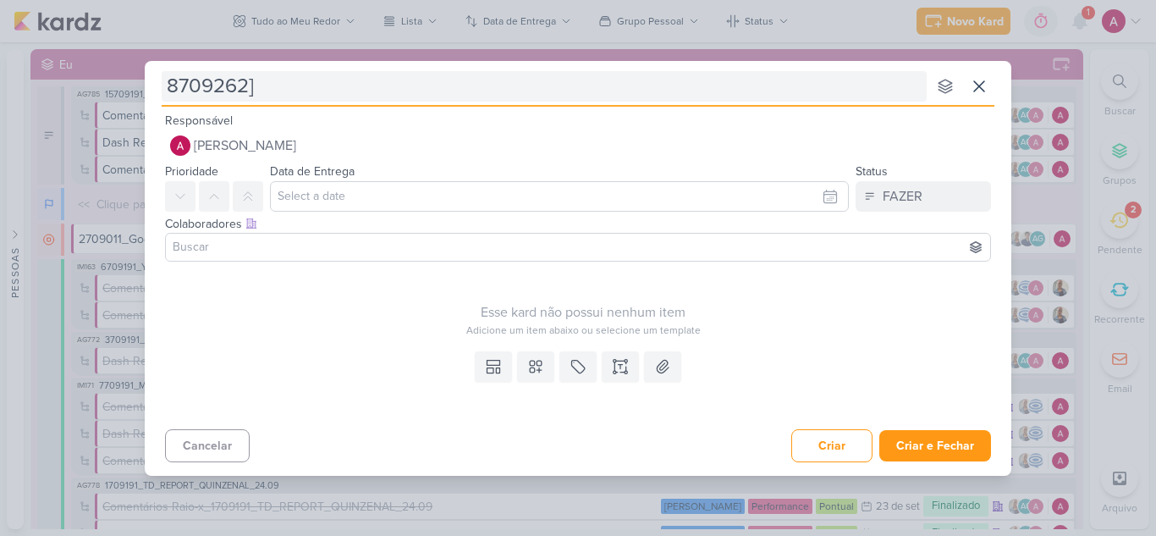
type input "8709262"
type input "8709262_"
type input "8709262_h"
type input "8709262_H"
type input "8709262_HINES"
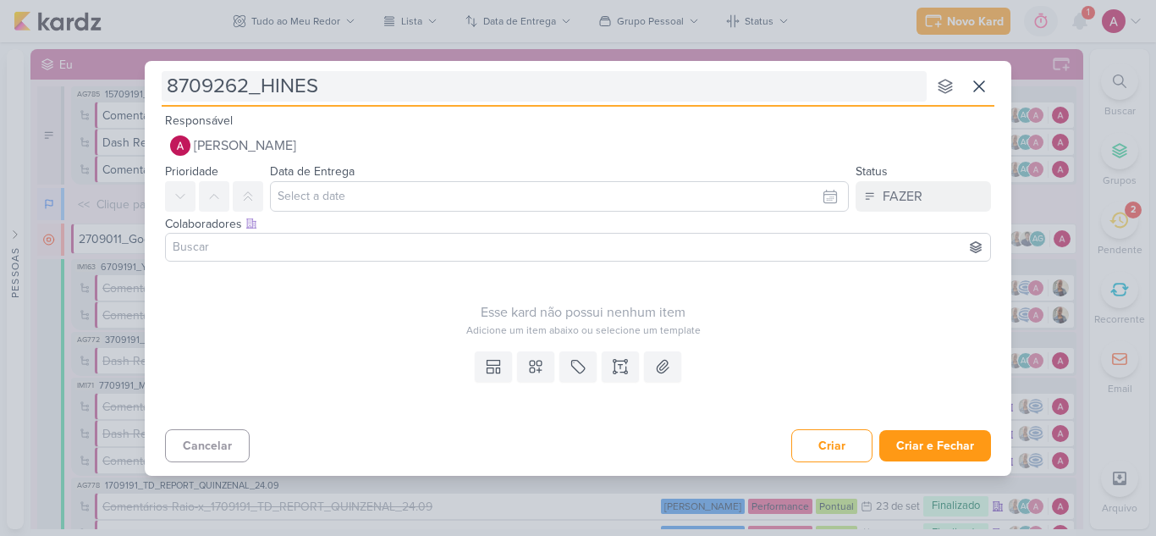
type input "8709262_HINES_"
type input "8709262_HINES_VN MILLENIUM"
type input "8709262_HINES_VN MILLENIUM_"
type input "8709262_HINES_VN MILLENIUM_PAUSA"
type input "8709262_HINES_VN MILLENIUM_PAUSAR PE"
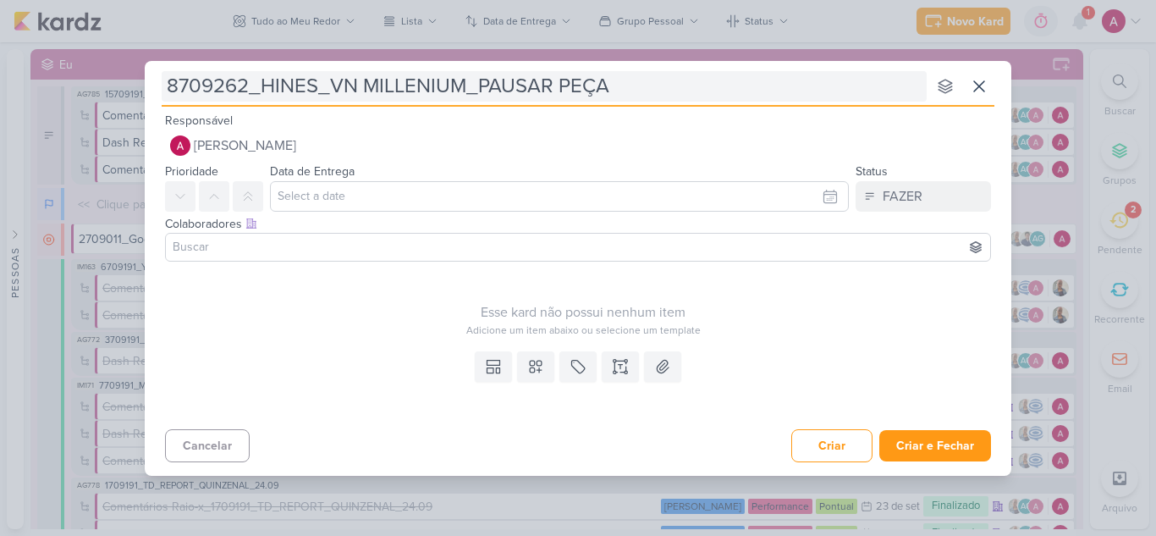
type input "8709262_HINES_VN MILLENIUM_PAUSAR PEÇAS"
type input "8709262_HINES_VN MILLENIUM_PAUSAR PEÇAS C"
type input "8709262_HINES_VN MILLENIUM_PAUSAR PEÇAS CPL"
type input "8709262_HINES_VN MILLENIUM_PAUSAR PEÇAS CPL A"
type input "8709262_HINES_VN MILLENIUM_PAUSAR PEÇAS CPL ALTO"
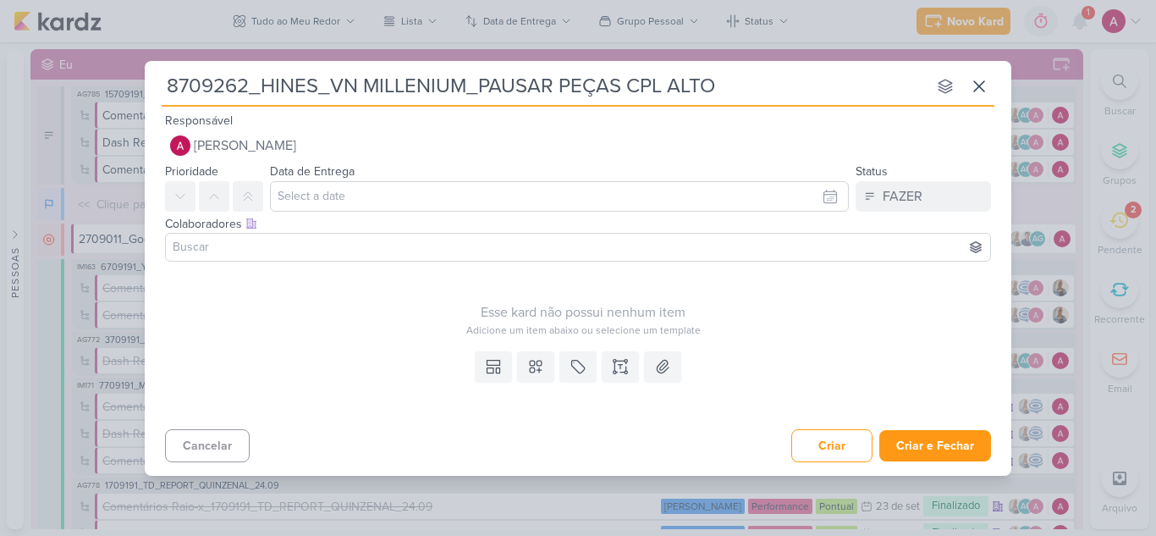
type input "8709262_HINES_VN MILLENIUM_PAUSAR PEÇAS CPL ALTO"
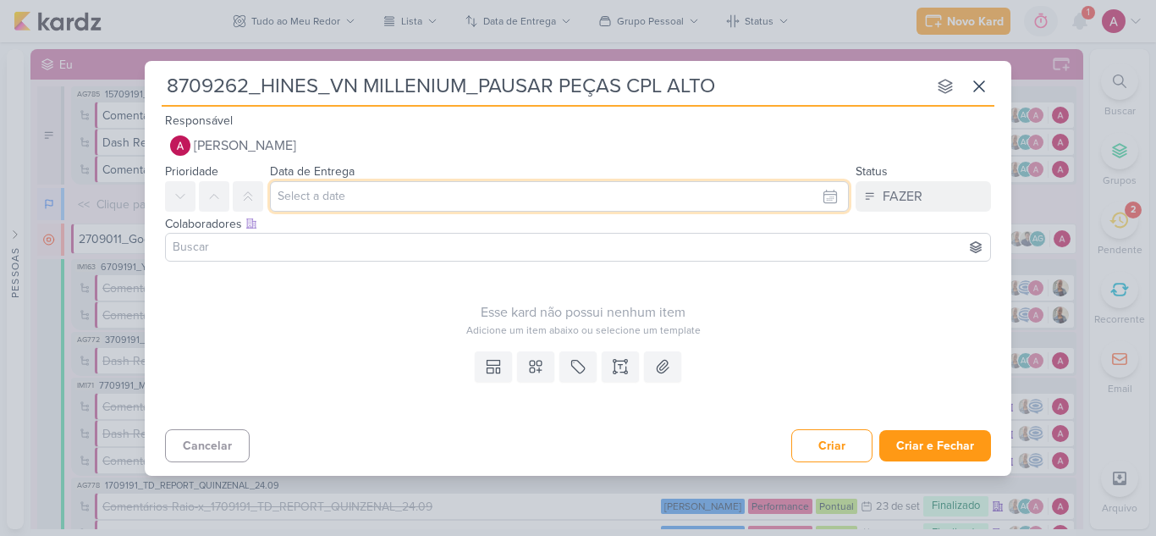
click at [309, 201] on input "text" at bounding box center [559, 196] width 579 height 30
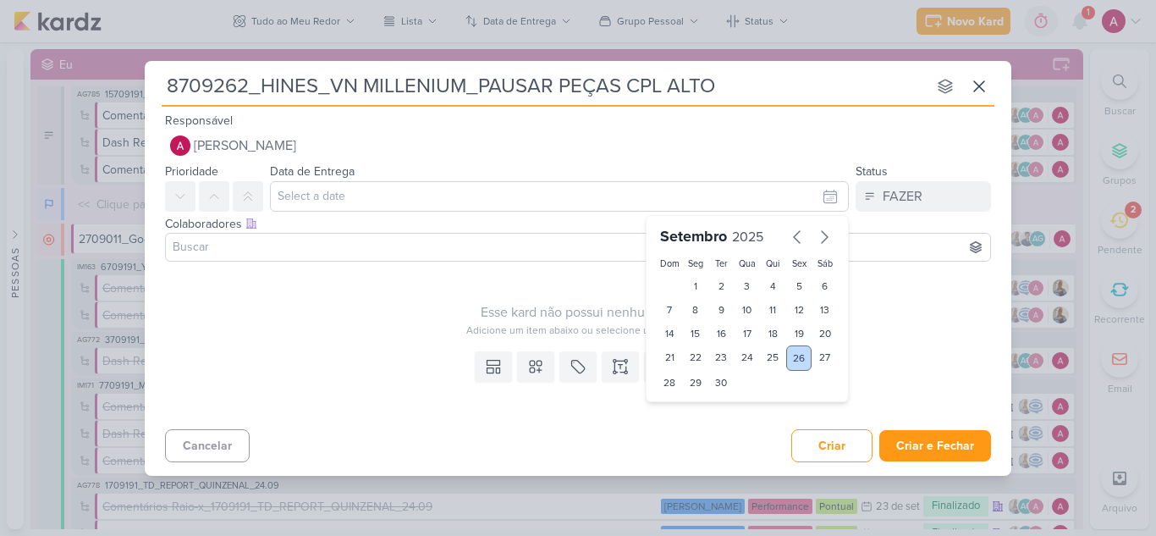
click at [801, 356] on div "26" at bounding box center [799, 357] width 26 height 25
type input "[DATE] 23:59"
click at [353, 253] on input at bounding box center [577, 247] width 817 height 20
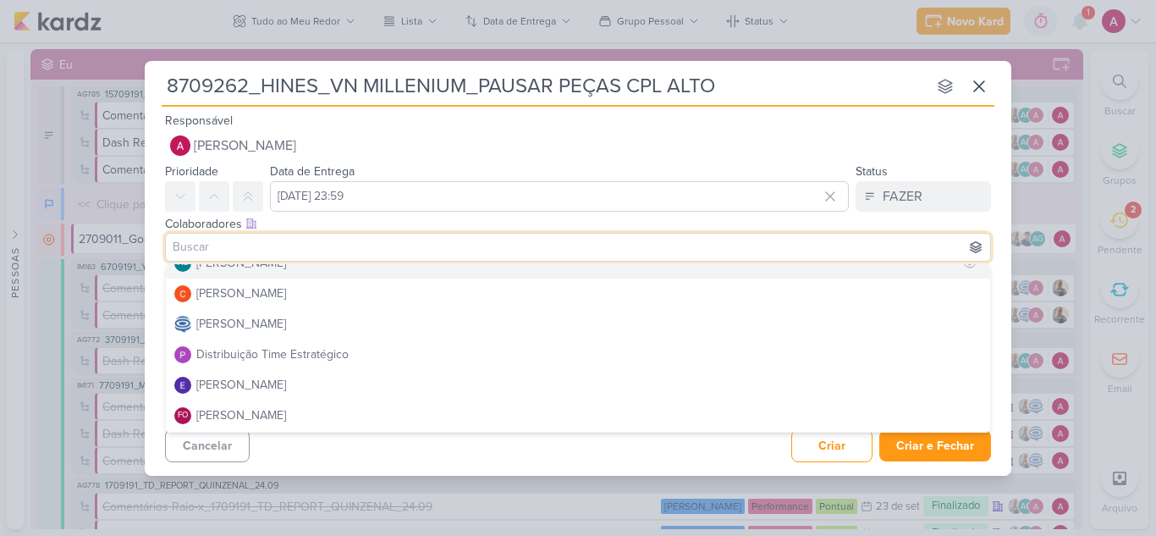
scroll to position [85, 0]
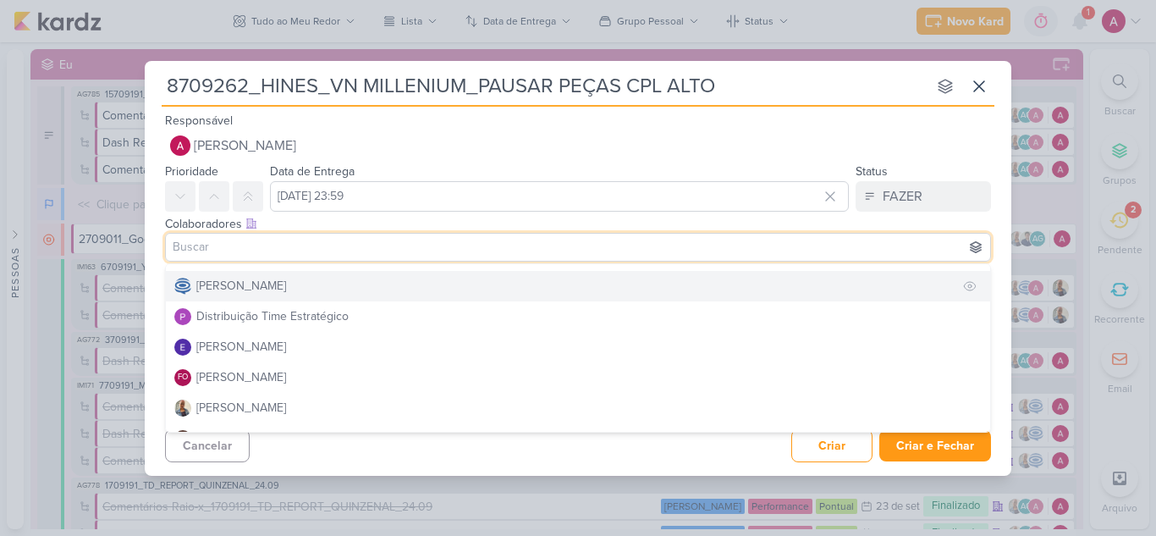
click at [250, 292] on div "[PERSON_NAME]" at bounding box center [241, 286] width 90 height 18
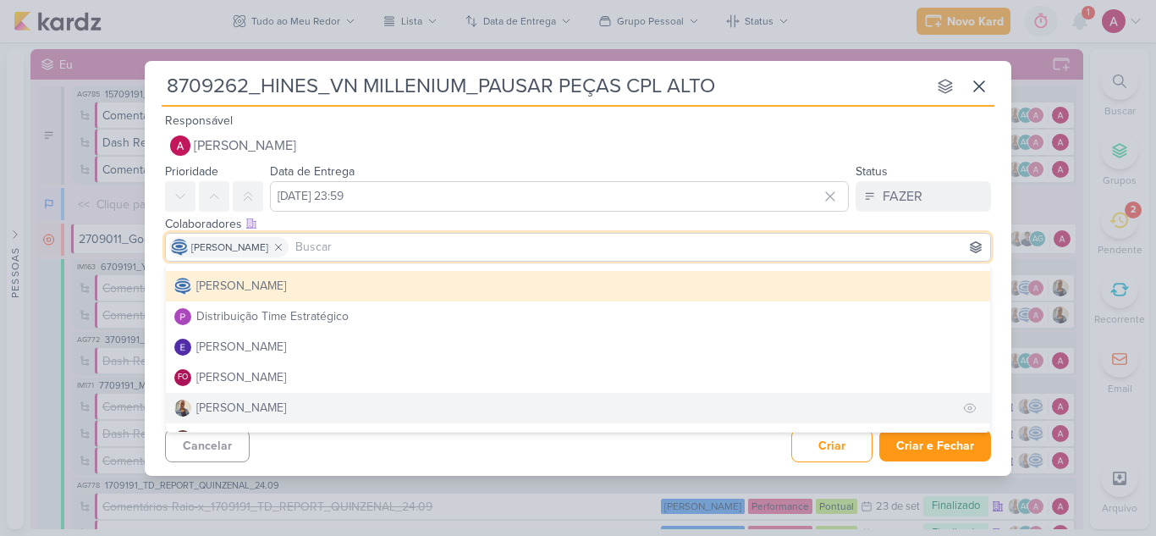
click at [251, 404] on div "[PERSON_NAME]" at bounding box center [241, 408] width 90 height 18
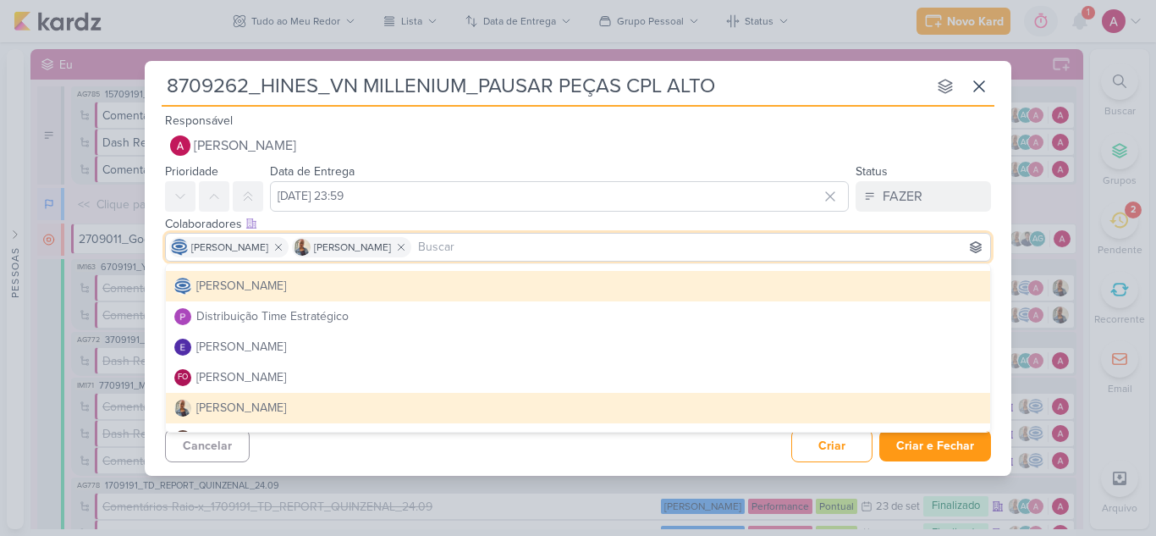
scroll to position [169, 0]
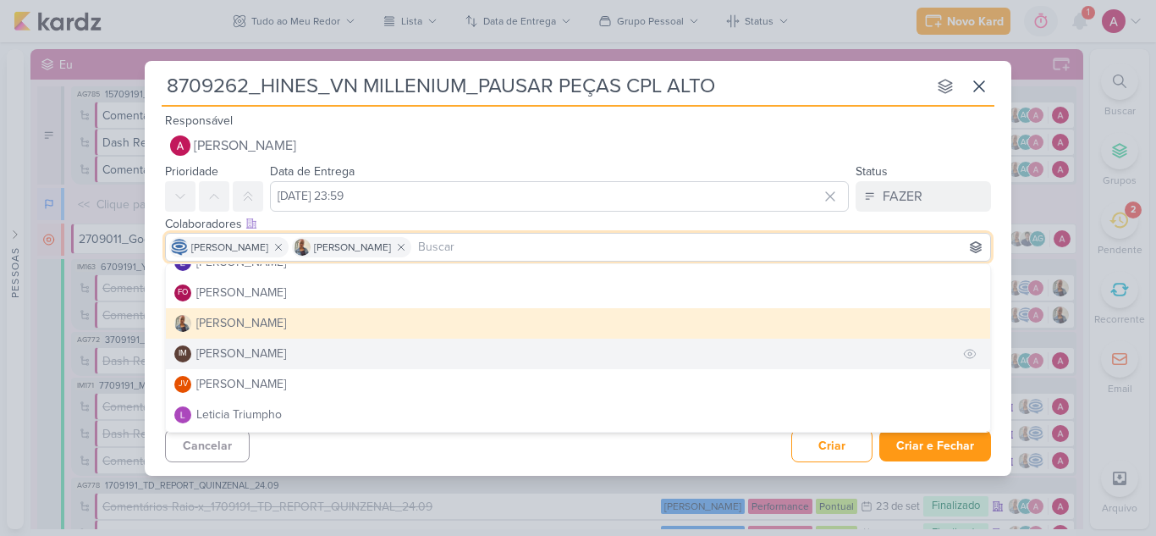
click at [235, 351] on div "[PERSON_NAME]" at bounding box center [241, 353] width 90 height 18
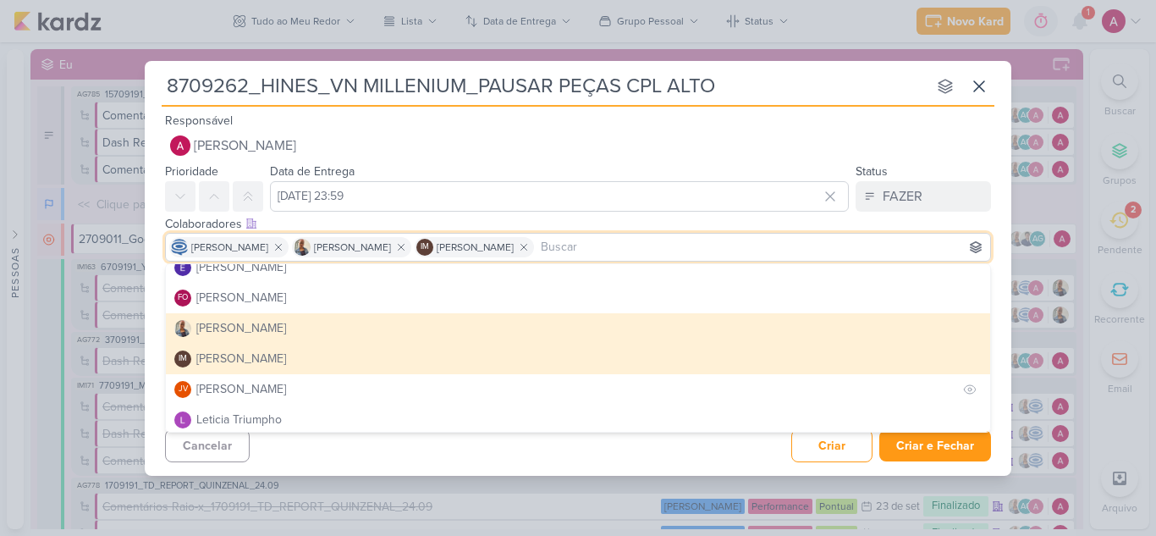
scroll to position [127, 0]
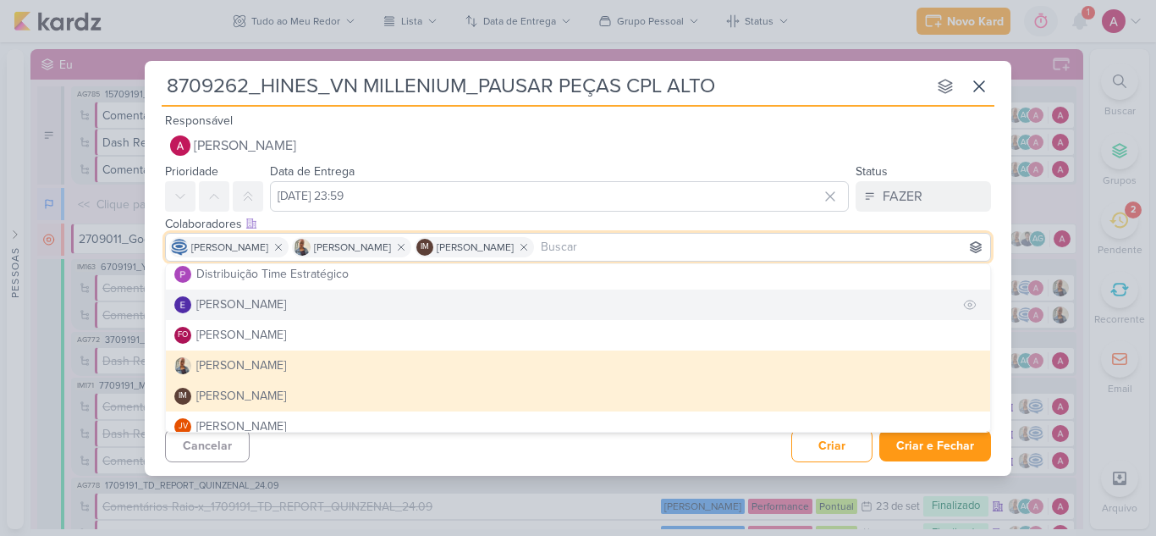
click at [256, 308] on div "[PERSON_NAME]" at bounding box center [241, 304] width 90 height 18
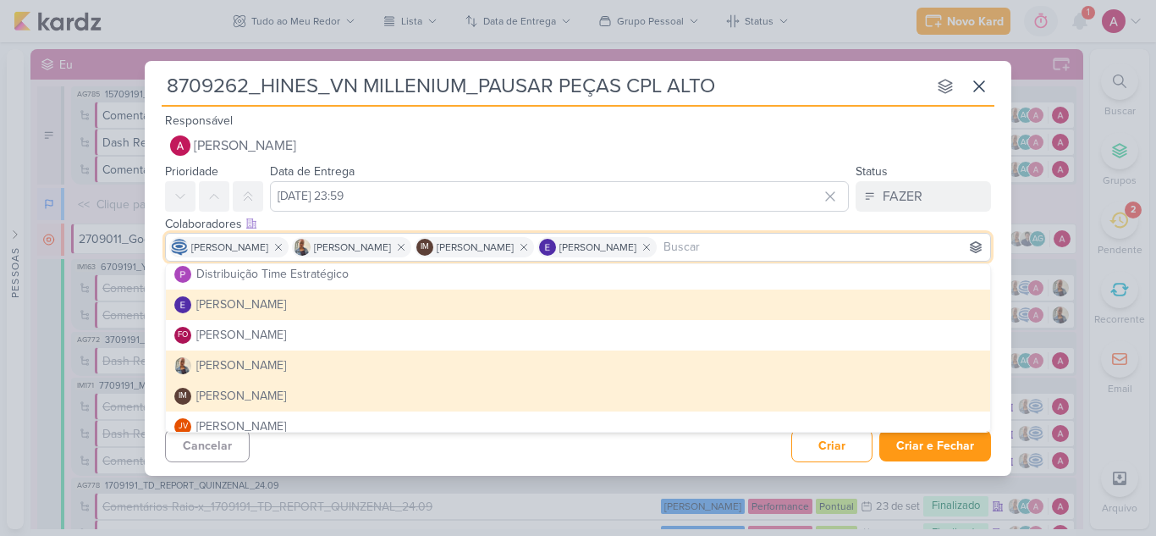
click at [250, 300] on div "[PERSON_NAME]" at bounding box center [241, 304] width 90 height 18
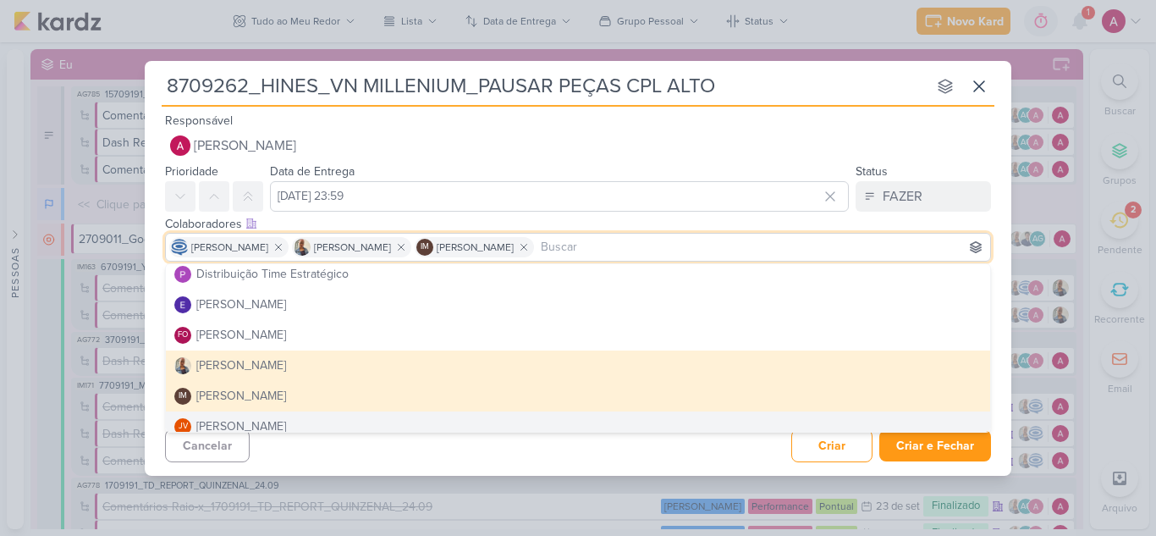
click at [712, 469] on div "8709262_HINES_VN MILLENIUM_PAUSAR PEÇAS CPL ALTO nenhum grupo disponível esc Re…" at bounding box center [578, 268] width 866 height 415
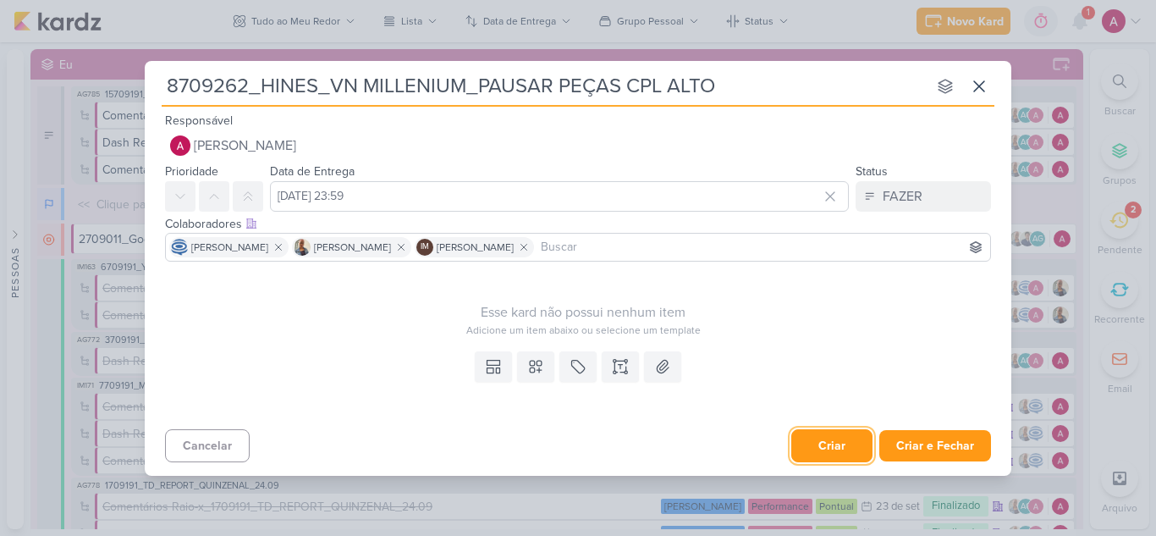
click at [822, 447] on button "Criar" at bounding box center [831, 445] width 81 height 33
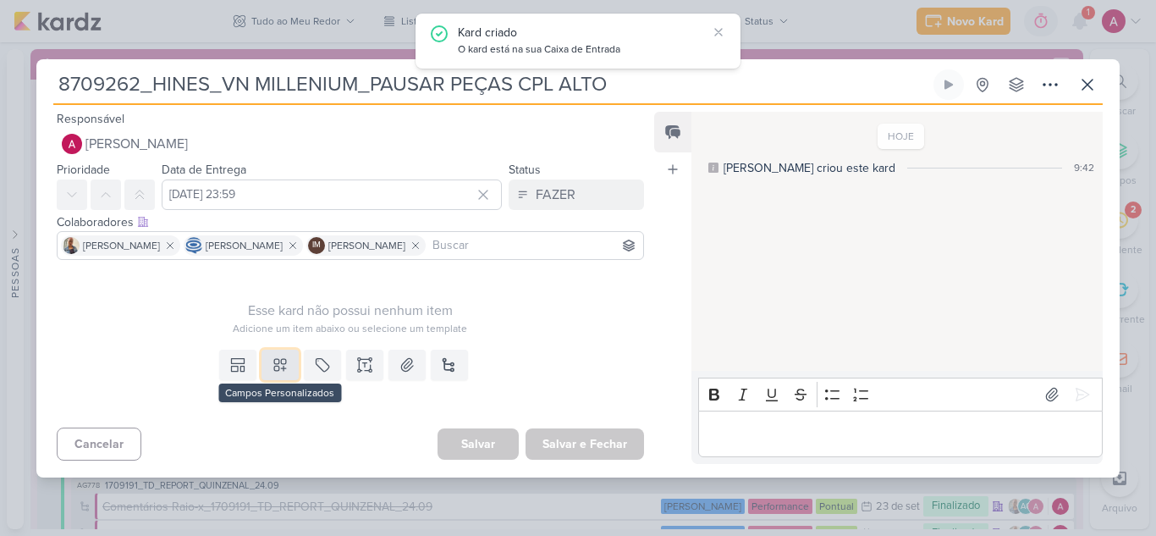
click at [279, 368] on icon at bounding box center [280, 365] width 12 height 12
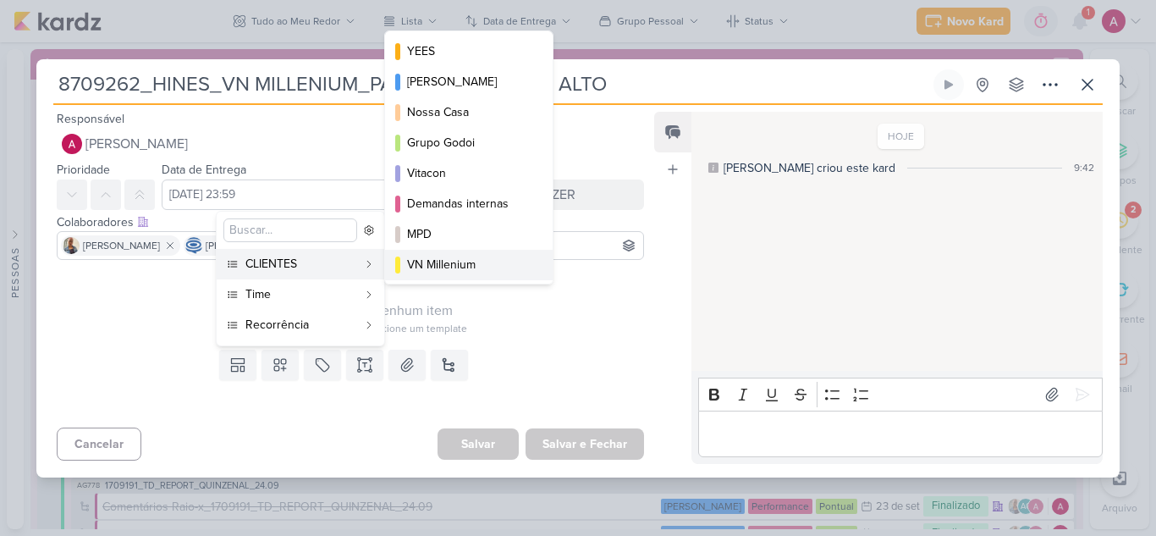
click at [462, 265] on div "VN Millenium" at bounding box center [469, 265] width 125 height 18
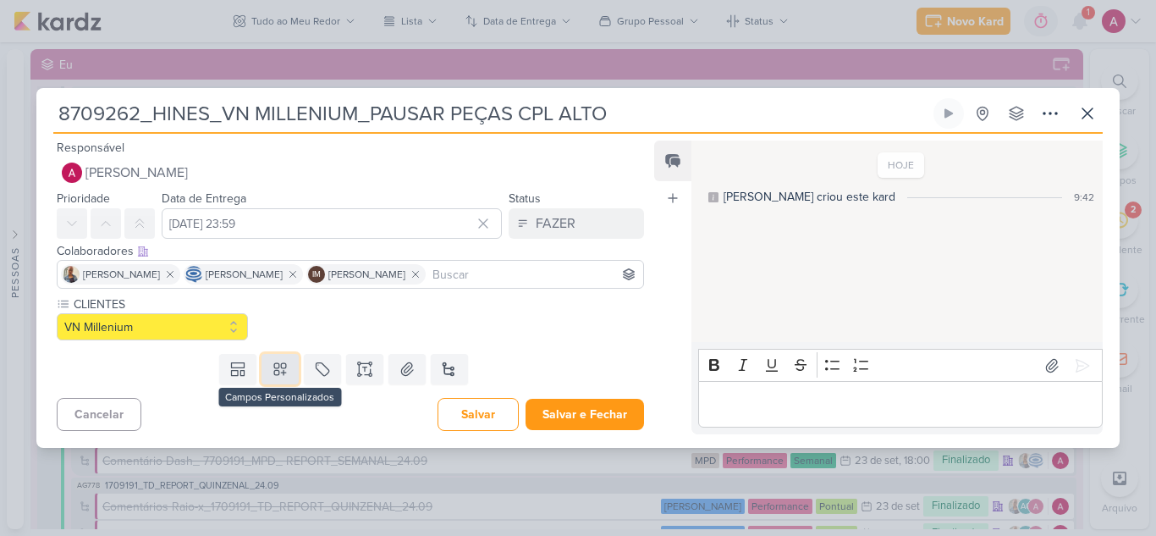
click at [278, 367] on icon at bounding box center [280, 369] width 12 height 12
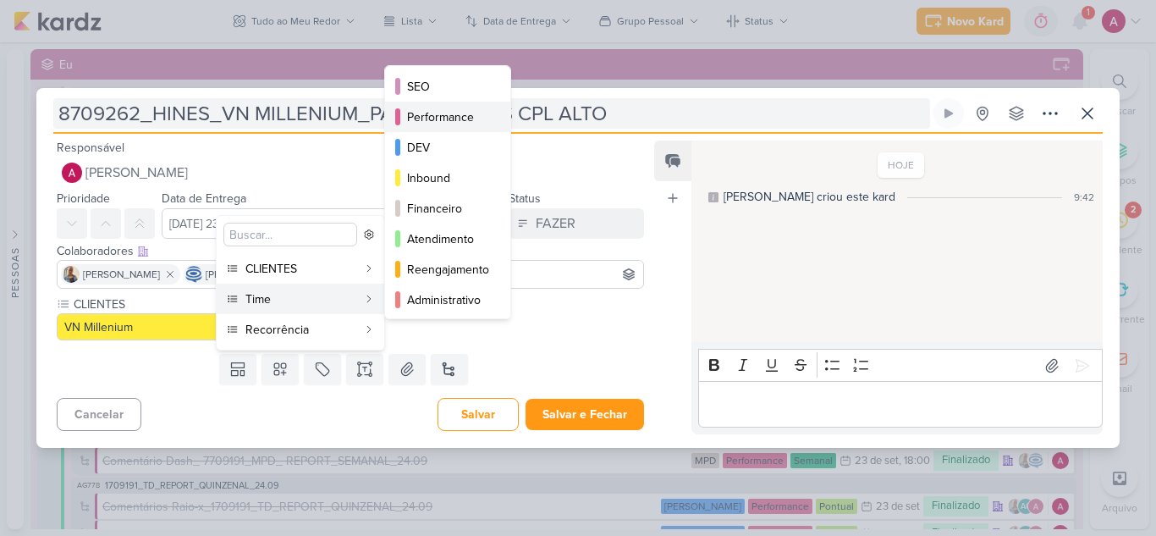
click at [453, 121] on div "Performance" at bounding box center [448, 117] width 83 height 18
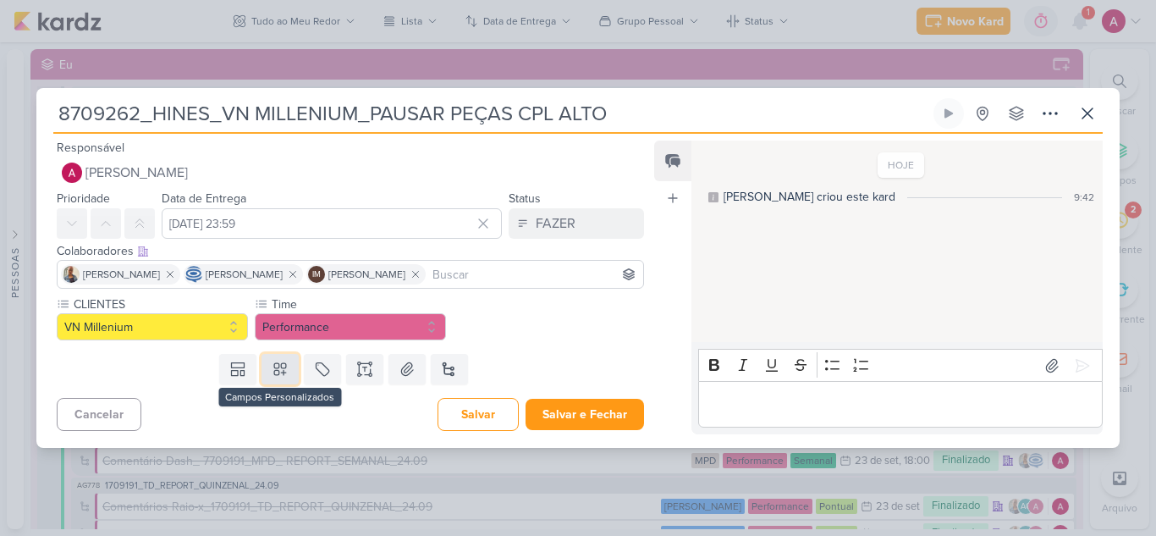
click at [280, 371] on icon at bounding box center [280, 369] width 12 height 12
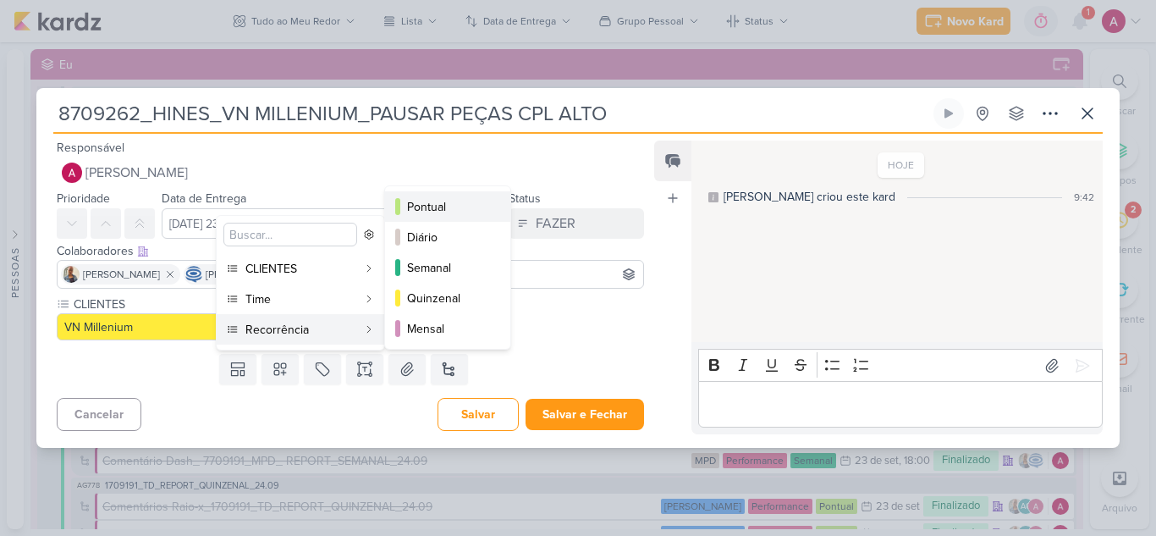
click at [441, 206] on div "Pontual" at bounding box center [448, 207] width 83 height 18
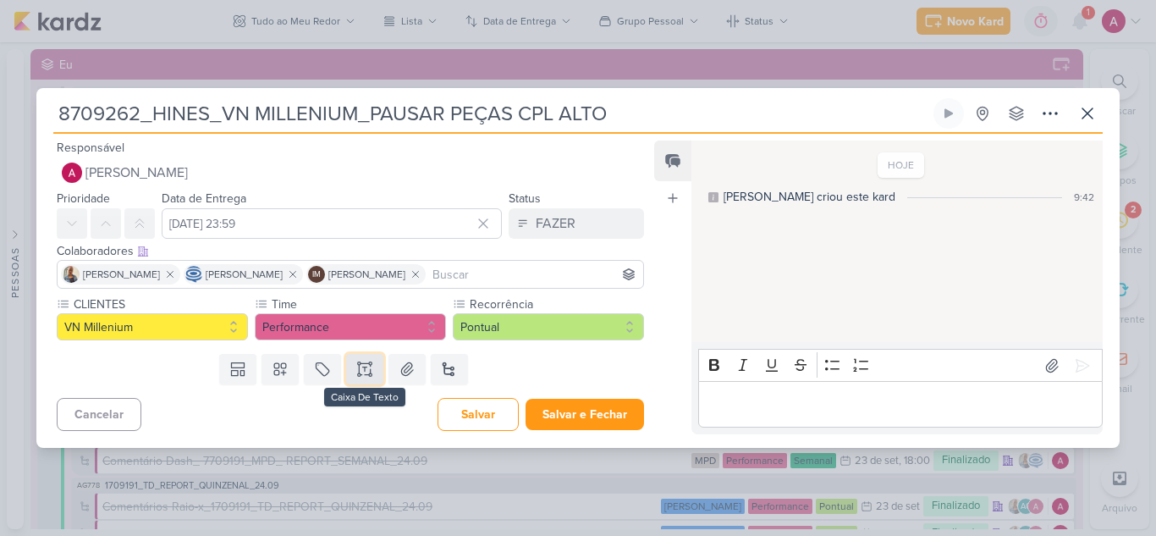
click at [360, 373] on icon at bounding box center [364, 368] width 17 height 17
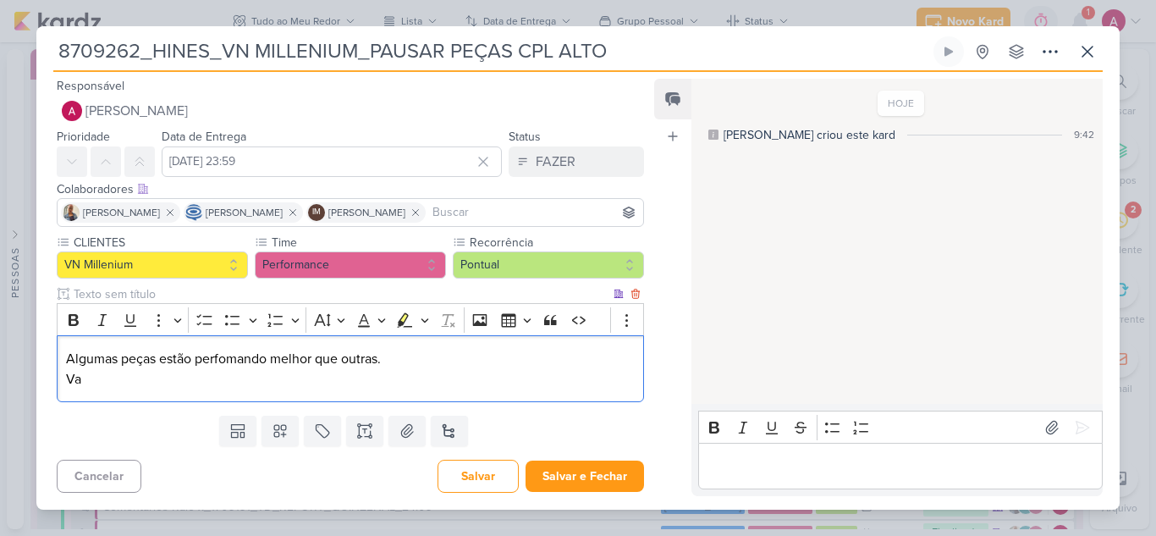
click at [228, 357] on p "Algumas peças estão perfomando melhor que outras." at bounding box center [350, 359] width 569 height 20
click at [0, 0] on lt-span "perfo r mando" at bounding box center [0, 0] width 0 height 0
click at [161, 387] on p "Va" at bounding box center [350, 379] width 569 height 20
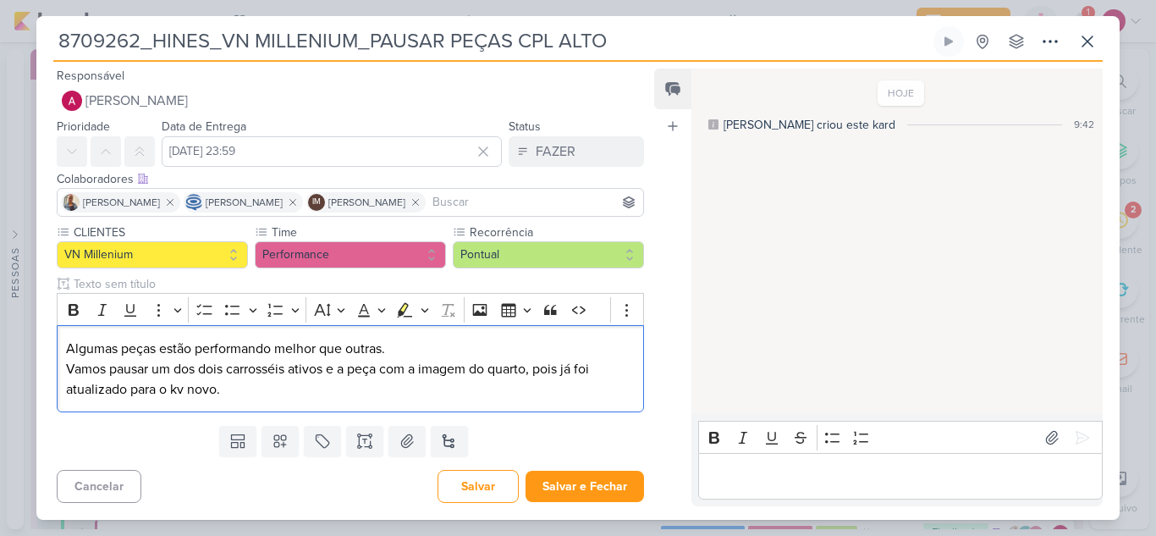
click at [476, 432] on div "Templates Campos Personalizados CLIENTES YEES" at bounding box center [343, 441] width 614 height 44
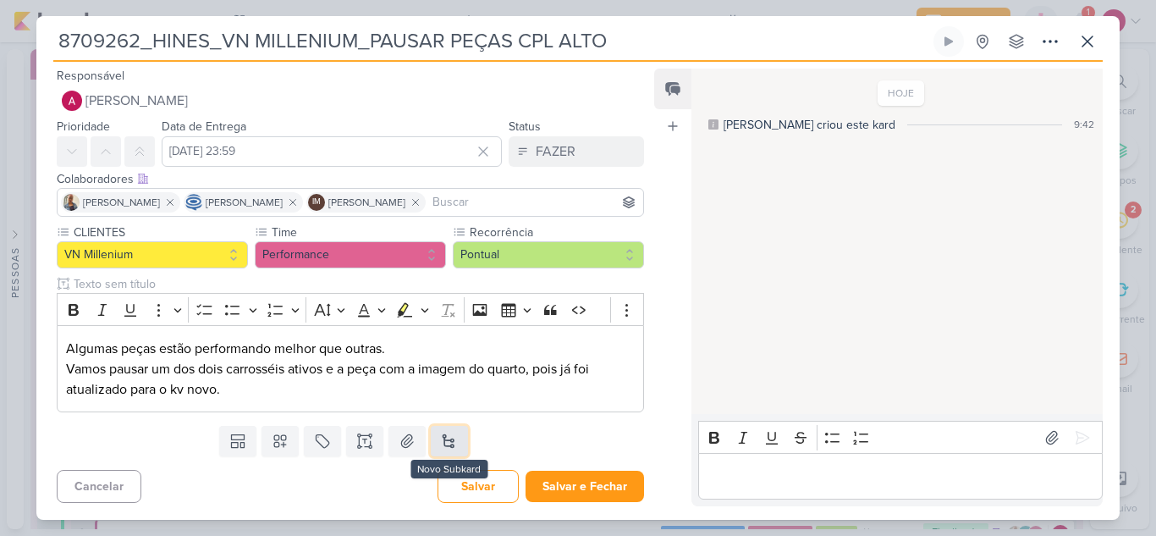
click at [452, 439] on button at bounding box center [449, 441] width 37 height 30
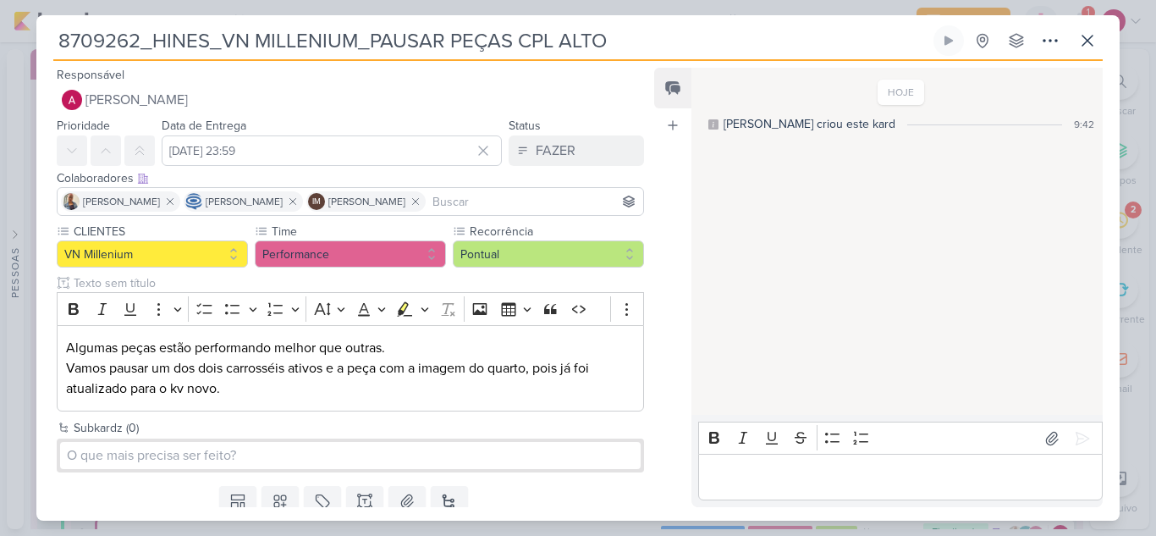
drag, startPoint x: 623, startPoint y: 38, endPoint x: 62, endPoint y: 54, distance: 561.3
click at [59, 50] on input "8709262_HINES_VN MILLENIUM_PAUSAR PEÇAS CPL ALTO" at bounding box center [491, 40] width 877 height 30
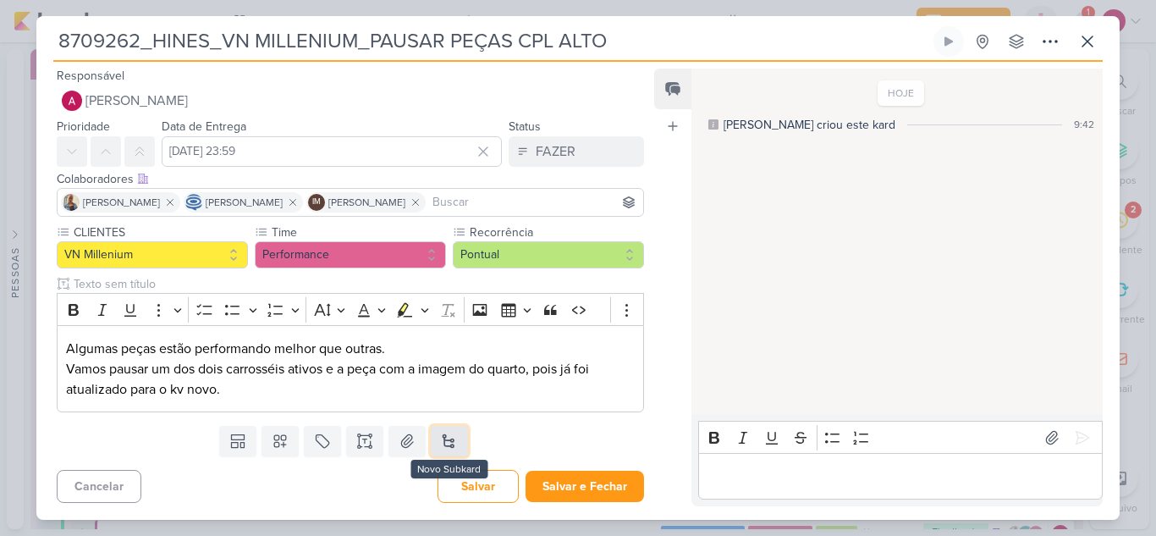
click at [439, 437] on button at bounding box center [449, 441] width 37 height 30
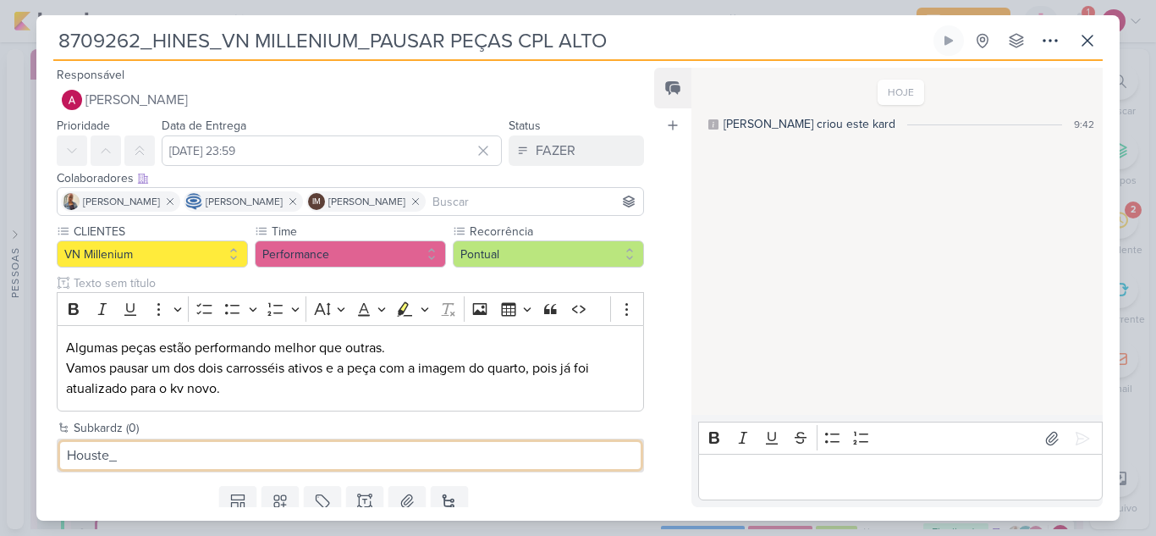
paste input "8709262_HINES_VN MILLENIUM_PAUSAR PEÇAS CPL ALTO"
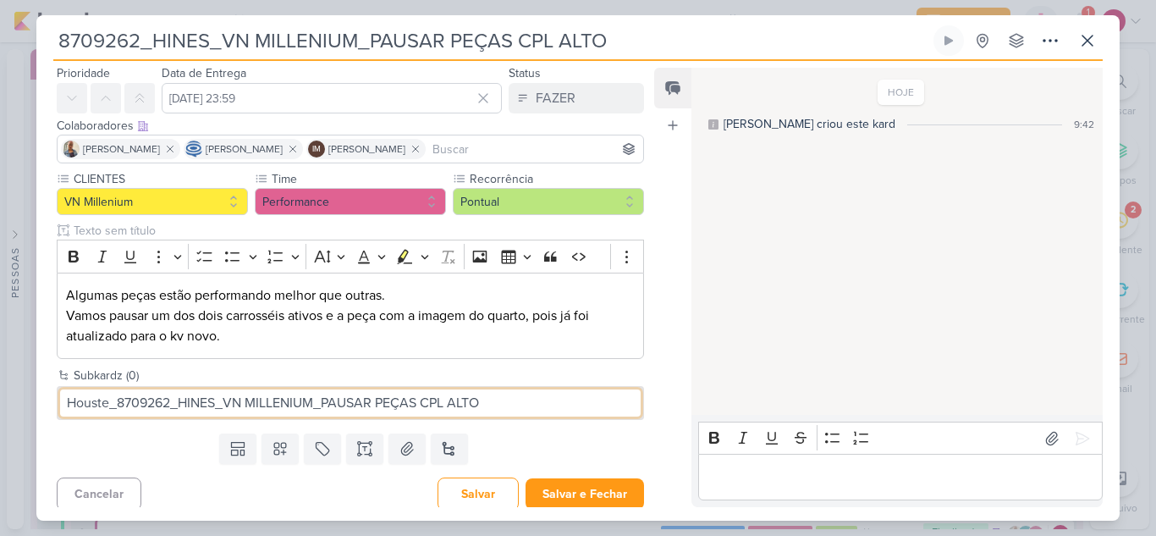
scroll to position [59, 0]
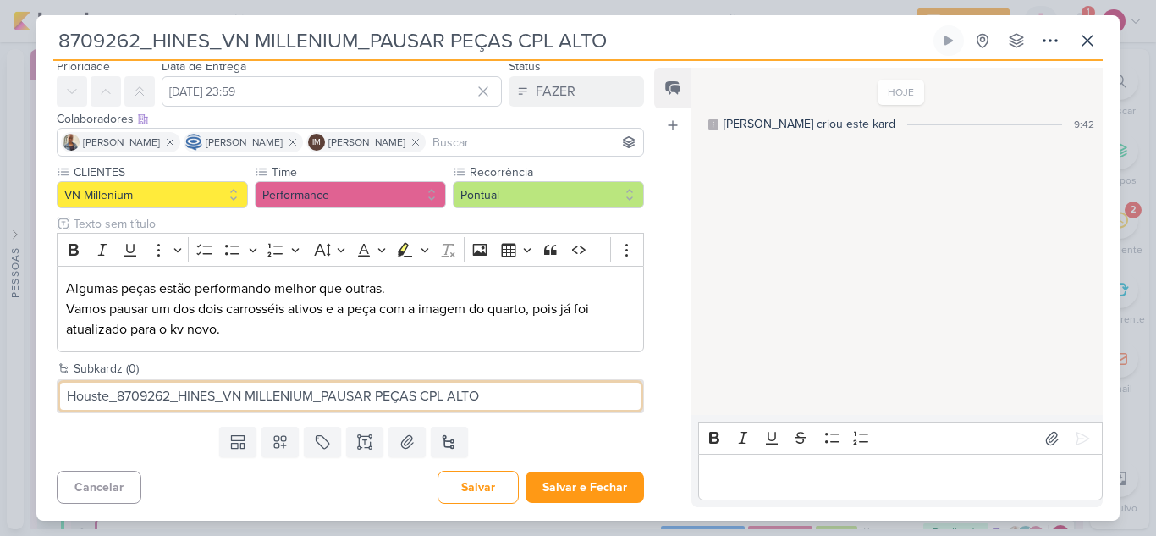
type input "Houste_8709262_HINES_VN MILLENIUM_PAUSAR PEÇAS CPL ALTO"
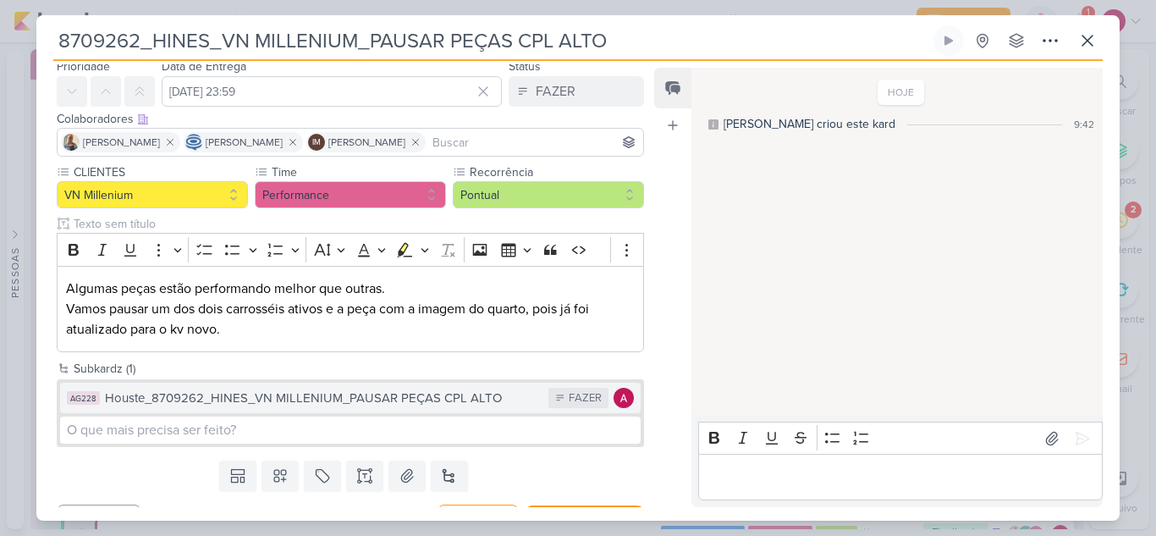
click at [206, 393] on div "Houste_8709262_HINES_VN MILLENIUM_PAUSAR PEÇAS CPL ALTO" at bounding box center [322, 397] width 435 height 19
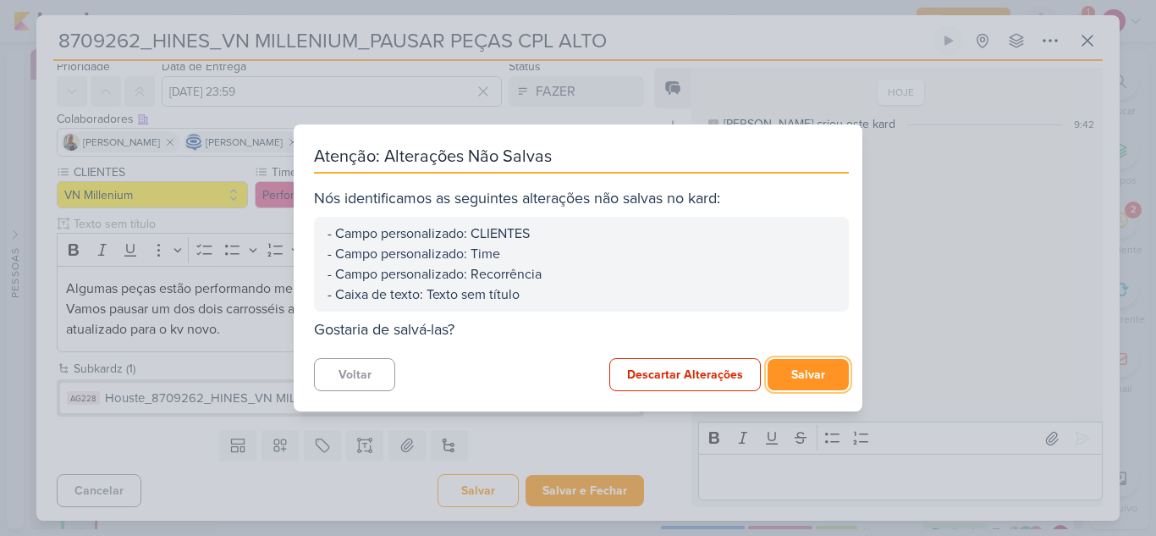
click at [797, 379] on button "Salvar" at bounding box center [807, 374] width 81 height 31
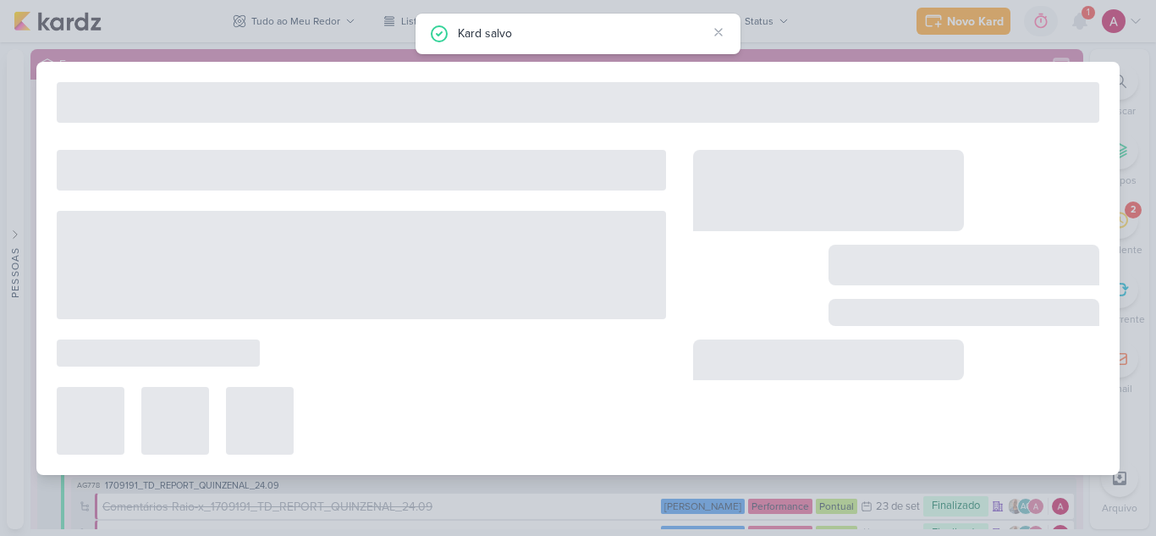
type input "Houste_8709262_HINES_VN MILLENIUM_PAUSAR PEÇAS CPL ALTO"
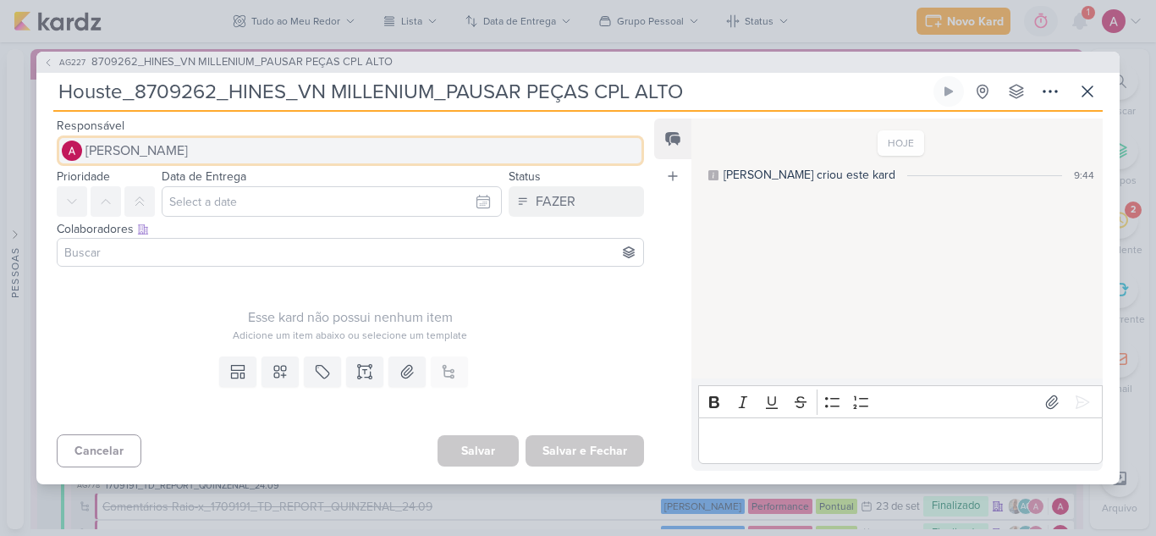
click at [203, 149] on button "[PERSON_NAME]" at bounding box center [350, 150] width 587 height 30
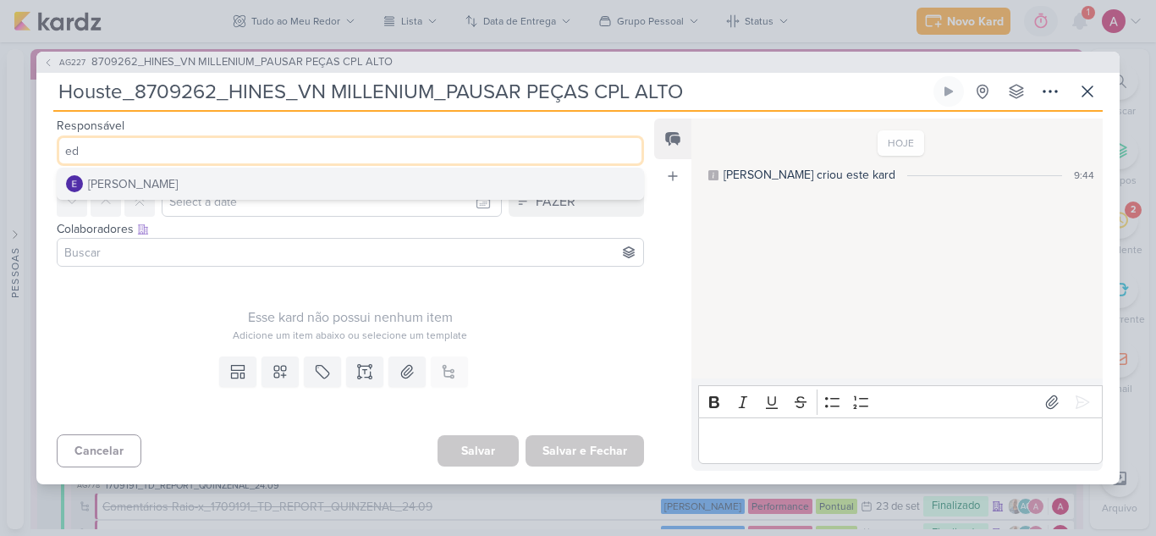
type input "ed"
click at [178, 188] on div "[PERSON_NAME]" at bounding box center [133, 184] width 90 height 18
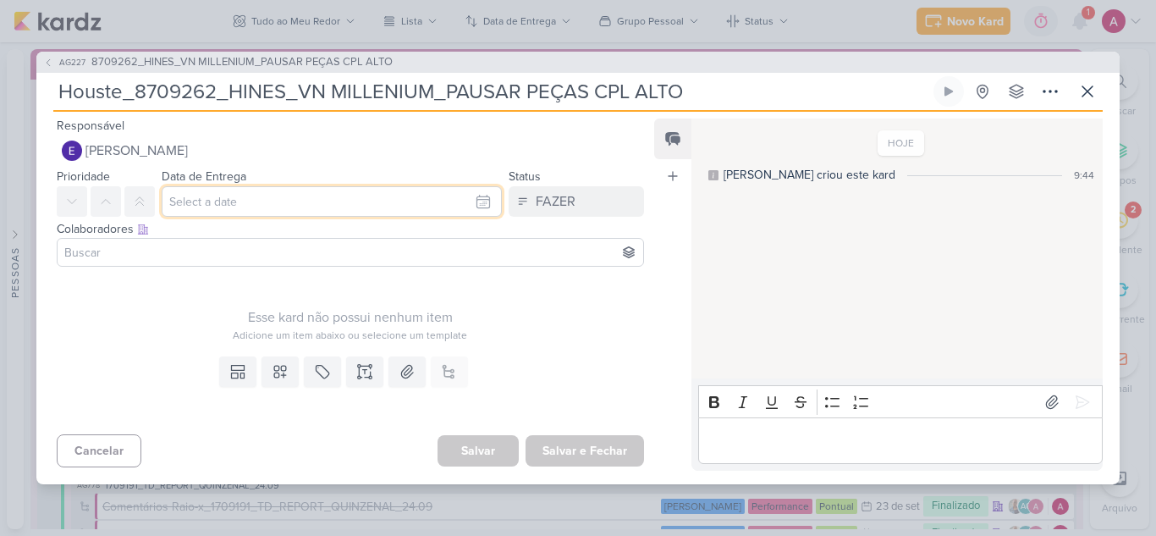
click at [197, 199] on input "text" at bounding box center [332, 201] width 340 height 30
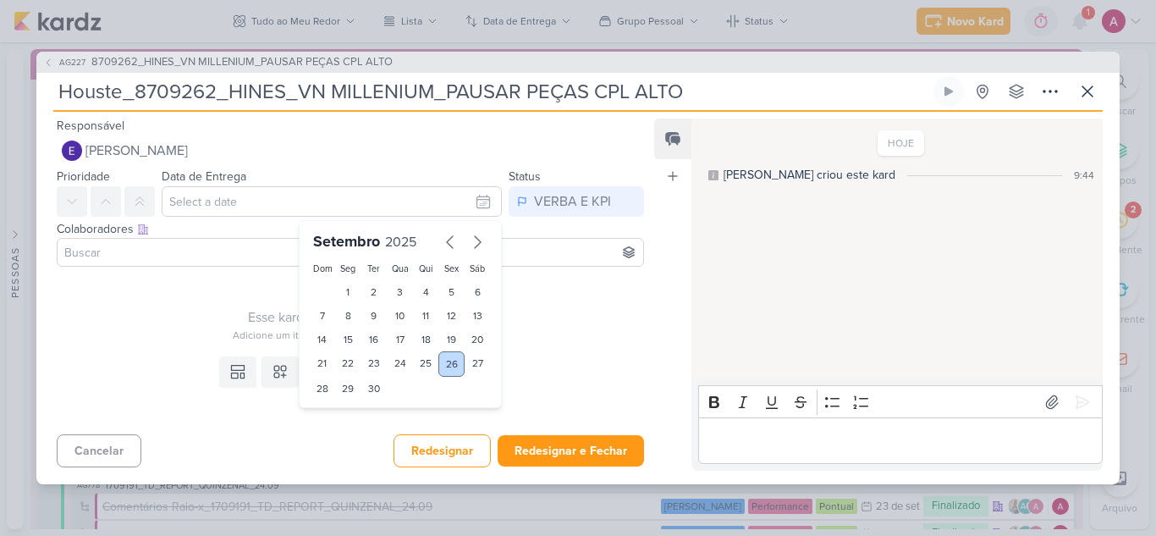
click at [443, 365] on div "26" at bounding box center [451, 363] width 26 height 25
type input "[DATE] 23:59"
click at [176, 256] on input at bounding box center [350, 252] width 579 height 20
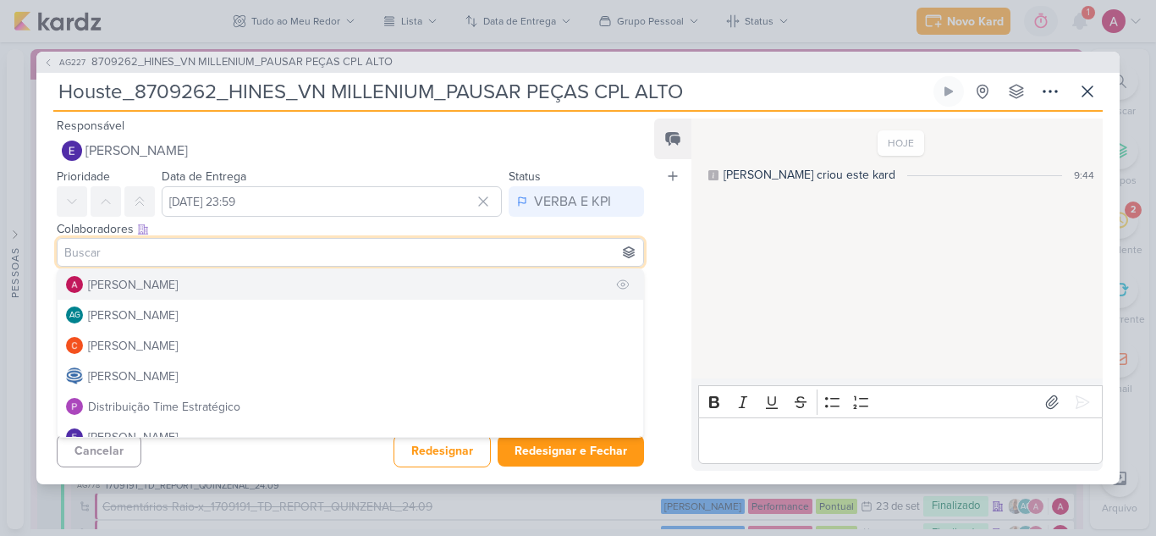
click at [164, 285] on div "[PERSON_NAME]" at bounding box center [133, 285] width 90 height 18
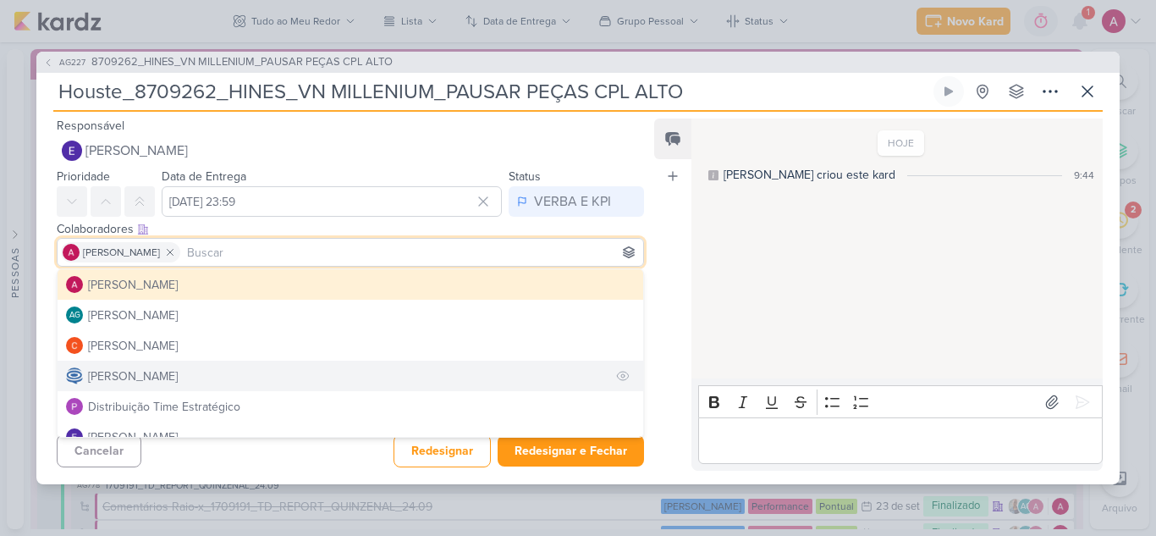
click at [132, 374] on div "[PERSON_NAME]" at bounding box center [133, 376] width 90 height 18
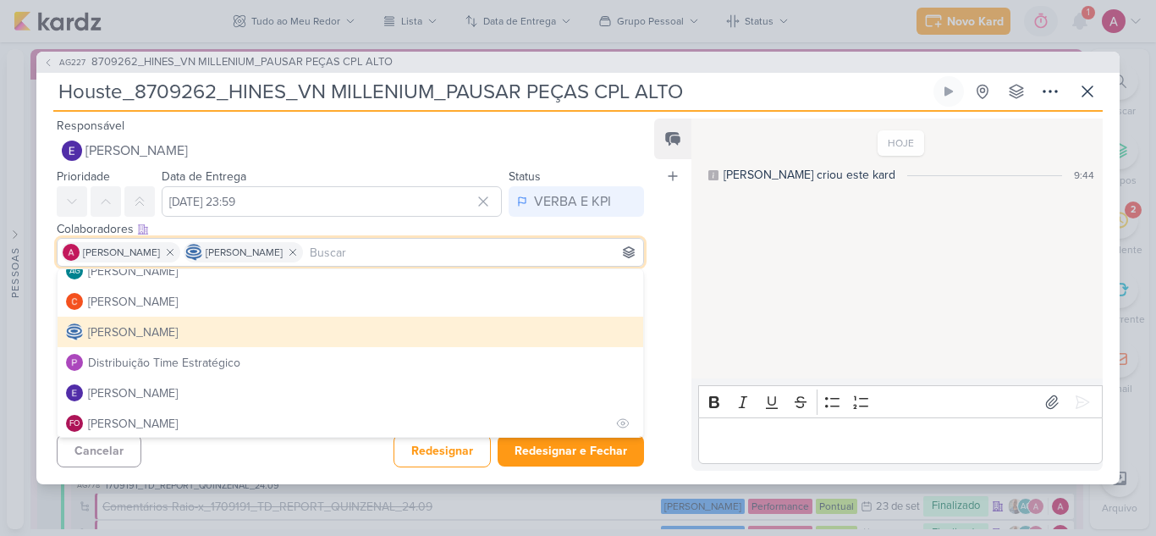
scroll to position [85, 0]
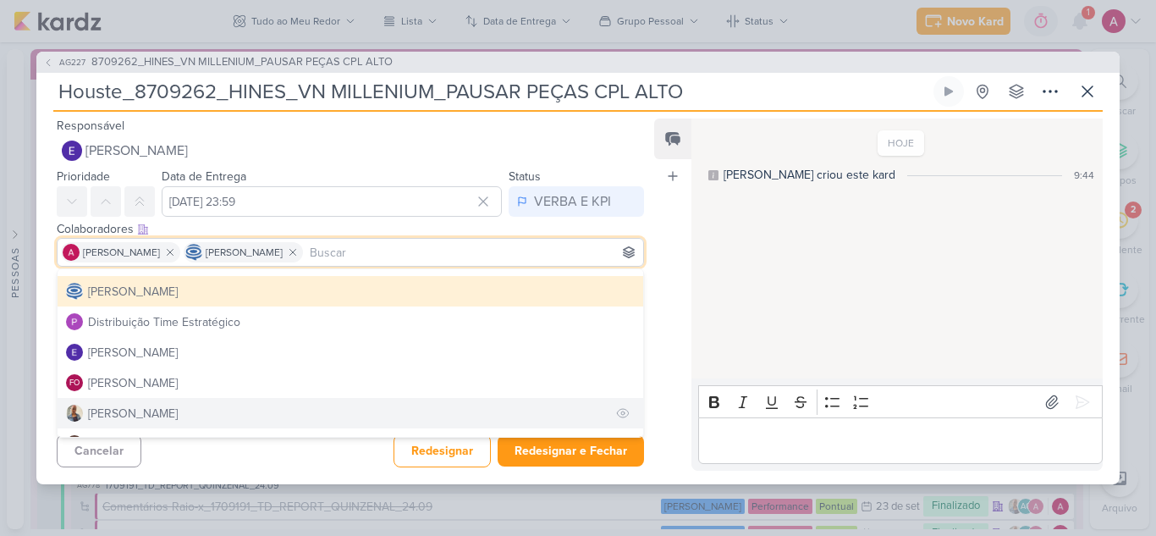
click at [122, 404] on div "[PERSON_NAME]" at bounding box center [133, 413] width 90 height 18
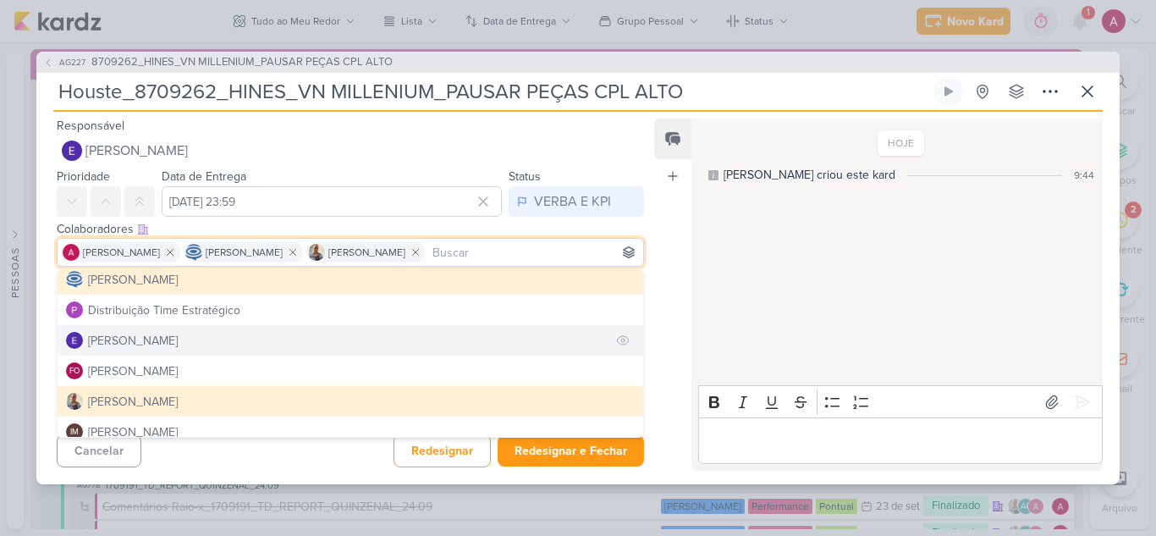
scroll to position [169, 0]
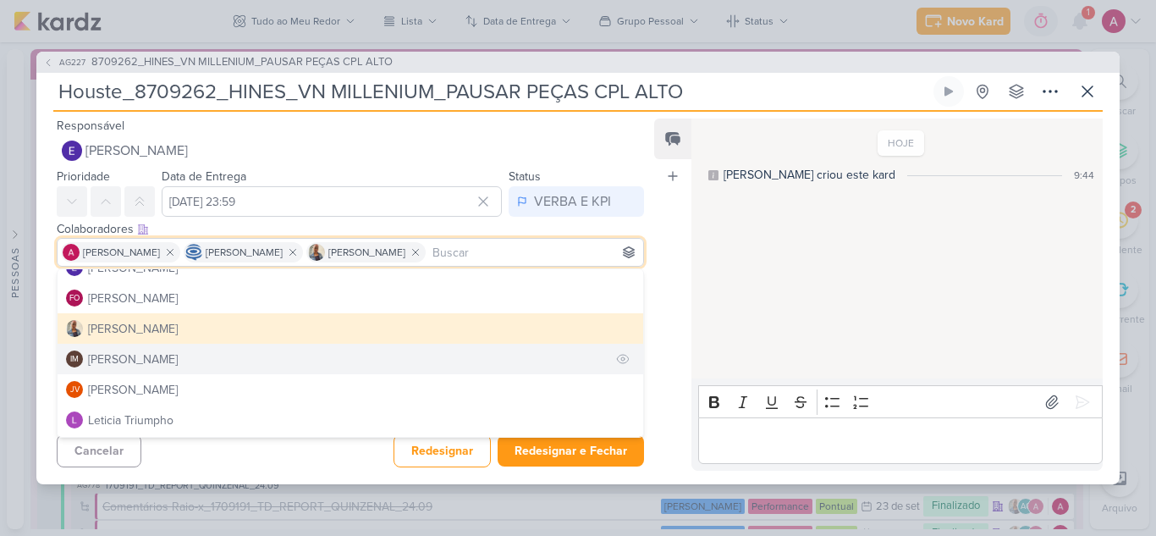
click at [137, 357] on div "[PERSON_NAME]" at bounding box center [133, 359] width 90 height 18
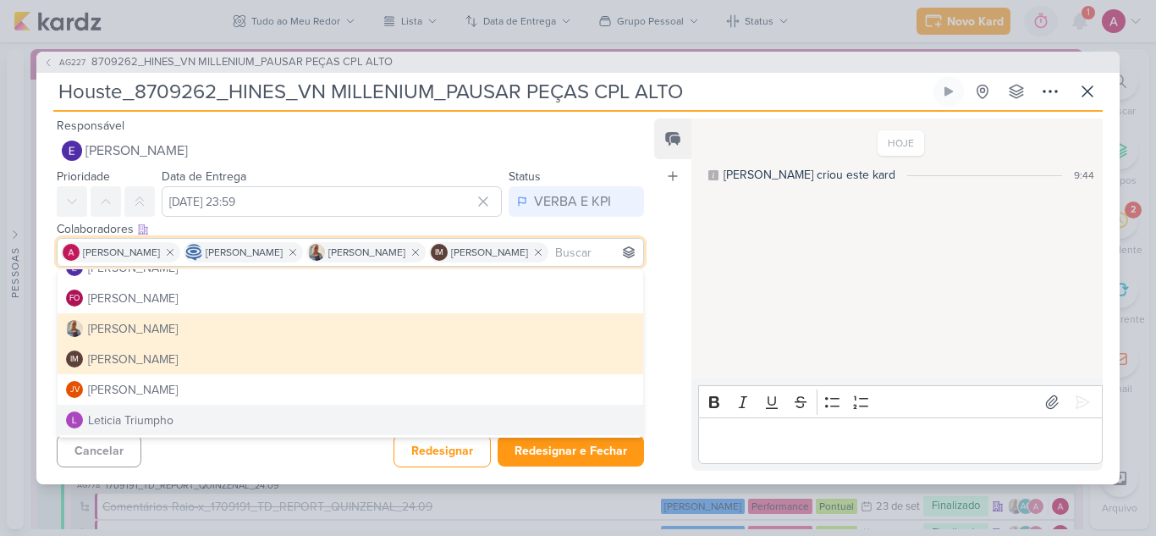
click at [290, 468] on div "Cancelar Redesignar Redesignar e Fechar Ctrl + Enter" at bounding box center [343, 448] width 614 height 43
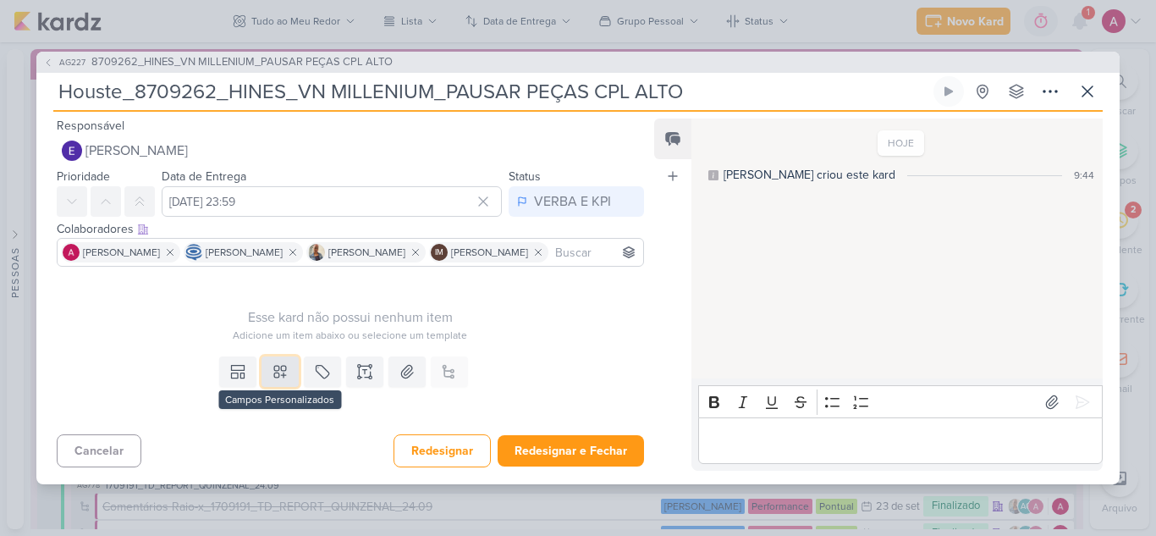
click at [274, 380] on icon at bounding box center [280, 371] width 17 height 17
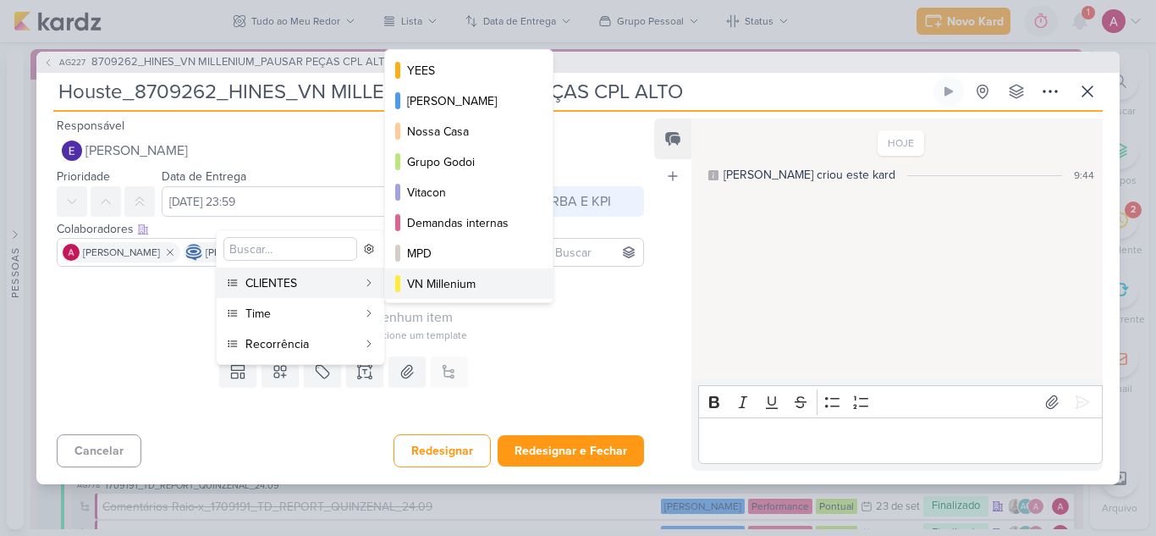
click at [435, 280] on div "VN Millenium" at bounding box center [469, 284] width 125 height 18
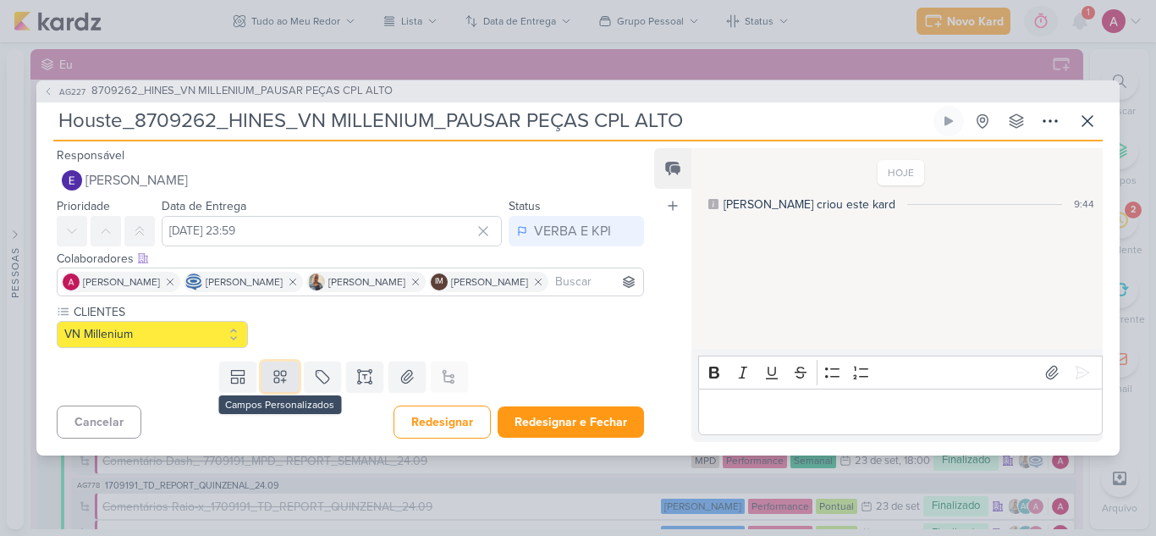
click at [278, 382] on icon at bounding box center [280, 377] width 12 height 12
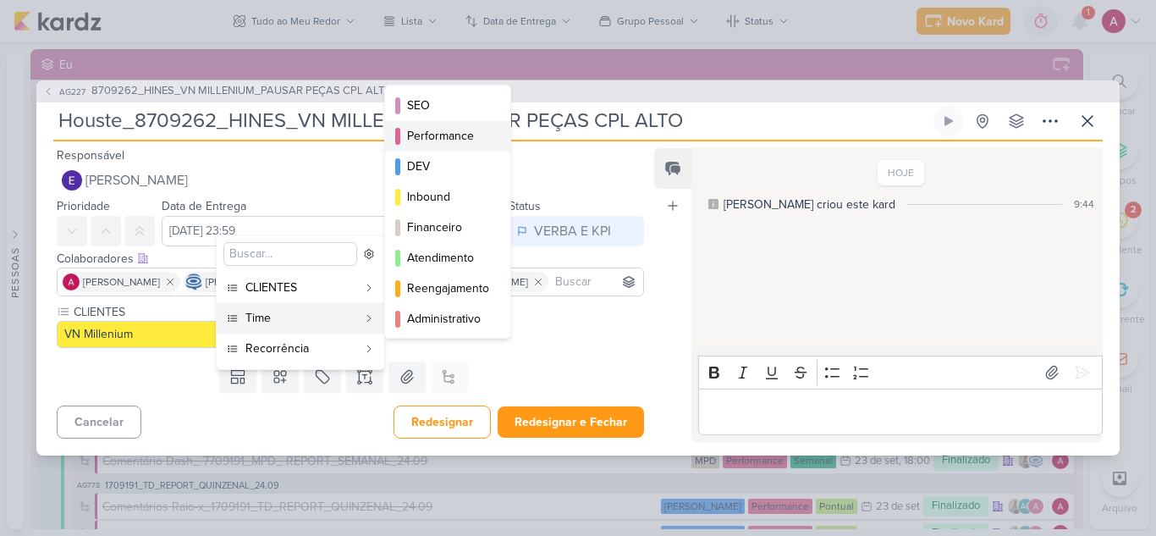
click at [458, 138] on div "Performance" at bounding box center [448, 136] width 83 height 18
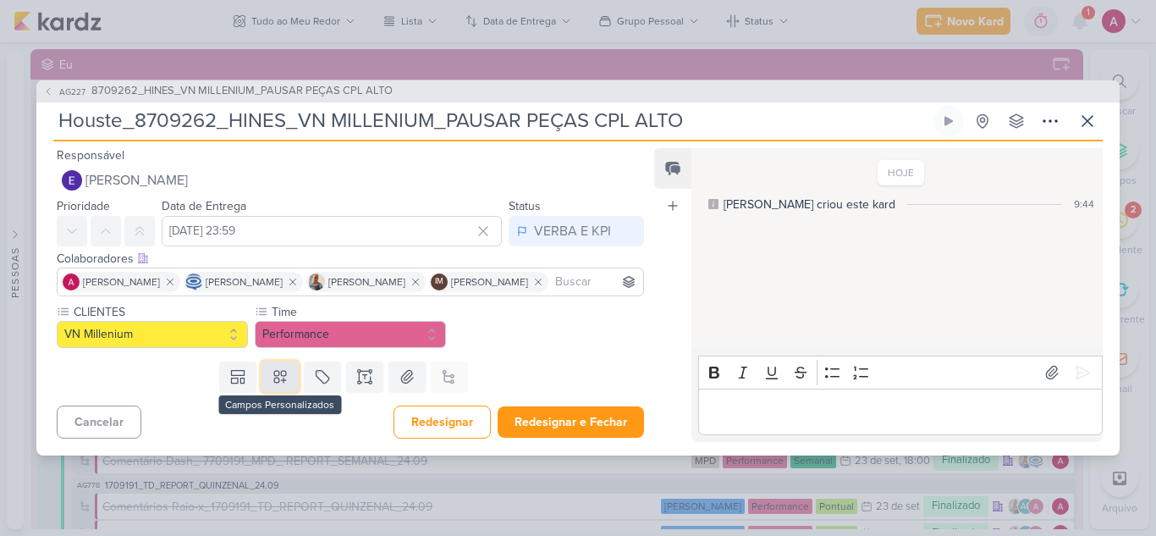
click at [288, 392] on button at bounding box center [279, 376] width 37 height 30
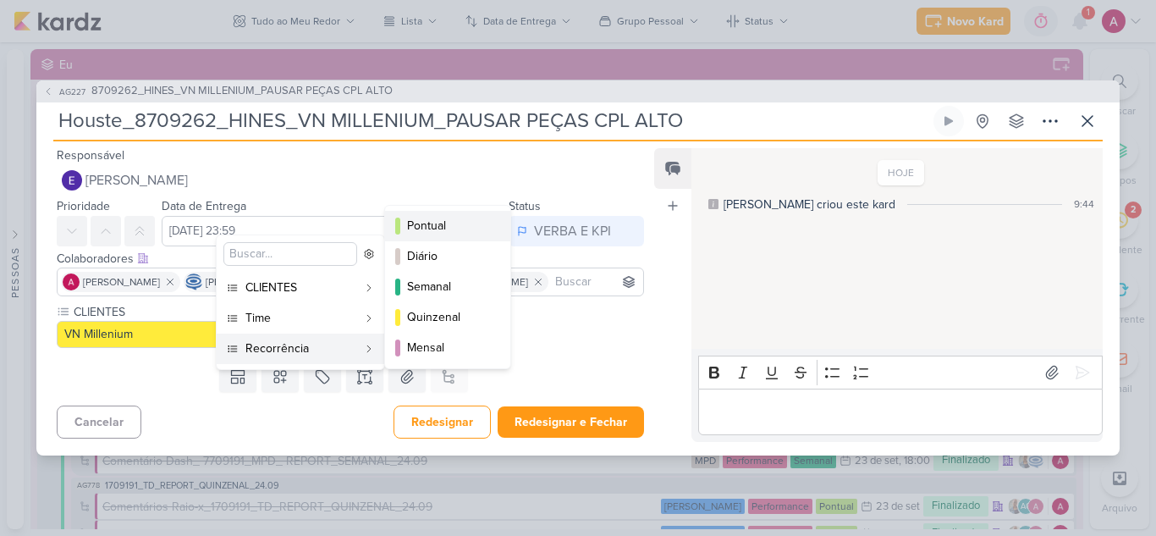
click at [448, 225] on div "Pontual" at bounding box center [448, 226] width 83 height 18
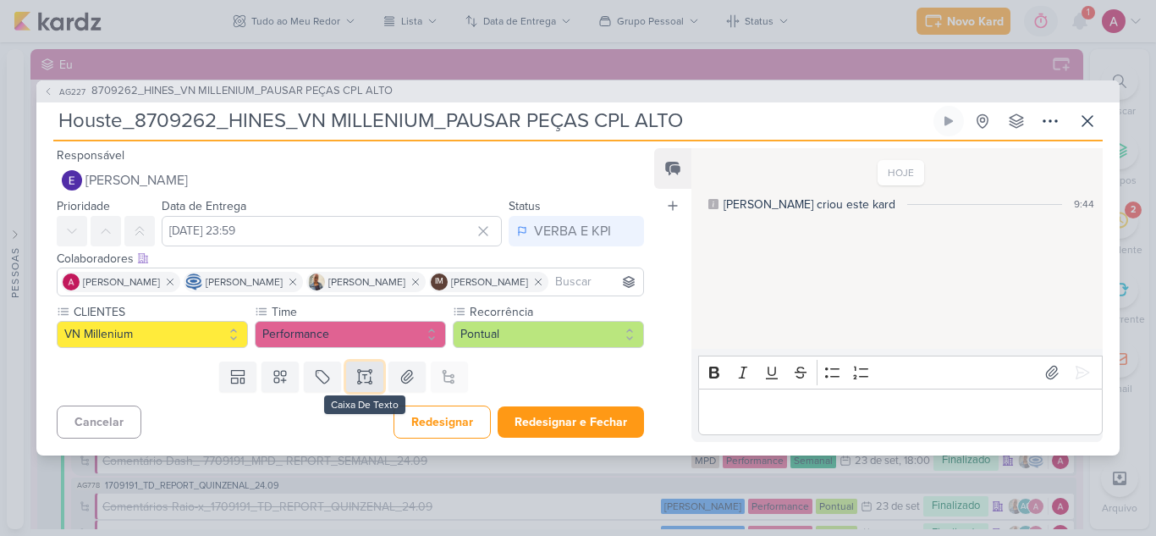
click at [358, 385] on icon at bounding box center [364, 376] width 17 height 17
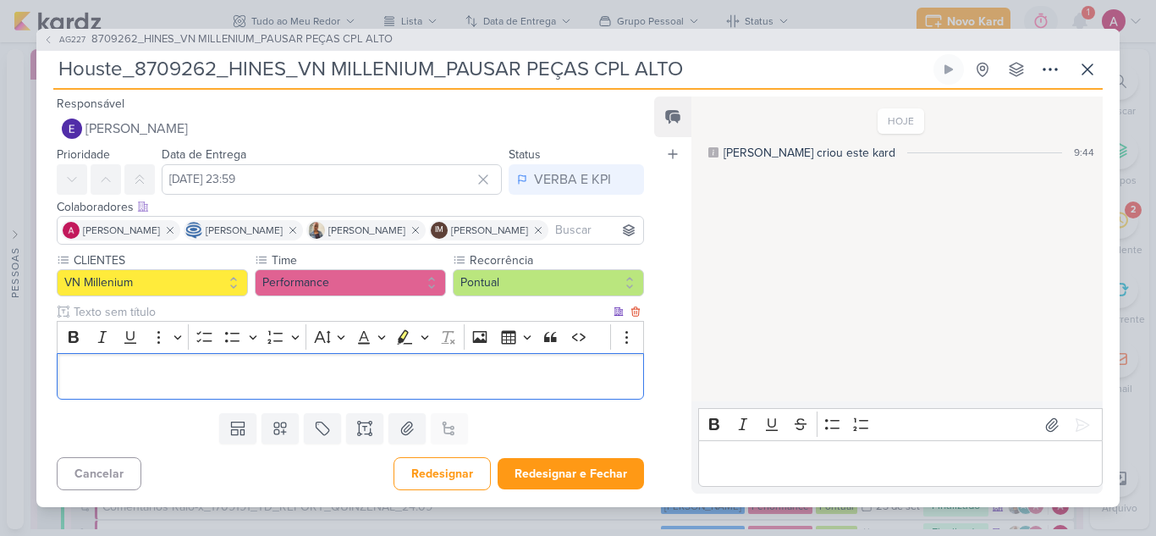
click at [248, 387] on p "Editor editing area: main" at bounding box center [350, 376] width 569 height 20
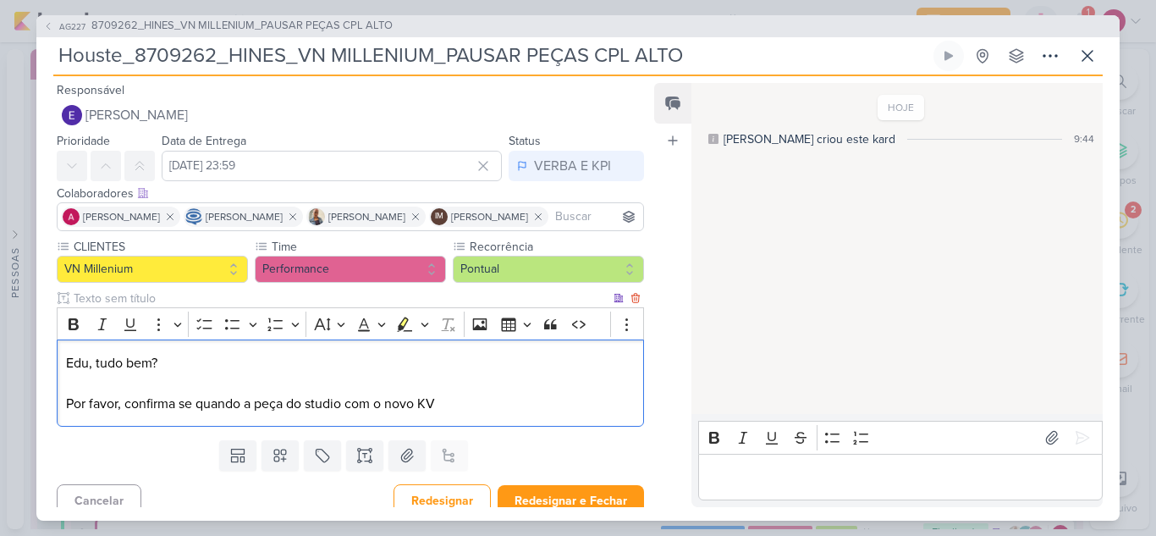
click at [303, 414] on p "Por favor, confirma se quando a peça do studio com o novo KV" at bounding box center [350, 403] width 569 height 20
click at [499, 414] on p "Por favor, confirma se quando a peça do quarto studio com o novo KV" at bounding box center [350, 403] width 569 height 20
click at [498, 414] on p "Por favor, confirma se quando a peça do quarto studio com o novo KV ( https://d…" at bounding box center [350, 403] width 569 height 20
click at [547, 414] on p "Por favor, confirma se quando a peça do quarto studio com o novo KV ( https://d…" at bounding box center [350, 403] width 569 height 20
click at [575, 414] on p "Por favor, confirma se quando a peça do quarto studio com o novo KV ( https://d…" at bounding box center [350, 403] width 569 height 20
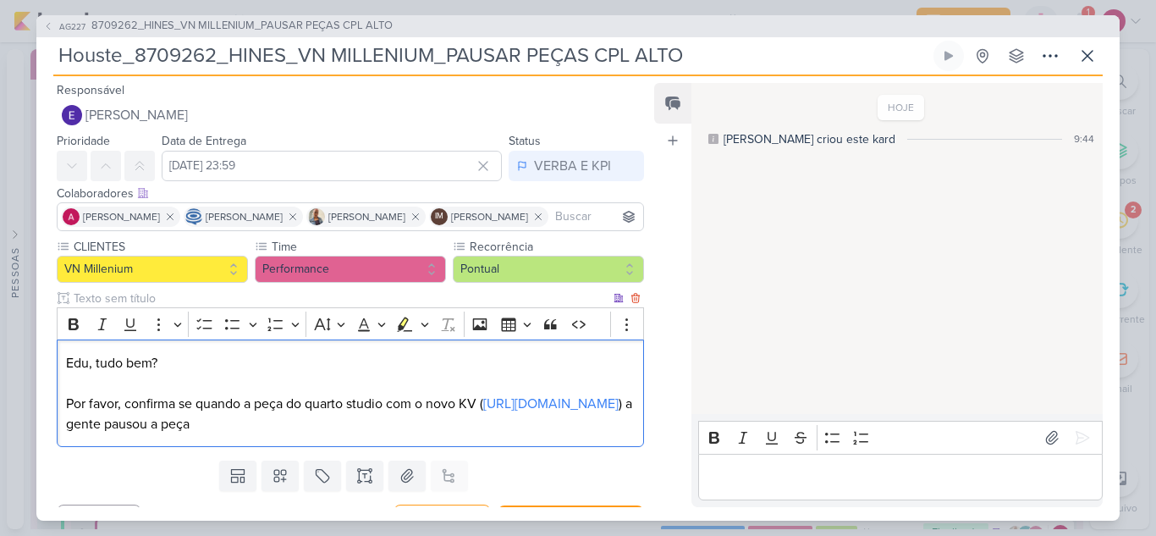
click at [201, 434] on p "Por favor, confirma se quando a peça do quarto studio com o novo KV ( https://d…" at bounding box center [350, 413] width 569 height 41
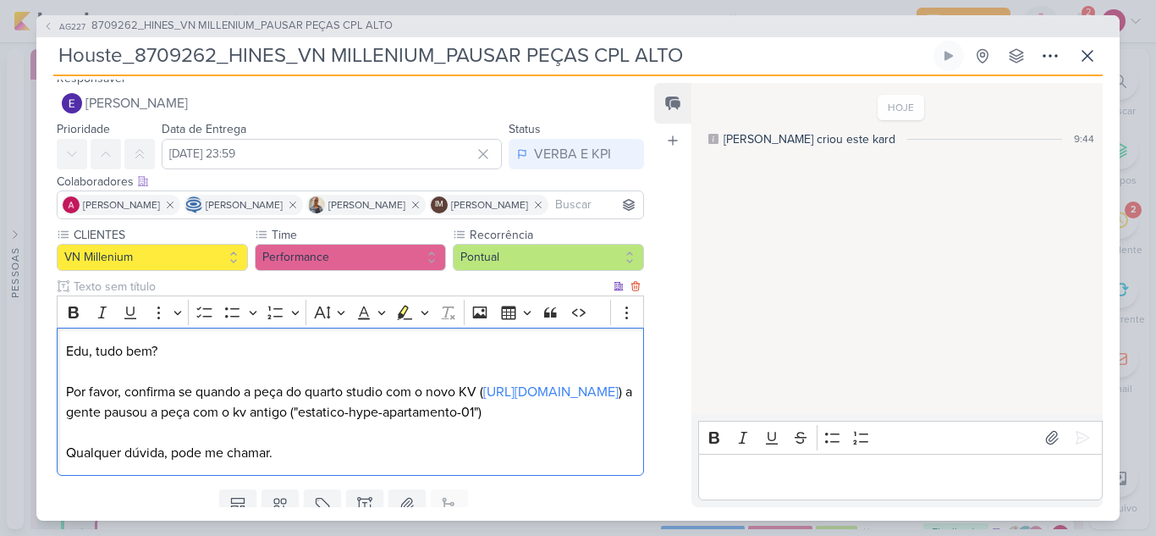
scroll to position [32, 0]
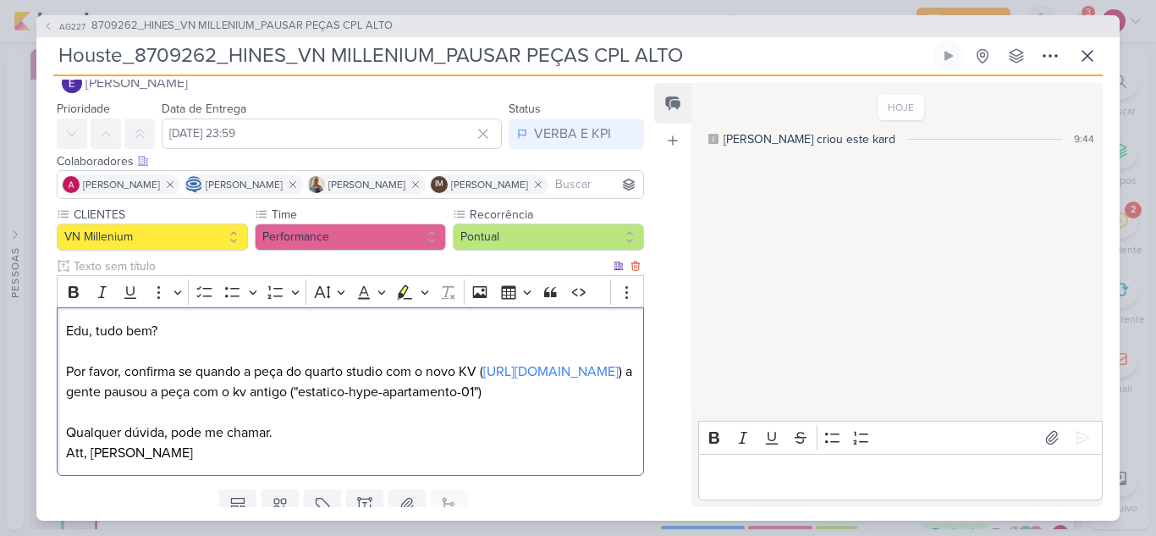
click at [177, 422] on p "Editor editing area: main" at bounding box center [350, 412] width 569 height 20
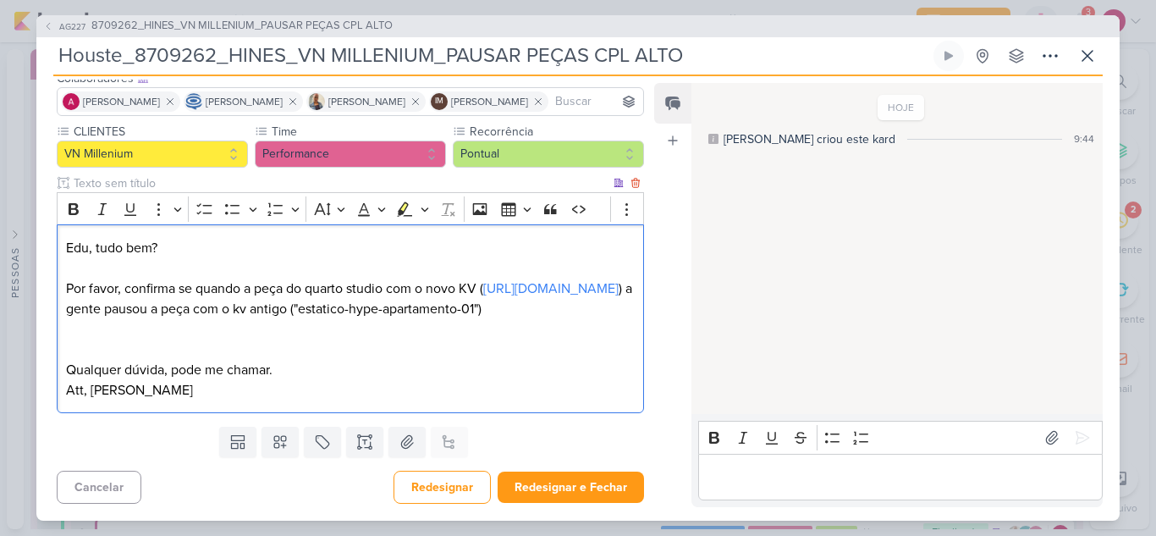
scroll to position [159, 0]
click at [331, 377] on p "Qualquer dúvida, pode me chamar." at bounding box center [350, 370] width 569 height 20
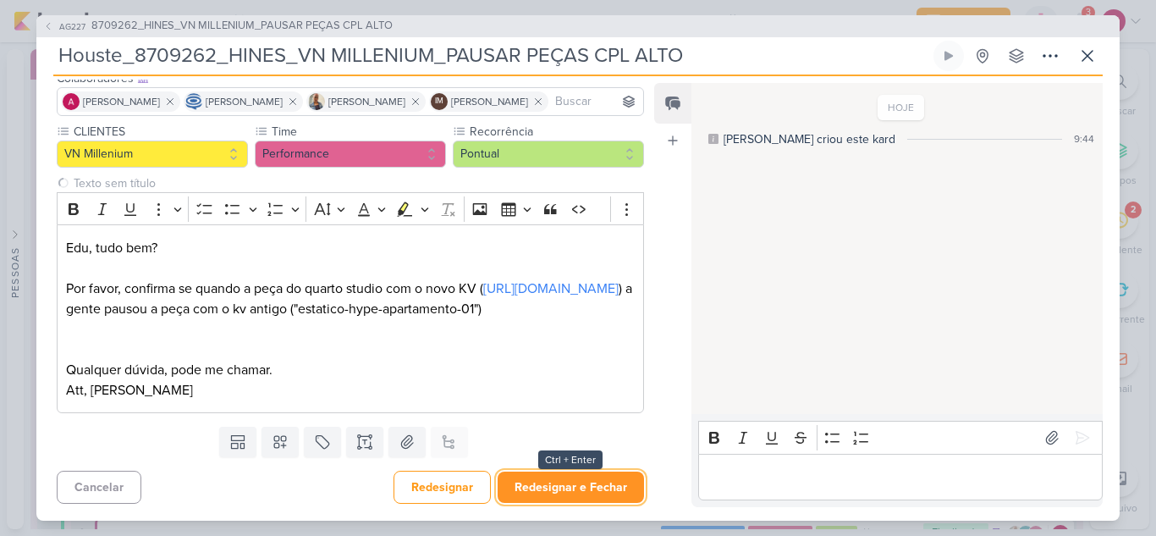
click at [551, 489] on button "Redesignar e Fechar" at bounding box center [571, 486] width 146 height 31
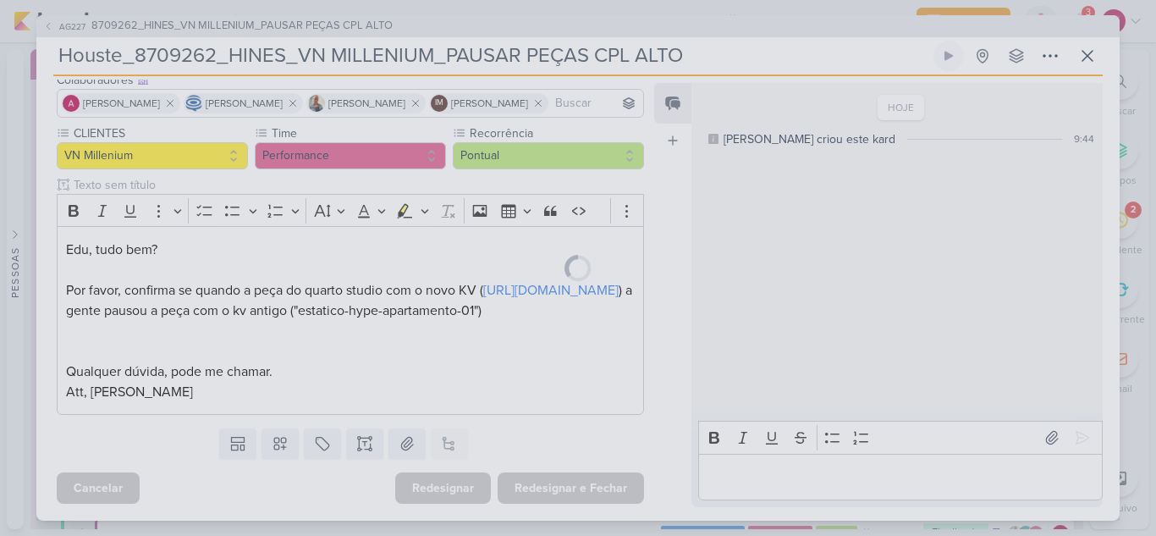
scroll to position [157, 0]
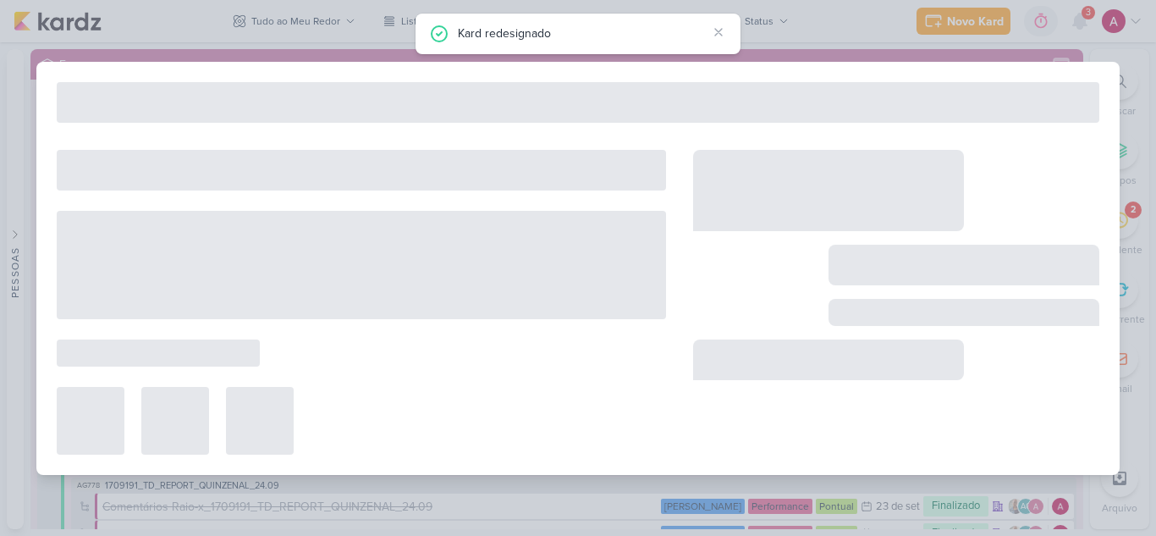
type input "8709262_HINES_VN MILLENIUM_PAUSAR PEÇAS CPL ALTO"
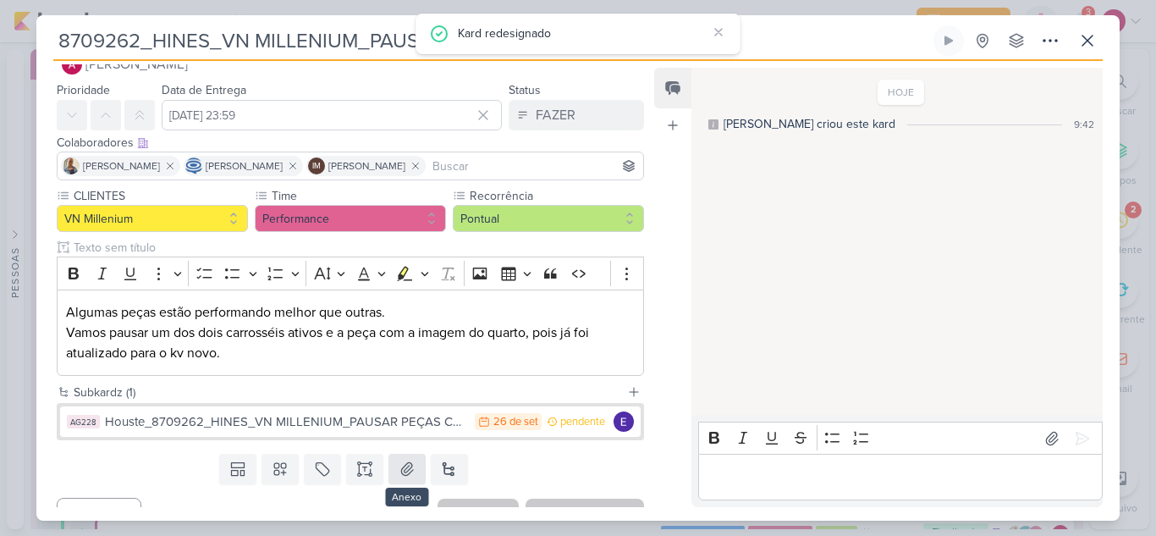
scroll to position [63, 0]
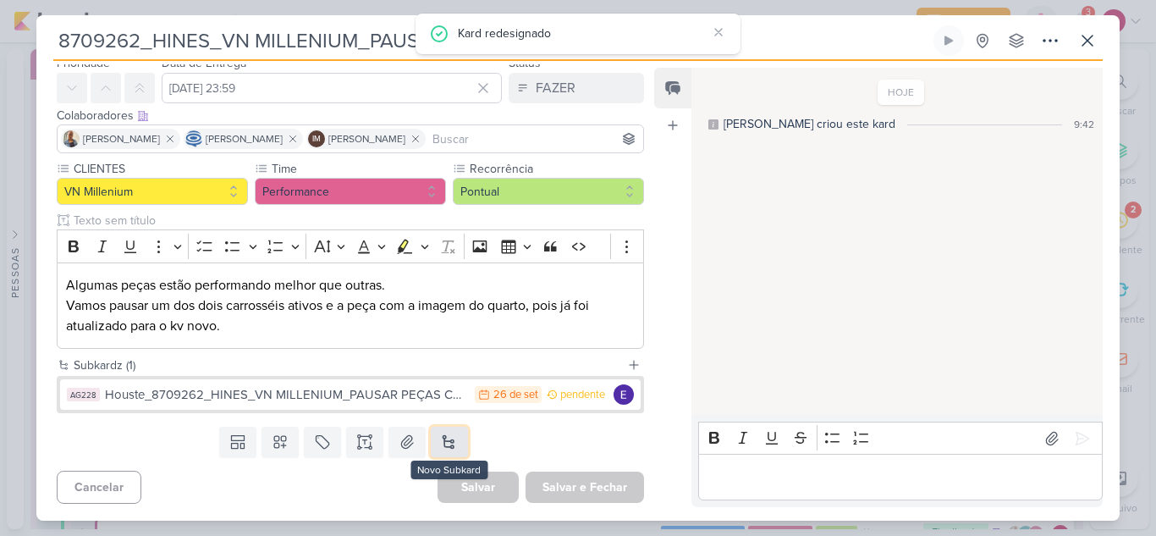
click at [446, 439] on button at bounding box center [449, 441] width 37 height 30
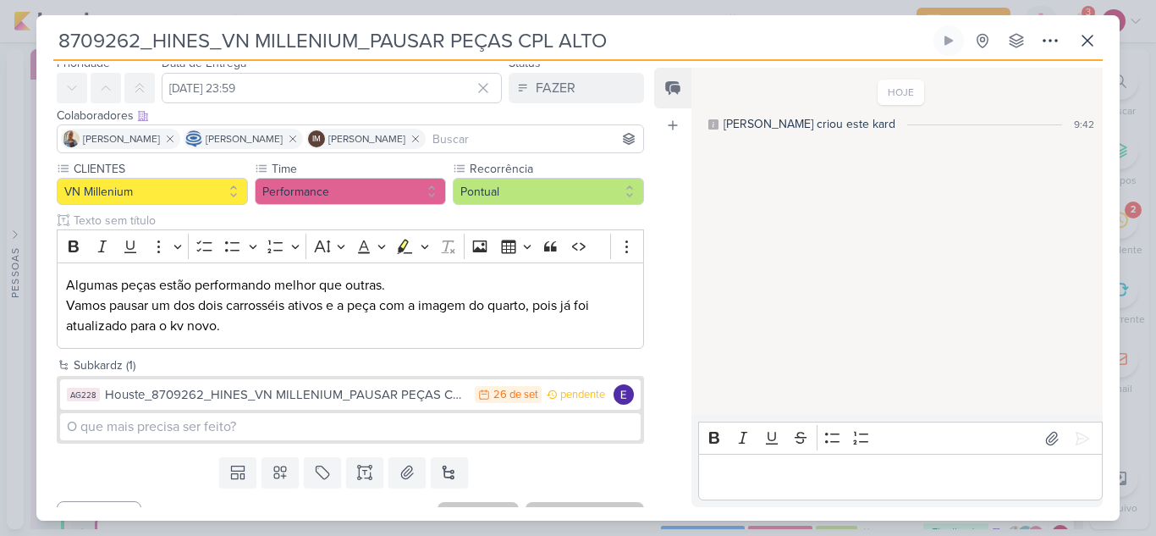
drag, startPoint x: 61, startPoint y: 36, endPoint x: 652, endPoint y: 39, distance: 590.6
click at [652, 39] on input "8709262_HINES_VN MILLENIUM_PAUSAR PEÇAS CPL ALTO" at bounding box center [491, 40] width 877 height 30
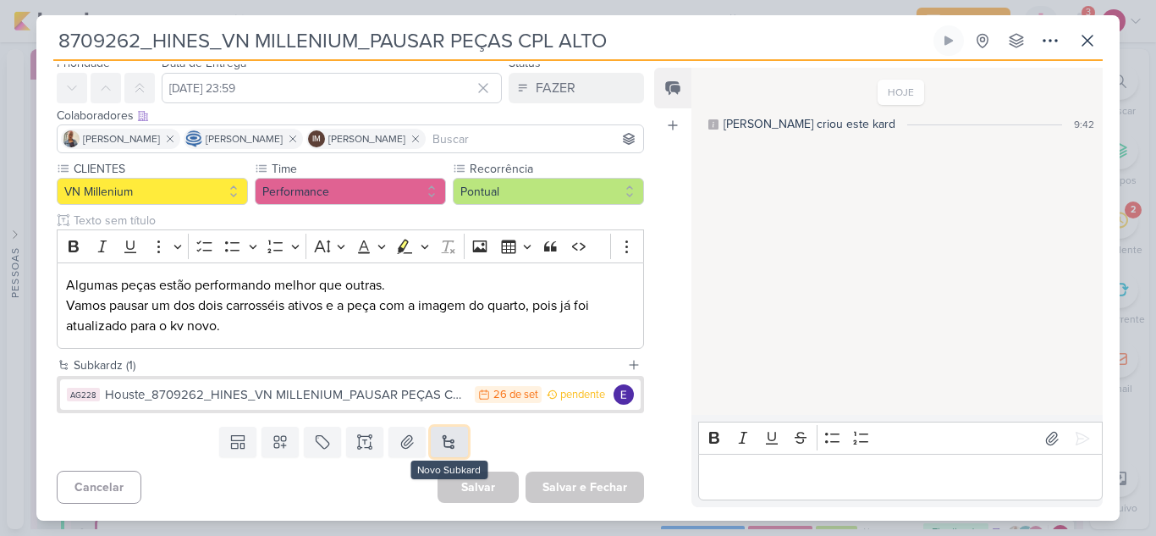
click at [452, 433] on button at bounding box center [449, 441] width 37 height 30
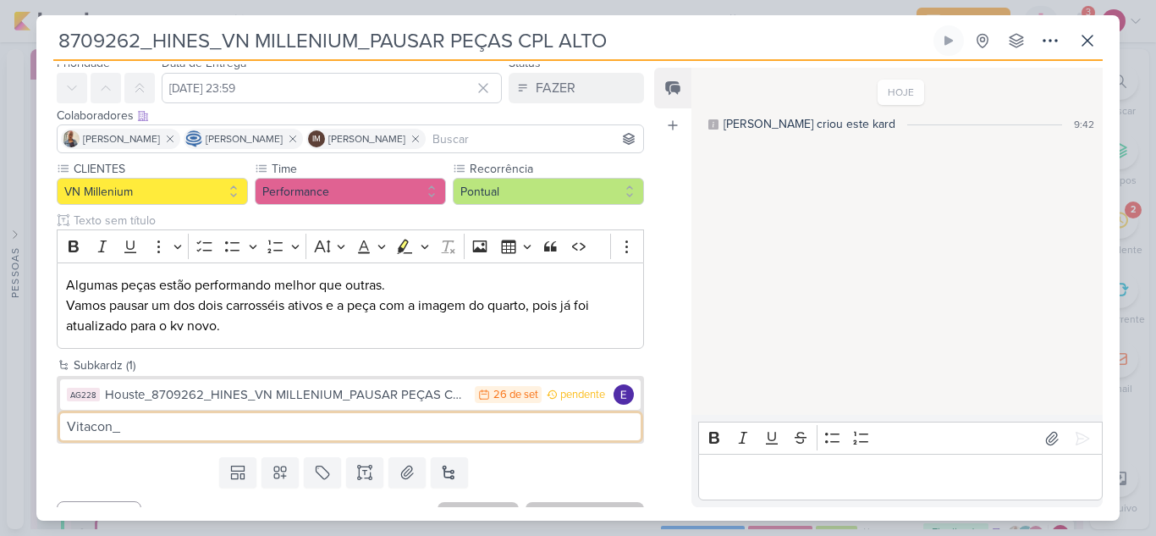
paste input "8709262_HINES_VN MILLENIUM_PAUSAR PEÇAS CPL ALTO"
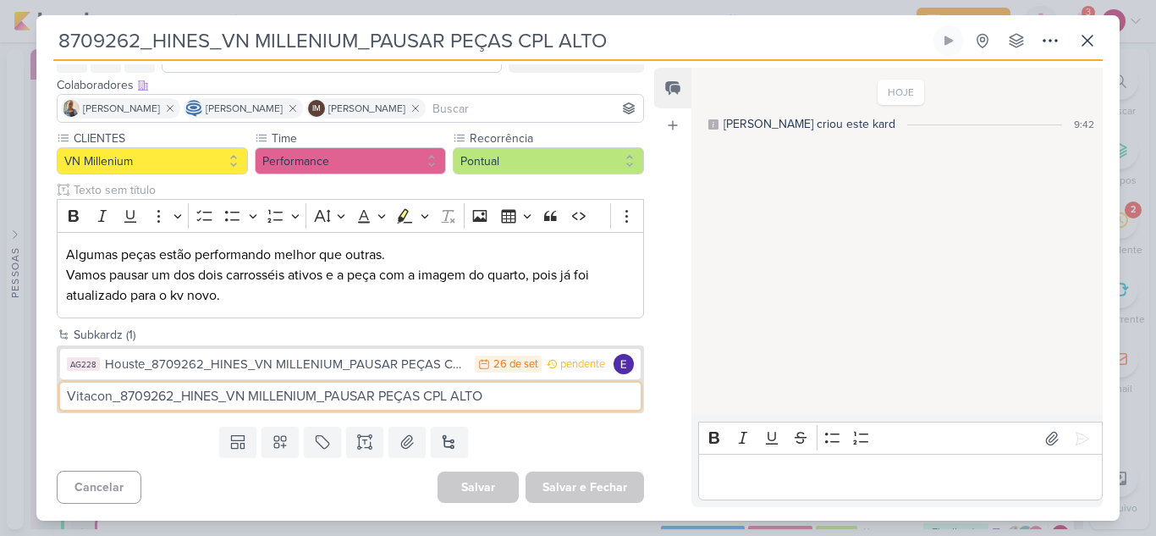
type input "Vitacon_8709262_HINES_VN MILLENIUM_PAUSAR PEÇAS CPL ALTO"
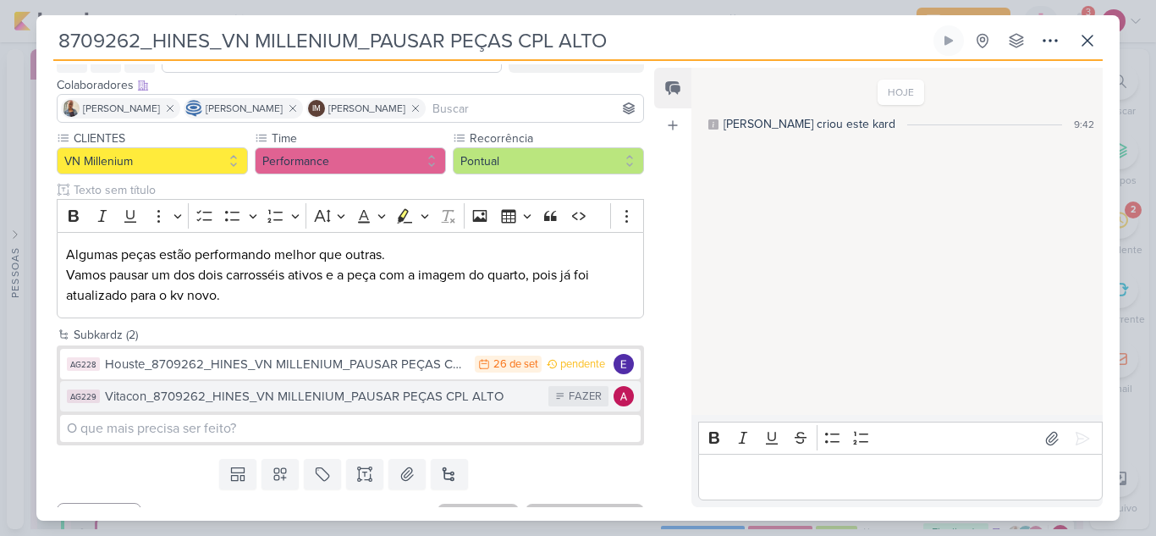
click at [429, 403] on div "Vitacon_8709262_HINES_VN MILLENIUM_PAUSAR PEÇAS CPL ALTO" at bounding box center [322, 396] width 435 height 19
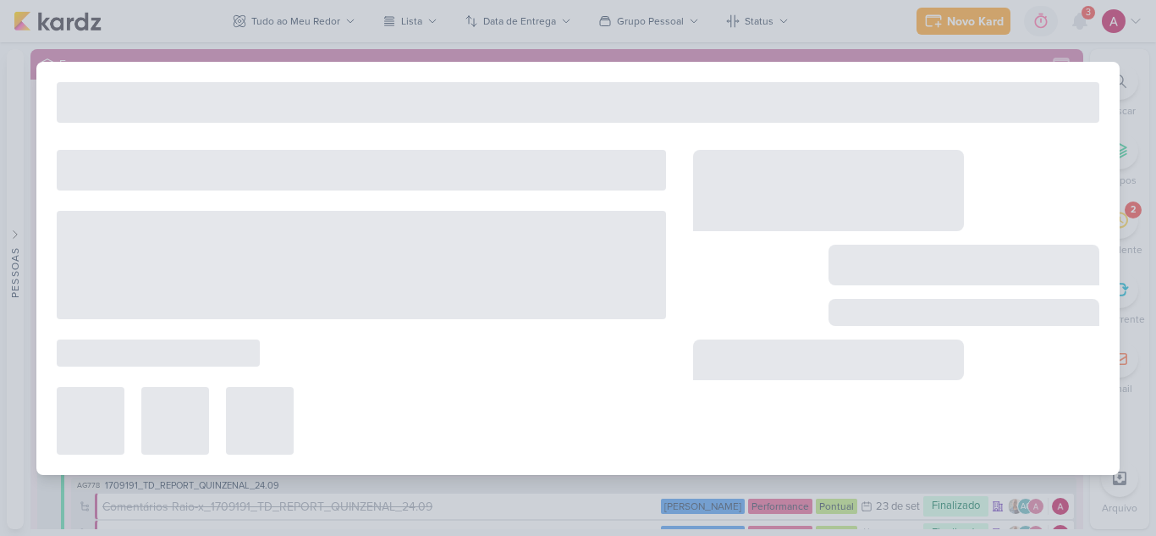
type input "Vitacon_8709262_HINES_VN MILLENIUM_PAUSAR PEÇAS CPL ALTO"
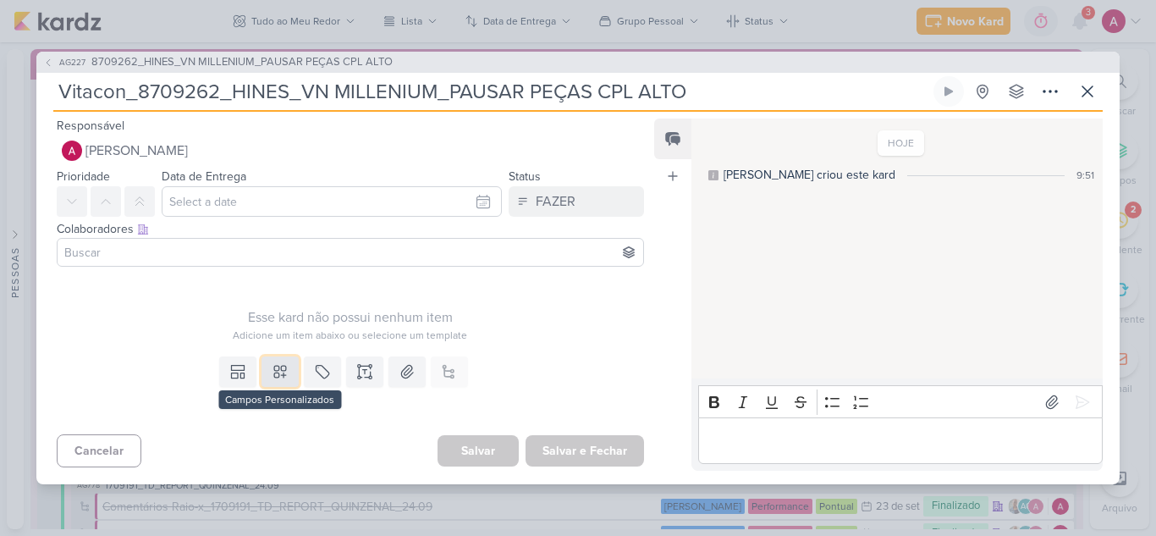
click at [281, 369] on icon at bounding box center [280, 371] width 17 height 17
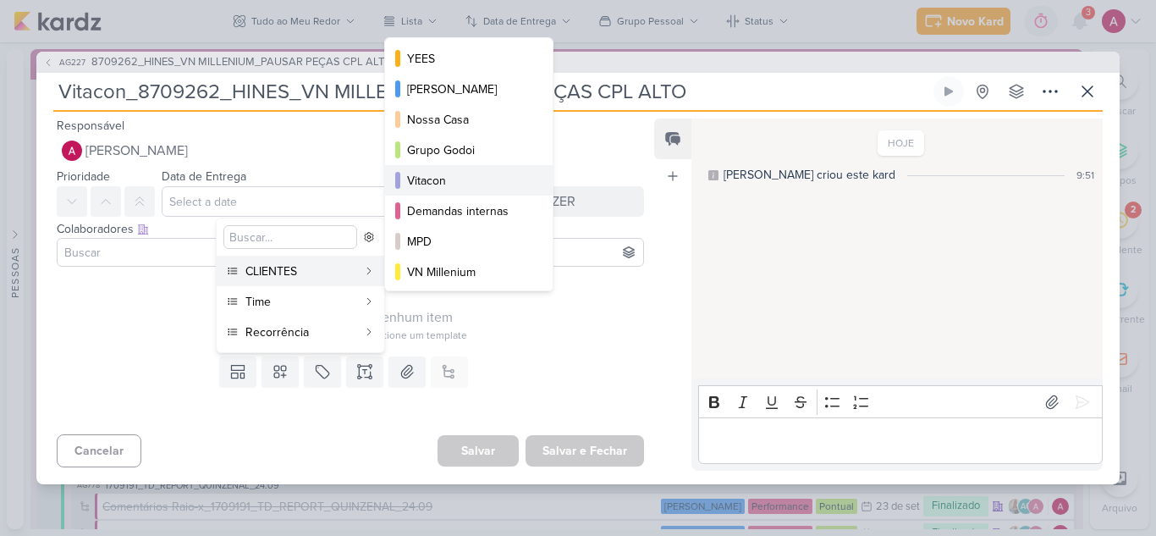
click at [468, 179] on div "Vitacon" at bounding box center [469, 181] width 125 height 18
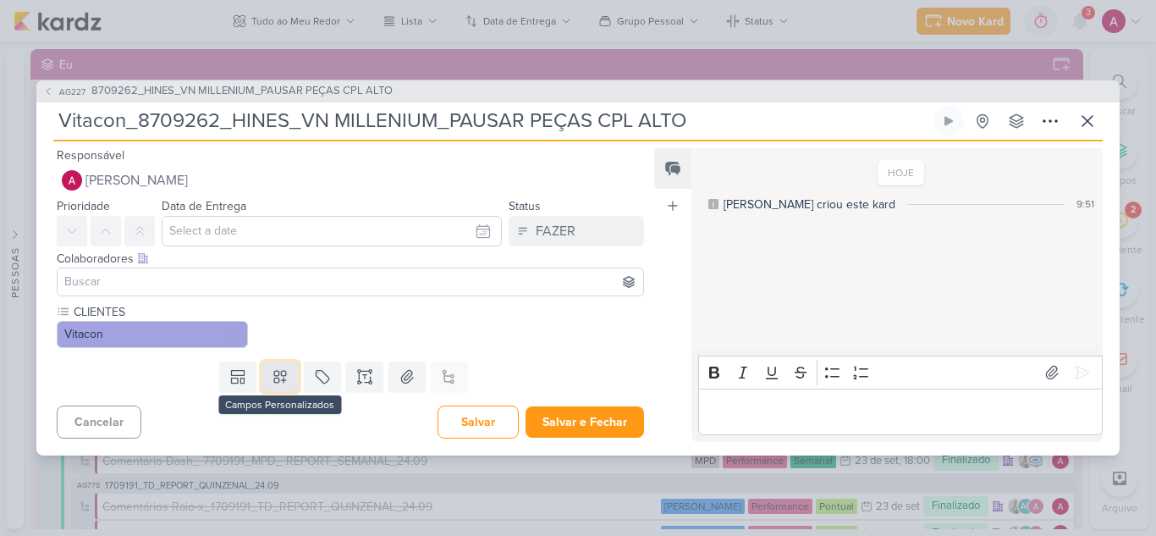
click at [272, 371] on icon at bounding box center [280, 376] width 17 height 17
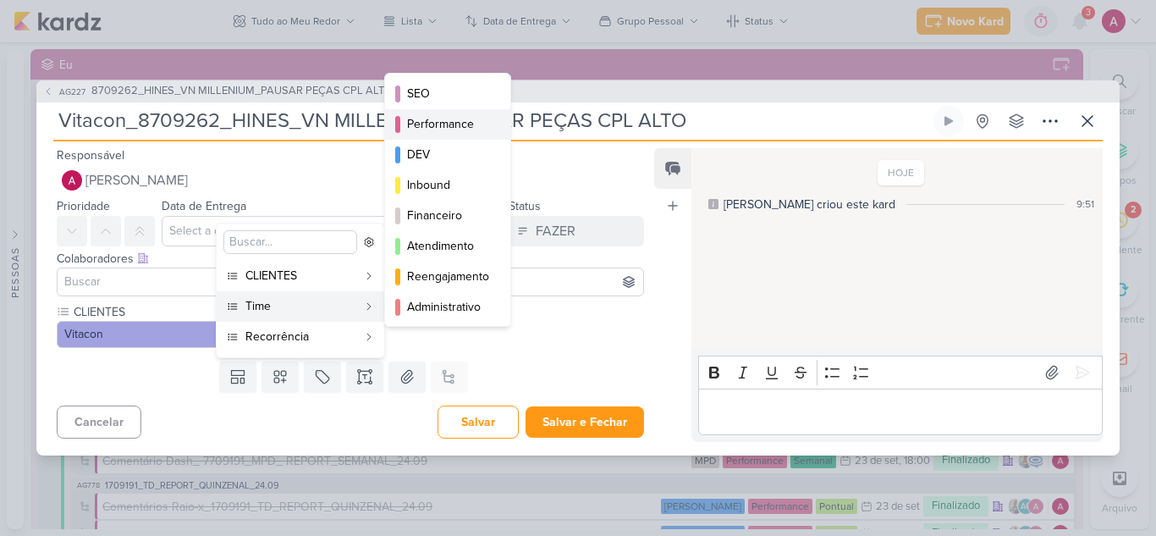
click at [430, 113] on button "Performance" at bounding box center [447, 124] width 125 height 30
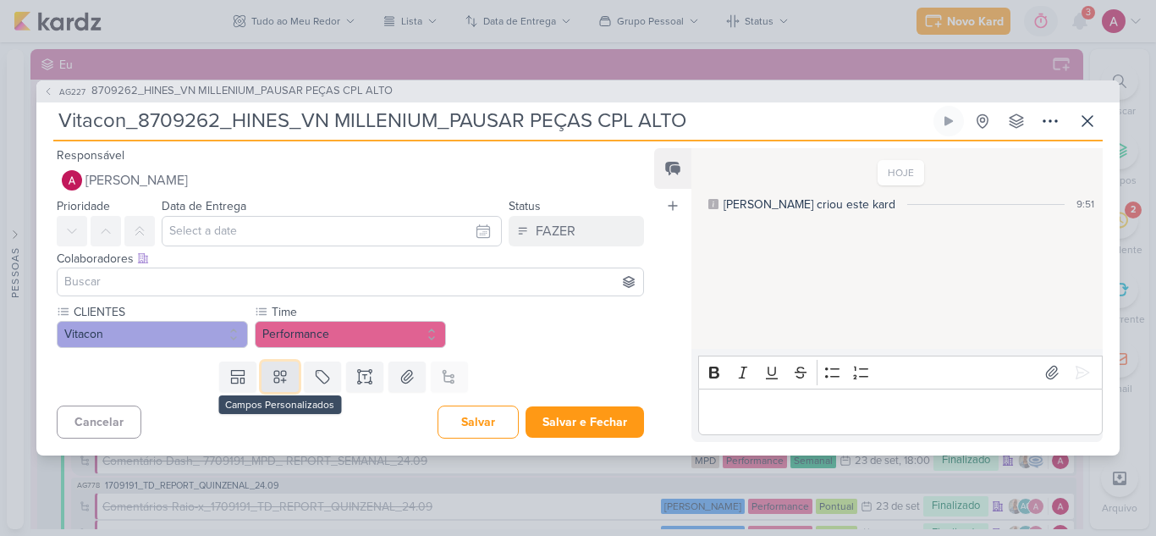
click at [272, 381] on icon at bounding box center [280, 376] width 17 height 17
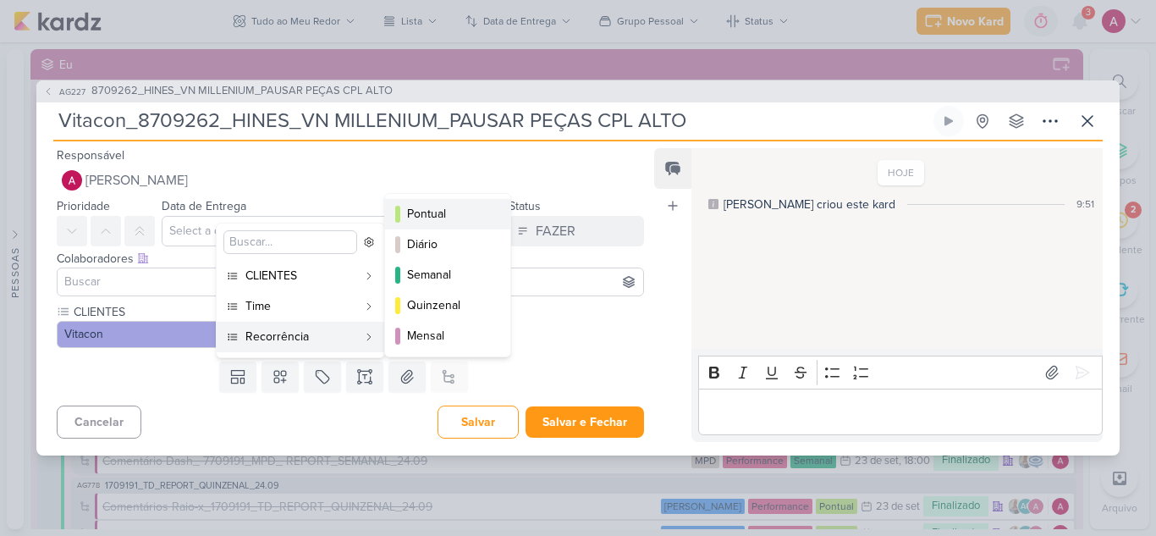
click at [436, 217] on div "Pontual" at bounding box center [448, 214] width 83 height 18
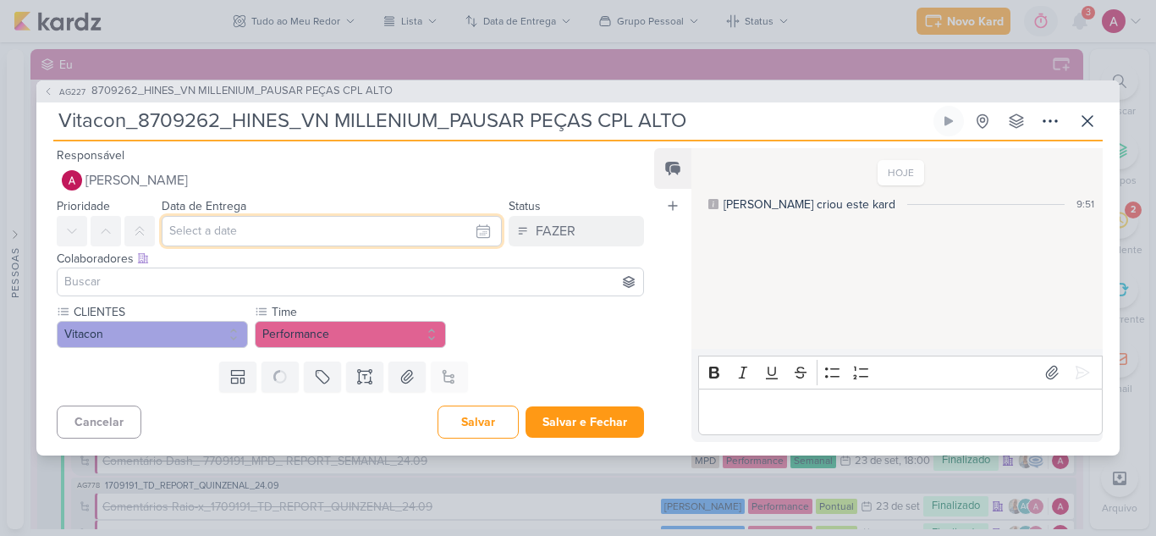
click at [317, 223] on input "text" at bounding box center [332, 231] width 340 height 30
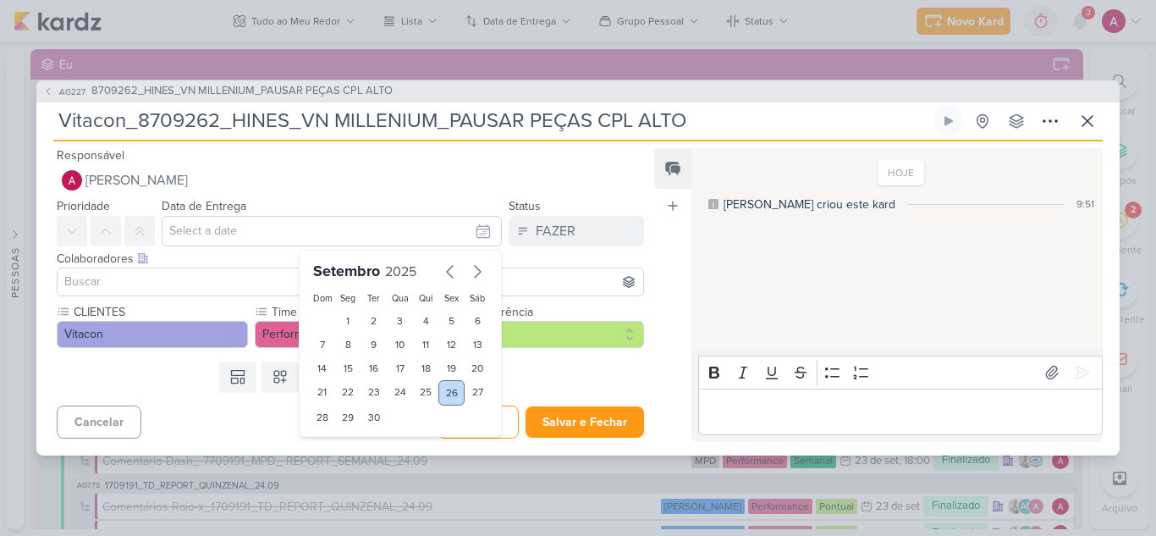
click at [450, 387] on div "26" at bounding box center [451, 392] width 26 height 25
type input "[DATE] 23:59"
click at [144, 229] on icon at bounding box center [140, 231] width 14 height 14
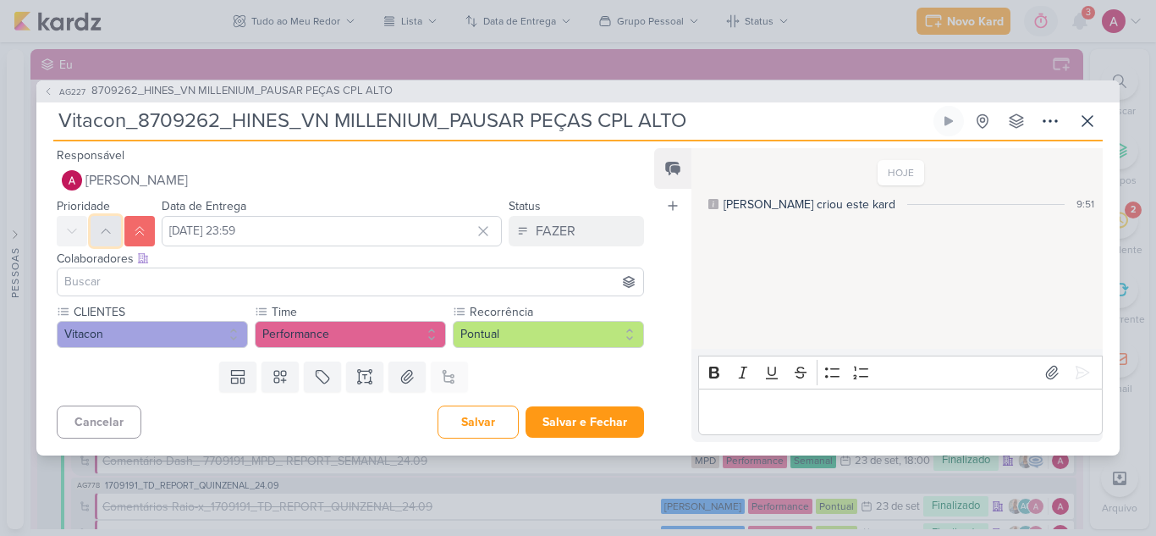
click at [104, 224] on icon at bounding box center [106, 231] width 14 height 14
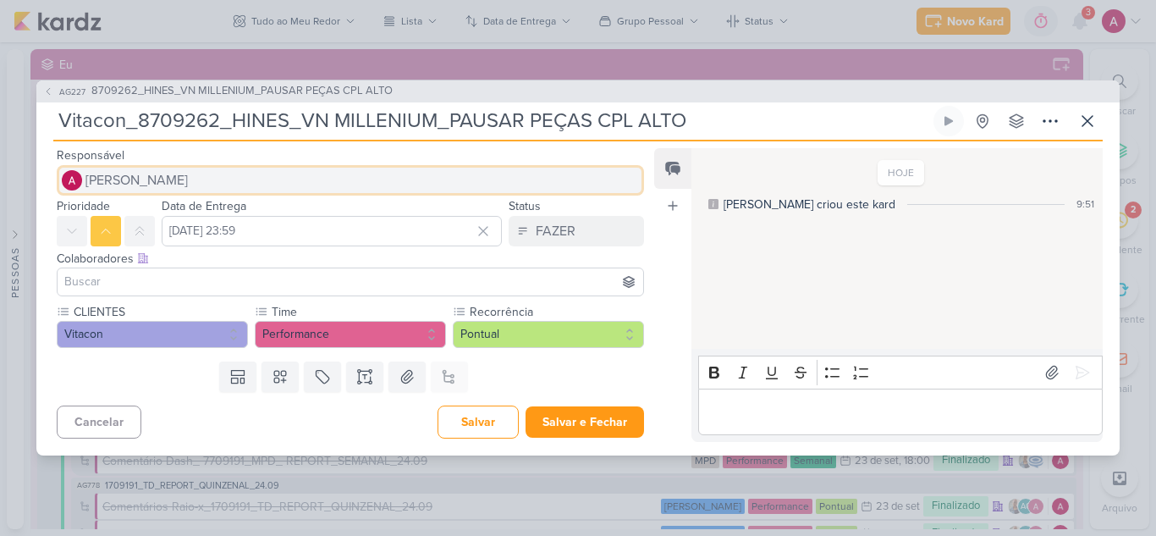
click at [130, 173] on span "[PERSON_NAME]" at bounding box center [136, 180] width 102 height 20
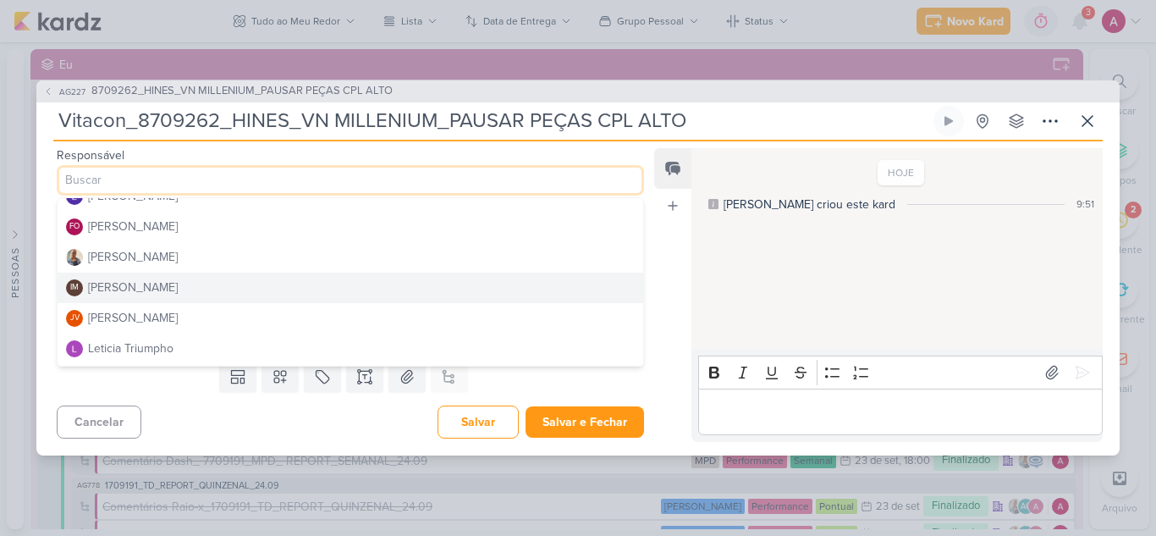
scroll to position [254, 0]
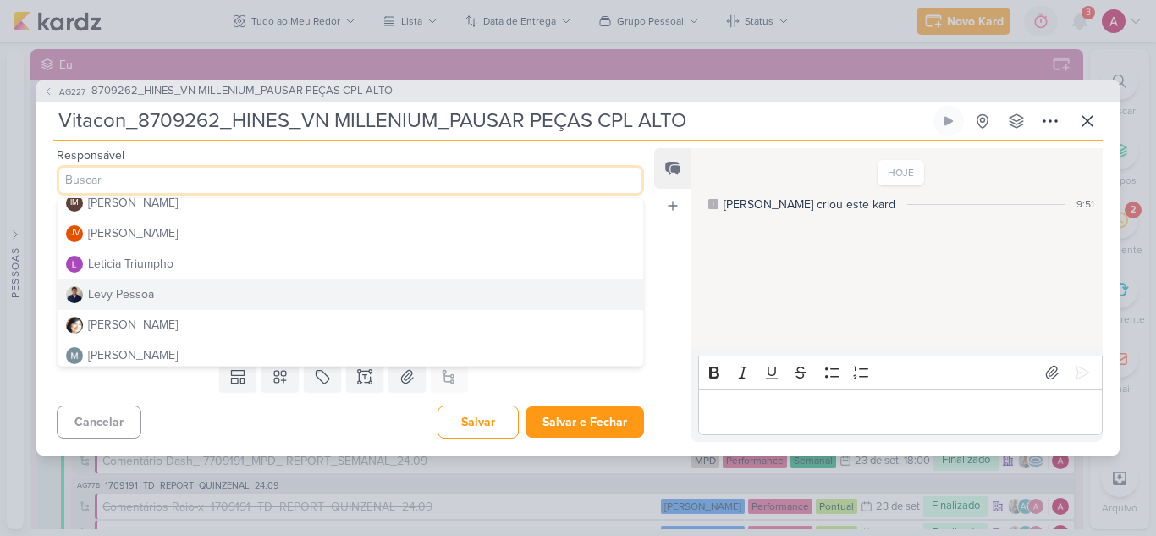
click at [131, 291] on div "Levy Pessoa" at bounding box center [121, 294] width 66 height 18
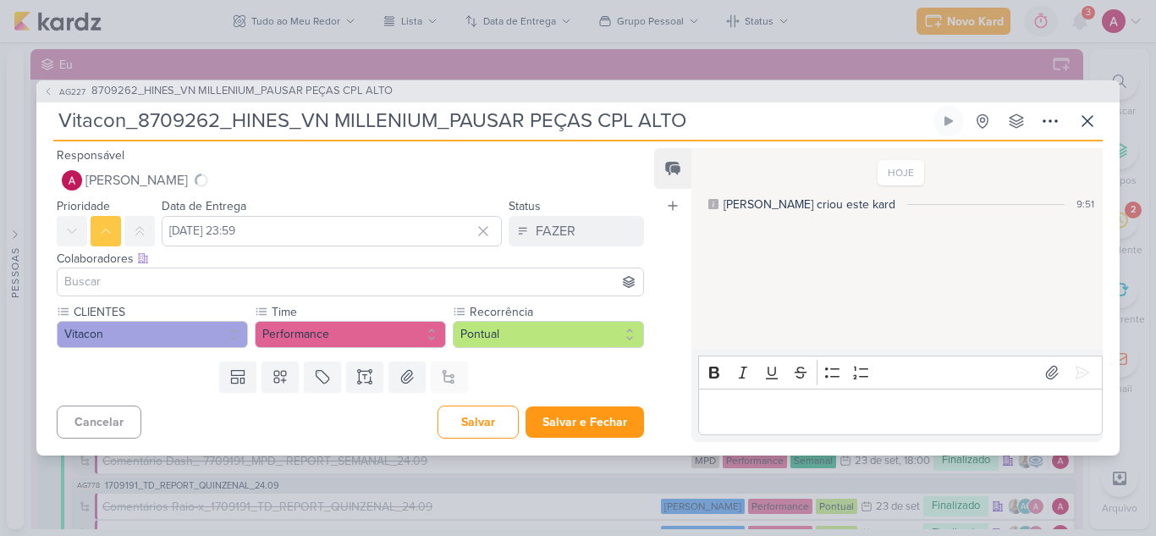
click at [164, 285] on input at bounding box center [350, 282] width 579 height 20
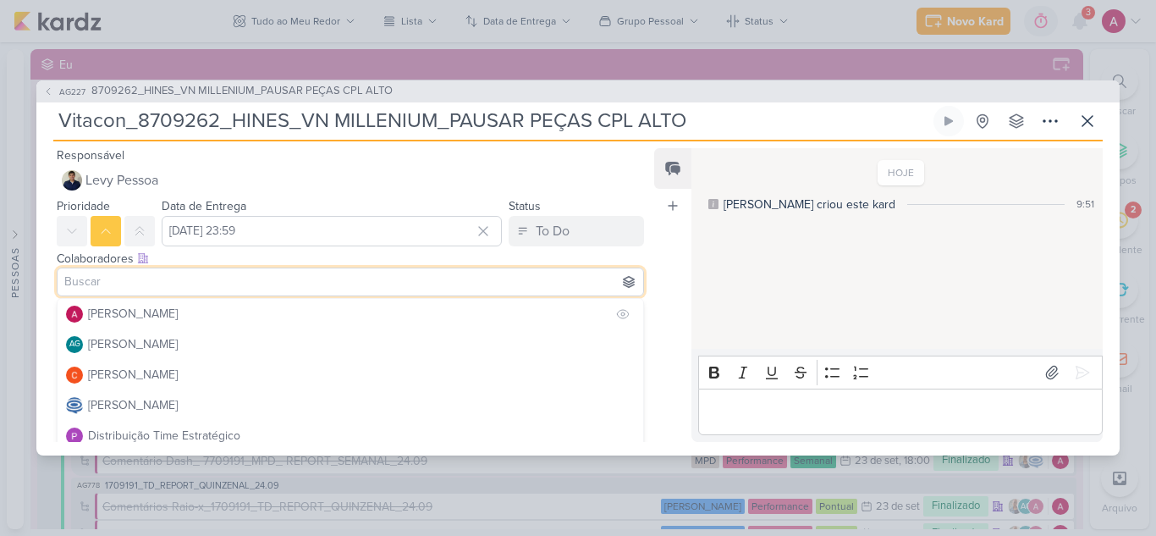
click at [150, 313] on div "[PERSON_NAME]" at bounding box center [133, 314] width 90 height 18
click at [178, 311] on div "[PERSON_NAME]" at bounding box center [133, 314] width 90 height 18
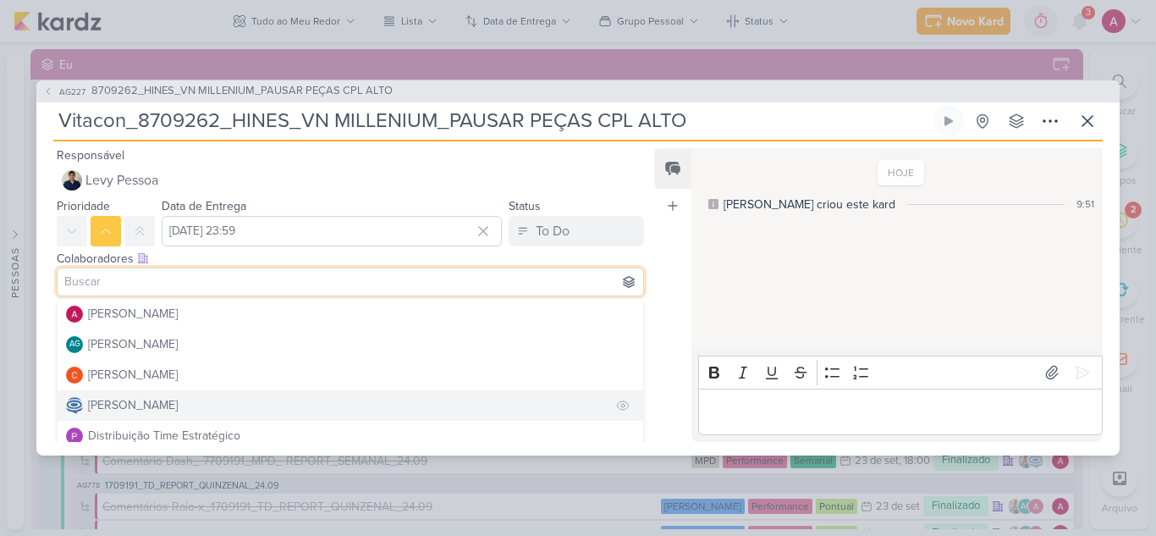
click at [129, 403] on div "[PERSON_NAME]" at bounding box center [133, 405] width 90 height 18
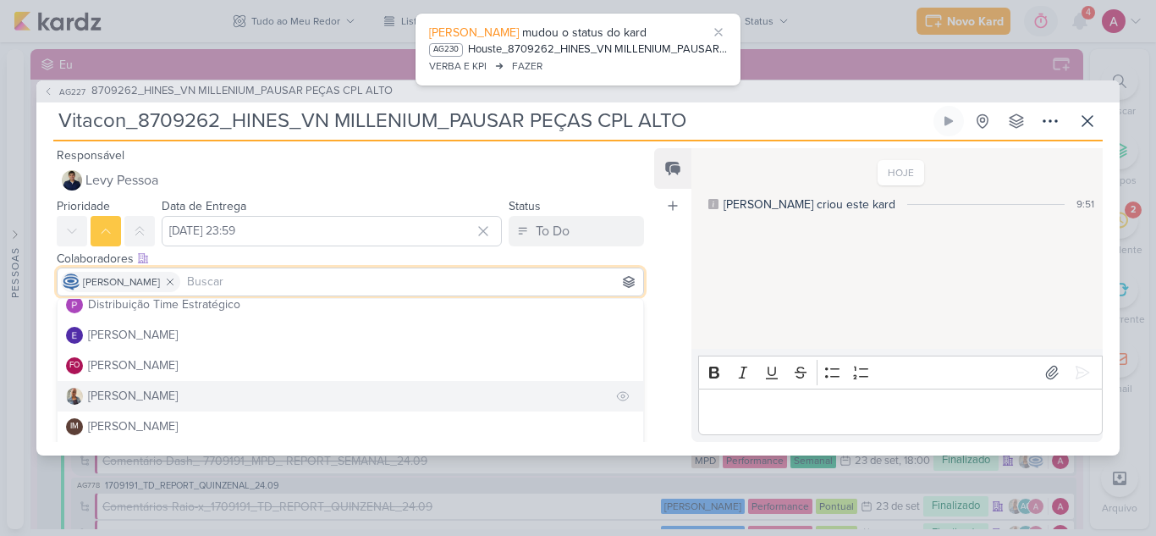
scroll to position [169, 0]
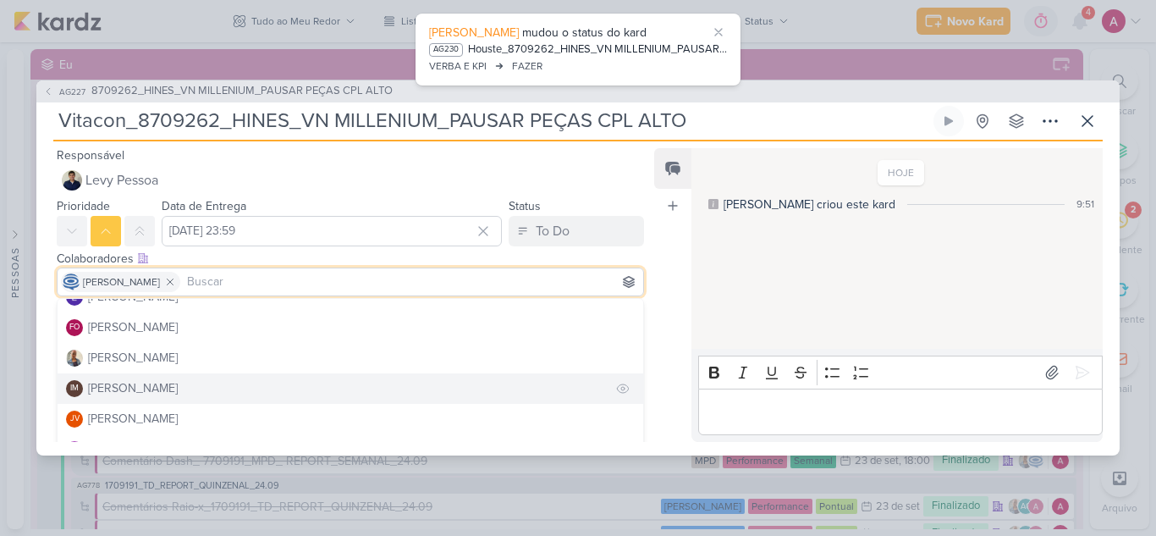
click at [126, 358] on div "[PERSON_NAME]" at bounding box center [133, 358] width 90 height 18
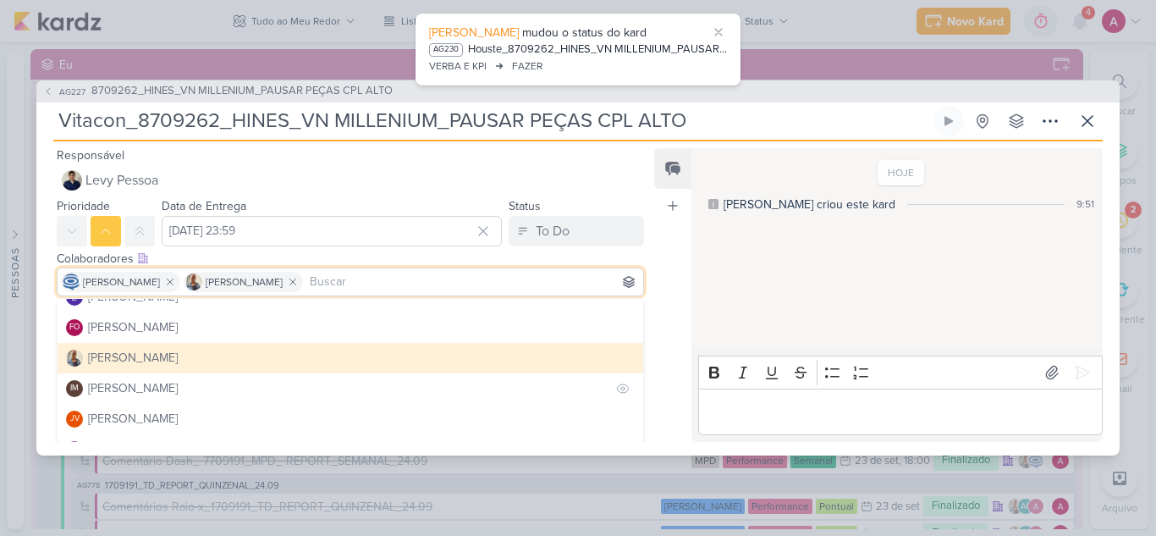
click at [126, 386] on div "[PERSON_NAME]" at bounding box center [133, 388] width 90 height 18
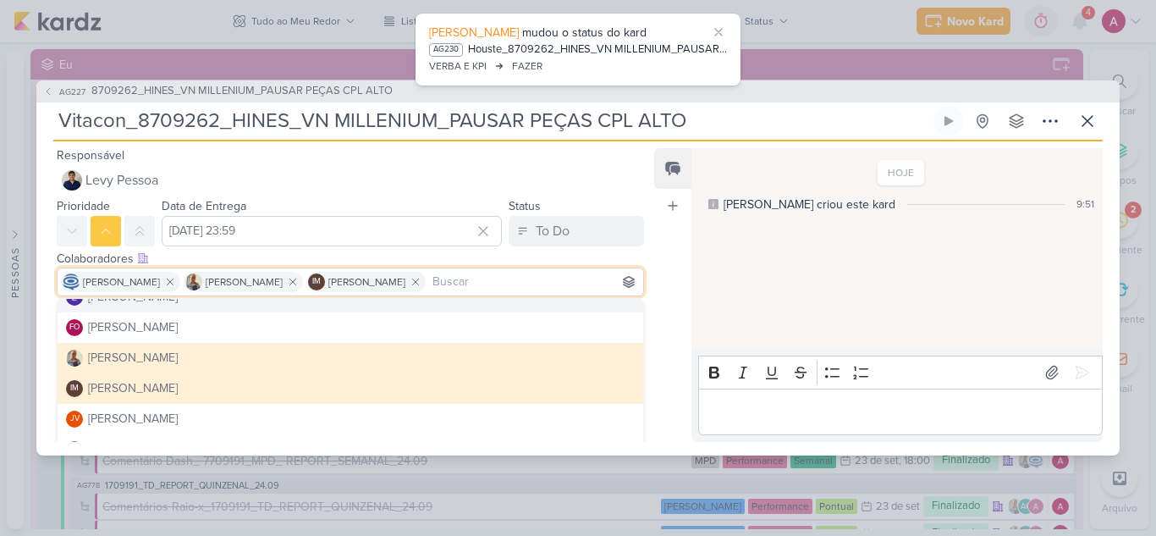
click at [675, 279] on div "Feed Atrelar email Solte o email para atrelar ao kard" at bounding box center [672, 295] width 37 height 294
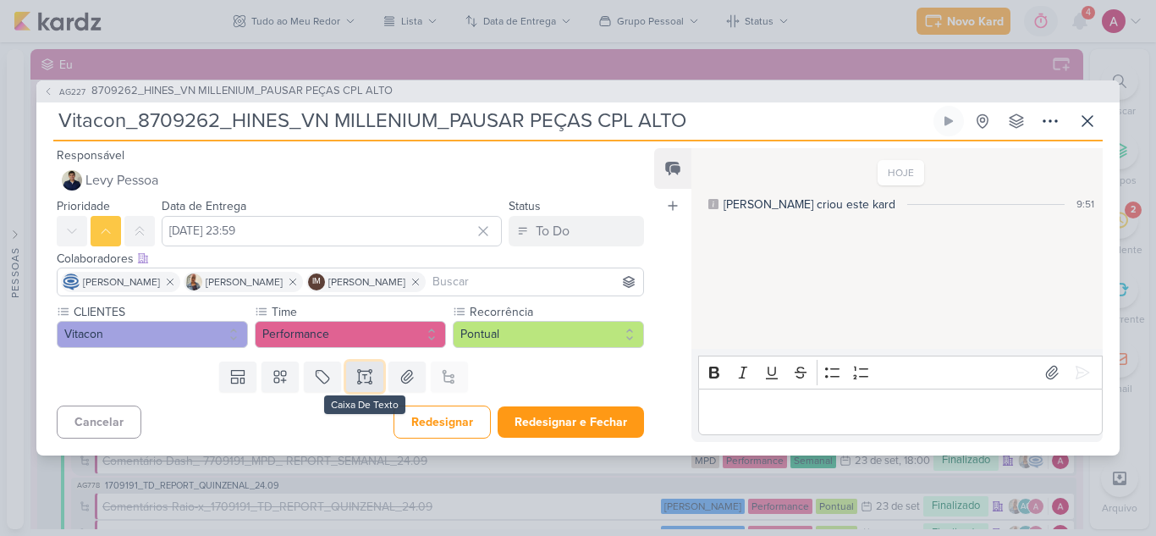
click at [358, 379] on icon at bounding box center [364, 376] width 17 height 17
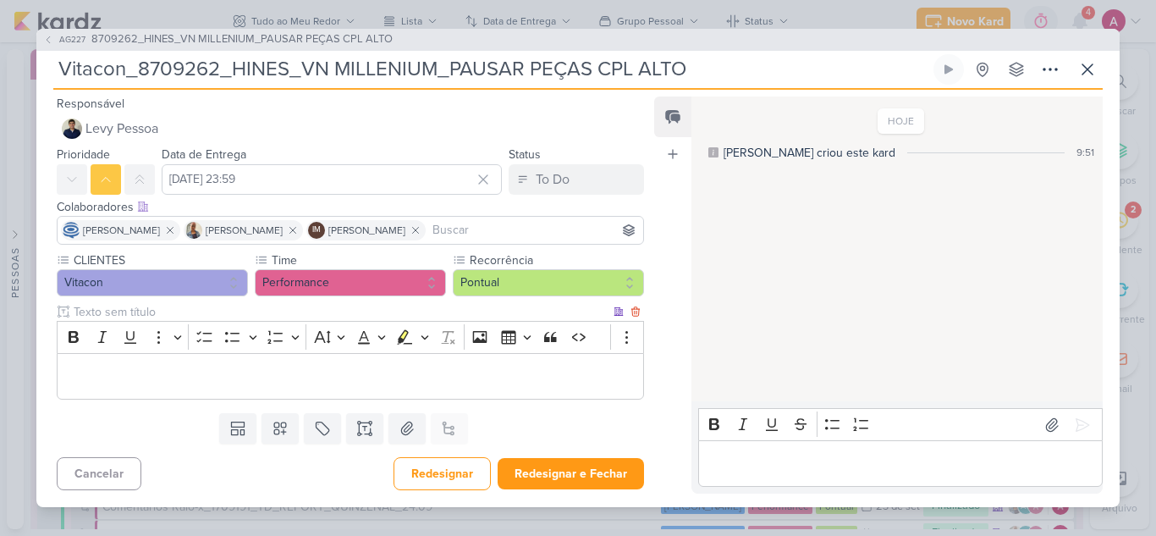
click at [190, 377] on p "Editor editing area: main" at bounding box center [350, 376] width 569 height 20
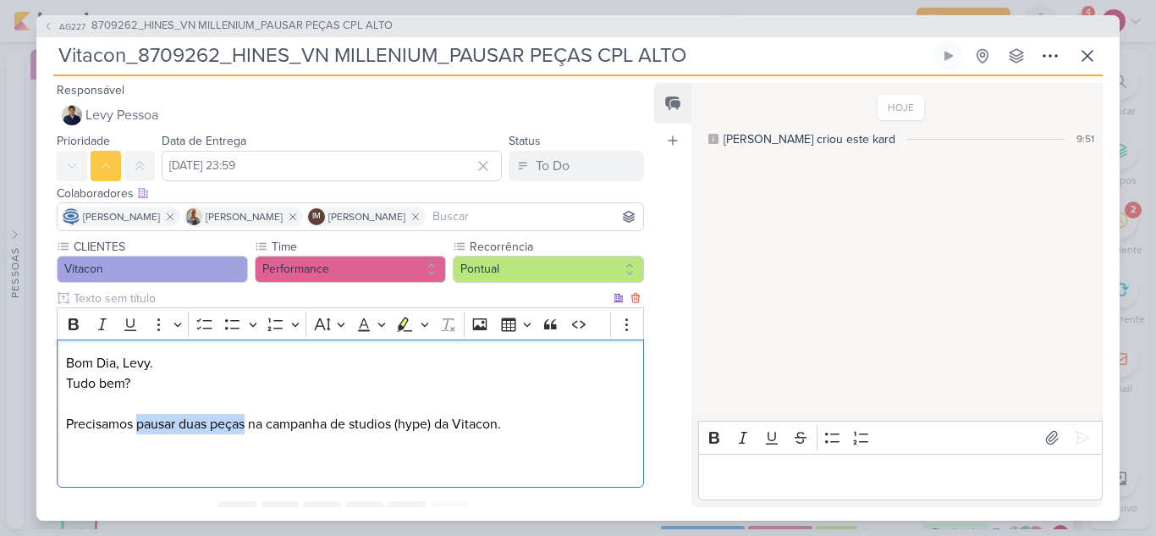
drag, startPoint x: 148, startPoint y: 427, endPoint x: 245, endPoint y: 418, distance: 96.9
click at [247, 421] on p "Bom Dia, Levy. Tudo bem? Precisamos pausar duas peças na campanha de studios (h…" at bounding box center [350, 393] width 569 height 81
click at [404, 320] on icon "Editor toolbar" at bounding box center [405, 323] width 15 height 14
click at [211, 473] on p "Editor editing area: main" at bounding box center [350, 464] width 569 height 20
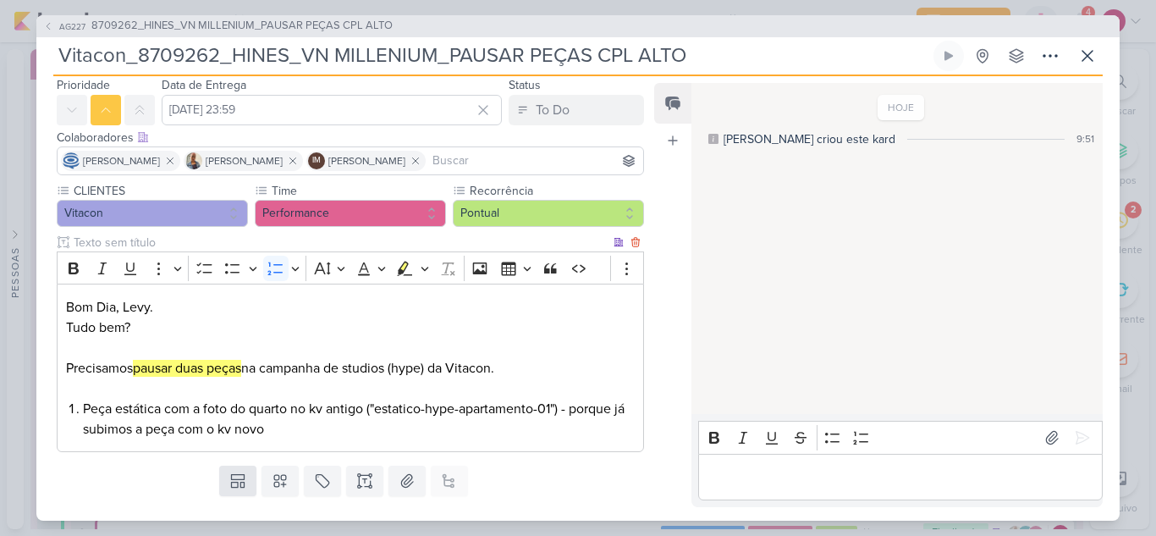
scroll to position [85, 0]
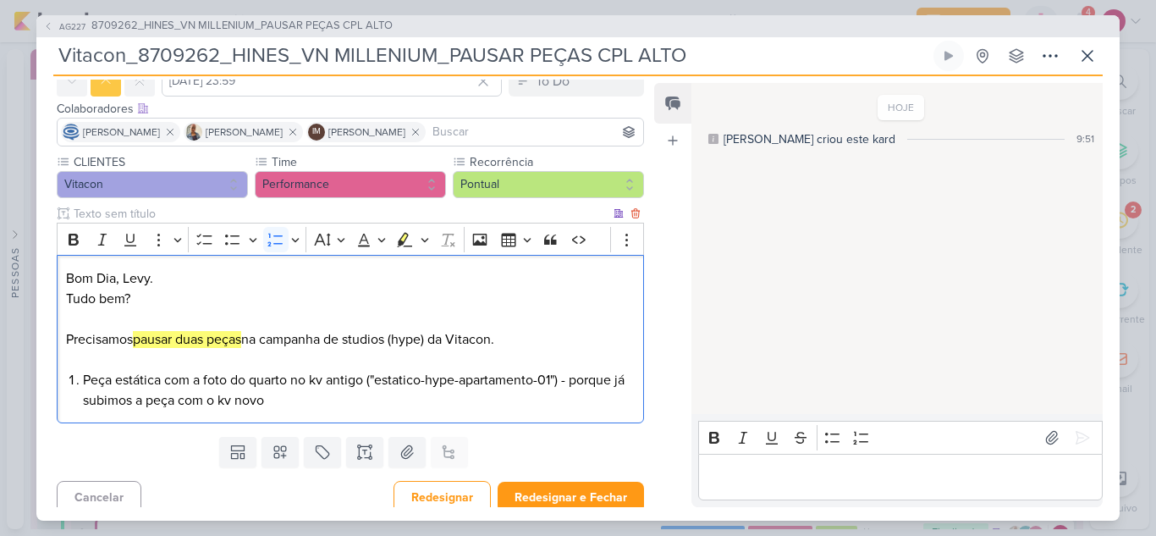
click at [299, 403] on li "Peça estática com a foto do quarto no kv antigo ("estatico-hype-apartamento-01"…" at bounding box center [359, 390] width 552 height 41
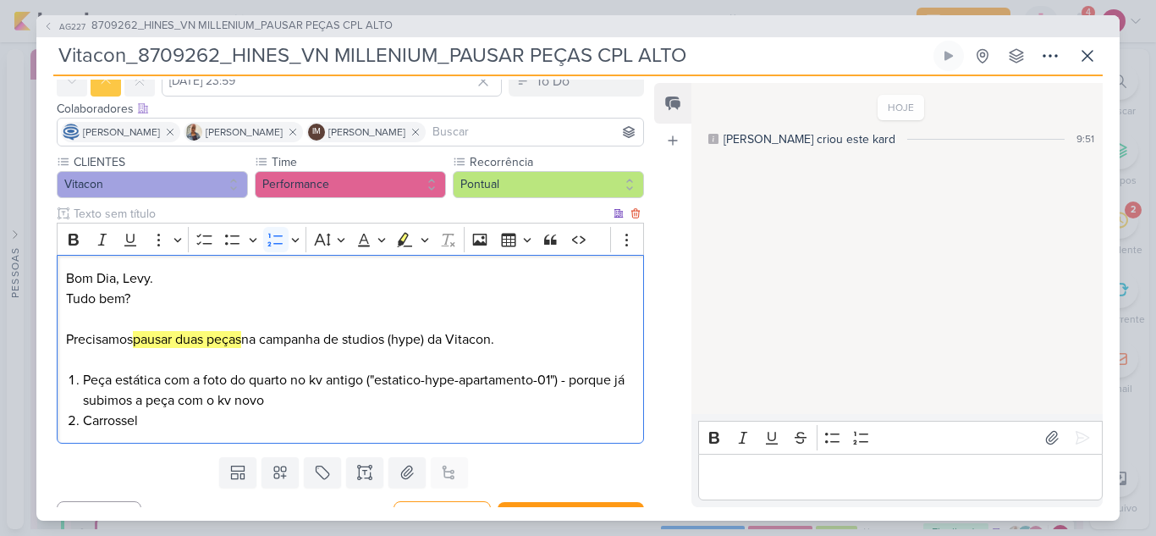
click at [168, 421] on li "Carrossel" at bounding box center [359, 420] width 552 height 20
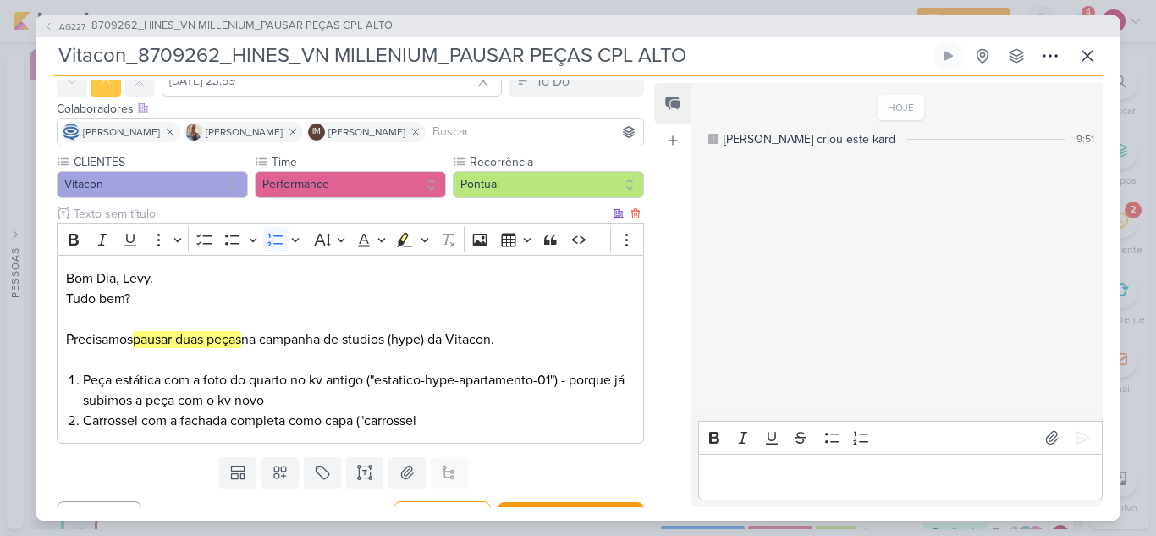
click at [432, 426] on li "Carrossel com a fachada completa como capa ("carrossel" at bounding box center [359, 420] width 552 height 20
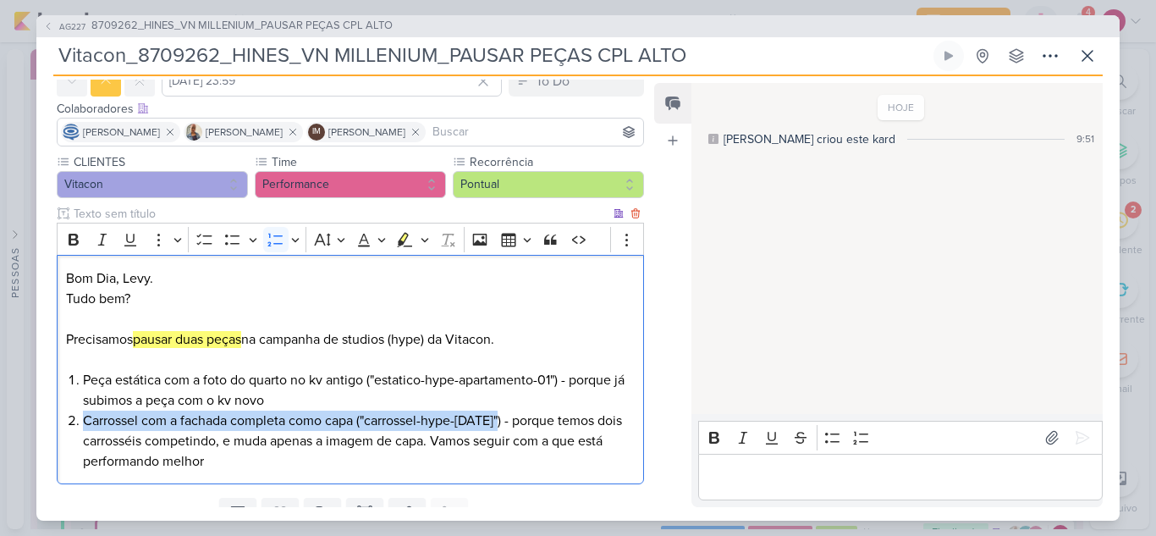
drag, startPoint x: 84, startPoint y: 420, endPoint x: 498, endPoint y: 419, distance: 413.8
click at [498, 419] on li "Carrossel com a fachada completa como capa ("carrossel-hype-jul25") - porque te…" at bounding box center [359, 440] width 552 height 61
click at [402, 238] on icon "Editor toolbar" at bounding box center [405, 239] width 15 height 14
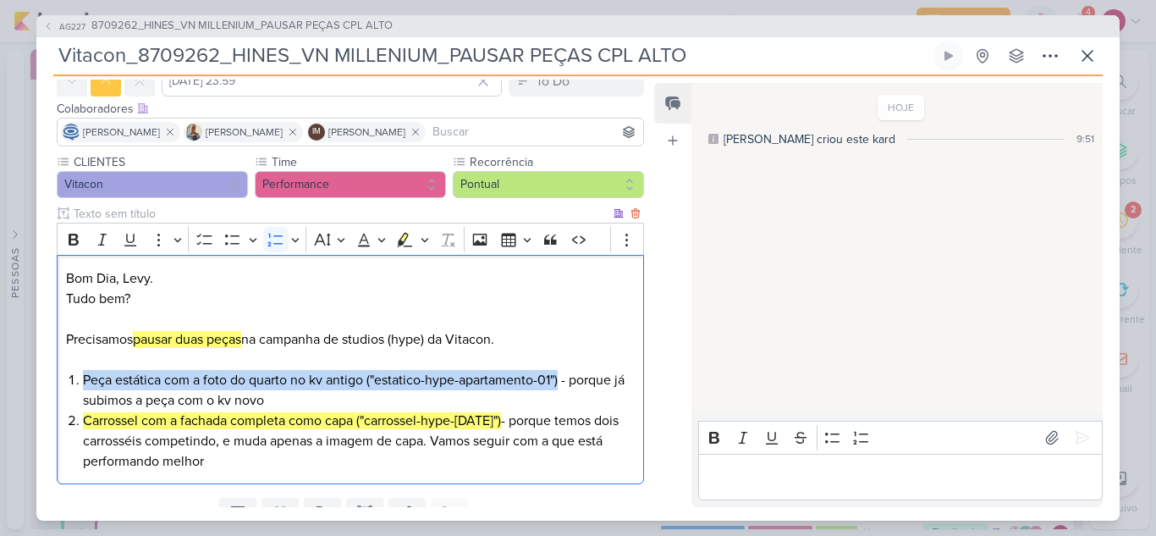
drag, startPoint x: 85, startPoint y: 379, endPoint x: 542, endPoint y: 366, distance: 456.3
click at [561, 383] on li "Peça estática com a foto do quarto no kv antigo ("estatico-hype-apartamento-01"…" at bounding box center [359, 390] width 552 height 41
click at [402, 240] on icon "Editor toolbar" at bounding box center [403, 238] width 9 height 13
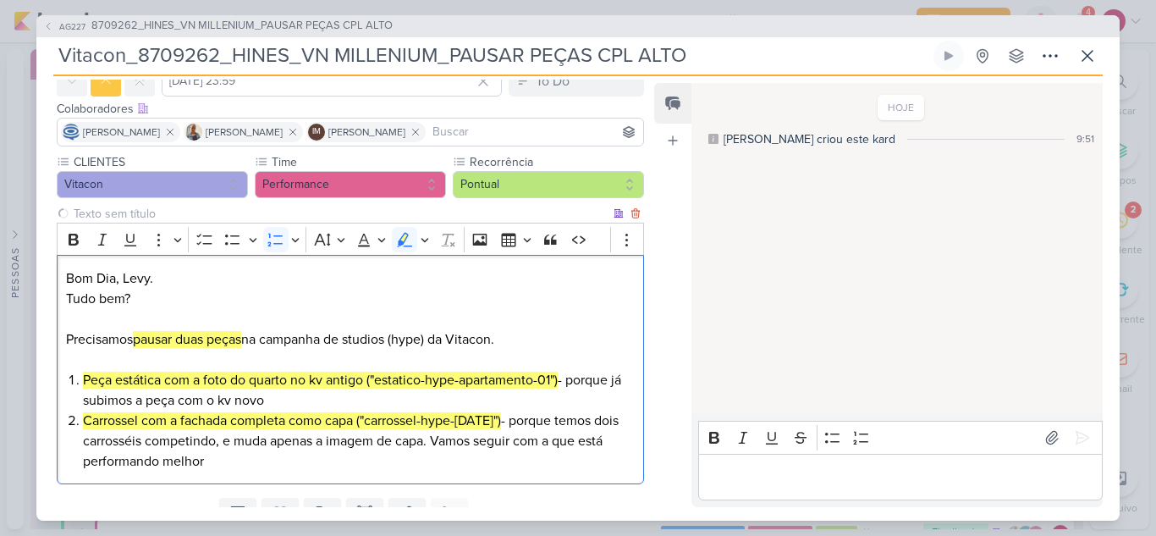
click at [390, 386] on mark "Peça estática com a foto do quarto no kv antigo ("estatico-hype-apartamento-01")" at bounding box center [320, 379] width 475 height 17
drag, startPoint x: 378, startPoint y: 381, endPoint x: 553, endPoint y: 384, distance: 174.3
click at [553, 384] on mark "Peça estática com a foto do quarto no kv antigo ("estatico-hype-apartamento-01")" at bounding box center [320, 379] width 475 height 17
click at [72, 245] on icon "Editor toolbar" at bounding box center [74, 240] width 10 height 12
drag, startPoint x: 370, startPoint y: 421, endPoint x: 486, endPoint y: 422, distance: 115.9
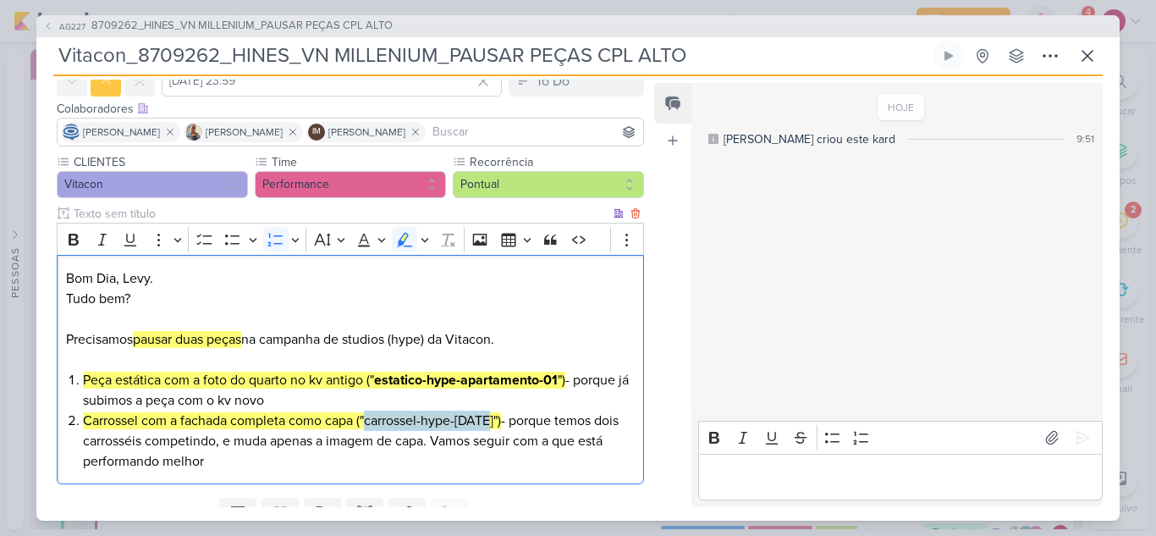
click at [487, 424] on mark "Carrossel com a fachada completa como capa ("carrossel-hype-jul25")" at bounding box center [292, 420] width 418 height 17
click at [75, 239] on icon "Editor toolbar" at bounding box center [74, 240] width 10 height 12
click at [299, 470] on li "Carrossel com a fachada completa como capa (" carrossel-hype-jul25 ") - porque …" at bounding box center [359, 440] width 552 height 61
click at [292, 445] on li "Carrossel com a fachada completa como capa (" carrossel-hype-jul25 ") - porque …" at bounding box center [359, 440] width 552 height 61
click at [328, 465] on li "Carrossel com a fachada completa como capa (" carrossel-hype-jul25 ") - porque …" at bounding box center [359, 440] width 552 height 61
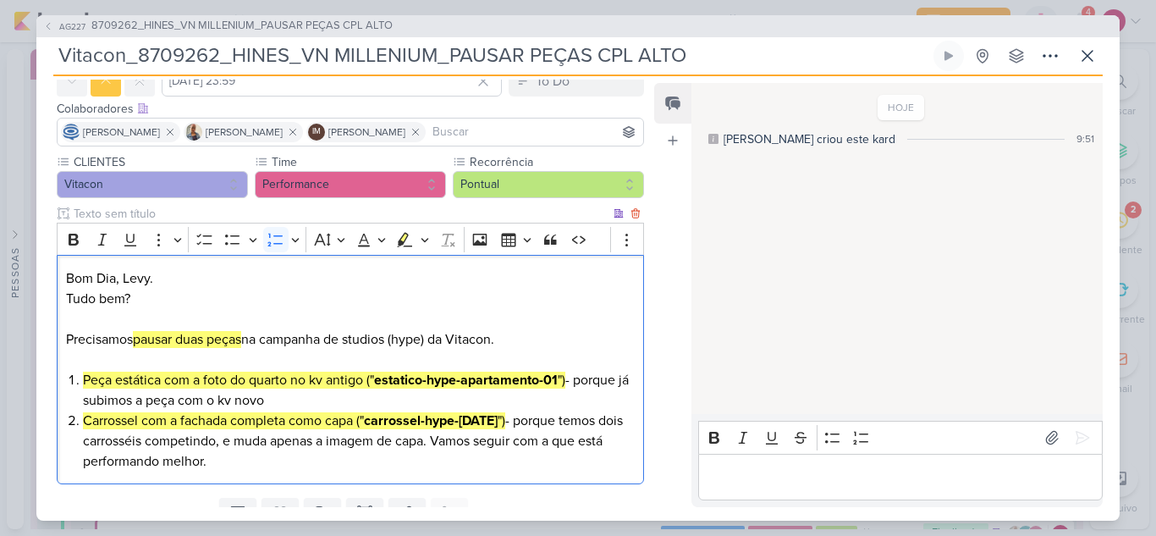
click at [284, 407] on li "Peça estática com a foto do quarto no kv antigo (" estatico-hype-apartamento-01…" at bounding box center [359, 390] width 552 height 41
click at [298, 470] on li "Carrossel com a fachada completa como capa (" carrossel-hype-jul25 ") - porque …" at bounding box center [359, 440] width 552 height 61
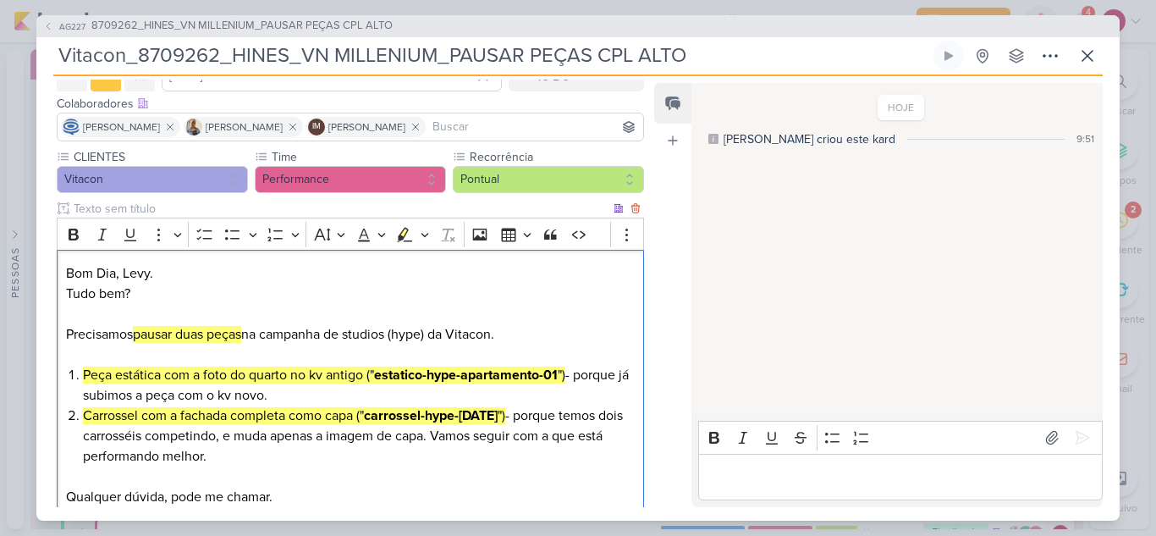
scroll to position [110, 0]
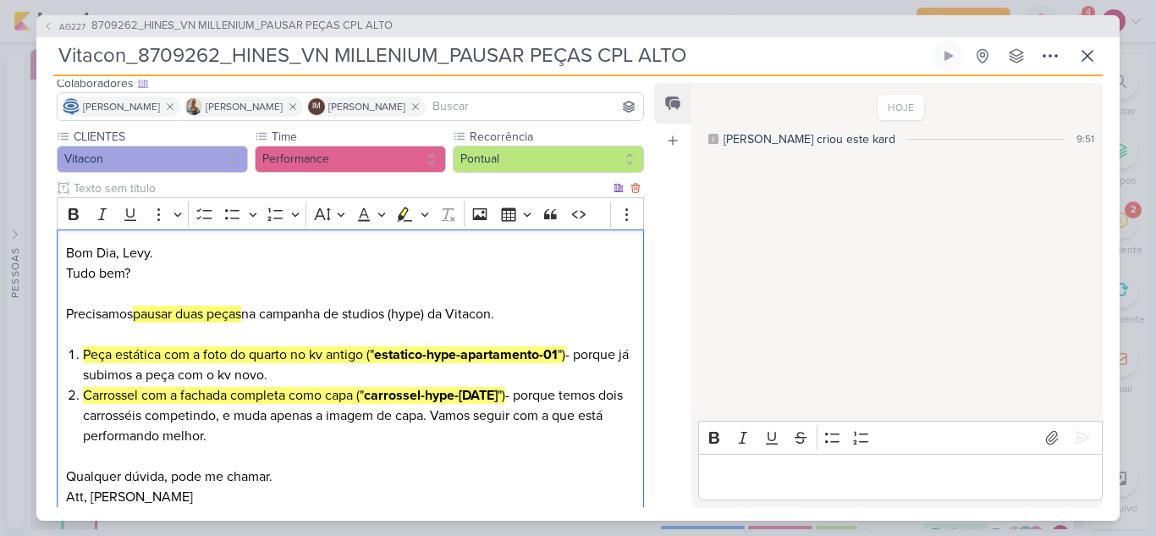
click at [227, 454] on p "Editor editing area: main" at bounding box center [350, 456] width 569 height 20
click at [572, 360] on li "Peça estática com a foto do quarto no kv antigo (" estatico-hype-apartamento-01…" at bounding box center [359, 364] width 552 height 41
click at [0, 0] on lt-span "—" at bounding box center [0, 0] width 0 height 0
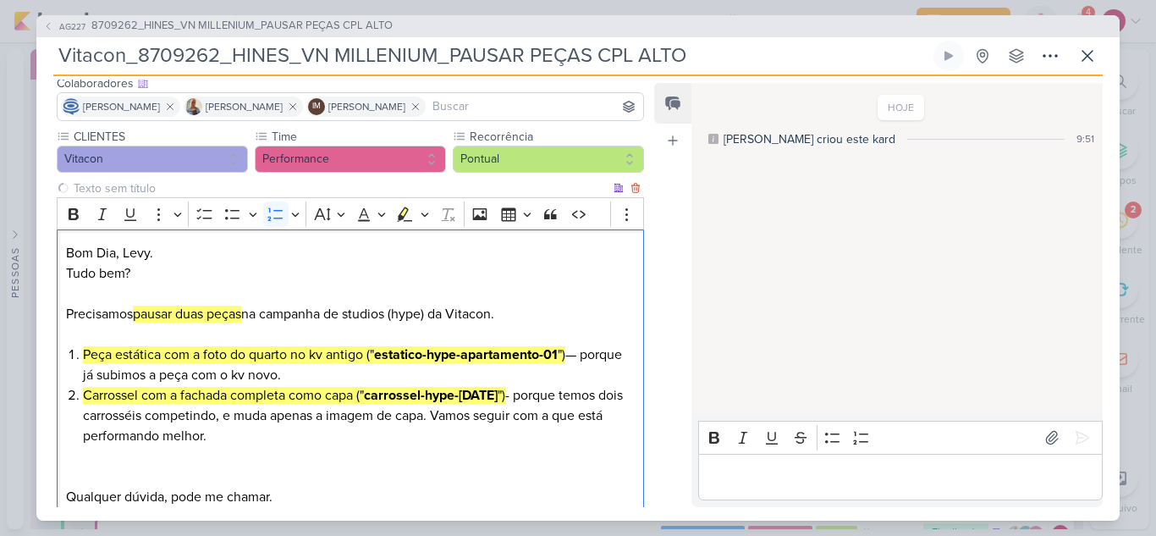
click at [505, 397] on li "Carrossel com a fachada completa como capa (" carrossel-hype-jul25 ") - porque …" at bounding box center [359, 415] width 552 height 61
click at [0, 0] on lt-em "—" at bounding box center [0, 0] width 0 height 0
click at [391, 470] on p "Editor editing area: main" at bounding box center [350, 476] width 569 height 20
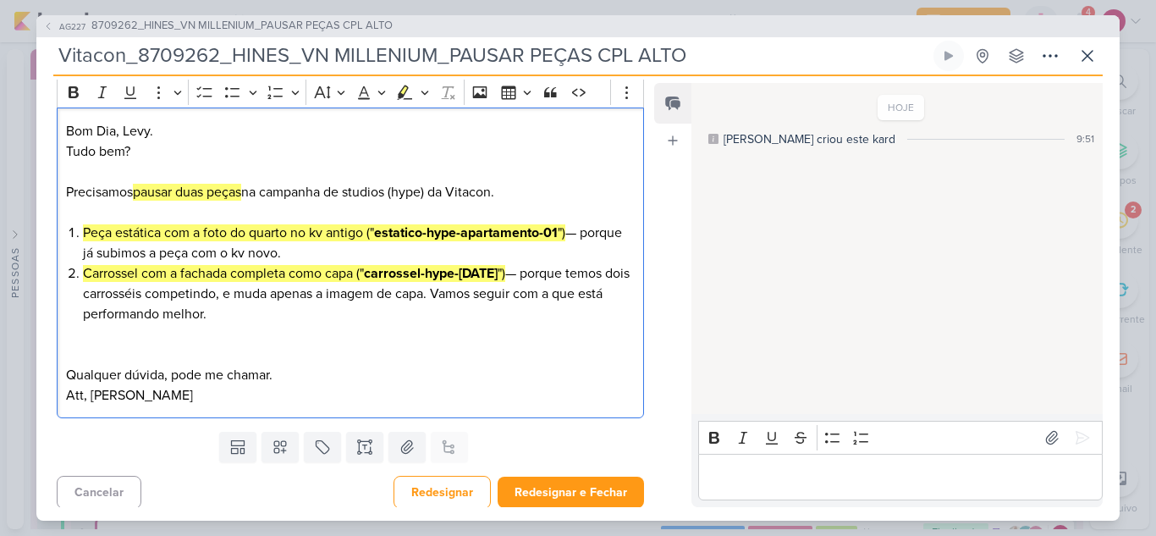
scroll to position [237, 0]
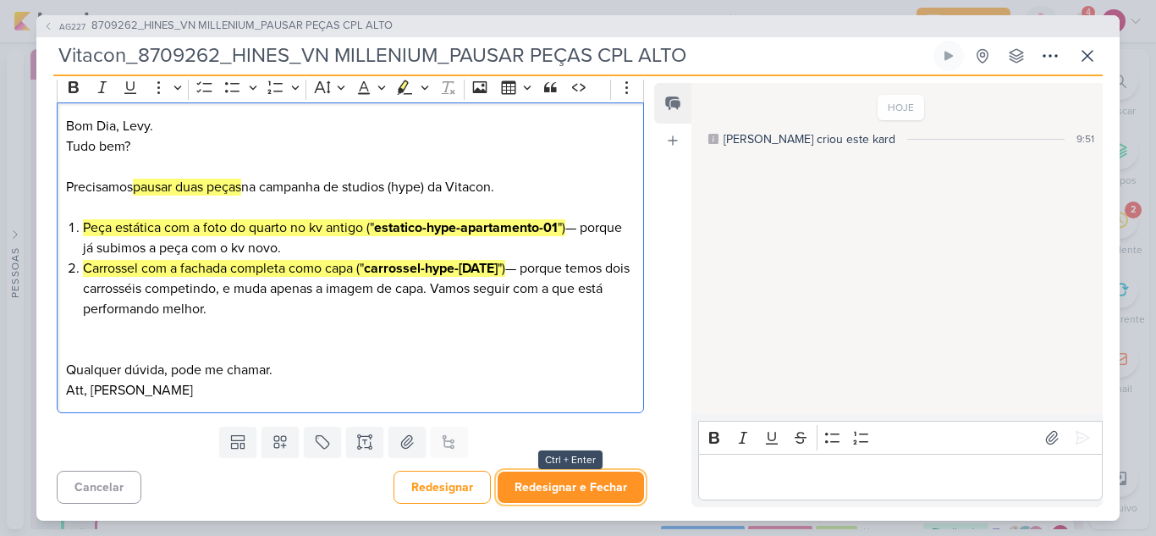
click at [578, 489] on button "Redesignar e Fechar" at bounding box center [571, 486] width 146 height 31
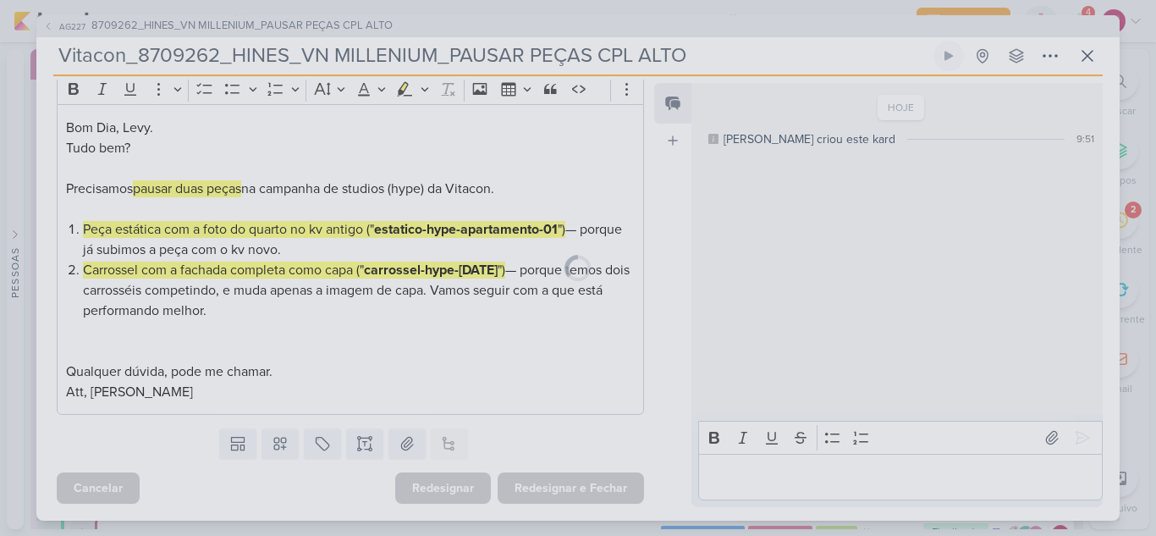
scroll to position [235, 0]
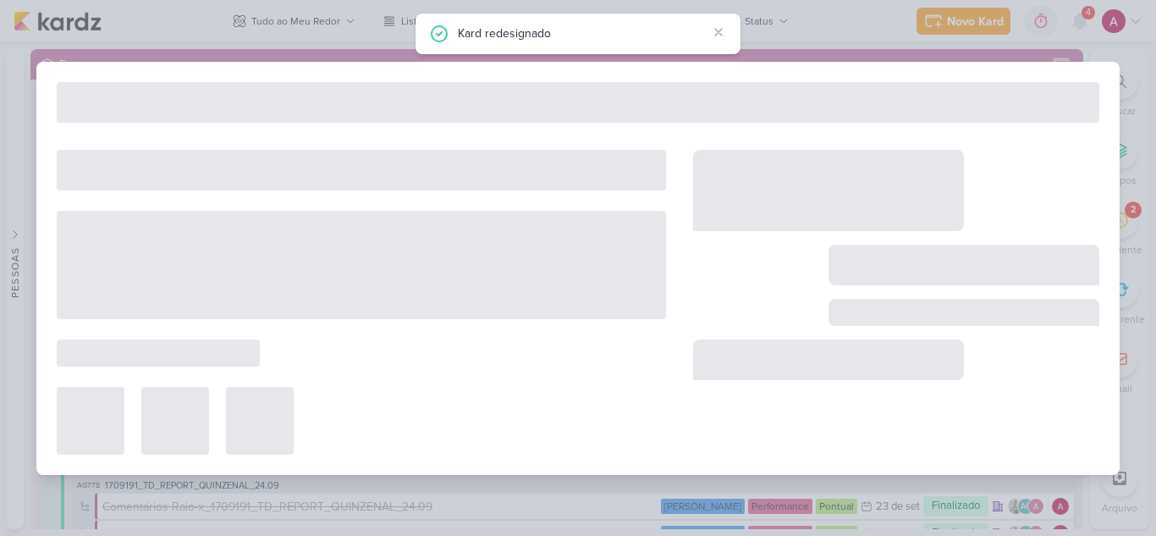
type input "8709262_HINES_VN MILLENIUM_PAUSAR PEÇAS CPL ALTO"
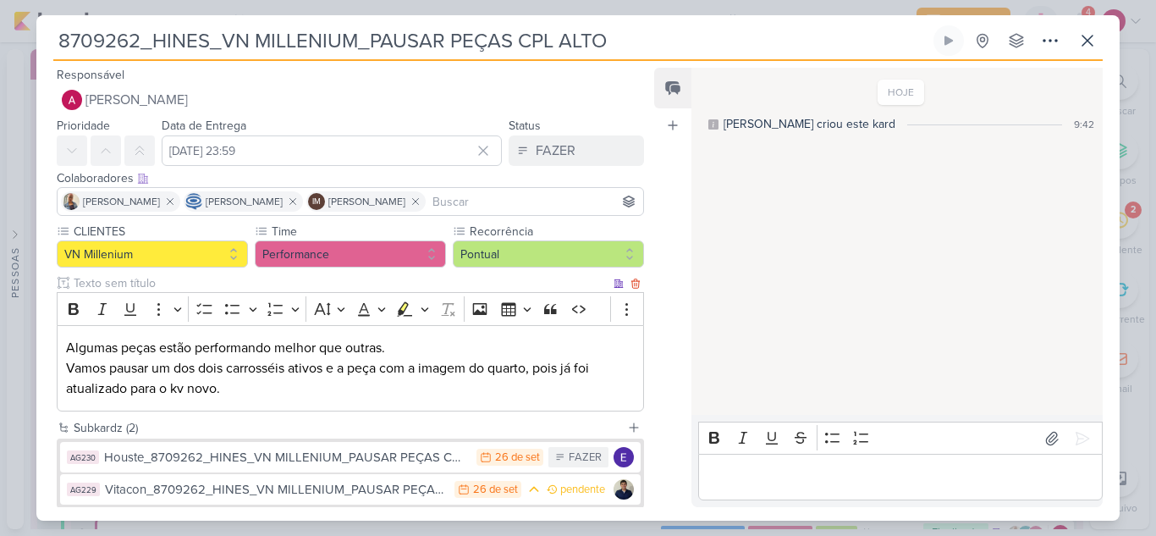
scroll to position [95, 0]
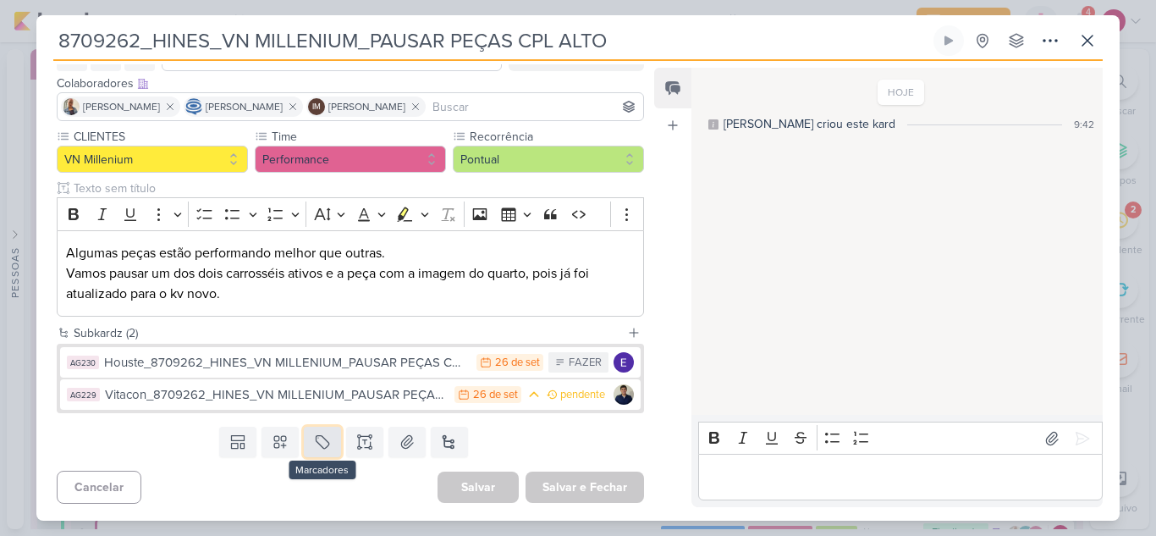
click at [320, 442] on icon at bounding box center [322, 441] width 17 height 17
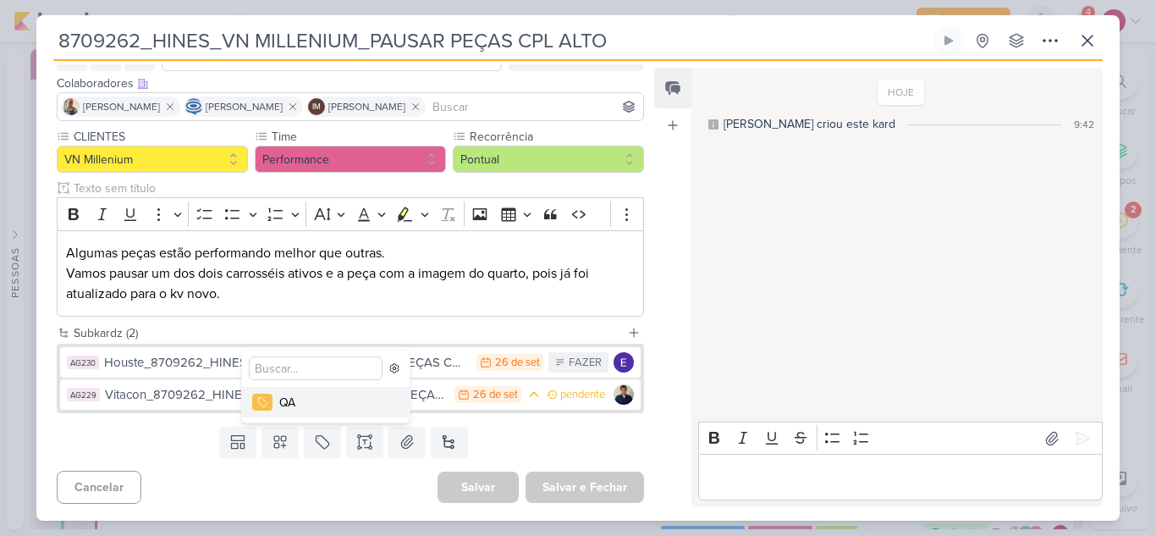
click at [313, 402] on div "QA" at bounding box center [334, 402] width 110 height 18
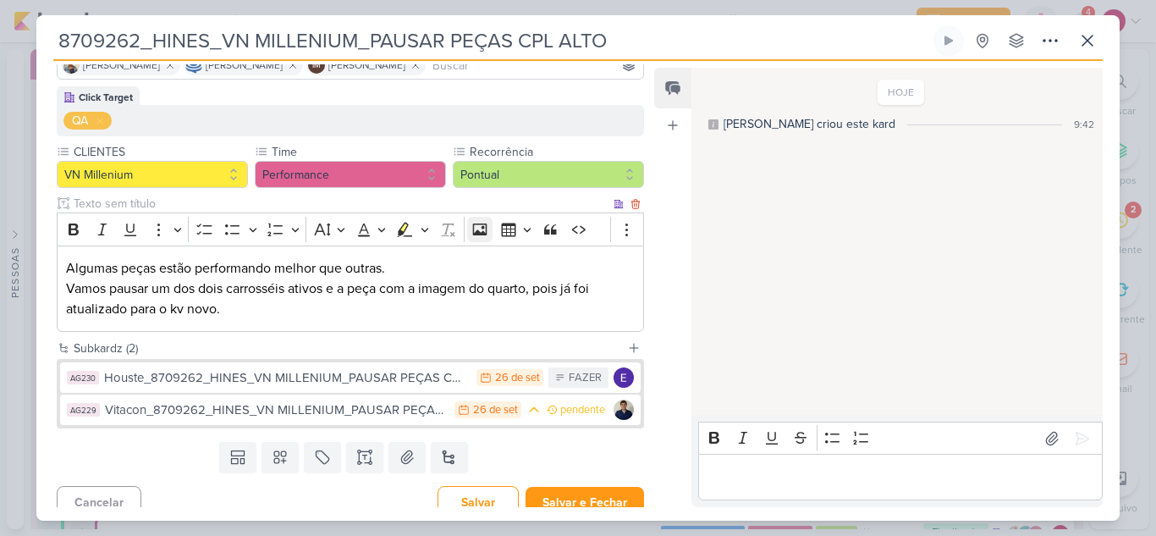
scroll to position [151, 0]
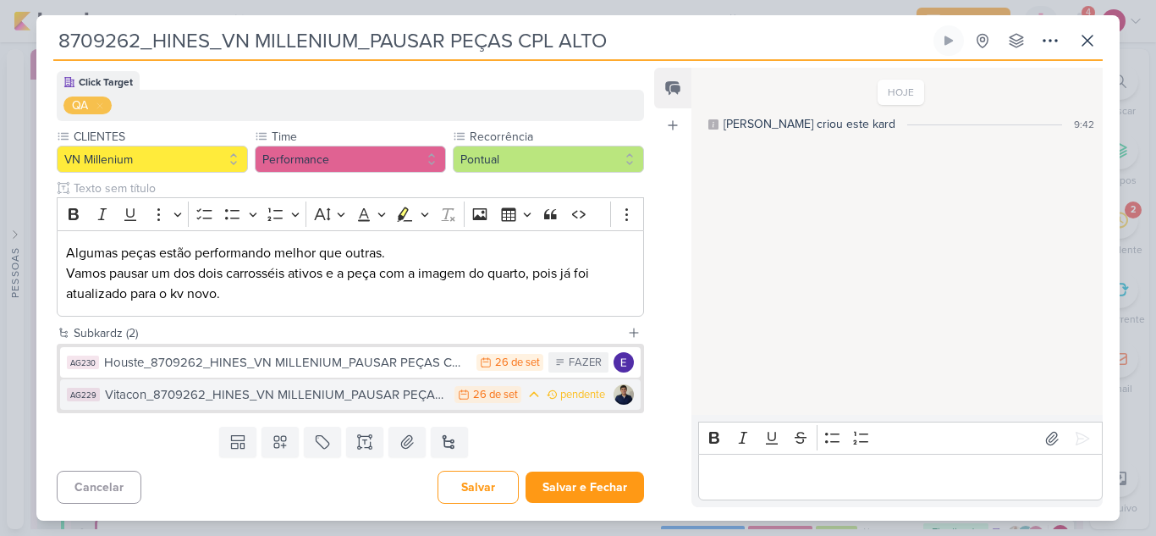
click at [375, 399] on div "Vitacon_8709262_HINES_VN MILLENIUM_PAUSAR PEÇAS CPL ALTO" at bounding box center [275, 394] width 341 height 19
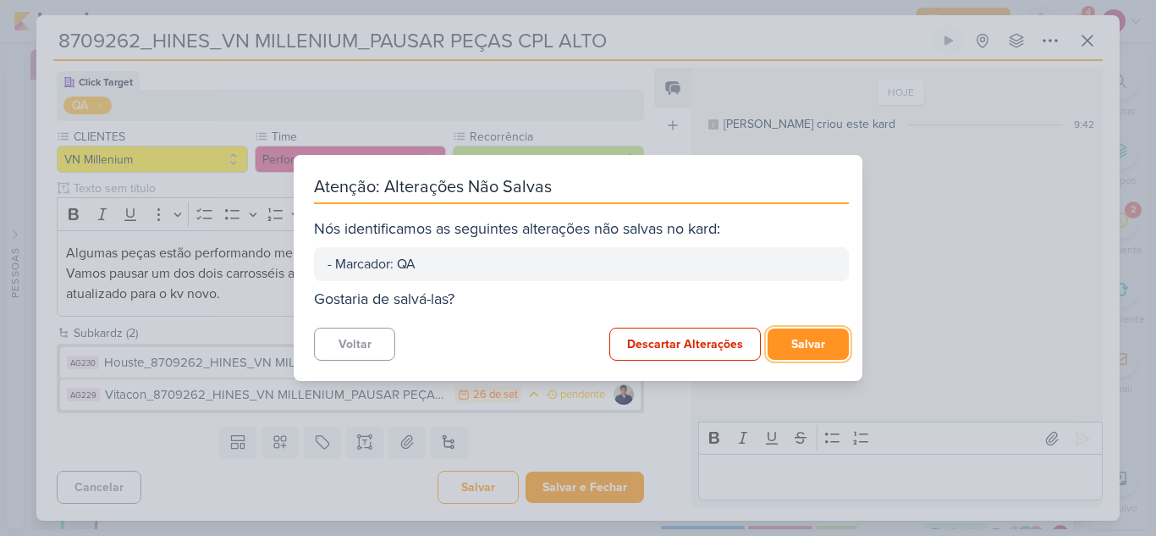
click at [825, 341] on button "Salvar" at bounding box center [807, 343] width 81 height 31
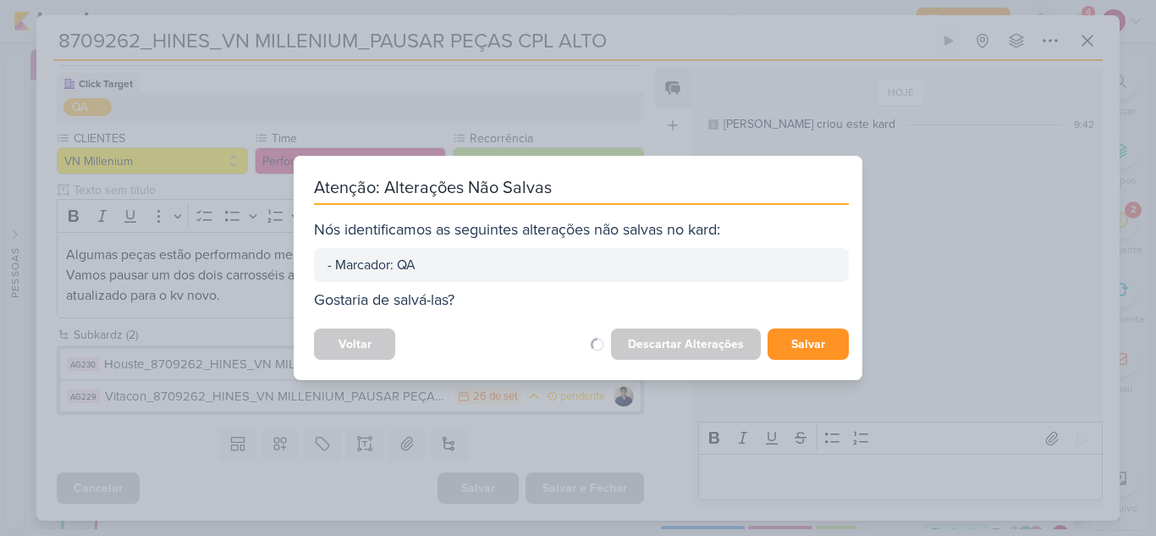
scroll to position [150, 0]
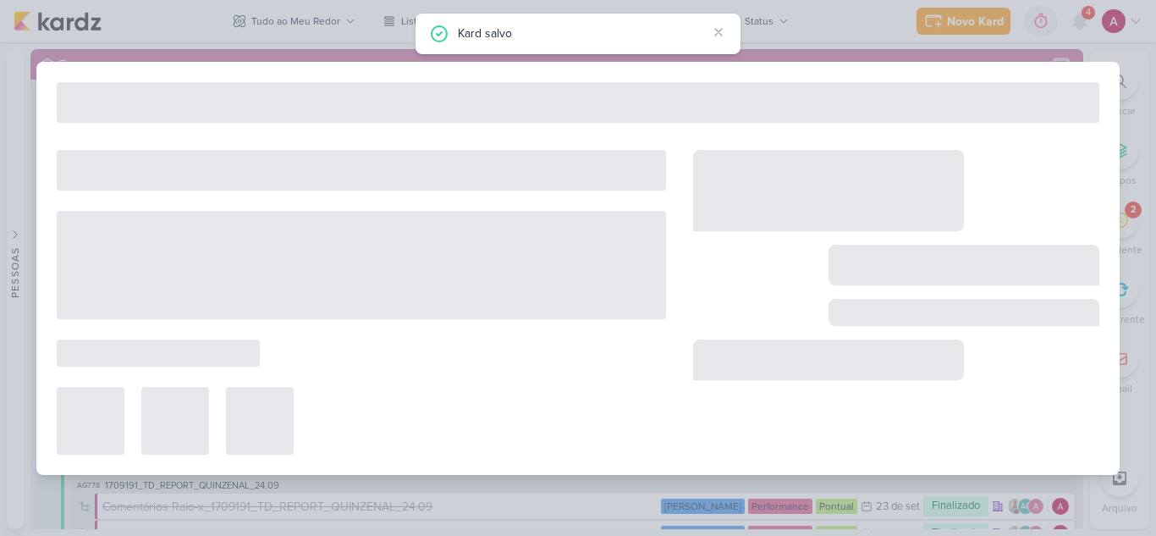
type input "Vitacon_8709262_HINES_VN MILLENIUM_PAUSAR PEÇAS CPL ALTO"
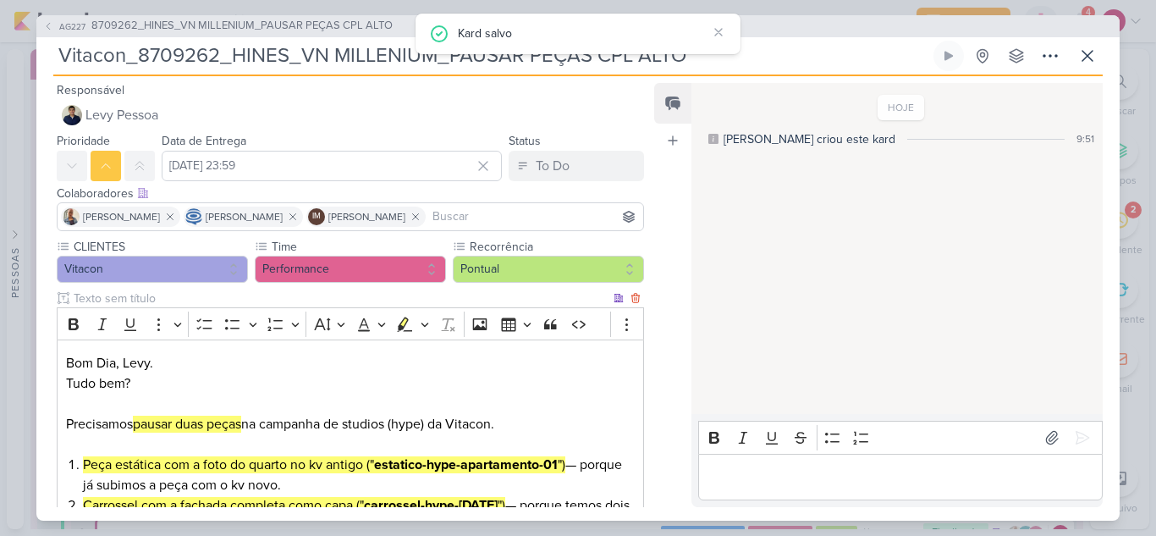
scroll to position [169, 0]
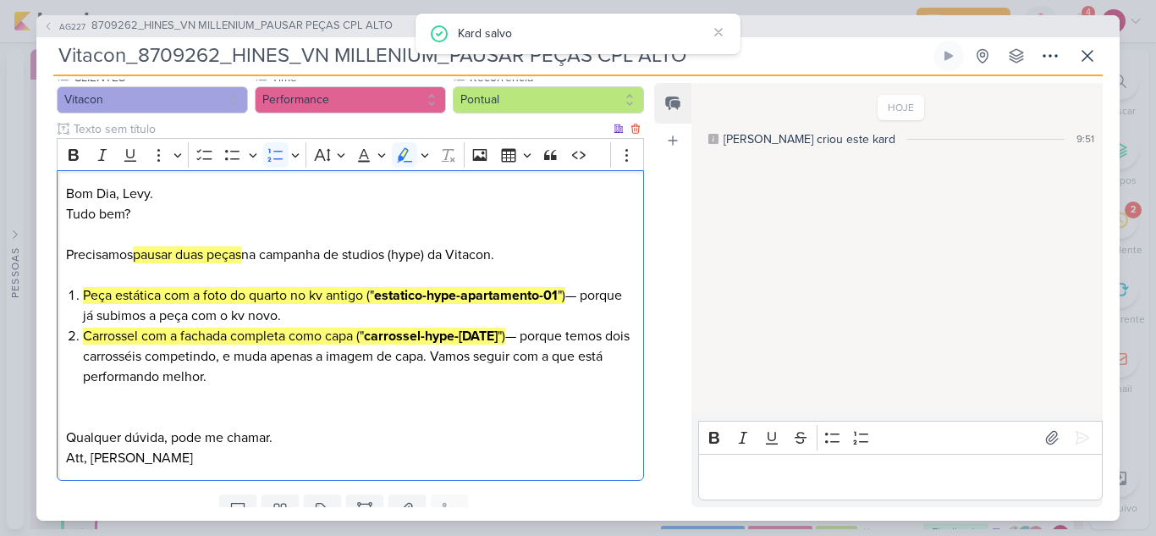
click at [245, 339] on mark "Carrossel com a fachada completa como capa (" carrossel-hype-jul25 ")" at bounding box center [294, 335] width 422 height 17
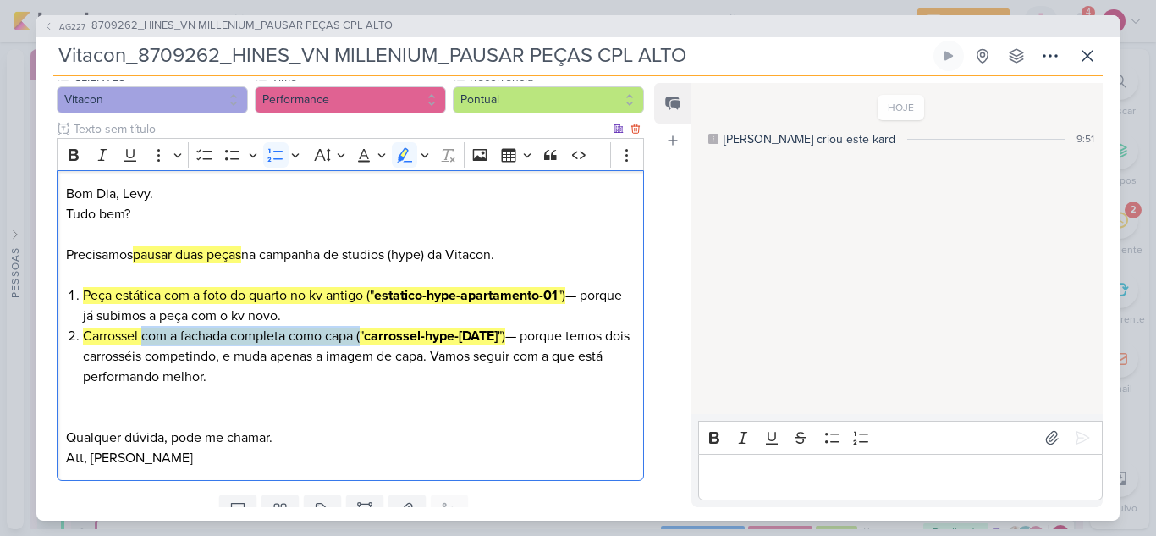
drag, startPoint x: 146, startPoint y: 338, endPoint x: 364, endPoint y: 336, distance: 218.3
click at [364, 336] on mark "Carrossel com a fachada completa como capa (" carrossel-hype-jul25 ")" at bounding box center [294, 335] width 422 height 17
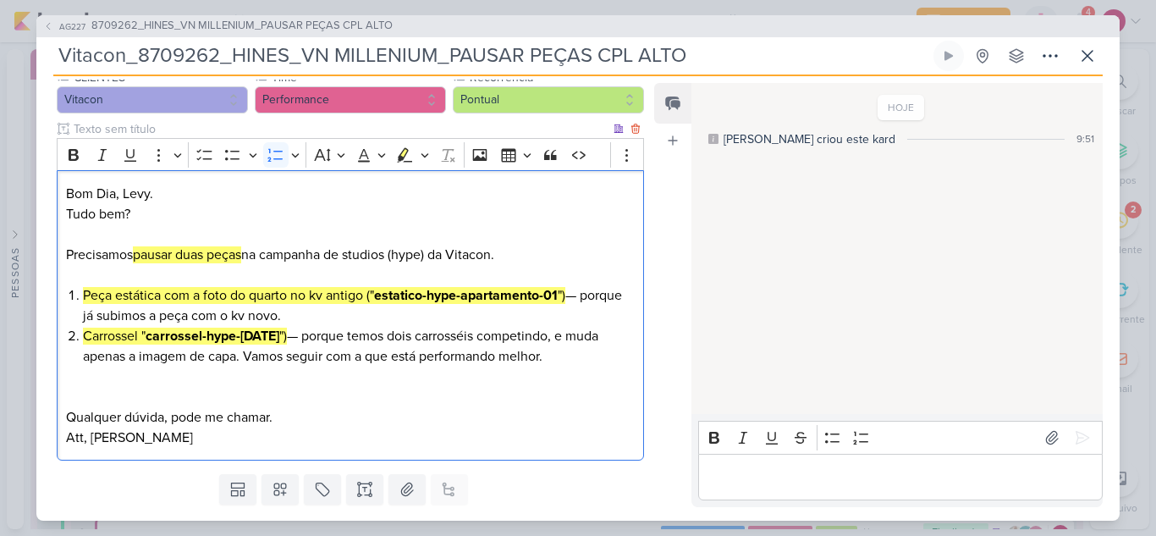
click at [282, 335] on li "Carrossel " carrossel-hype-jul25 ") — porque temos dois carrosséis competindo, …" at bounding box center [359, 346] width 552 height 41
click at [280, 338] on li "Carrossel " carrossel-hype-jul25 ") — porque temos dois carrosséis competindo, …" at bounding box center [359, 346] width 552 height 41
click at [404, 392] on p "Editor editing area: main" at bounding box center [350, 397] width 569 height 20
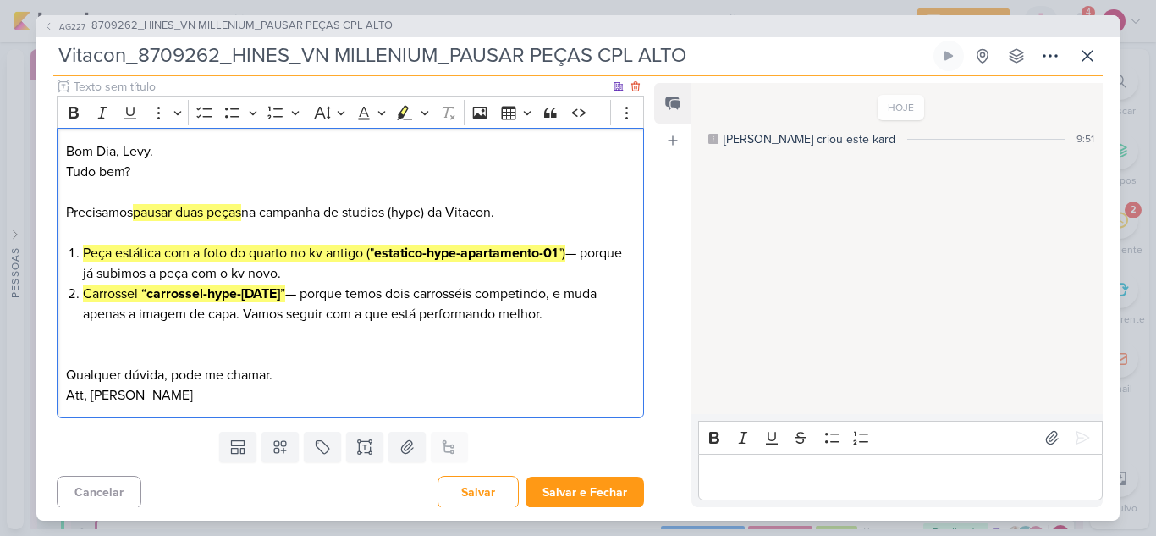
scroll to position [217, 0]
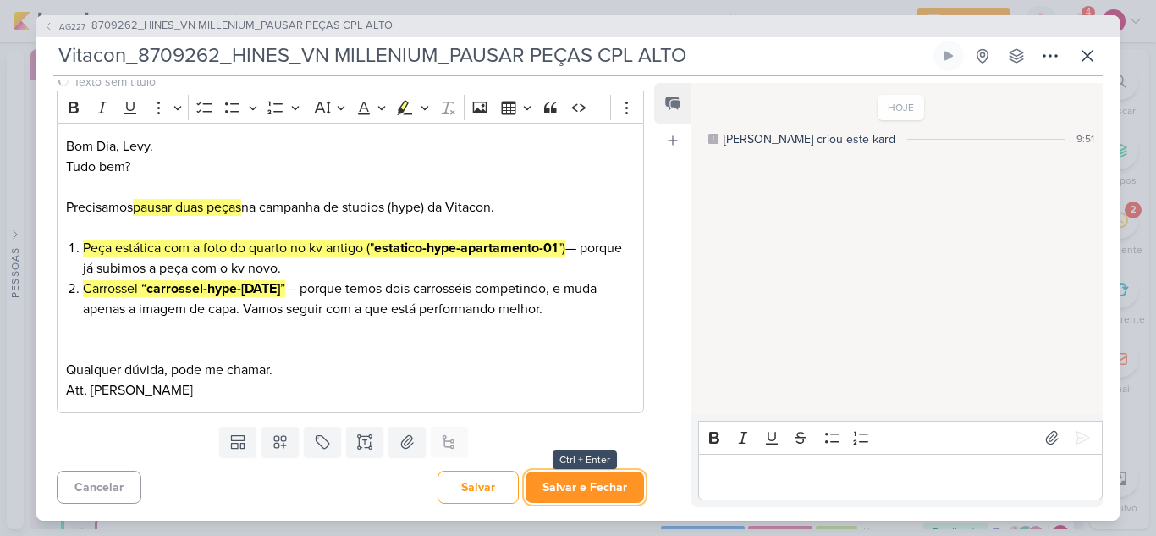
click at [581, 486] on button "Salvar e Fechar" at bounding box center [584, 486] width 118 height 31
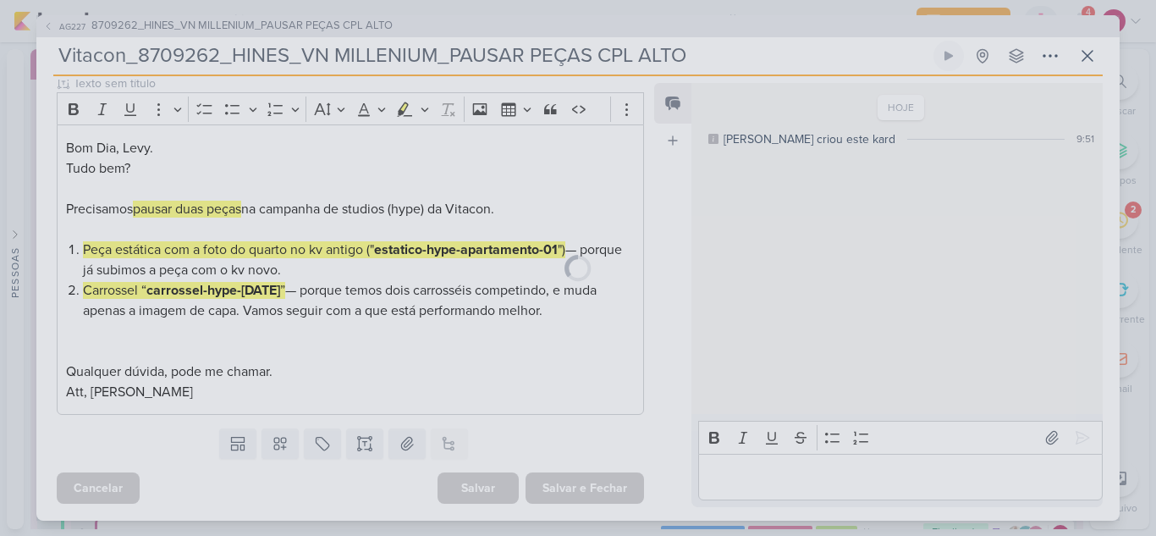
scroll to position [215, 0]
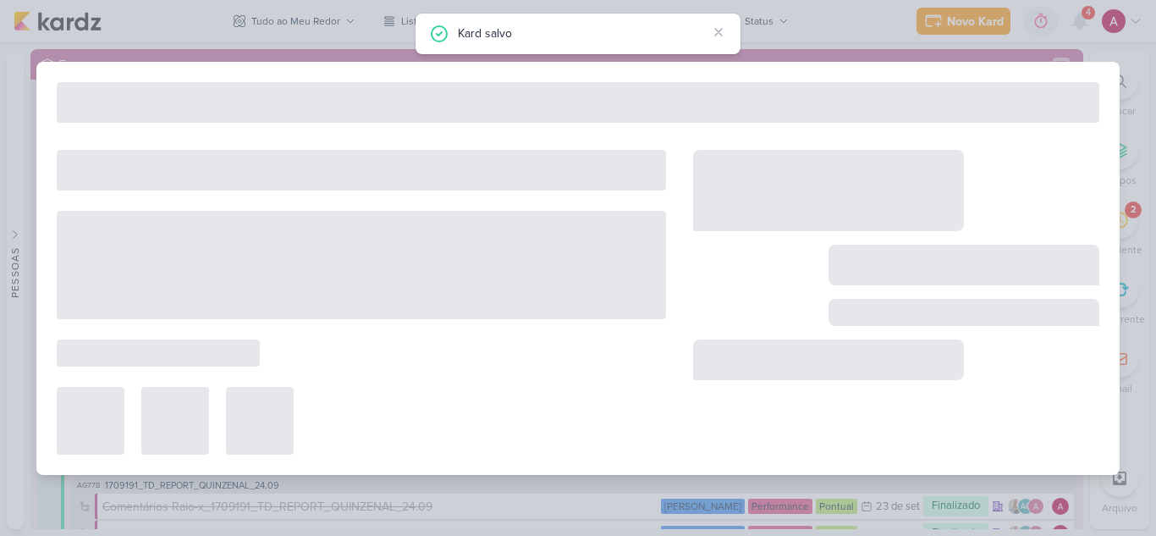
type input "8709262_HINES_VN MILLENIUM_PAUSAR PEÇAS CPL ALTO"
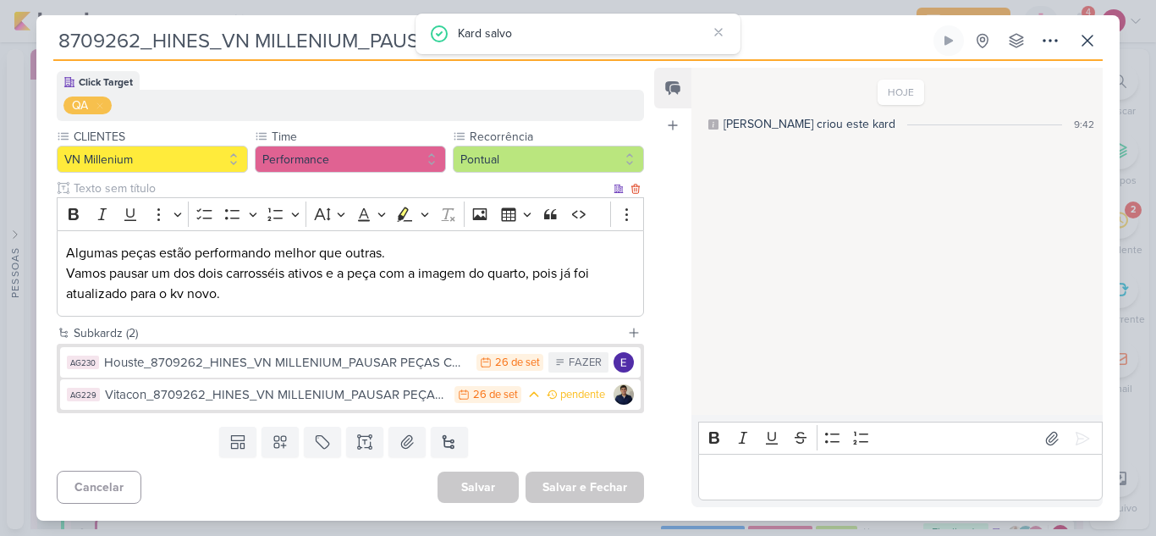
scroll to position [0, 0]
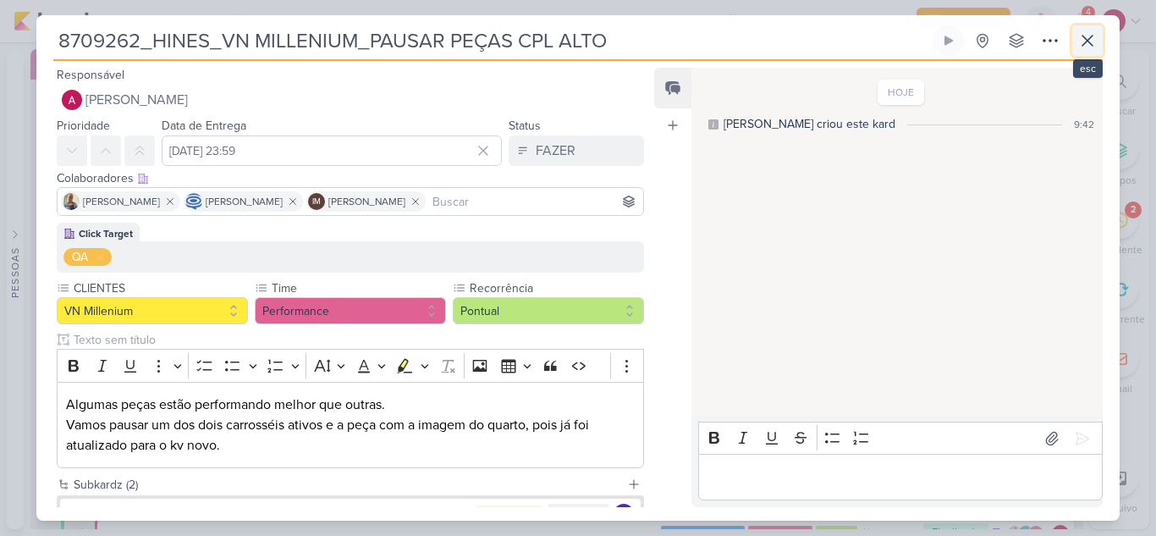
click at [1087, 39] on icon at bounding box center [1087, 40] width 20 height 20
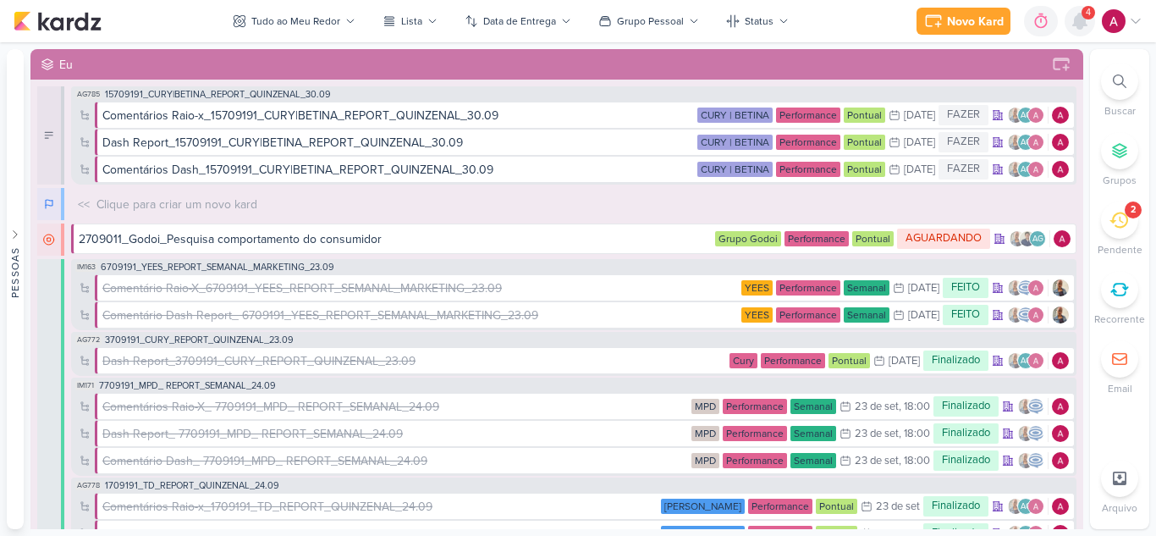
click at [1078, 20] on icon at bounding box center [1080, 21] width 14 height 15
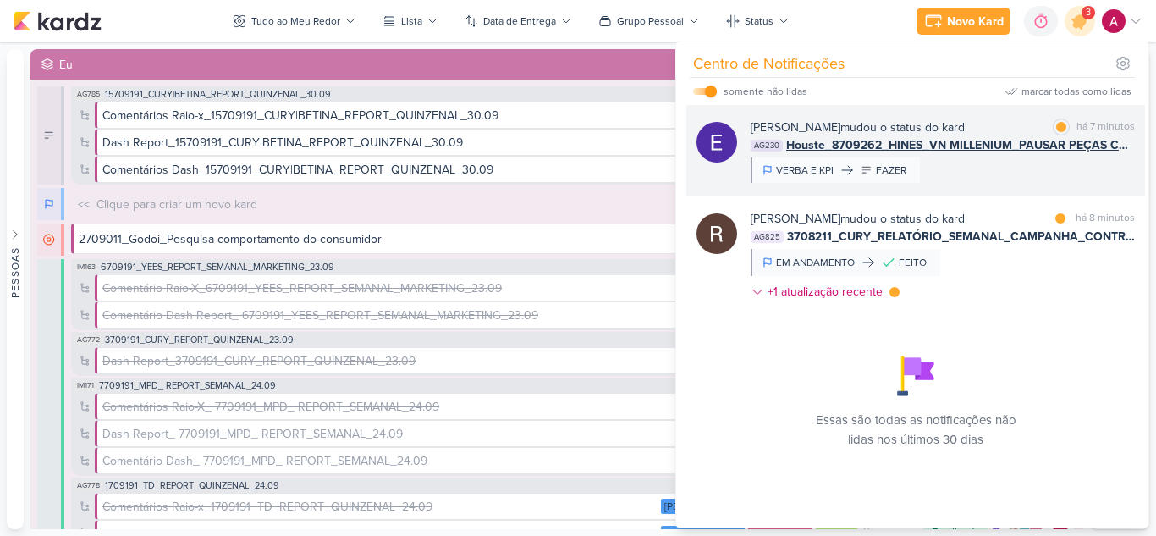
click at [1006, 179] on div "Eduardo Quaresma mudou o status do kard marcar como lida há 7 minutos AG230 Hou…" at bounding box center [943, 150] width 384 height 64
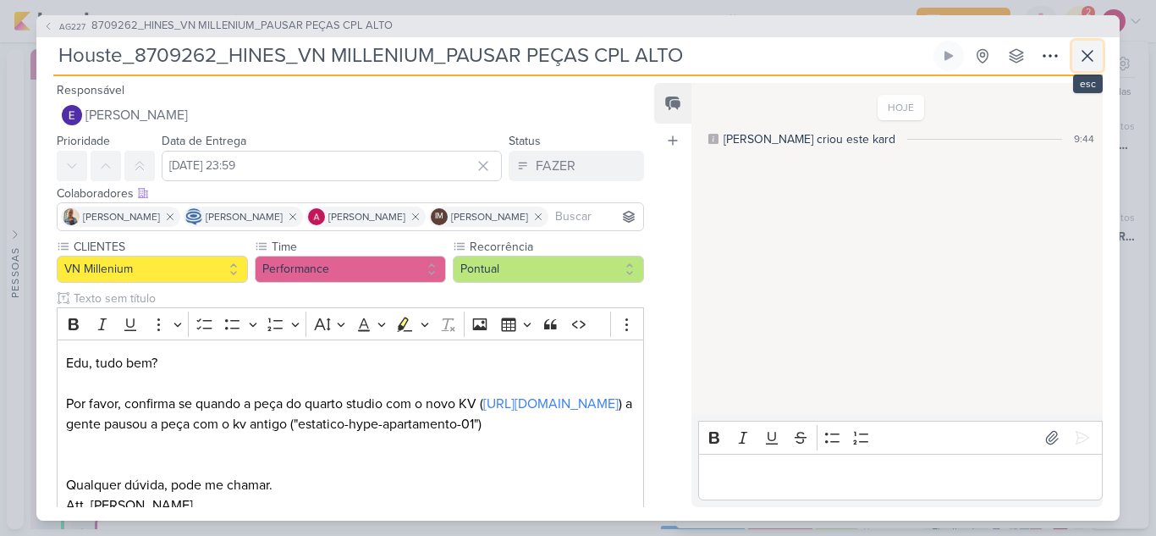
click at [1087, 54] on icon at bounding box center [1087, 56] width 10 height 10
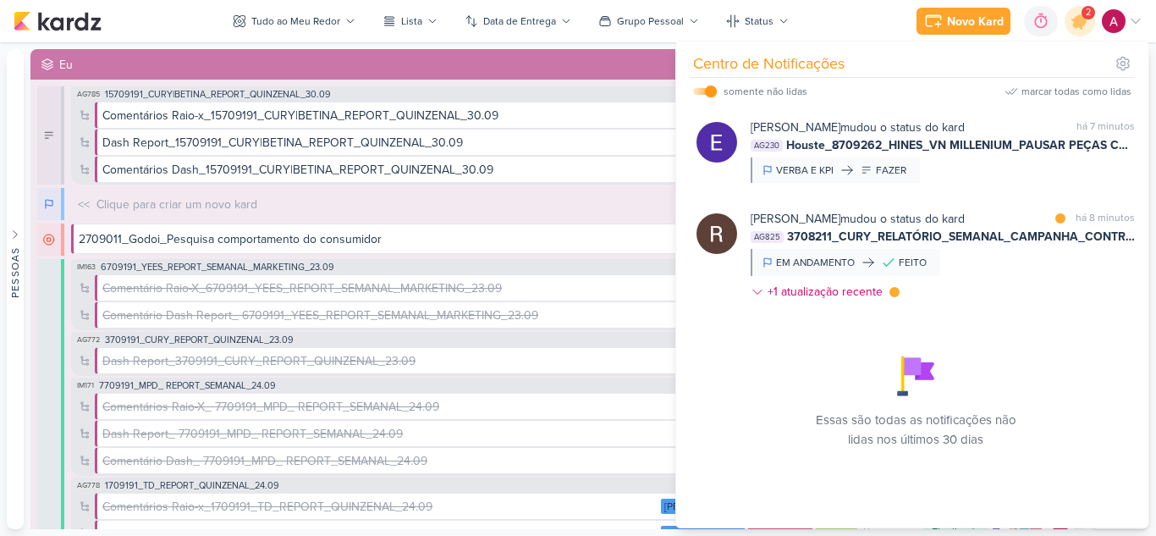
click at [1008, 284] on div "Rafael Dornelles mudou o status do kard marcar como lida há 8 minutos AG825 370…" at bounding box center [943, 258] width 384 height 97
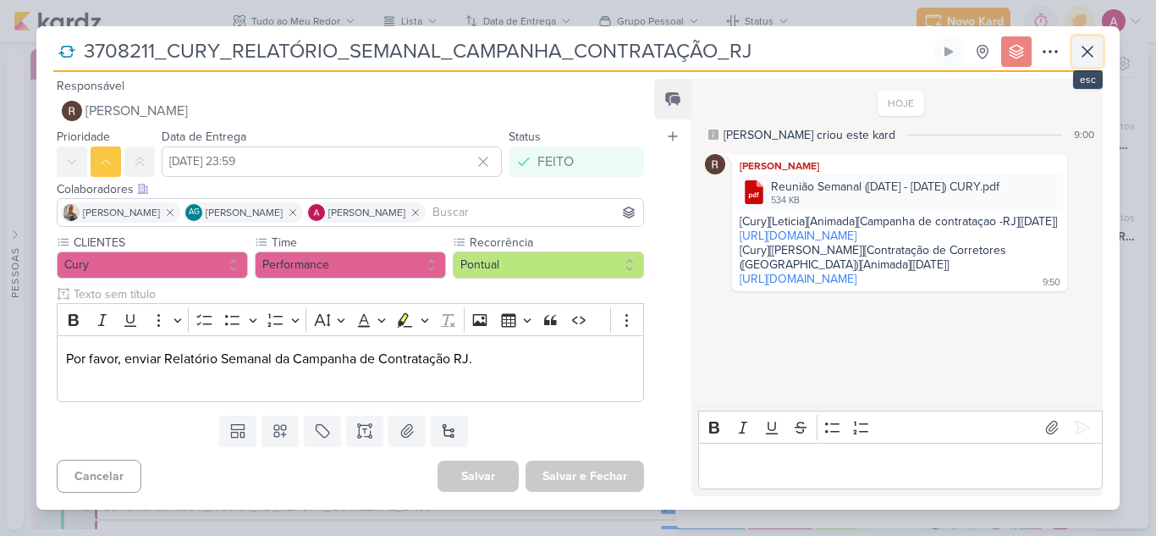
click at [1095, 60] on icon at bounding box center [1087, 51] width 20 height 20
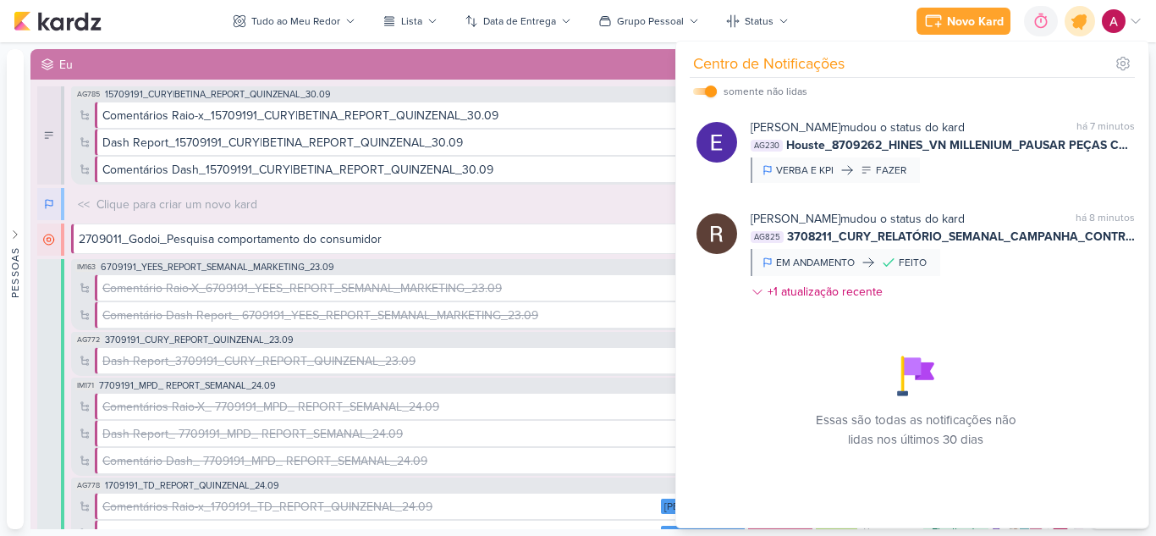
click at [1078, 29] on icon at bounding box center [1079, 21] width 29 height 29
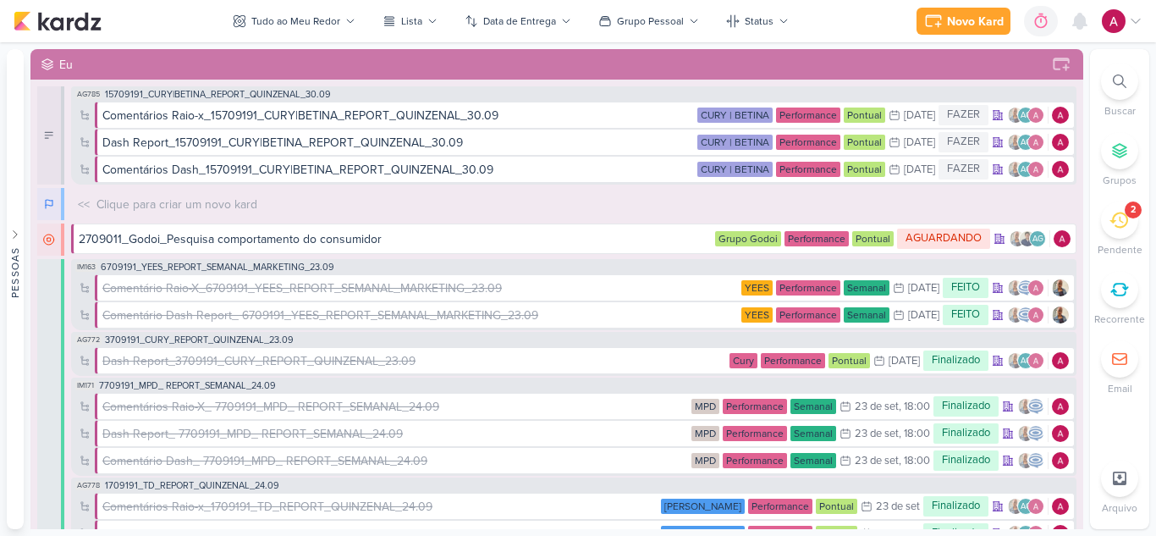
click at [1107, 224] on div "2" at bounding box center [1119, 219] width 37 height 37
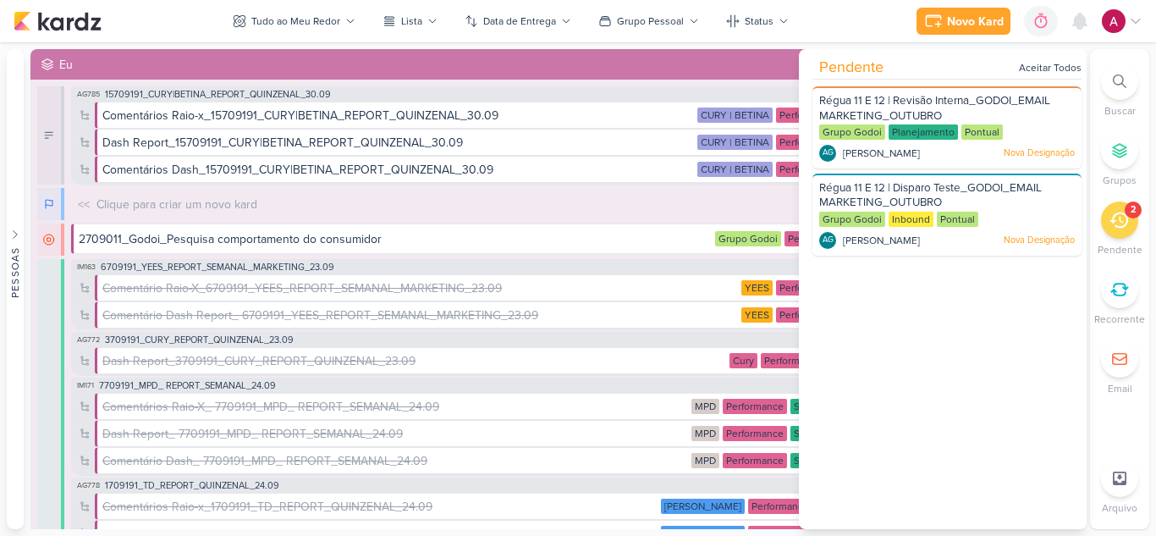
click at [1122, 22] on img at bounding box center [1114, 21] width 24 height 24
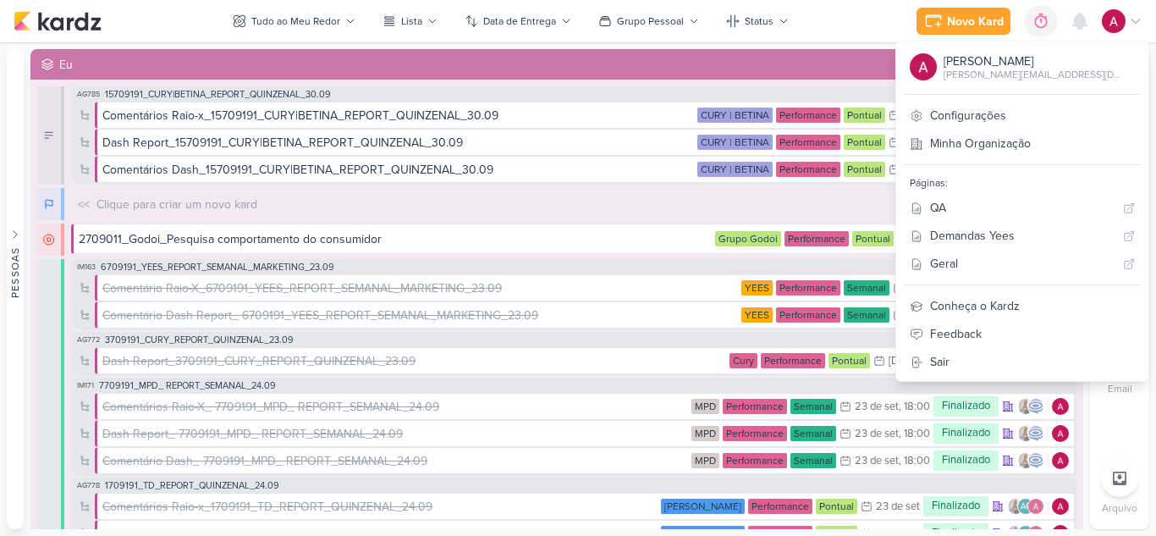
click at [1110, 19] on img at bounding box center [1114, 21] width 24 height 24
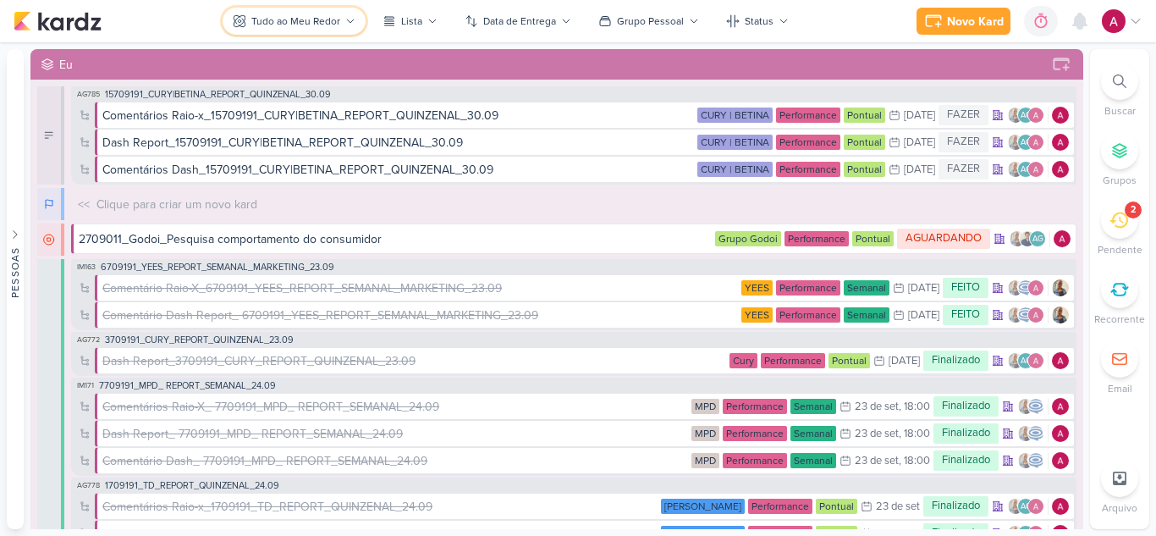
click at [317, 20] on div "Tudo ao Meu Redor" at bounding box center [295, 21] width 89 height 15
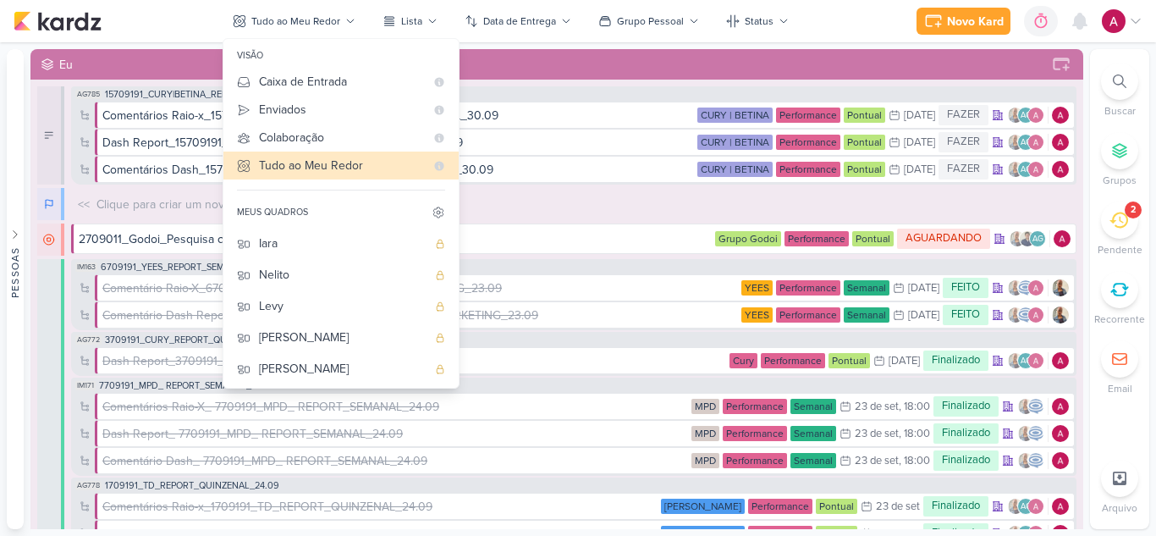
click at [294, 485] on div "[DEMOGRAPHIC_DATA]" at bounding box center [343, 494] width 168 height 18
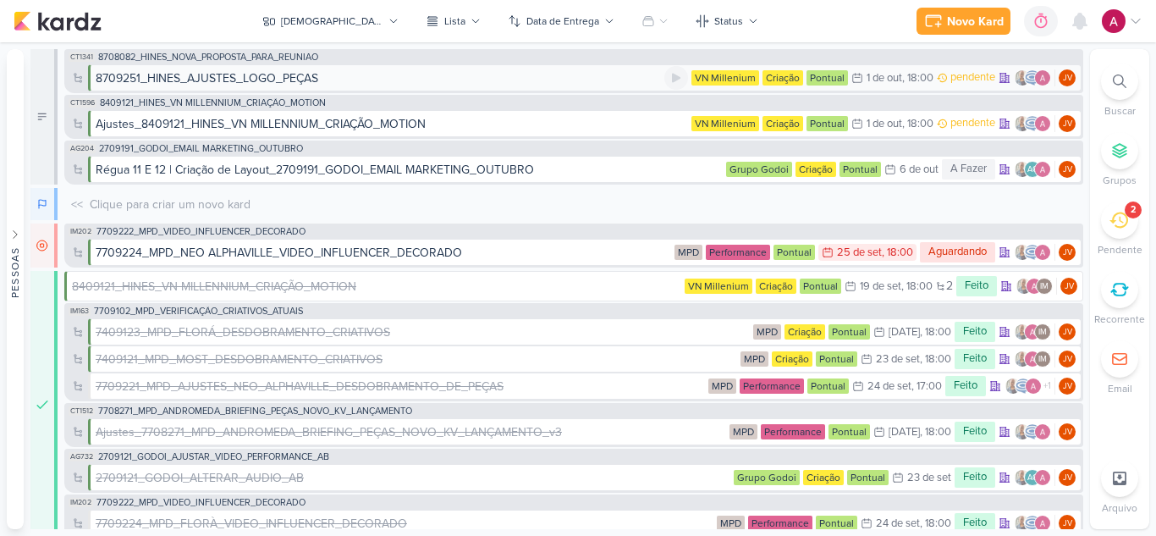
click at [251, 79] on div "8709251_HINES_AJUSTES_LOGO_PEÇAS" at bounding box center [207, 78] width 223 height 18
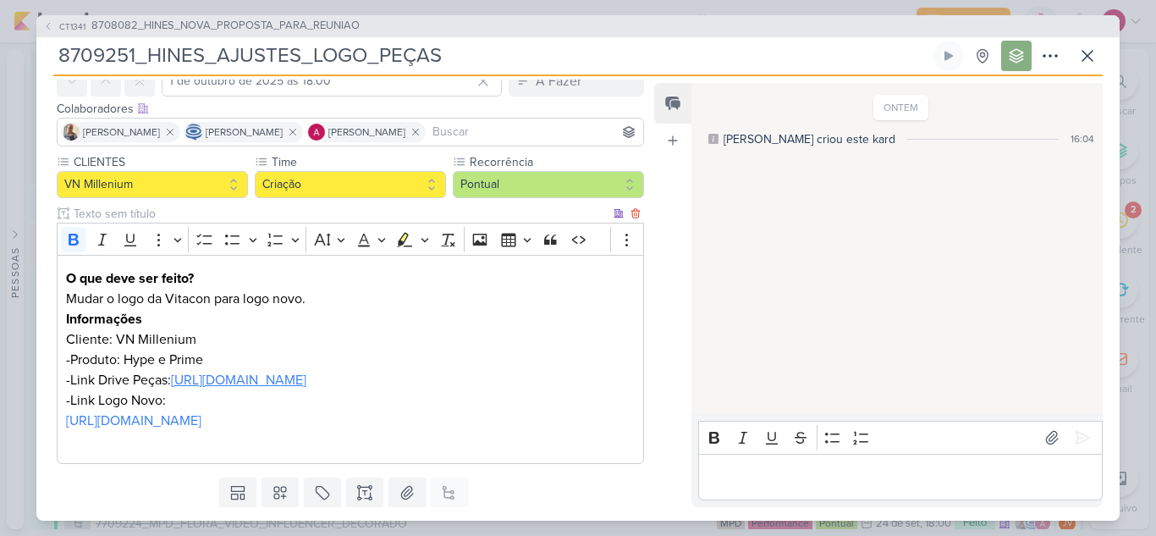
scroll to position [156, 0]
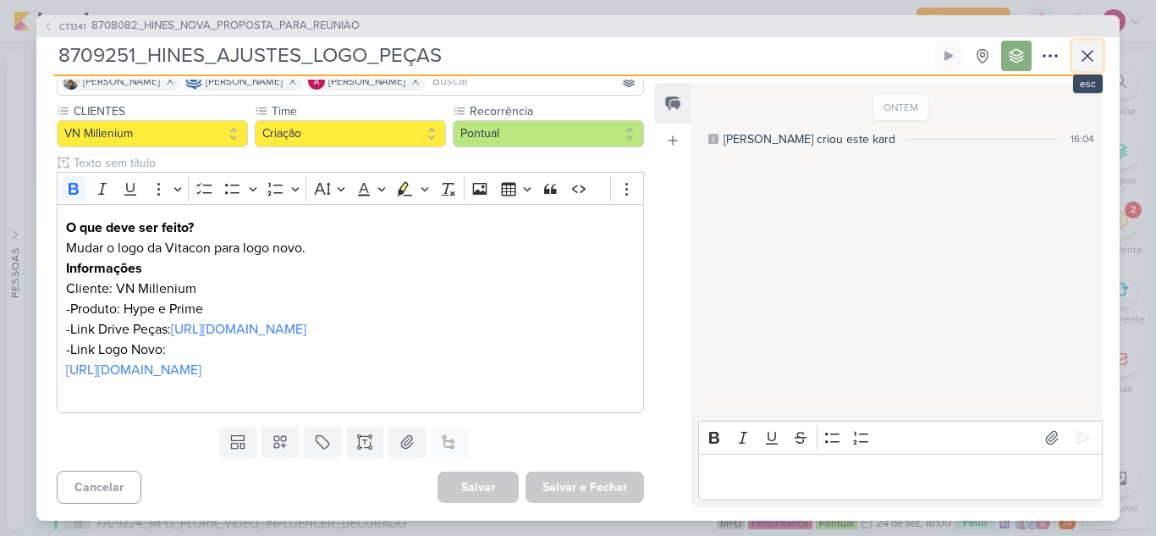
click at [1086, 59] on icon at bounding box center [1087, 56] width 20 height 20
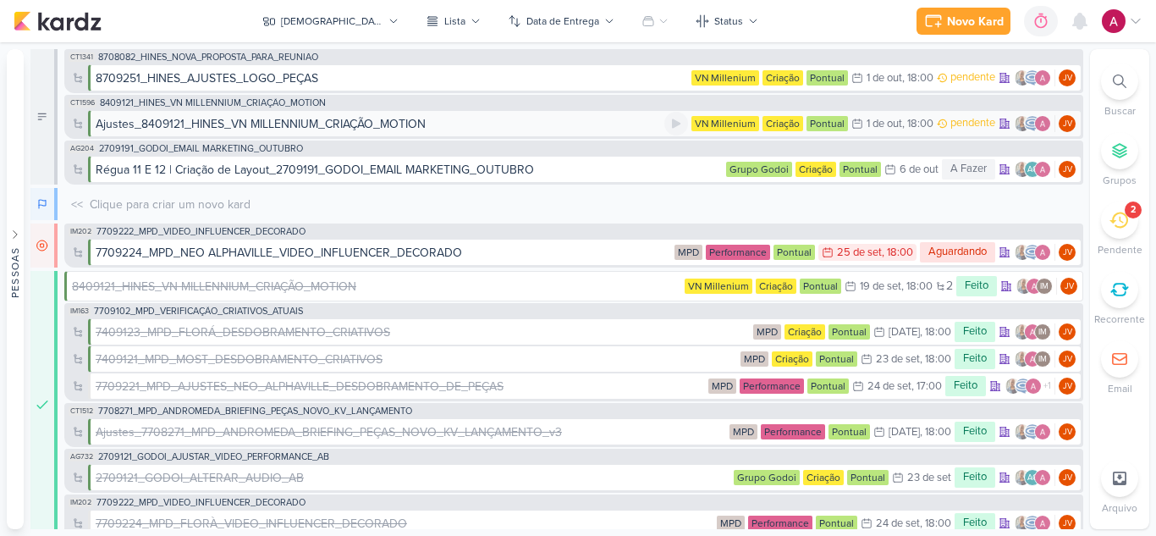
click at [338, 124] on div "Ajustes_8409121_HINES_VN MILLENNIUM_CRIAÇÃO_MOTION" at bounding box center [261, 124] width 330 height 18
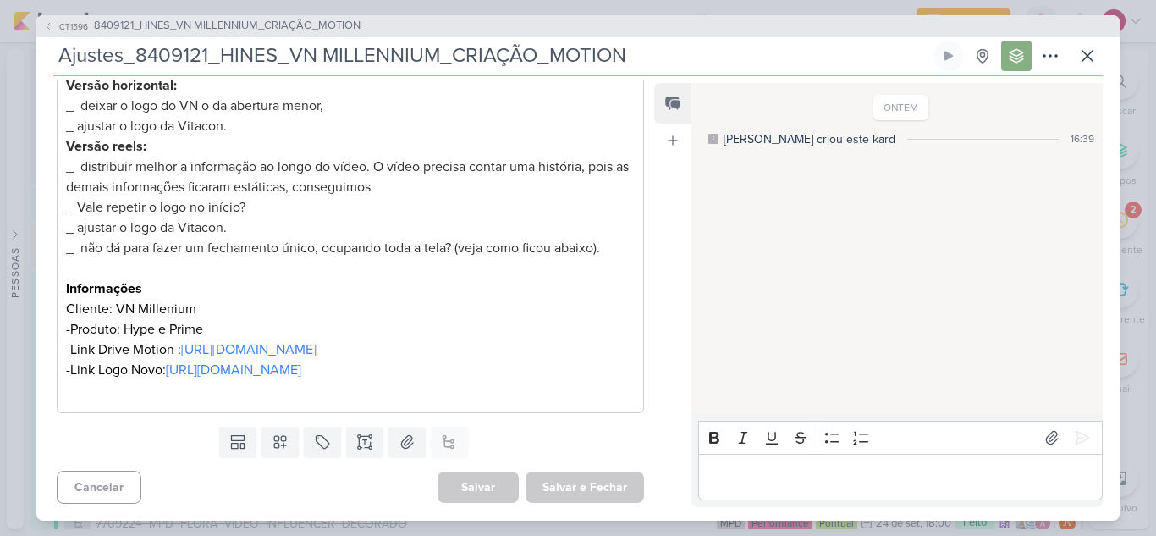
scroll to position [379, 0]
click at [1086, 63] on icon at bounding box center [1087, 56] width 20 height 20
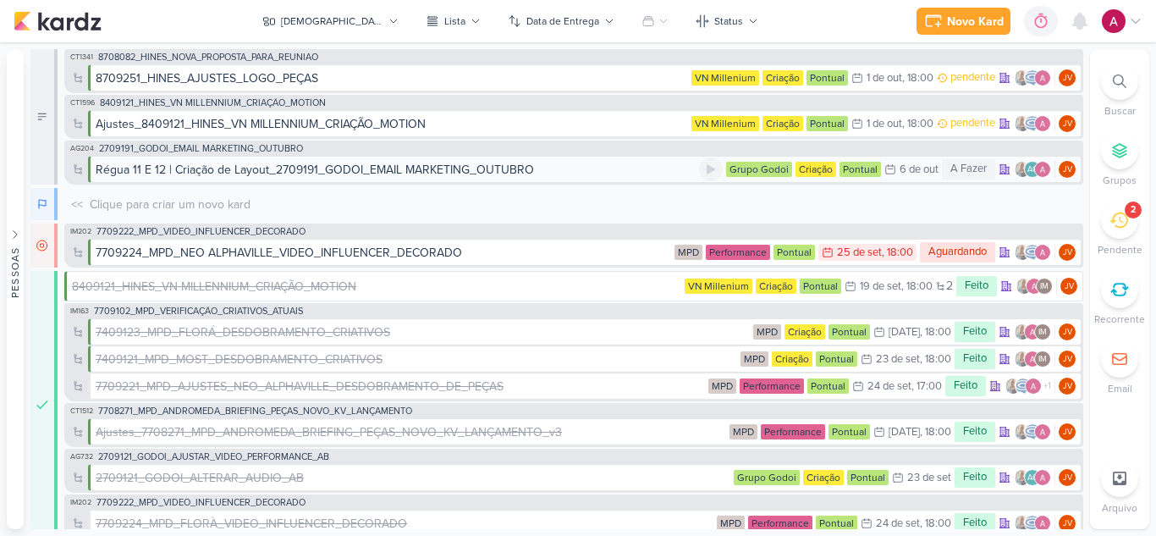
click at [364, 168] on div "Régua 11 E 12 | Criação de Layout_2709191_GODOI_EMAIL MARKETING_OUTUBRO" at bounding box center [315, 170] width 438 height 18
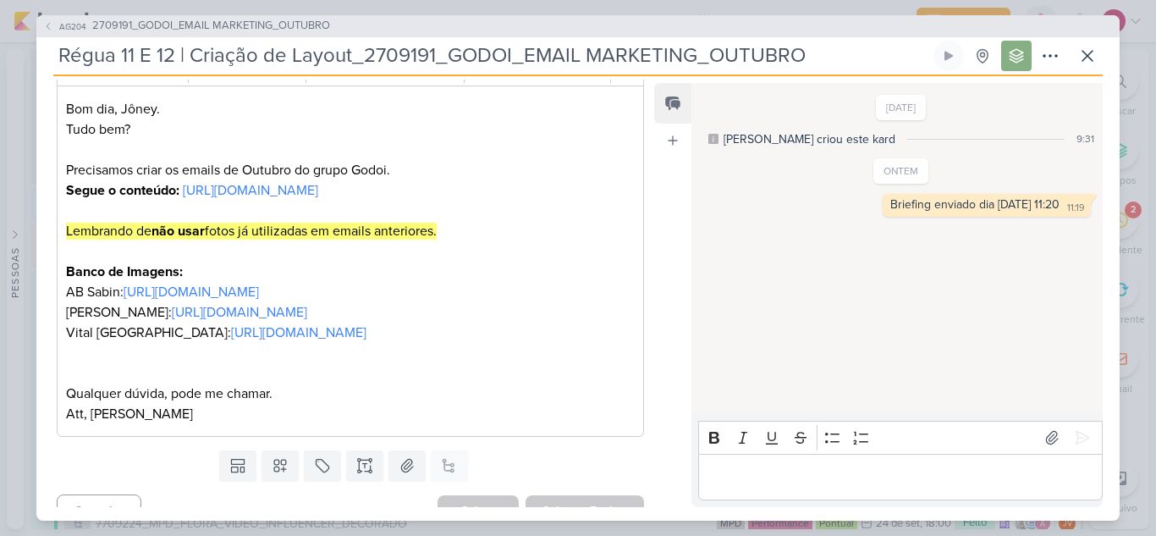
scroll to position [318, 0]
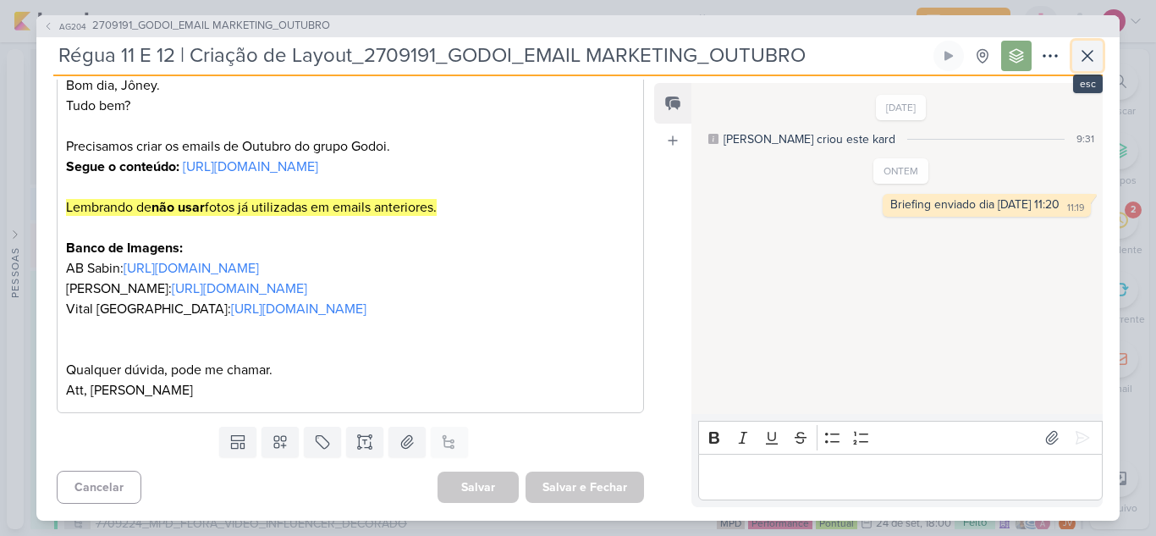
click at [1085, 58] on icon at bounding box center [1087, 56] width 20 height 20
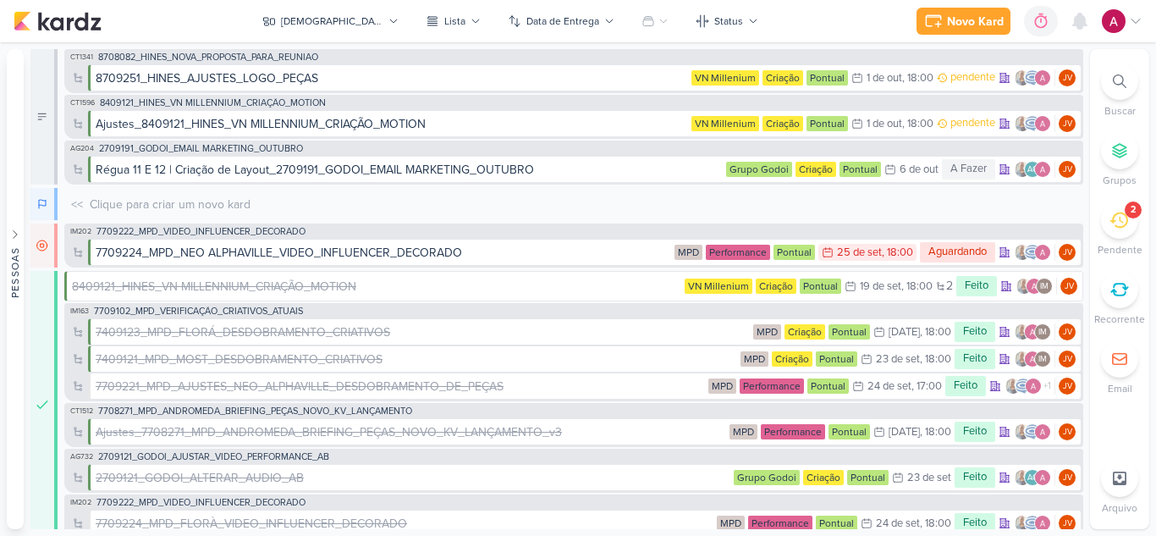
scroll to position [16, 0]
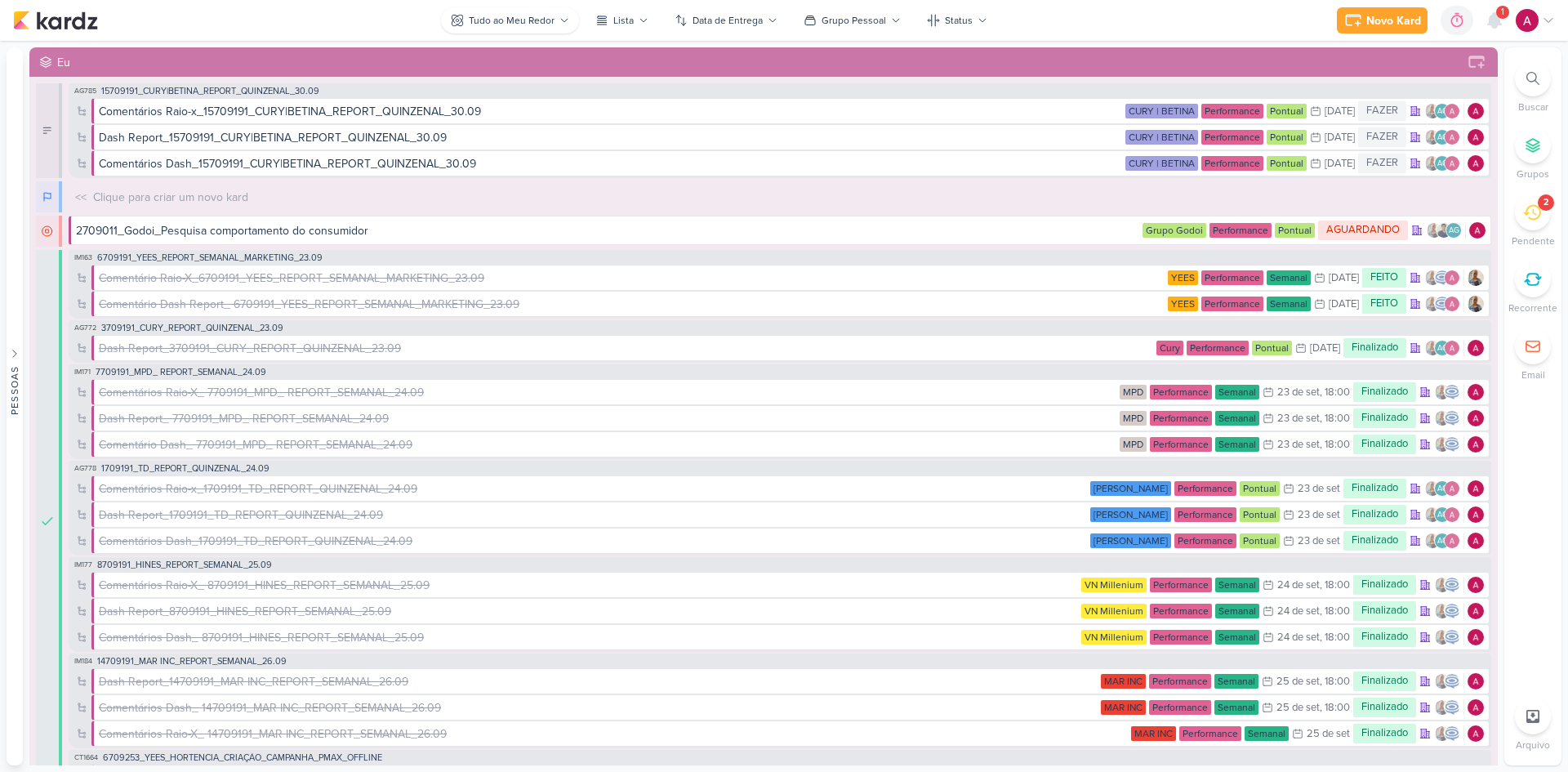
click at [564, 22] on icon at bounding box center [564, 20] width 10 height 10
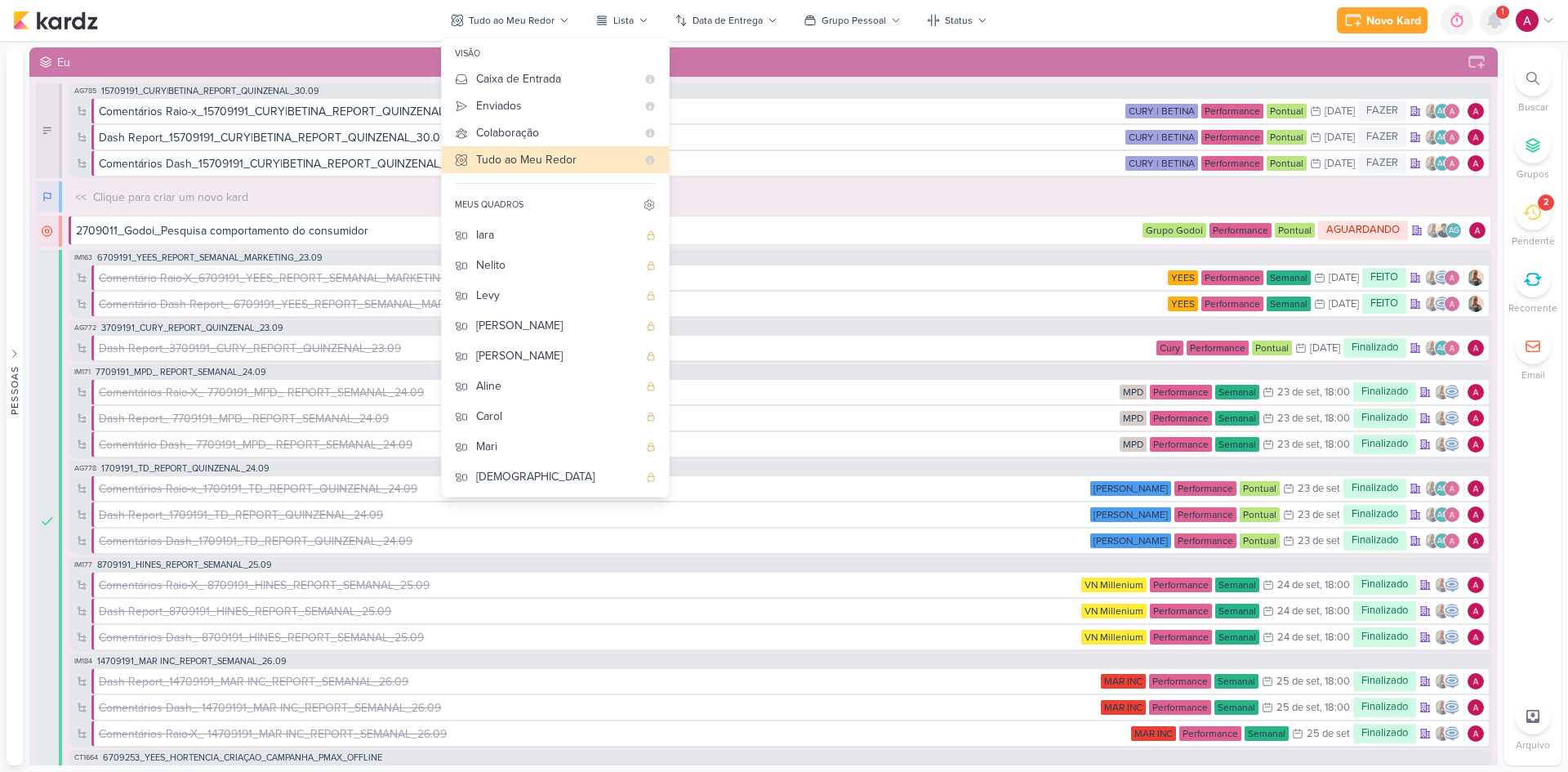
click at [1499, 27] on icon at bounding box center [1494, 20] width 19 height 19
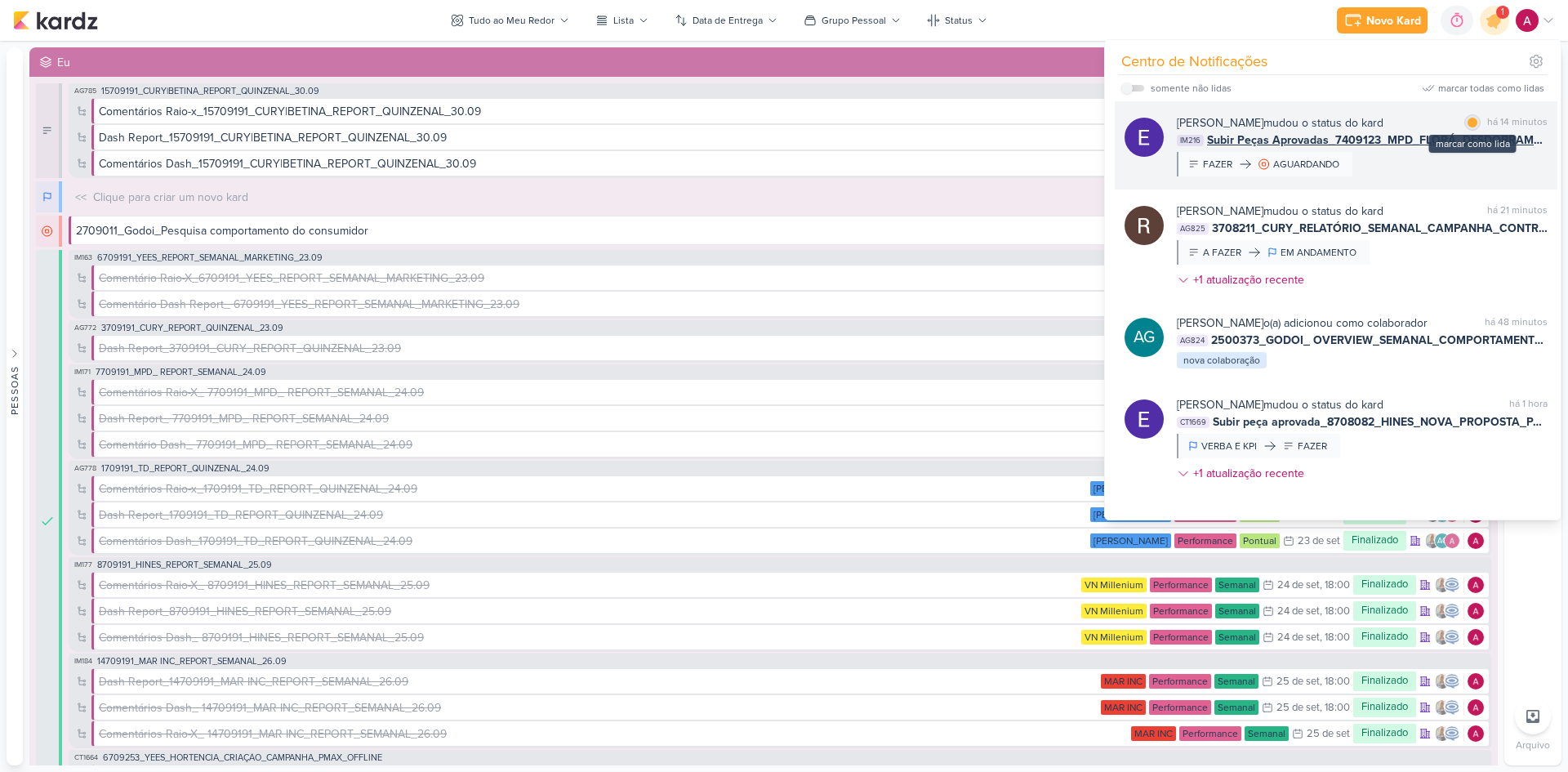
click at [1471, 124] on div at bounding box center [1472, 123] width 10 height 10
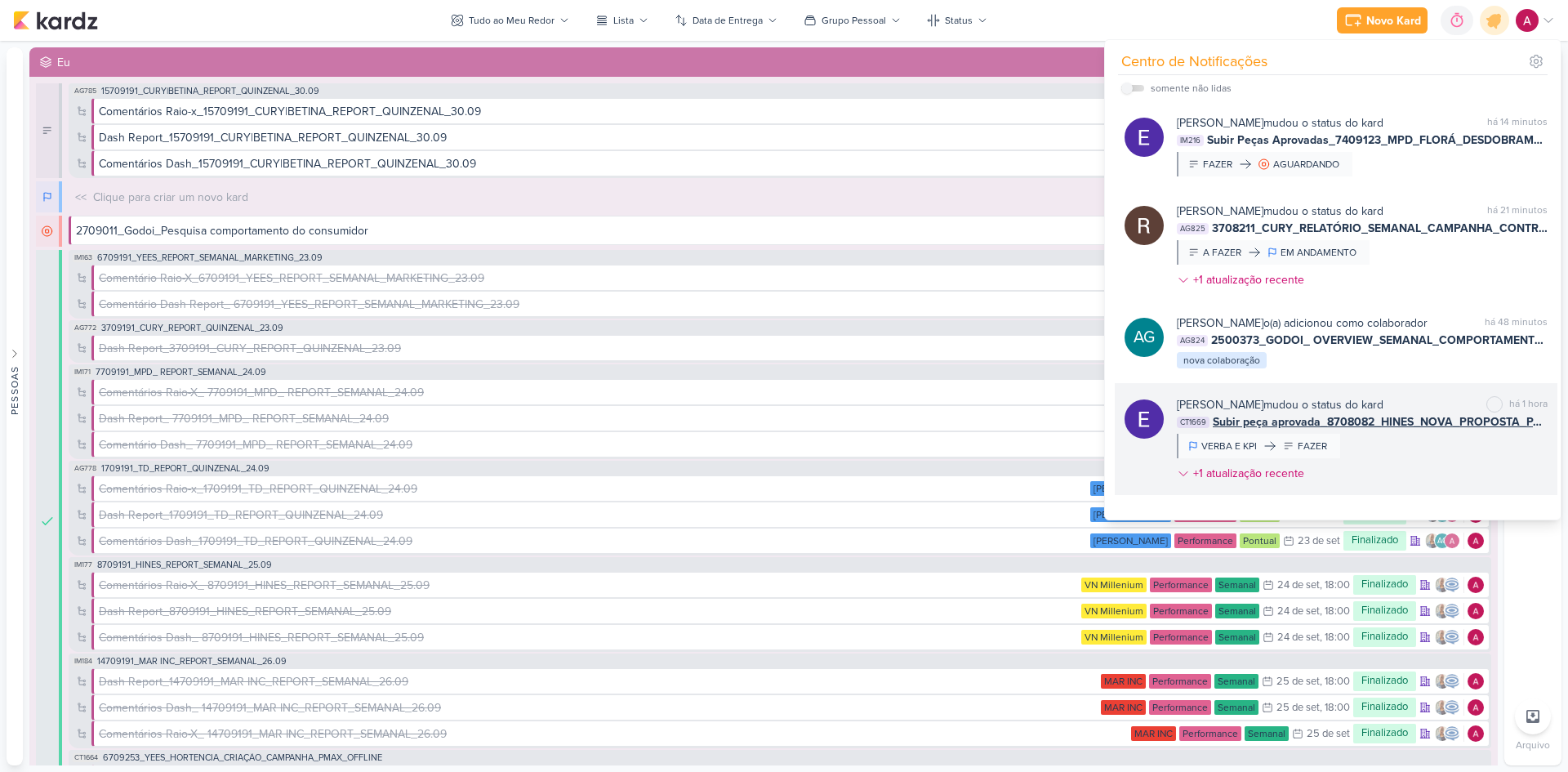
click at [1427, 470] on div "Eduardo Quaresma mudou o status do kard marcar como não lida há 1 hora CT1669 S…" at bounding box center [1362, 442] width 371 height 93
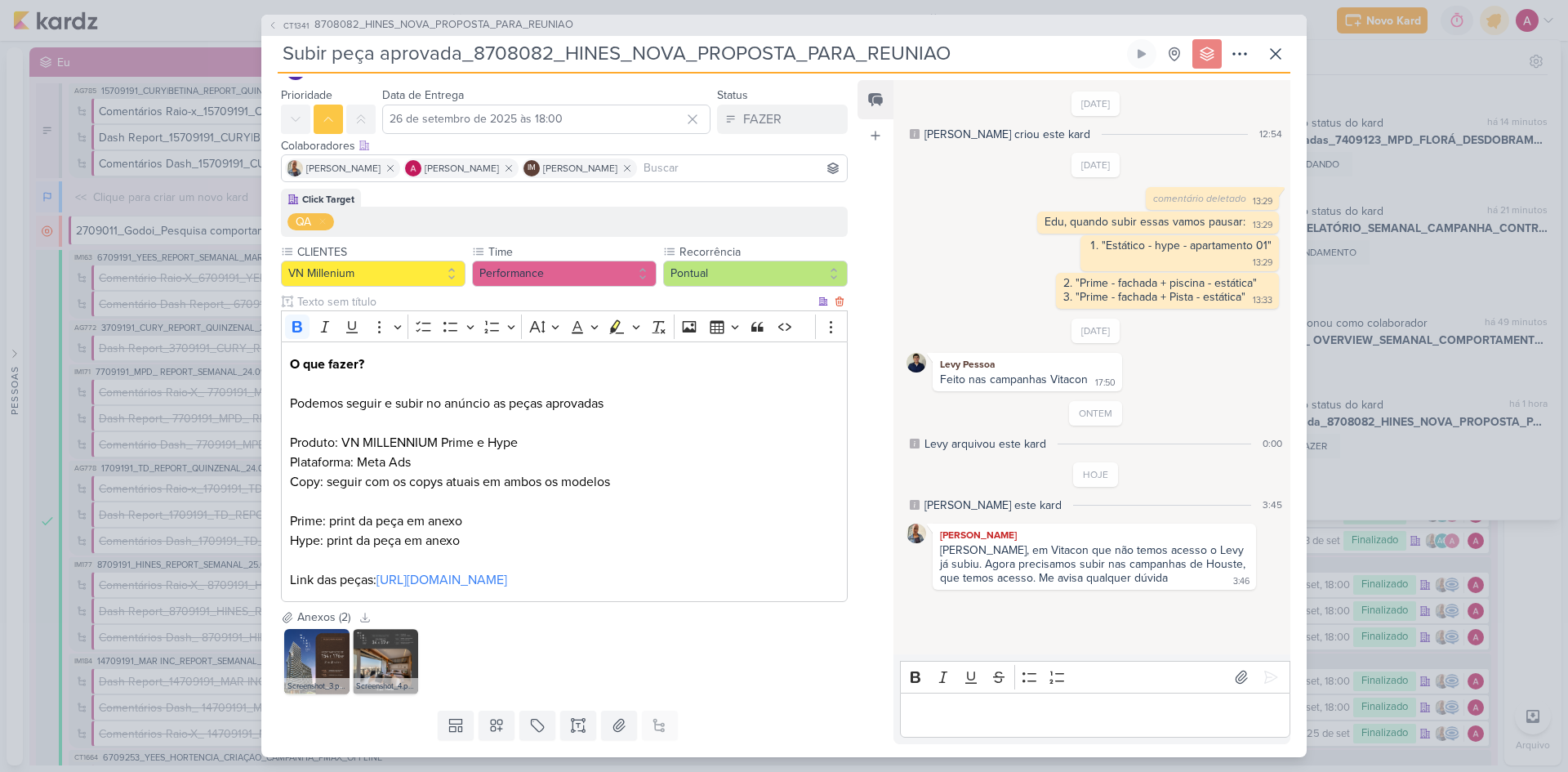
scroll to position [124, 0]
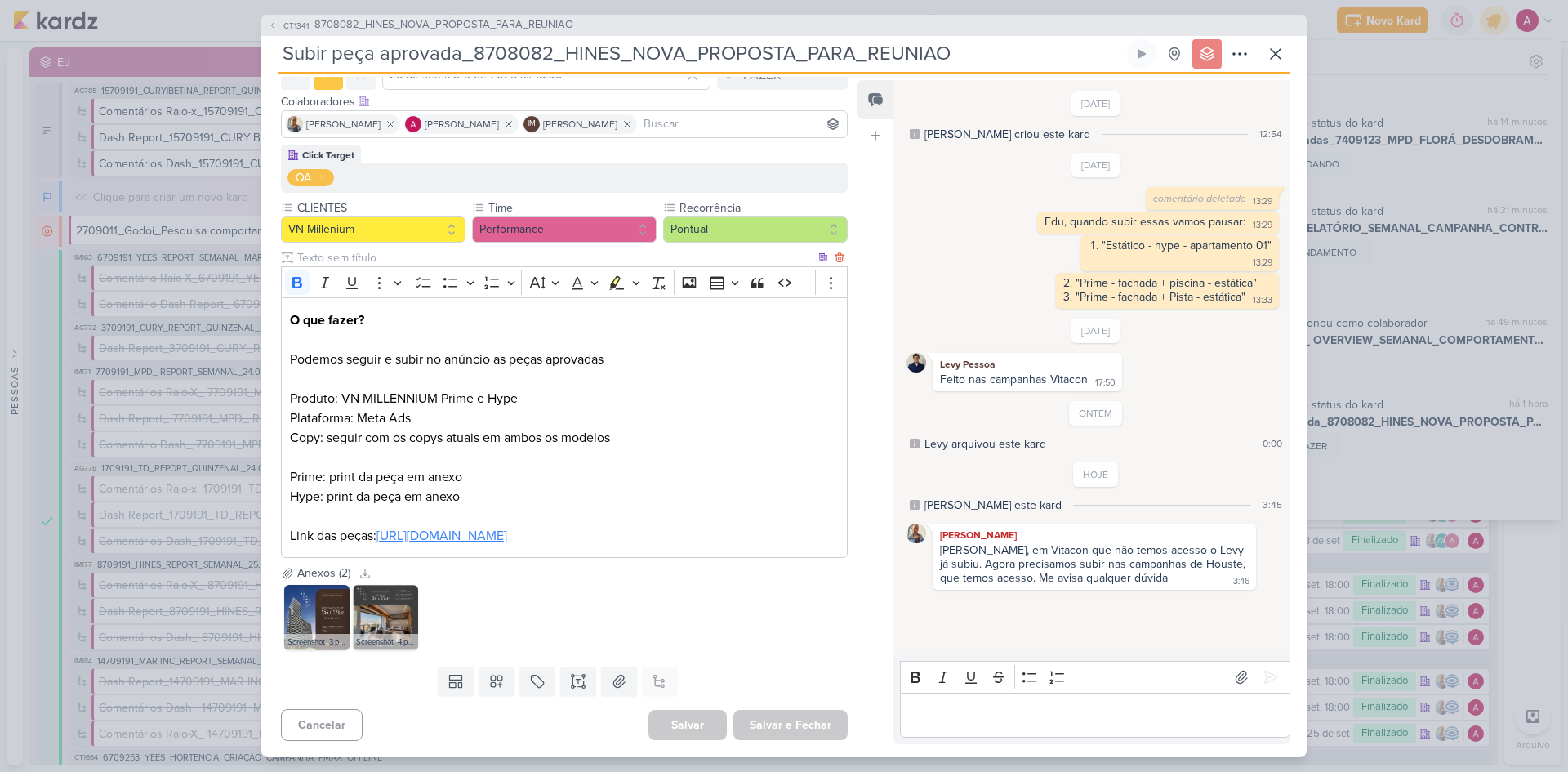
click at [438, 528] on link "[URL][DOMAIN_NAME]" at bounding box center [441, 536] width 130 height 16
click at [1277, 54] on icon at bounding box center [1276, 54] width 19 height 19
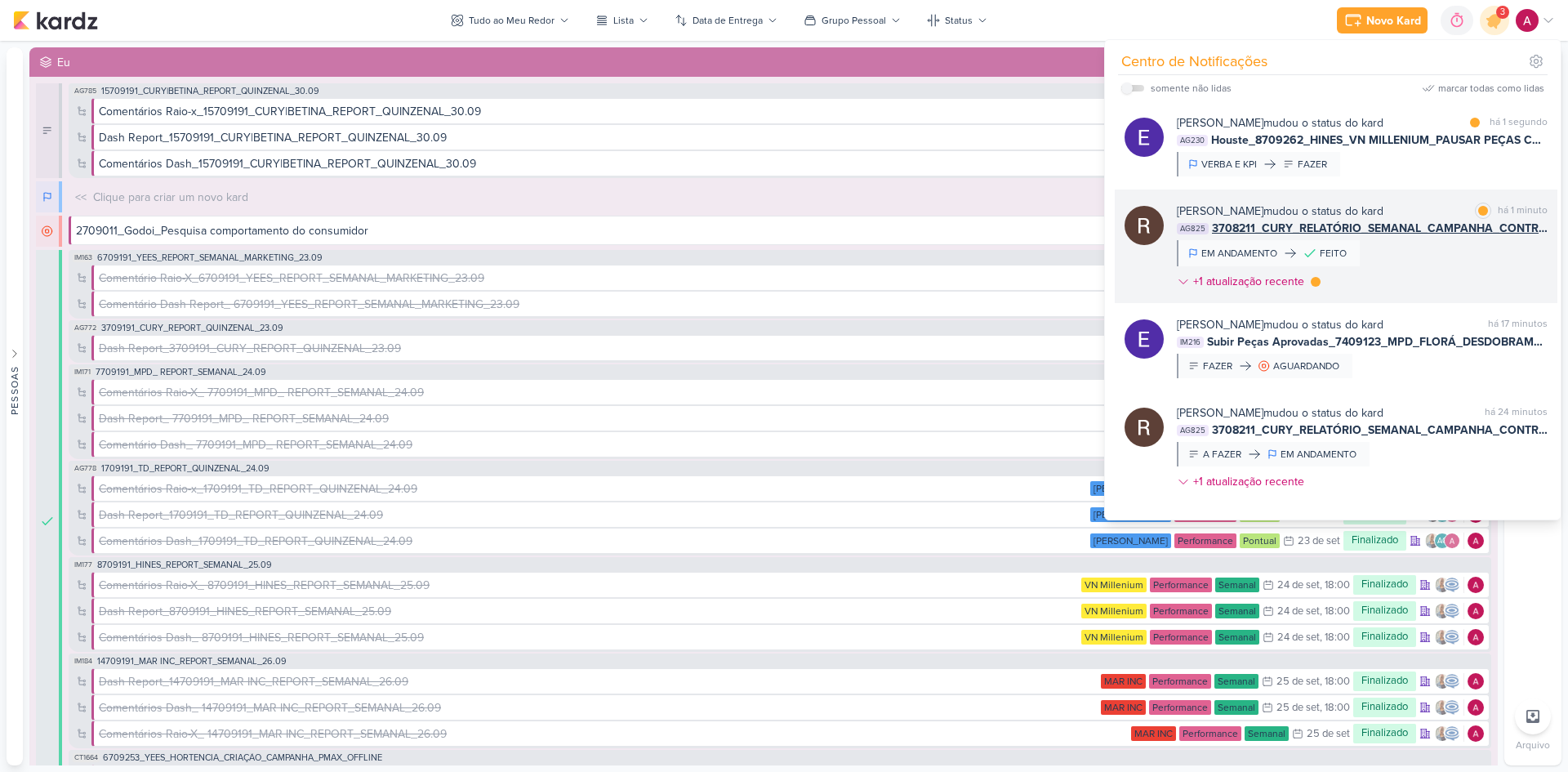
click at [1454, 293] on div "Rafael Dornelles mudou o status do kard marcar como lida há 1 minuto AG825 3708…" at bounding box center [1362, 249] width 371 height 94
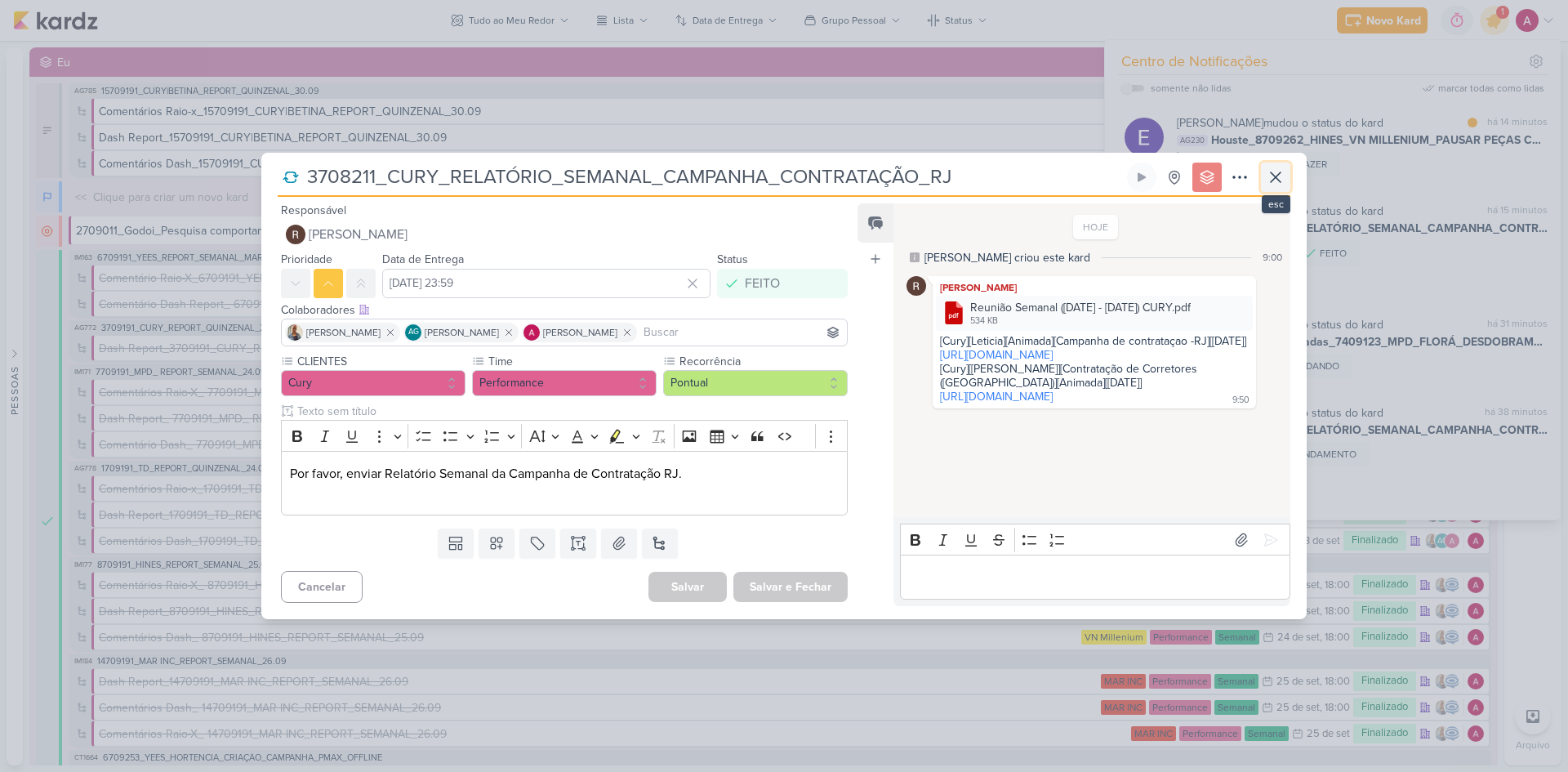
click at [1277, 177] on icon at bounding box center [1276, 177] width 19 height 19
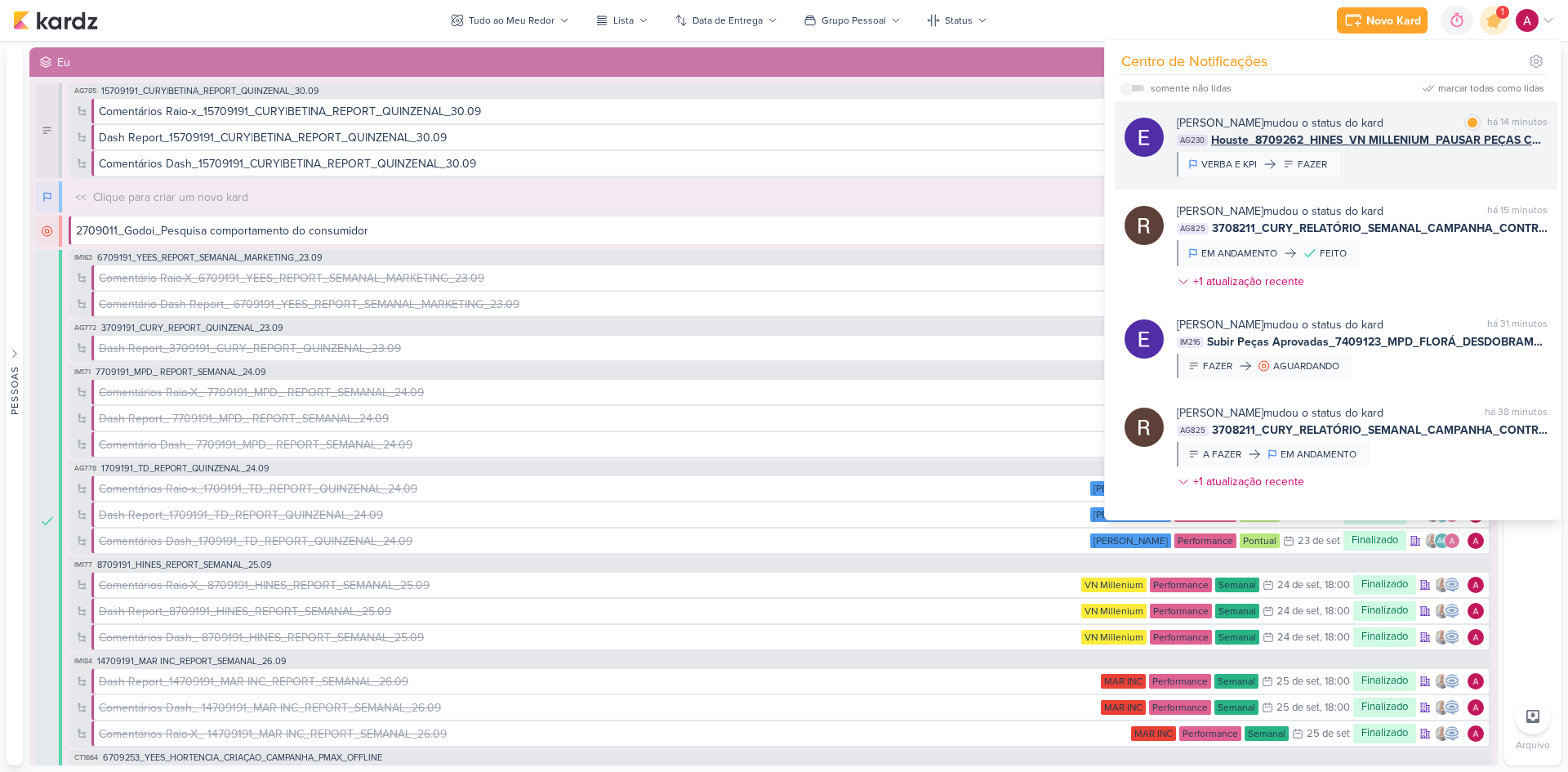
click at [1410, 174] on div "Eduardo Quaresma mudou o status do kard marcar como lida há 14 minutos AG230 Ho…" at bounding box center [1362, 145] width 371 height 62
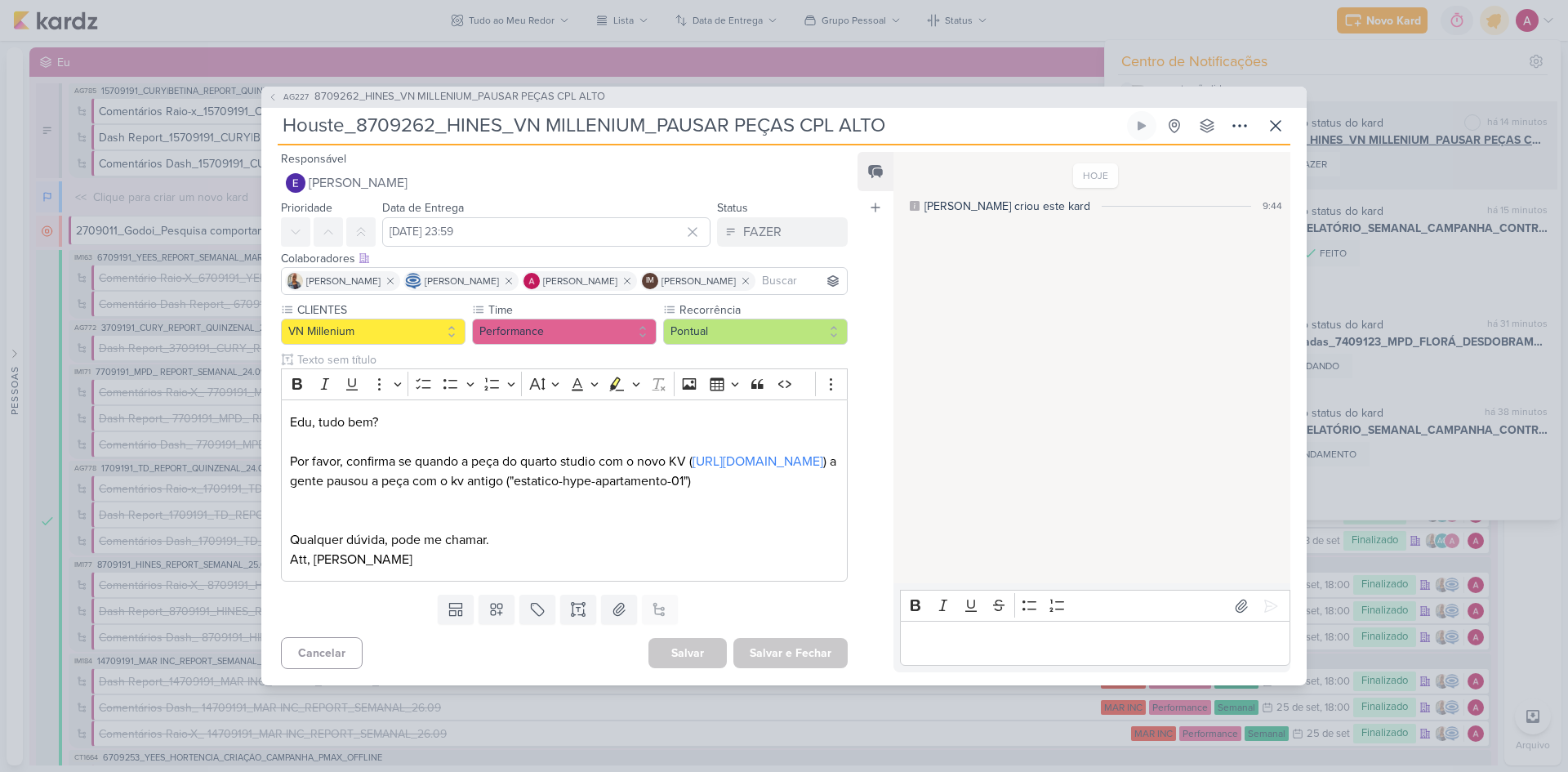
click at [1410, 174] on div "AG227 8709262_HINES_VN MILLENIUM_PAUSAR PEÇAS CPL ALTO Houste_8709262_HINES_VN …" at bounding box center [784, 386] width 1568 height 772
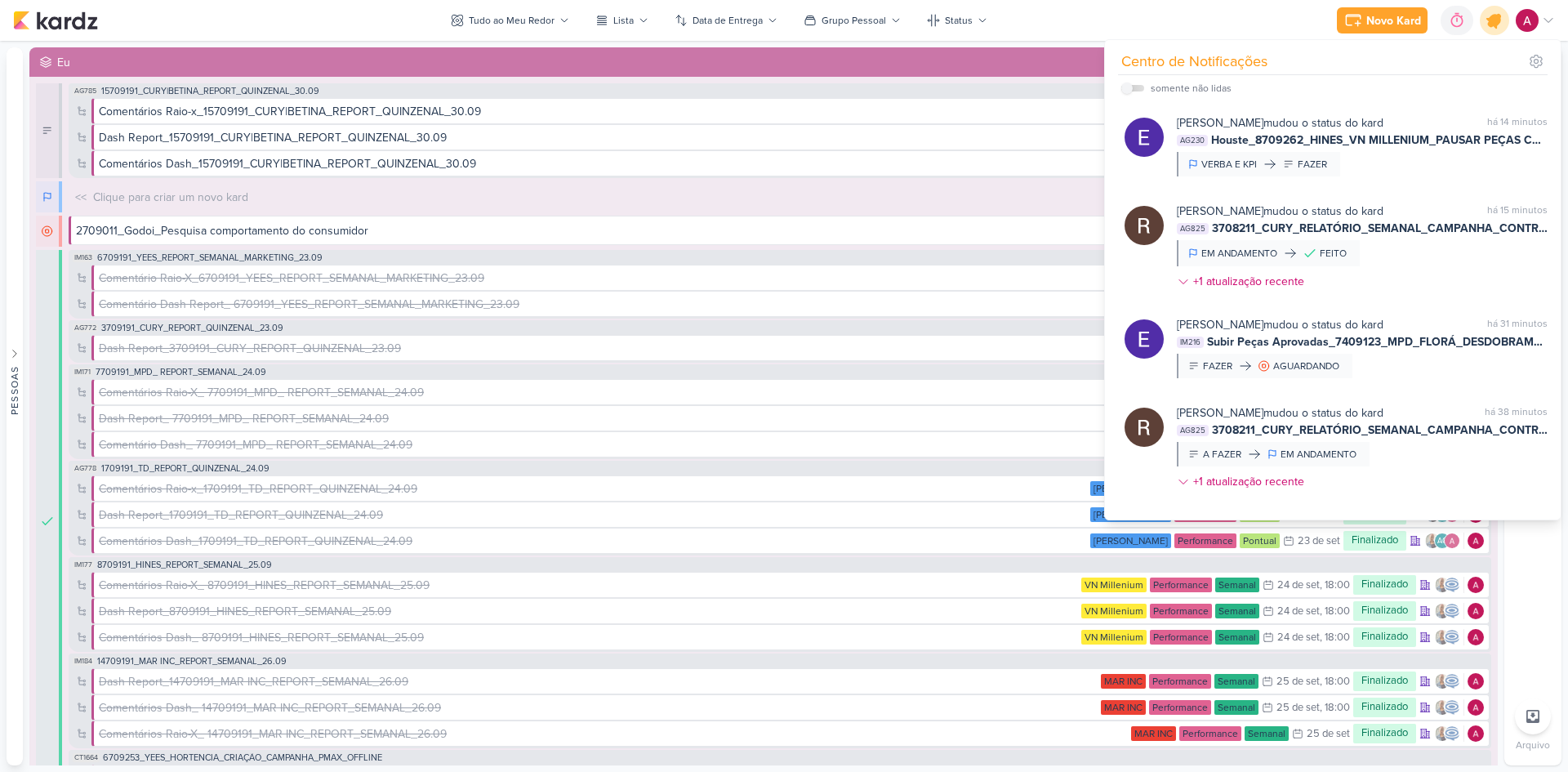
click at [1493, 16] on icon at bounding box center [1494, 20] width 19 height 19
